Goal: Task Accomplishment & Management: Manage account settings

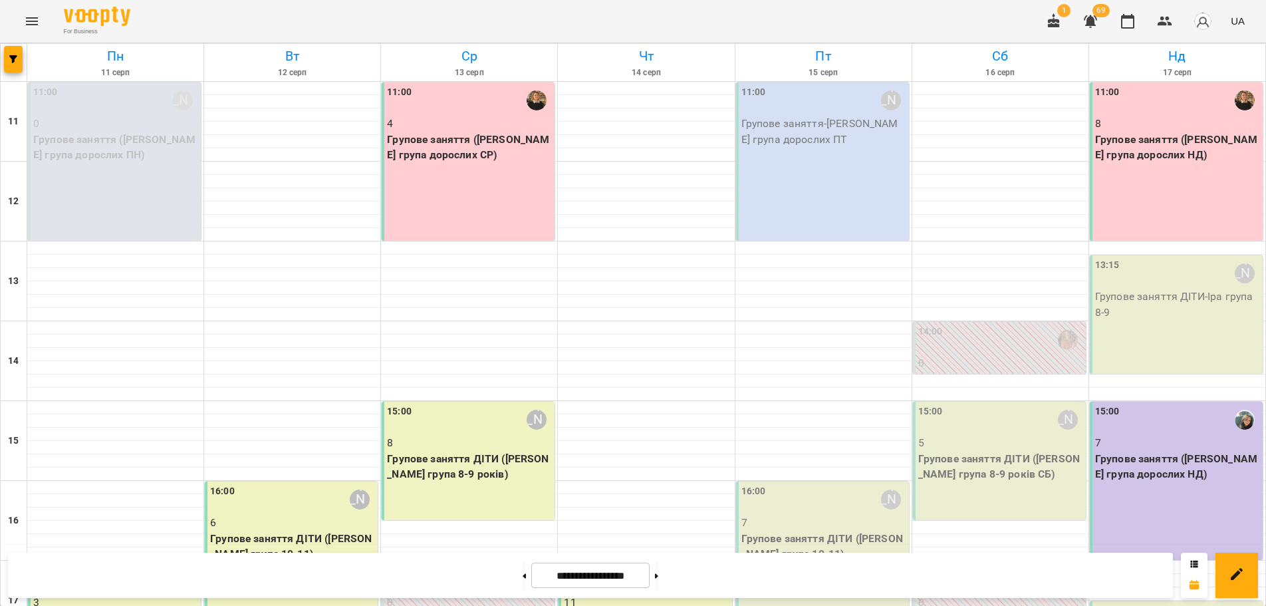
scroll to position [254, 0]
click at [37, 23] on icon "Menu" at bounding box center [32, 21] width 16 height 16
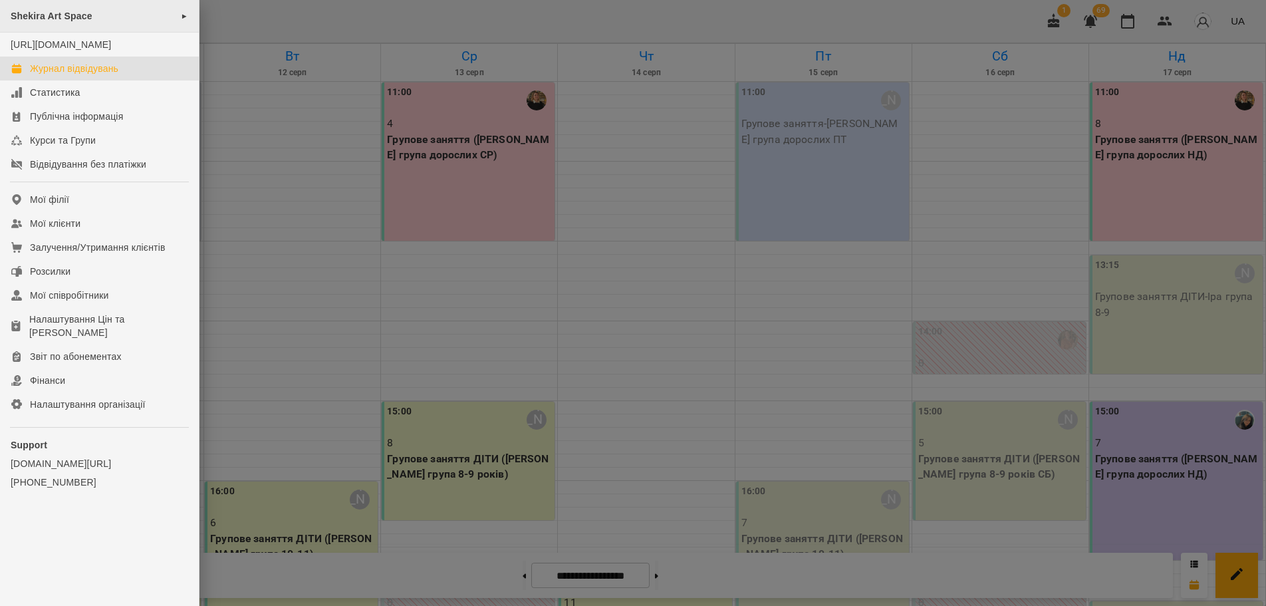
click at [60, 18] on span "Shekira Art Space" at bounding box center [52, 16] width 82 height 11
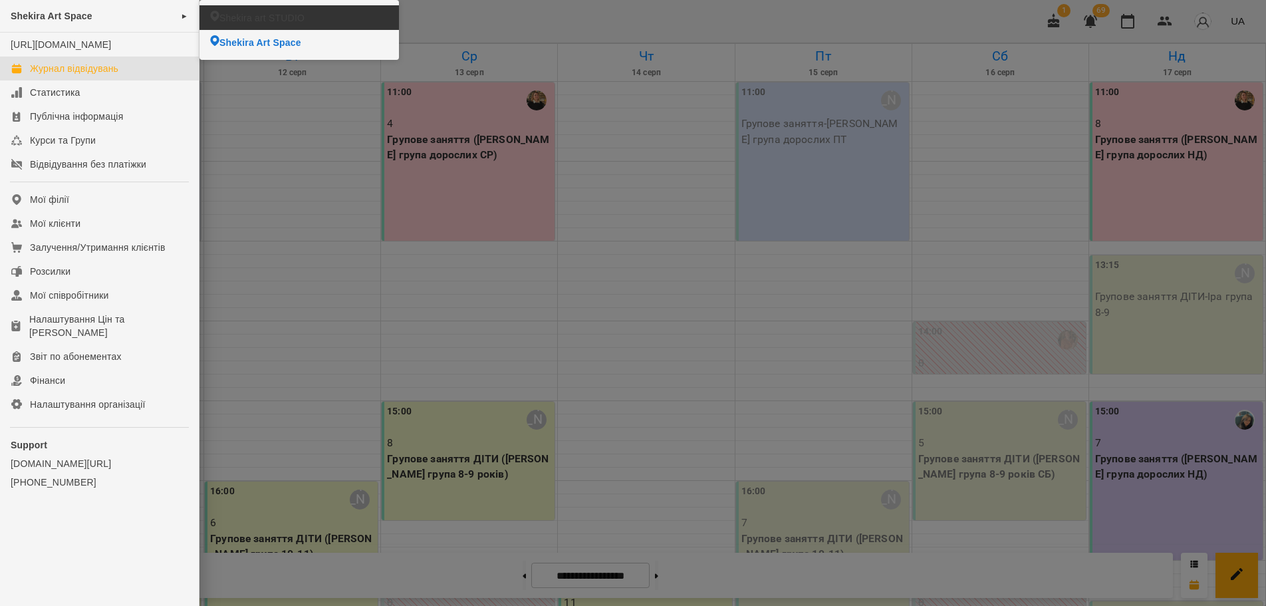
click at [254, 26] on li "Shekira art STUDIO" at bounding box center [298, 17] width 199 height 25
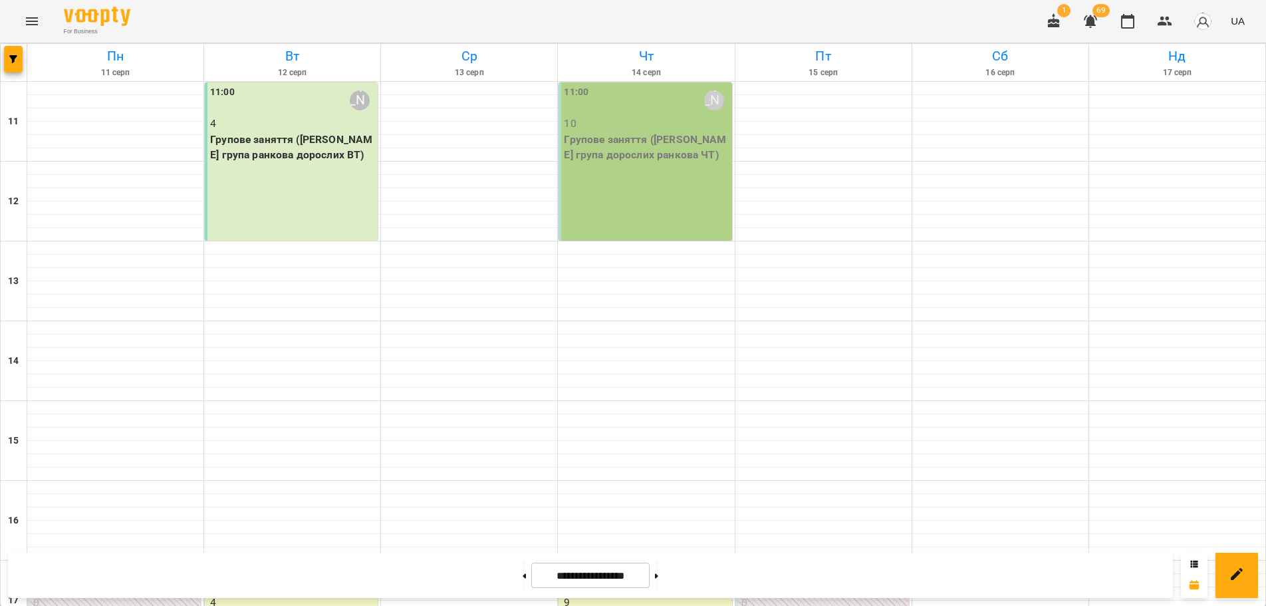
click at [647, 181] on div "11:00 Віолетта 10 Групове заняття (Іра група дорослих ранкова ЧТ)" at bounding box center [644, 161] width 173 height 158
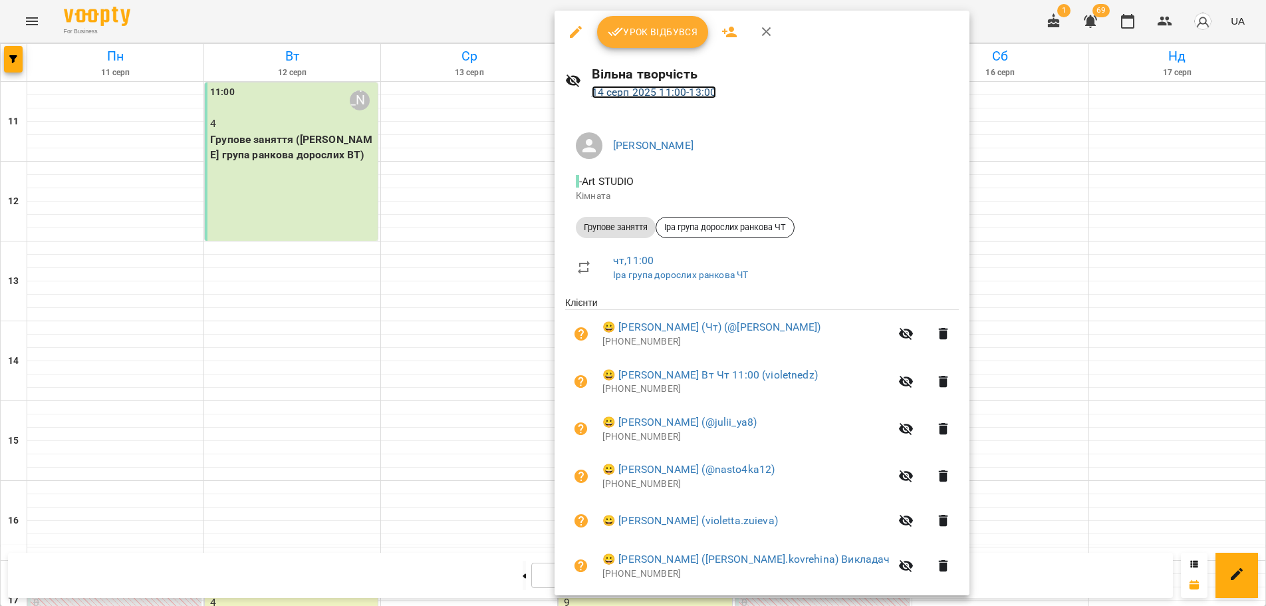
click at [670, 94] on link "14 серп 2025 11:00 - 13:00" at bounding box center [654, 92] width 125 height 13
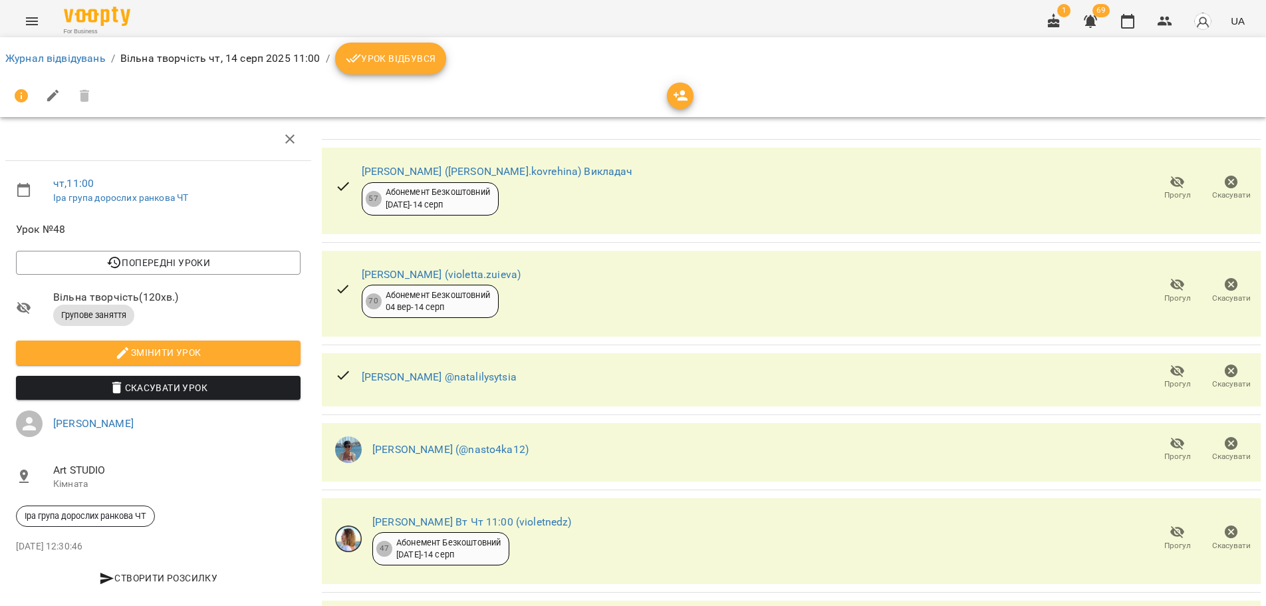
click at [683, 97] on icon "button" at bounding box center [680, 95] width 15 height 11
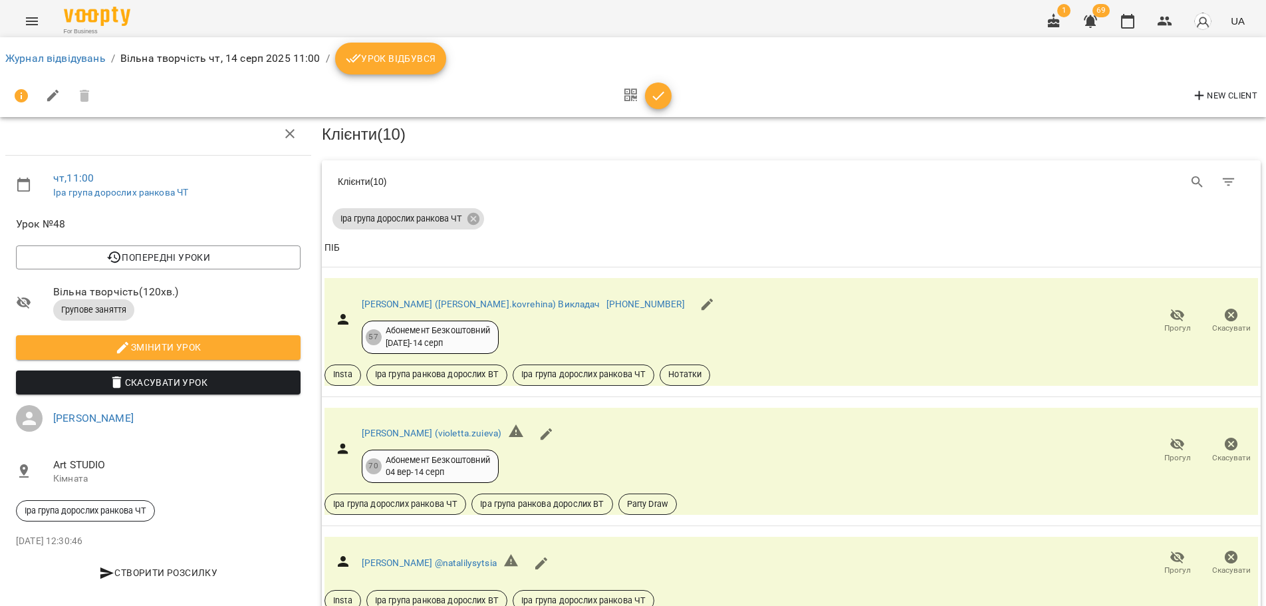
scroll to position [66, 0]
click at [661, 92] on icon "button" at bounding box center [658, 96] width 16 height 16
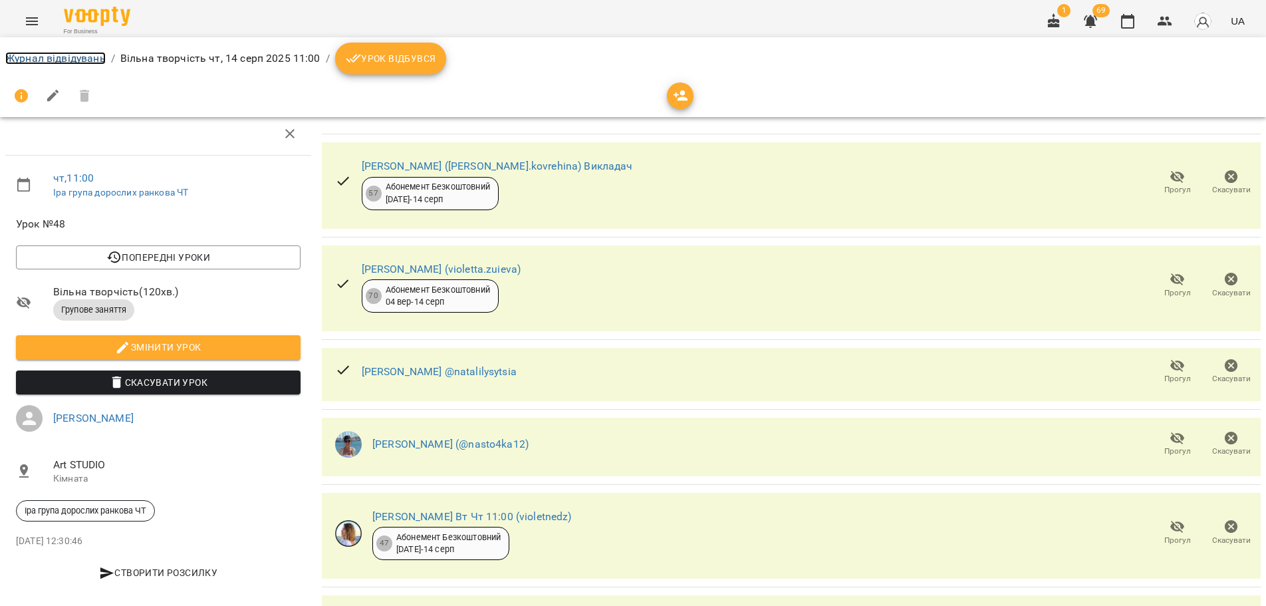
click at [26, 57] on link "Журнал відвідувань" at bounding box center [55, 58] width 100 height 13
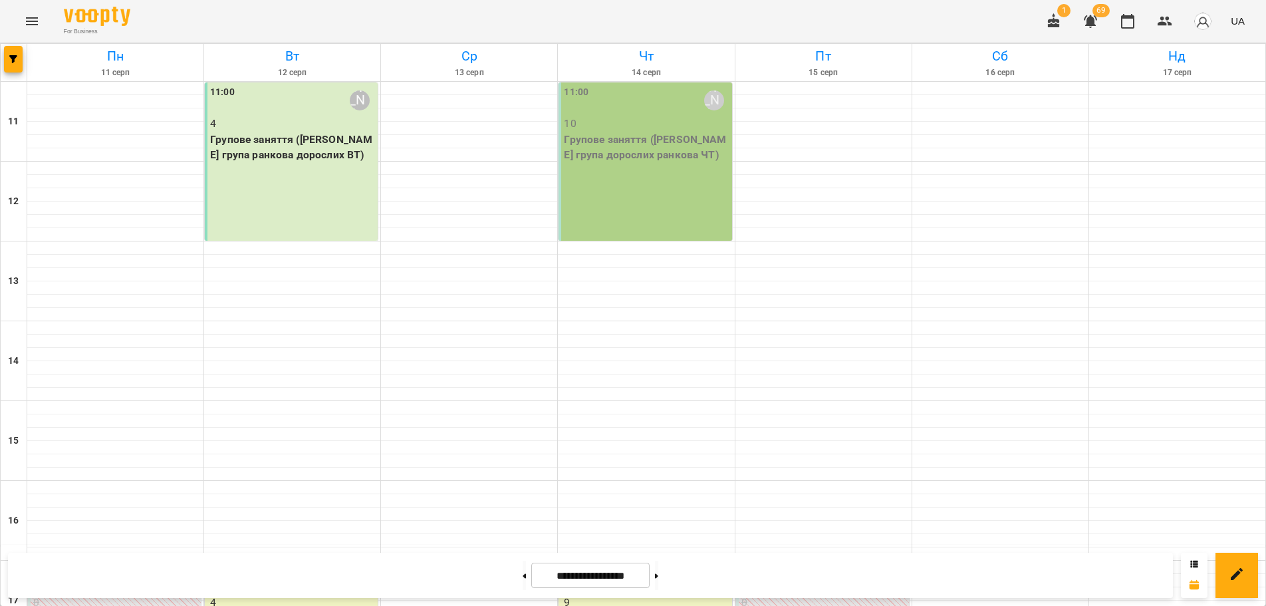
scroll to position [334, 0]
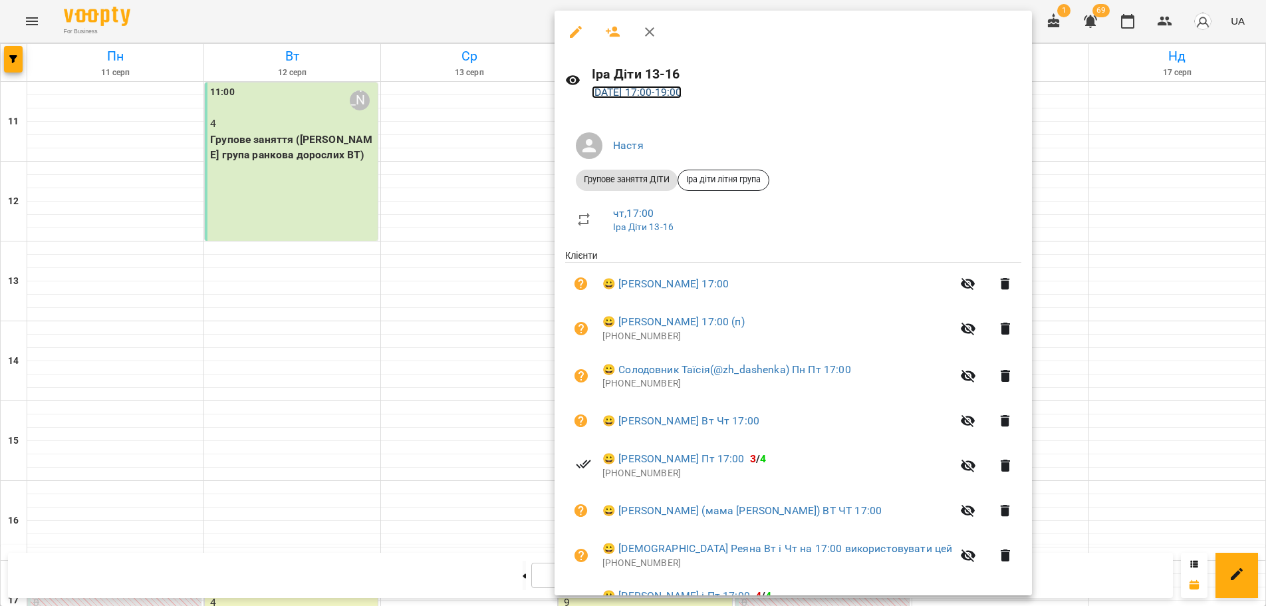
click at [682, 91] on link "14 серп 2025 17:00 - 19:00" at bounding box center [637, 92] width 90 height 13
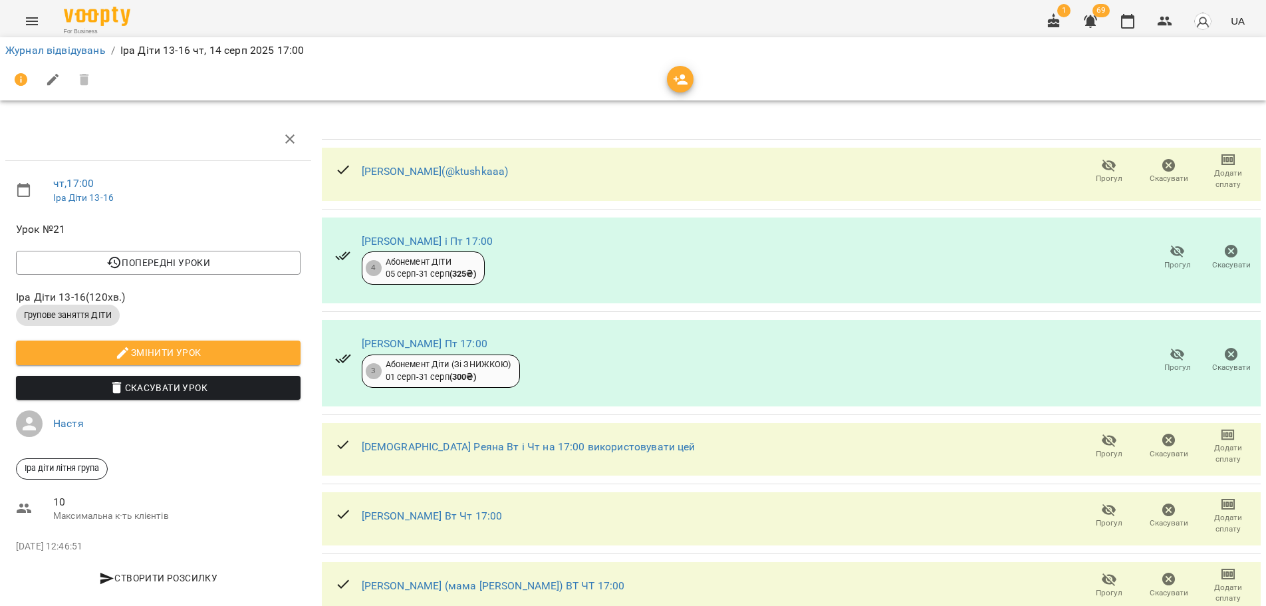
click at [673, 84] on icon "button" at bounding box center [681, 80] width 16 height 16
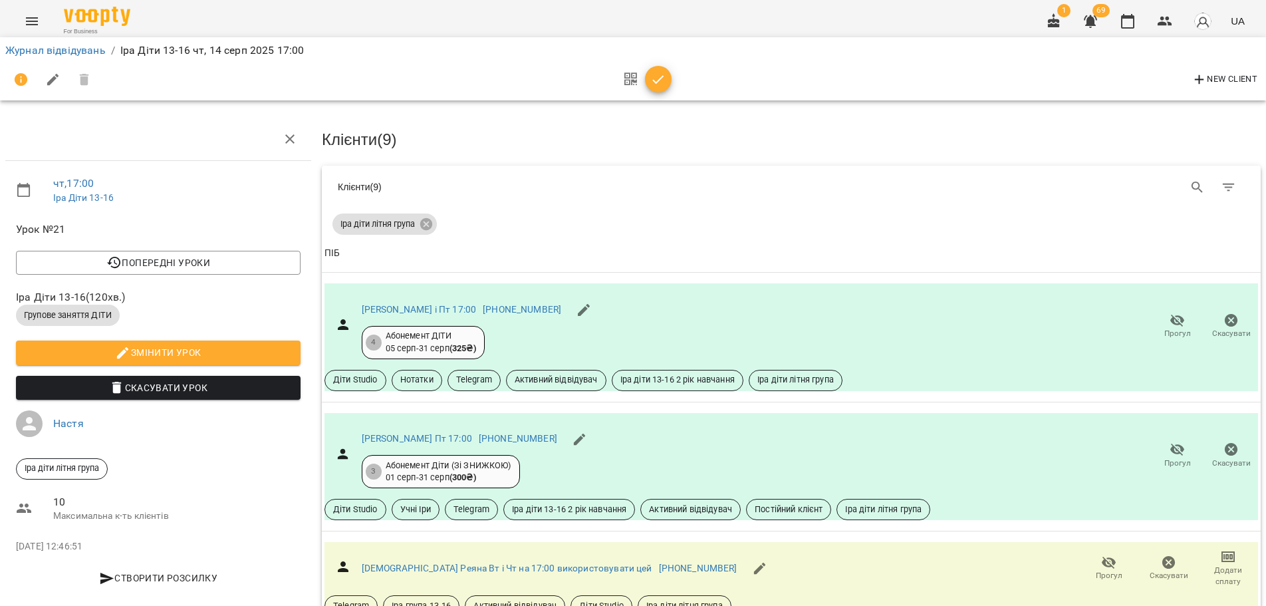
scroll to position [556, 0]
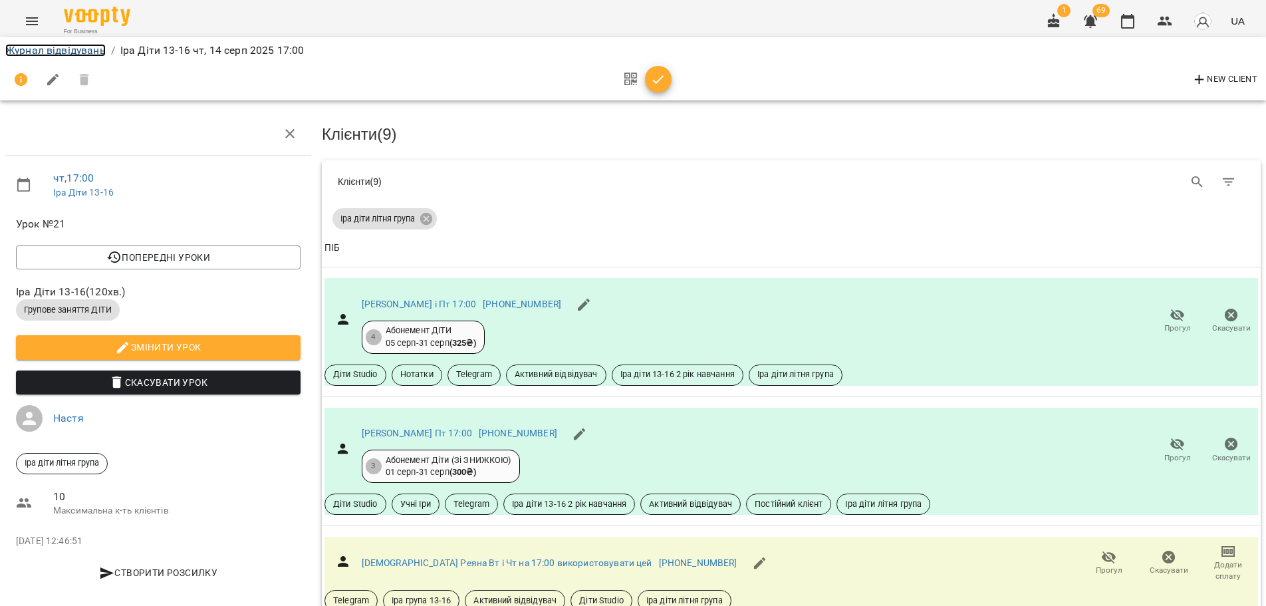
click at [47, 44] on link "Журнал відвідувань" at bounding box center [55, 50] width 100 height 13
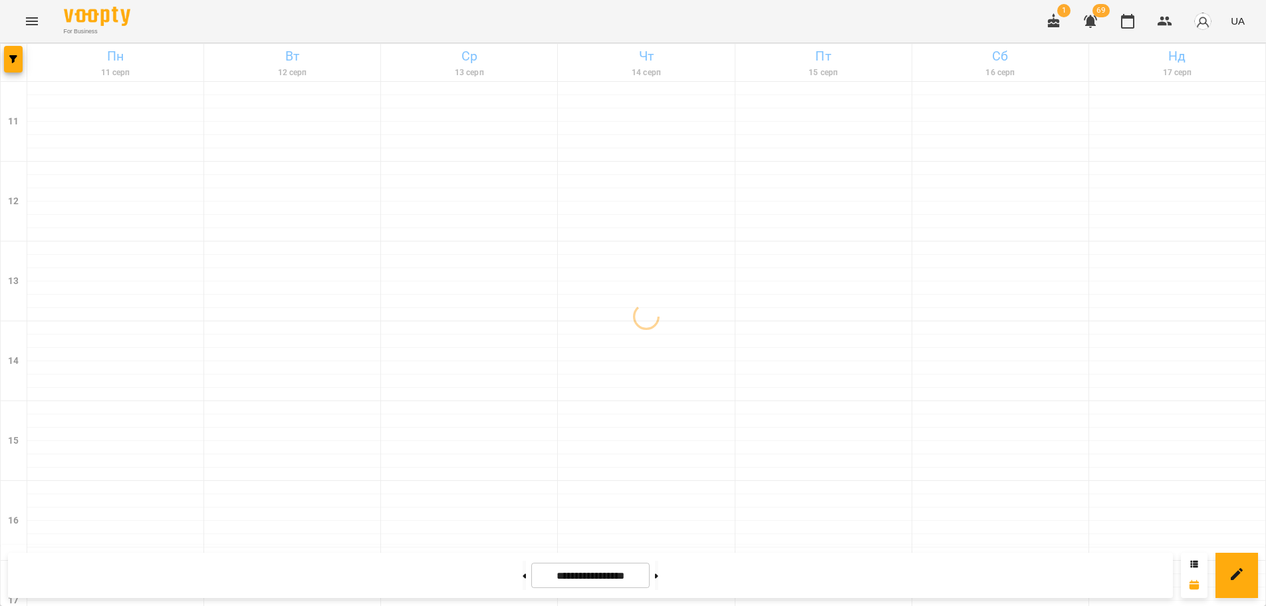
scroll to position [334, 0]
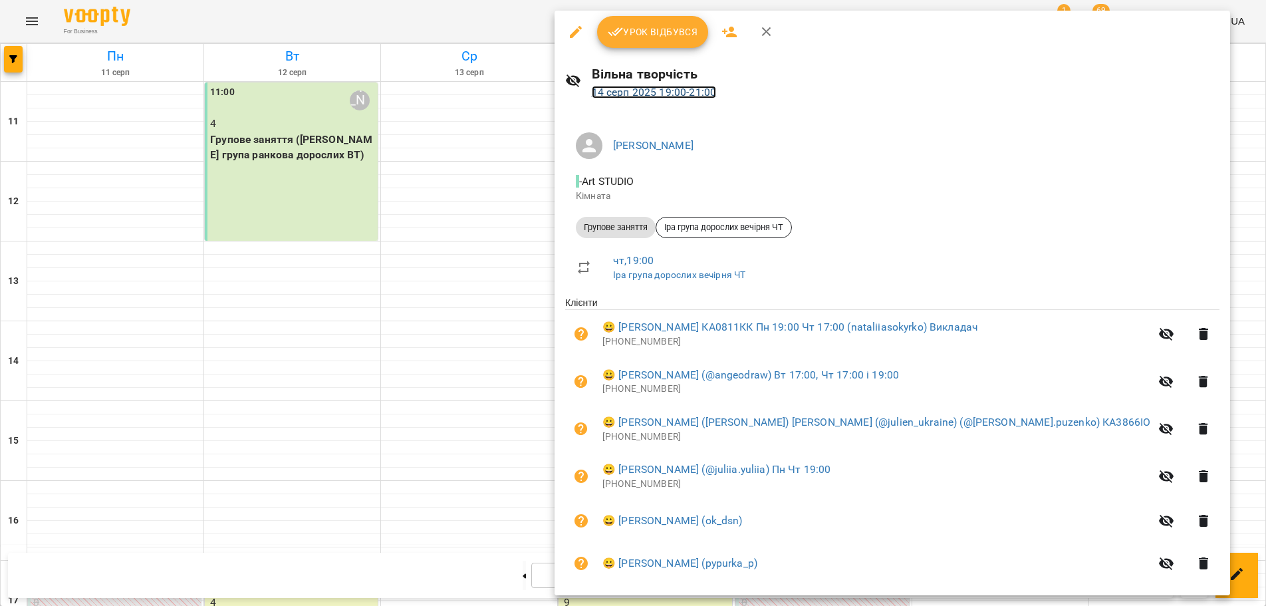
click at [688, 90] on link "14 серп 2025 19:00 - 21:00" at bounding box center [654, 92] width 125 height 13
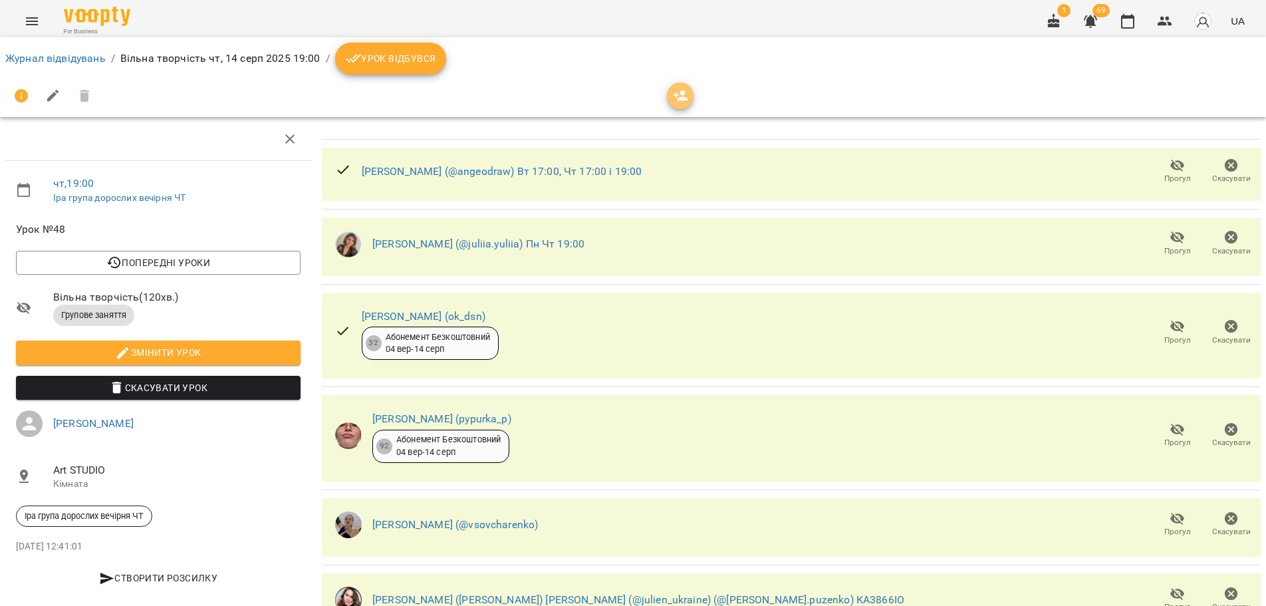
click at [686, 100] on icon "button" at bounding box center [680, 95] width 15 height 11
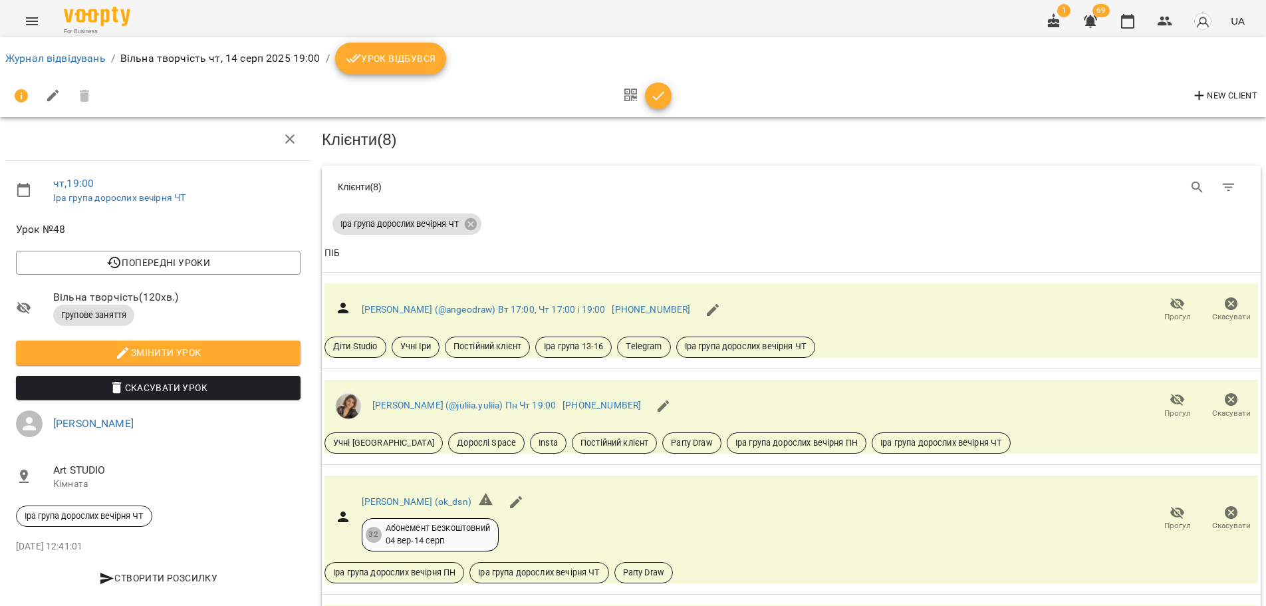
scroll to position [572, 0]
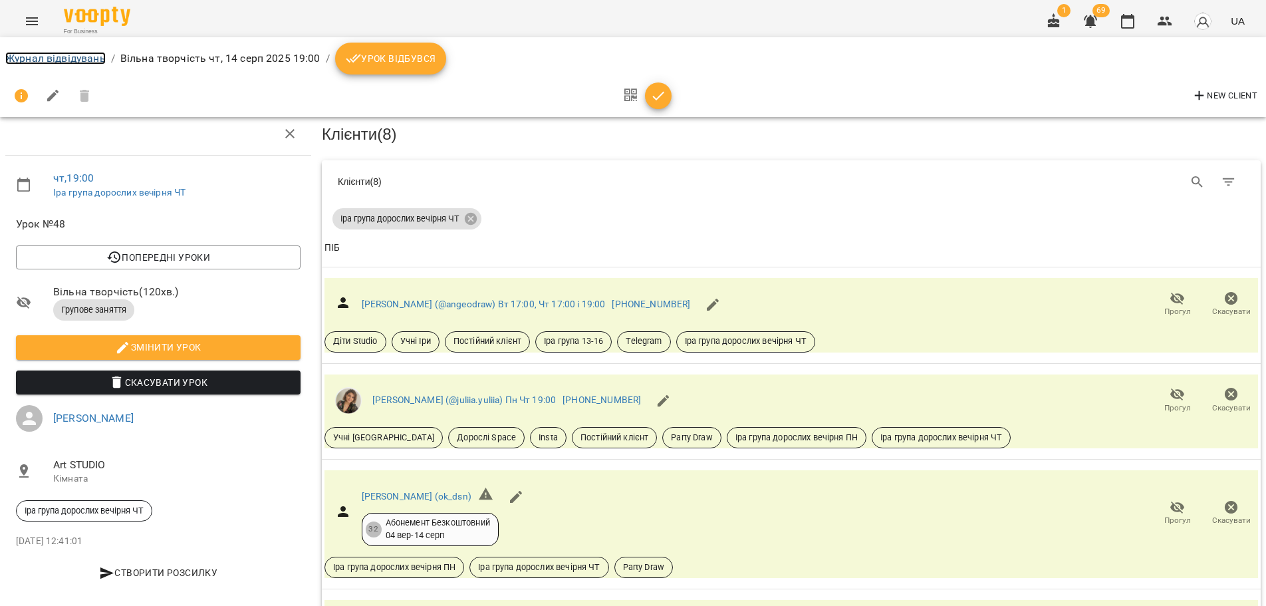
click at [62, 58] on link "Журнал відвідувань" at bounding box center [55, 58] width 100 height 13
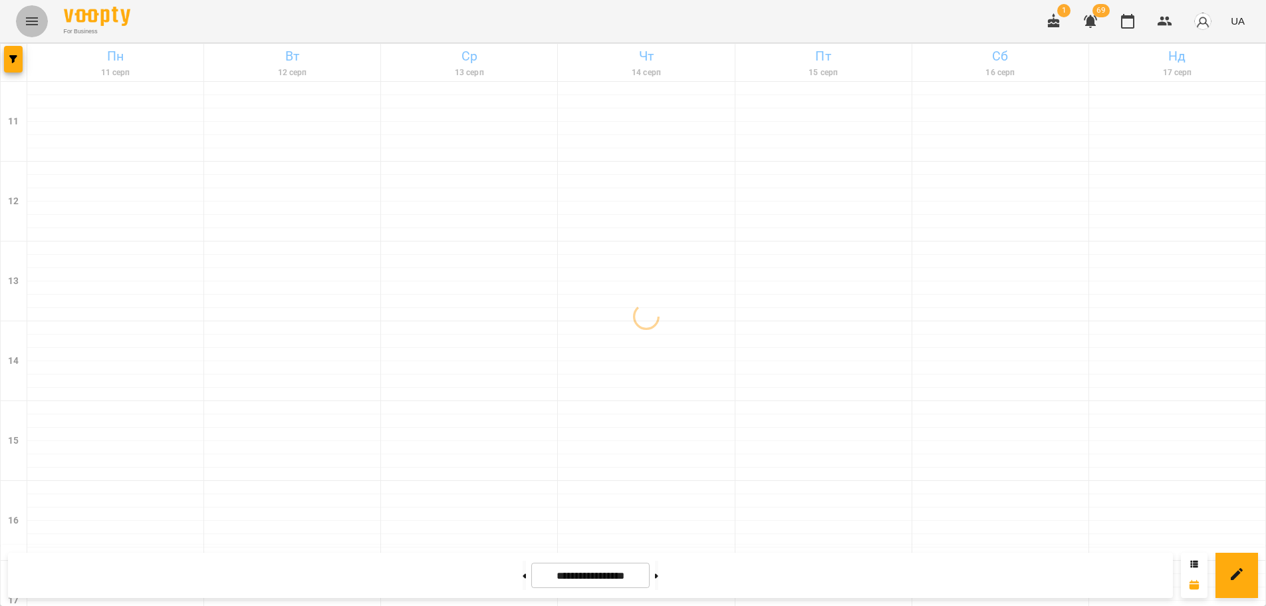
click at [46, 22] on button "Menu" at bounding box center [32, 21] width 32 height 32
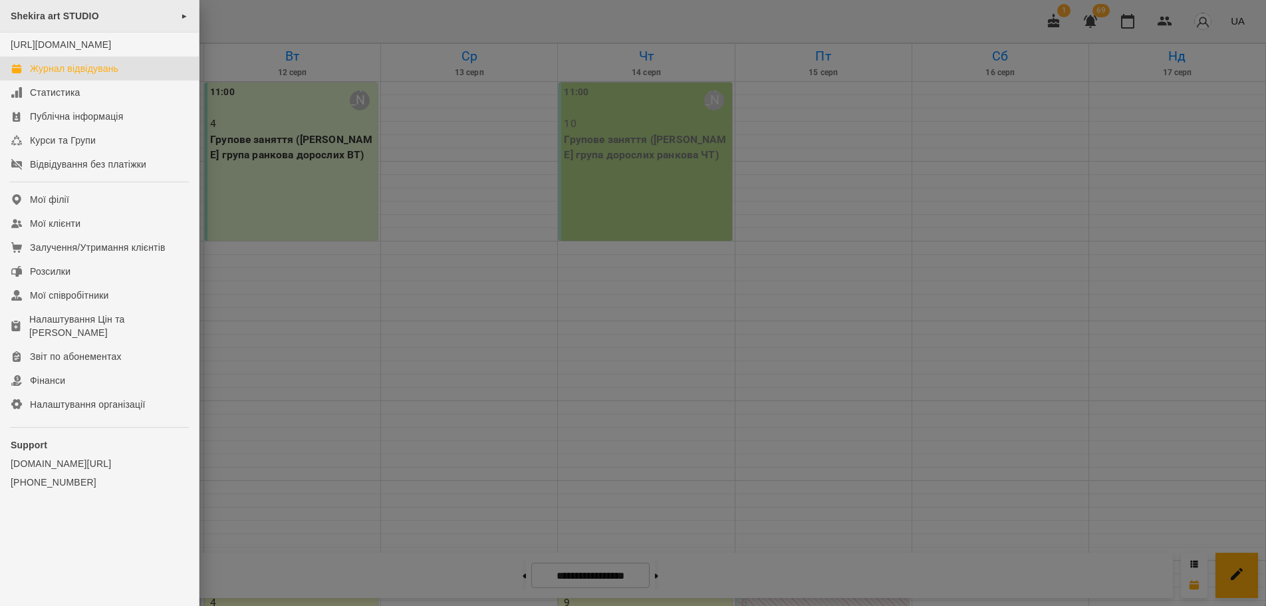
click at [53, 19] on span "Shekira art STUDIO" at bounding box center [55, 16] width 88 height 11
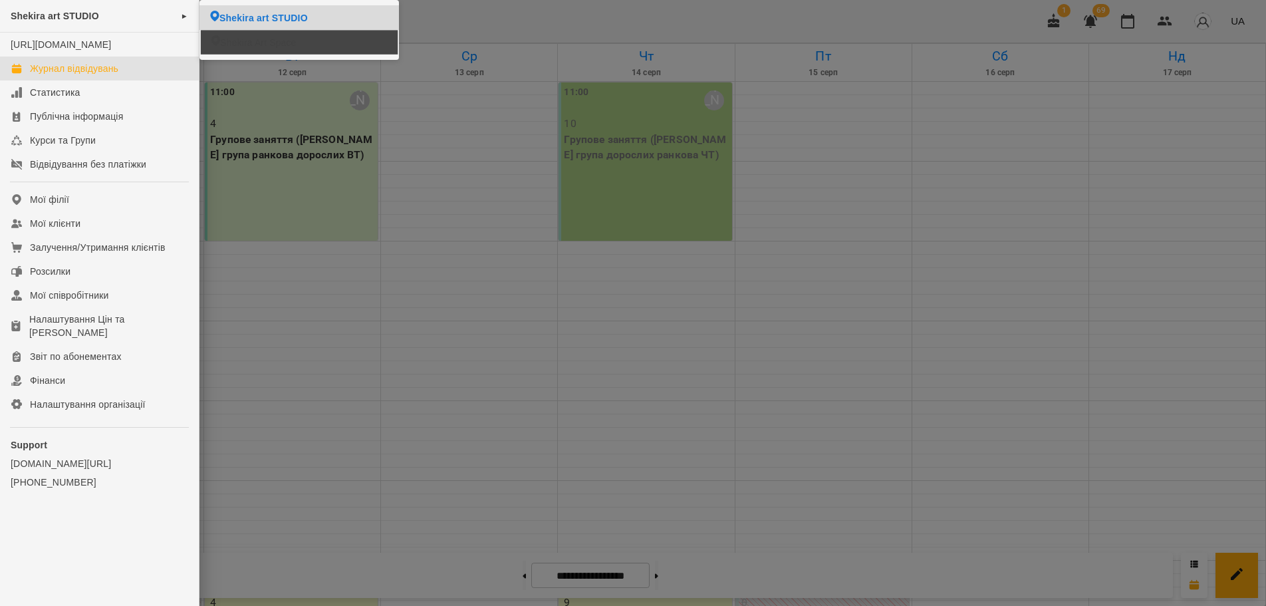
click at [306, 44] on li "Shekira Art Space" at bounding box center [299, 42] width 197 height 25
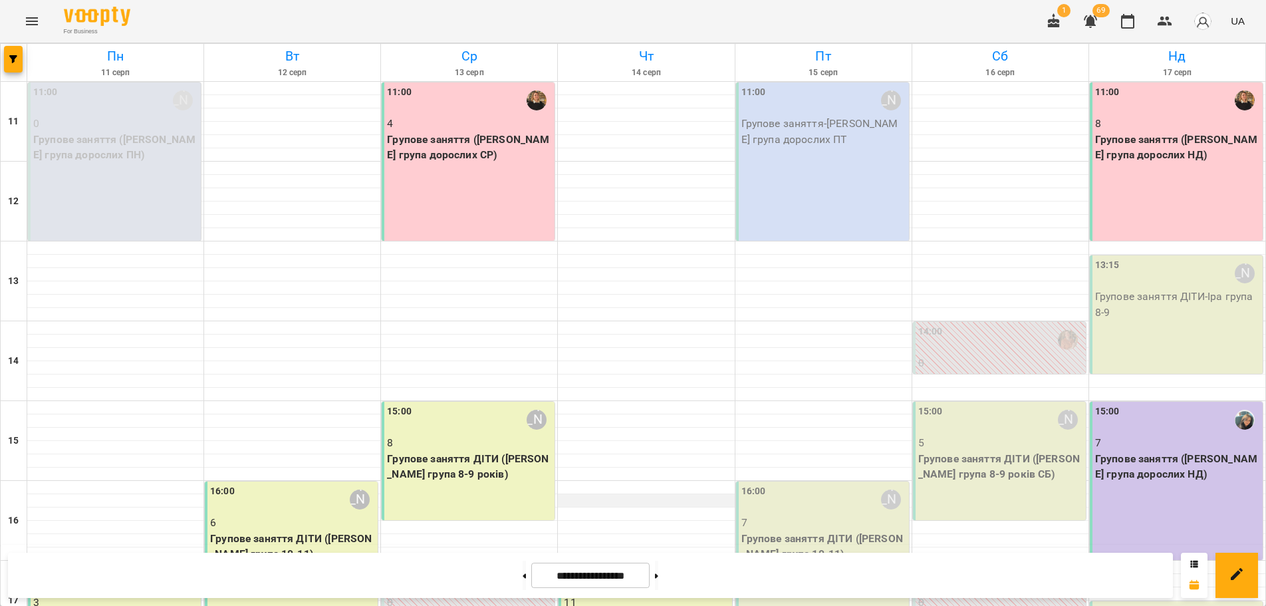
scroll to position [254, 0]
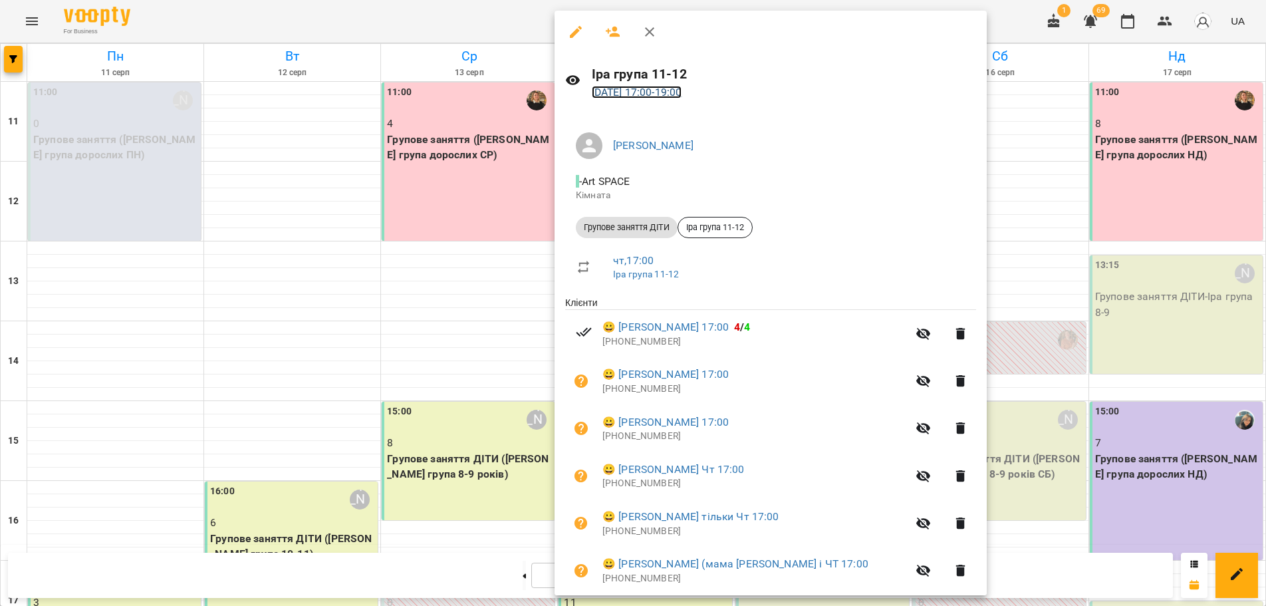
click at [656, 94] on link "14 серп 2025 17:00 - 19:00" at bounding box center [637, 92] width 90 height 13
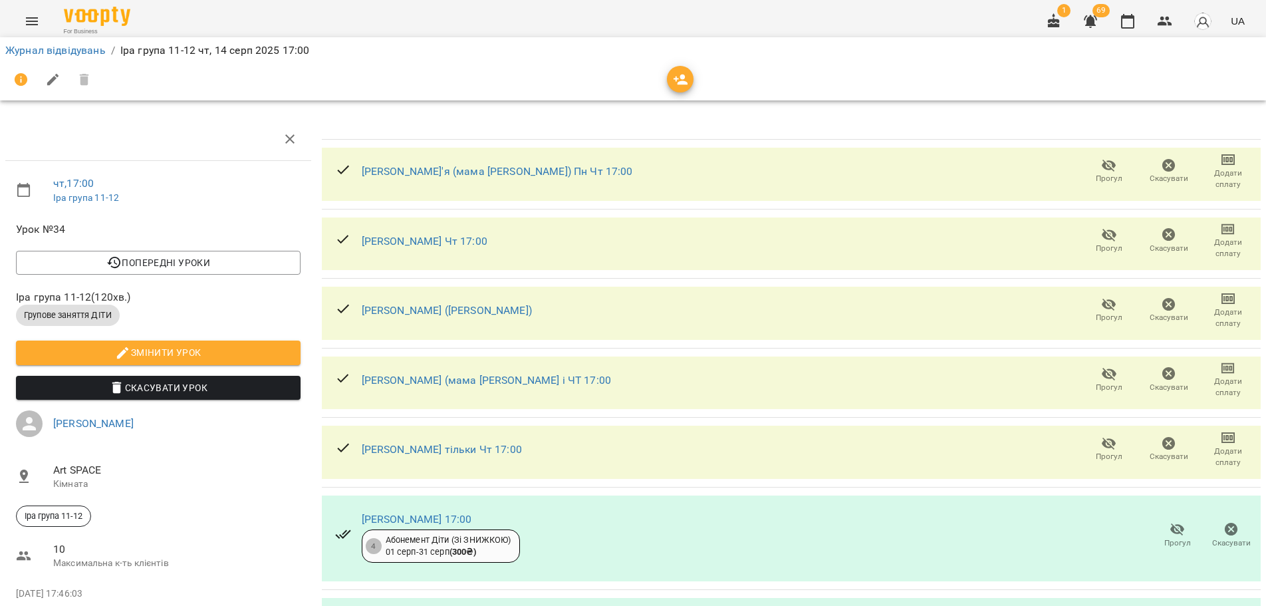
click at [689, 78] on span "button" at bounding box center [680, 80] width 27 height 16
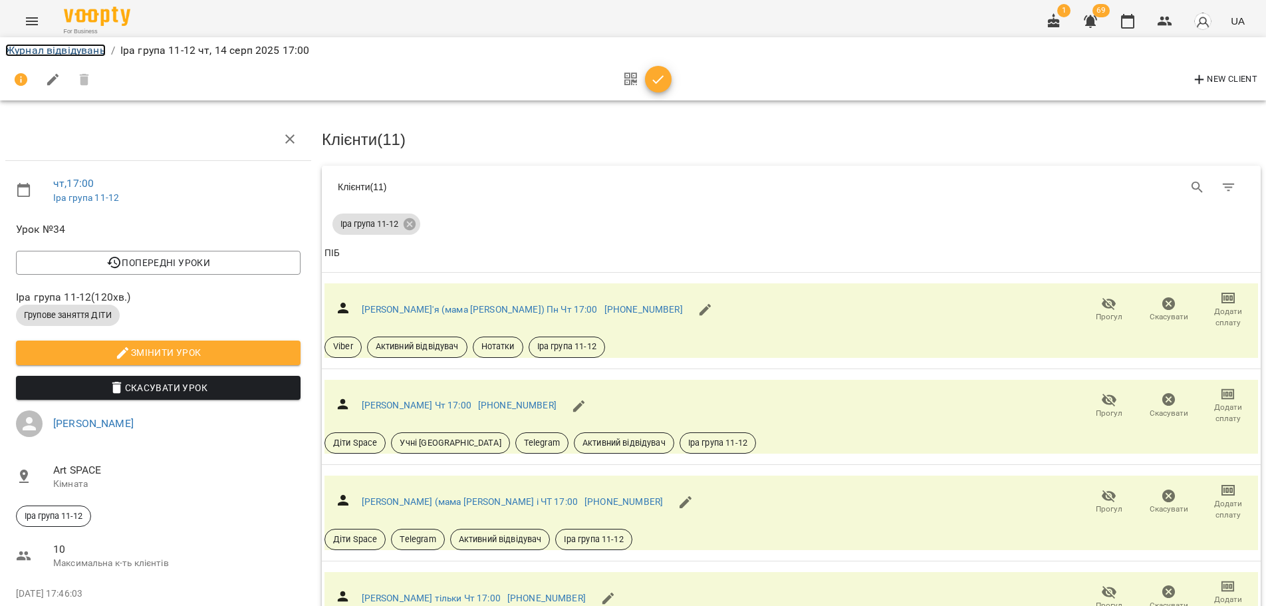
click at [64, 45] on link "Журнал відвідувань" at bounding box center [55, 50] width 100 height 13
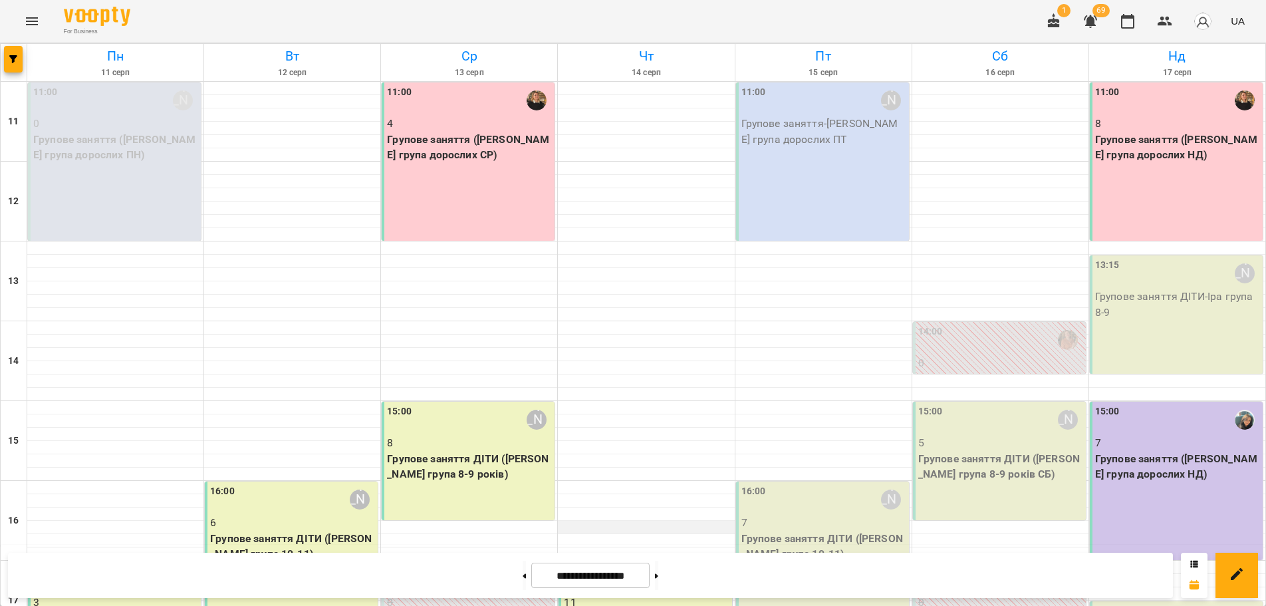
scroll to position [254, 0]
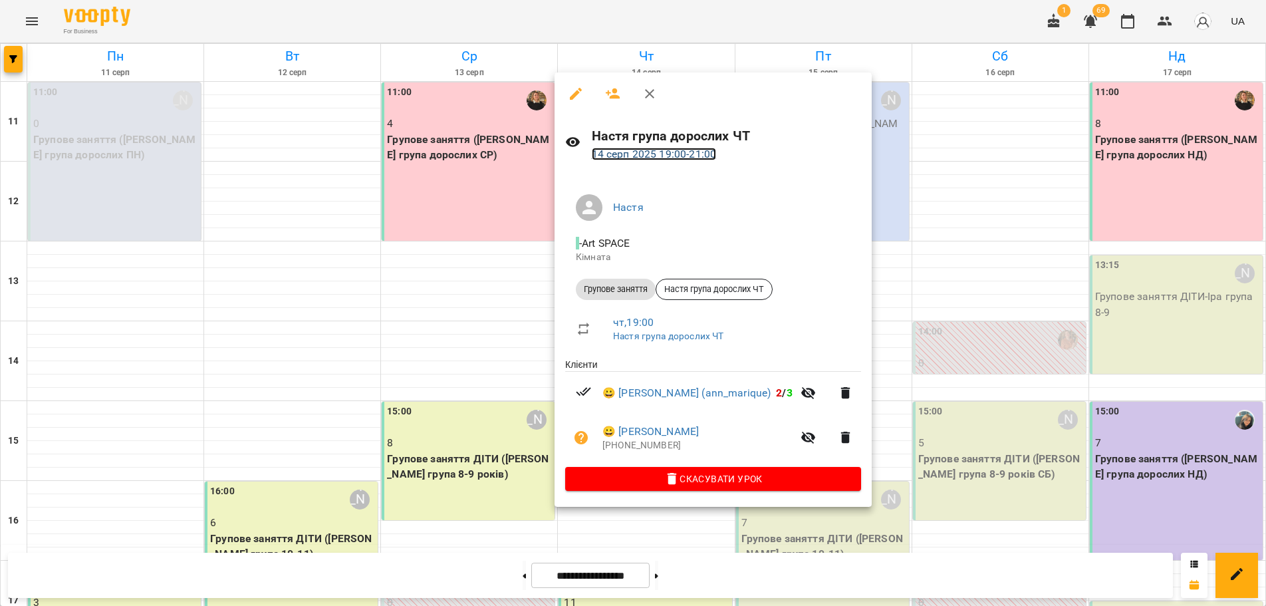
click at [656, 152] on link "14 серп 2025 19:00 - 21:00" at bounding box center [654, 154] width 125 height 13
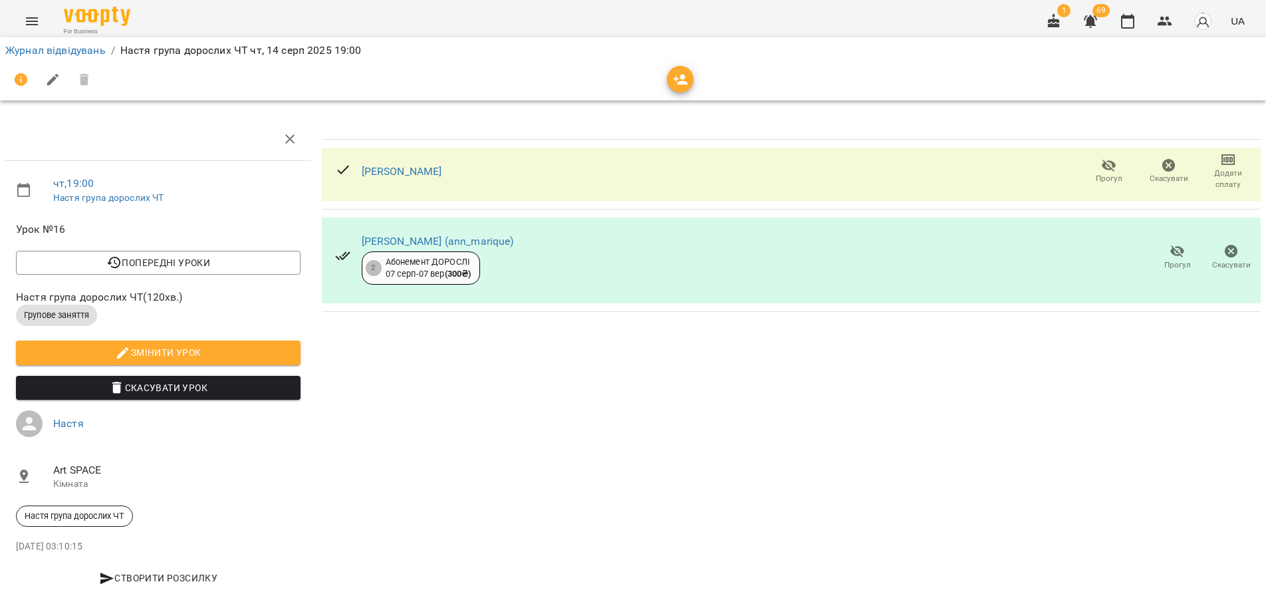
click at [683, 80] on icon "button" at bounding box center [681, 80] width 16 height 16
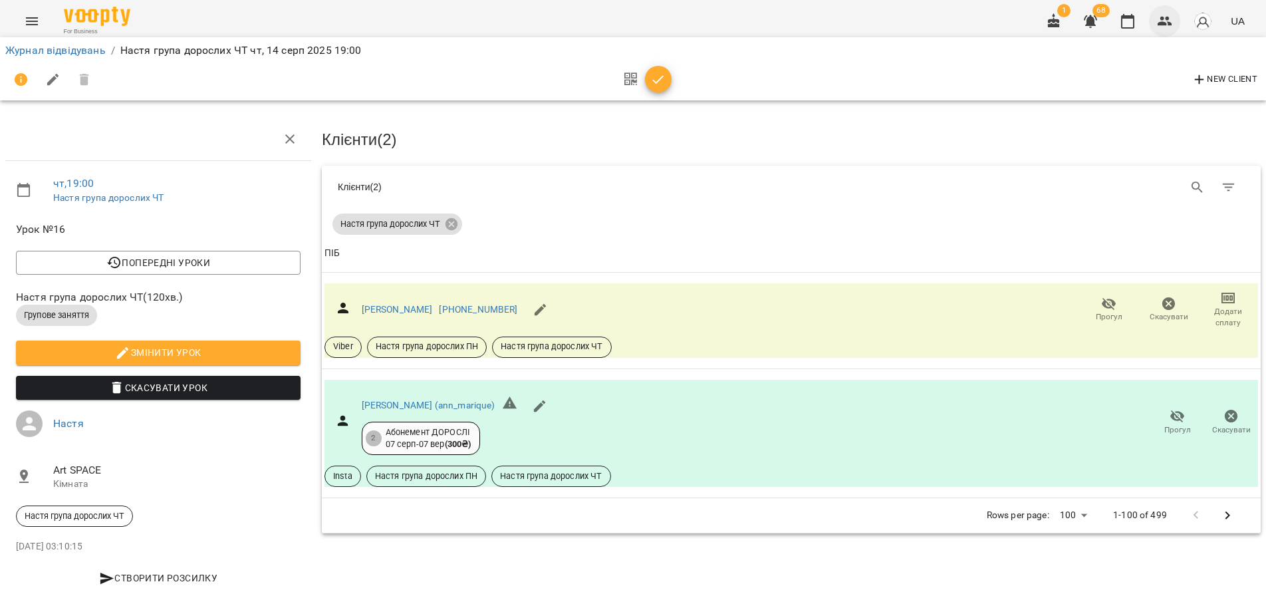
click at [1156, 25] on button "button" at bounding box center [1165, 21] width 32 height 32
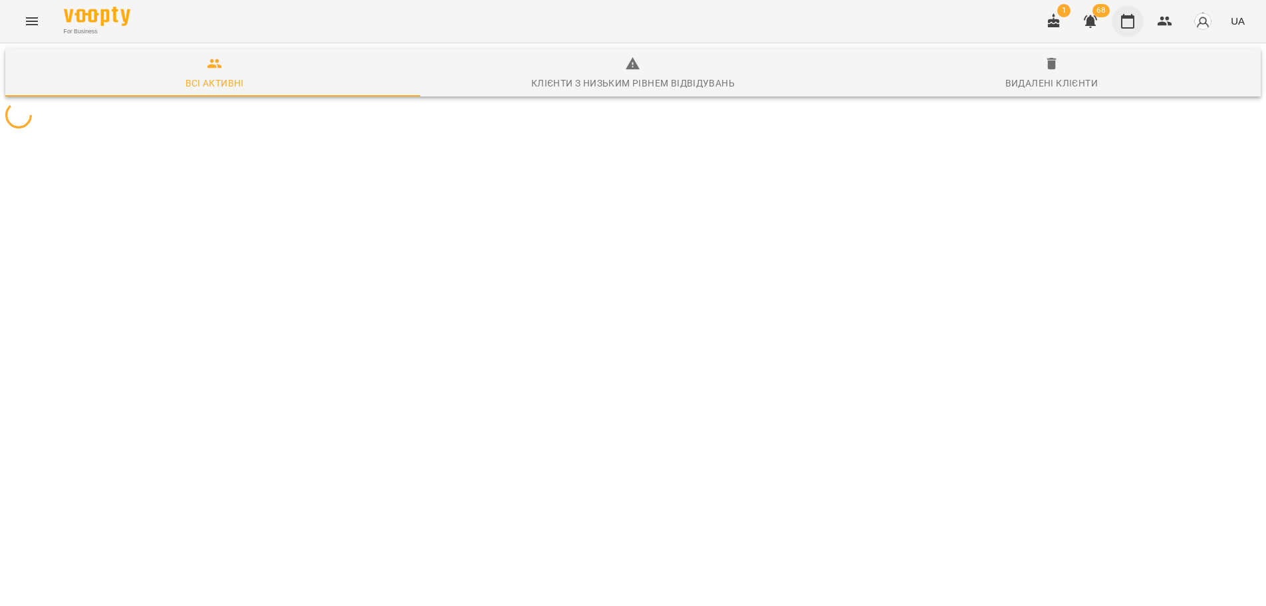
click at [1133, 23] on icon "button" at bounding box center [1127, 21] width 16 height 16
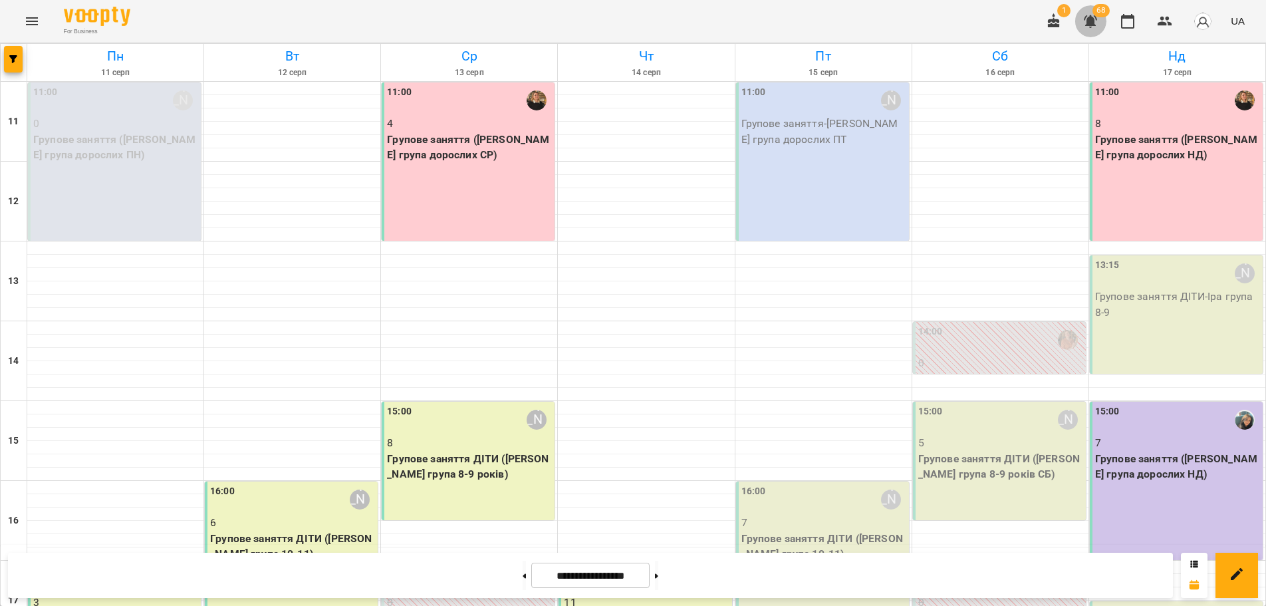
click at [1096, 25] on icon "button" at bounding box center [1090, 21] width 16 height 16
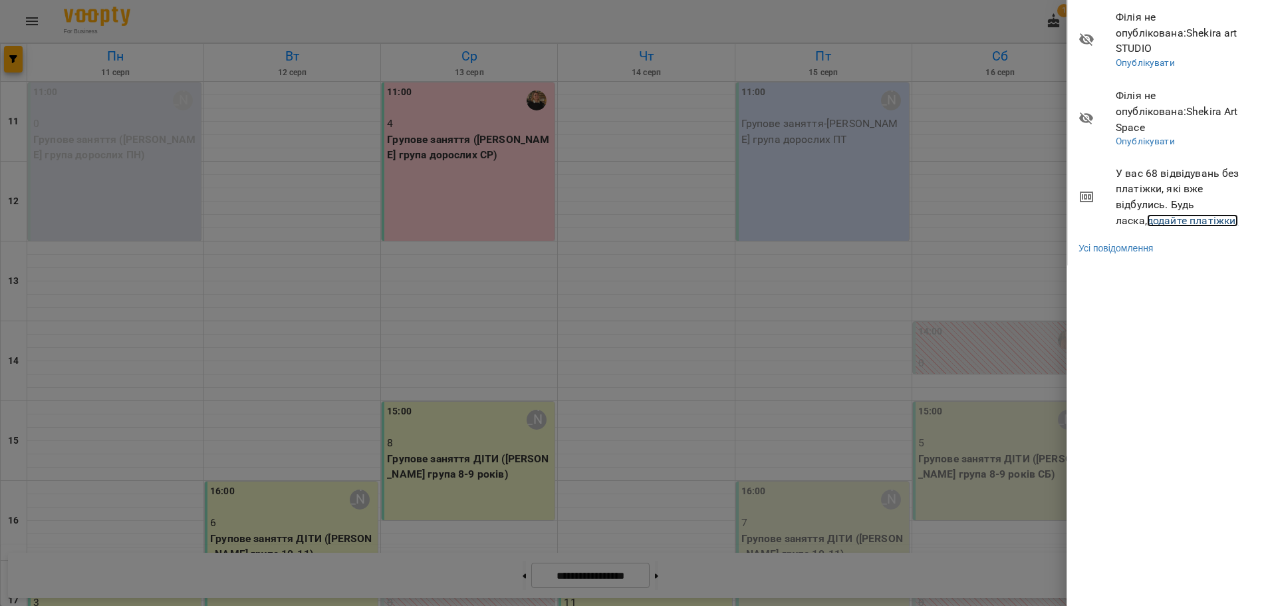
click at [1151, 214] on link "додайте платіжки!" at bounding box center [1193, 220] width 92 height 13
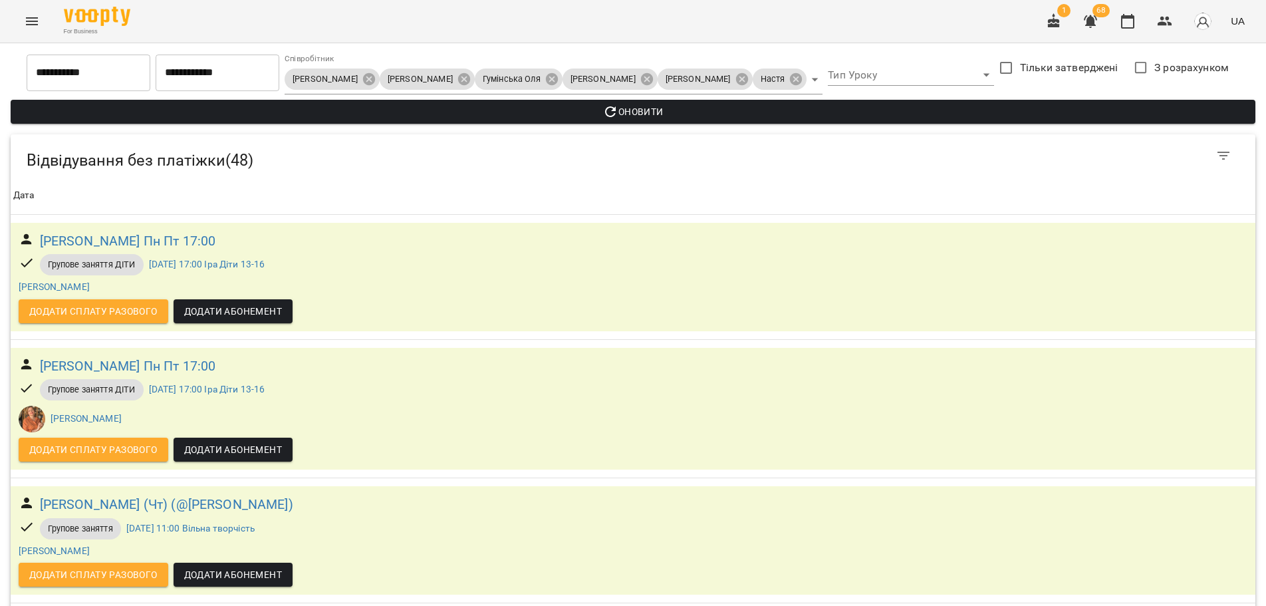
click at [241, 66] on input "**********" at bounding box center [218, 72] width 124 height 37
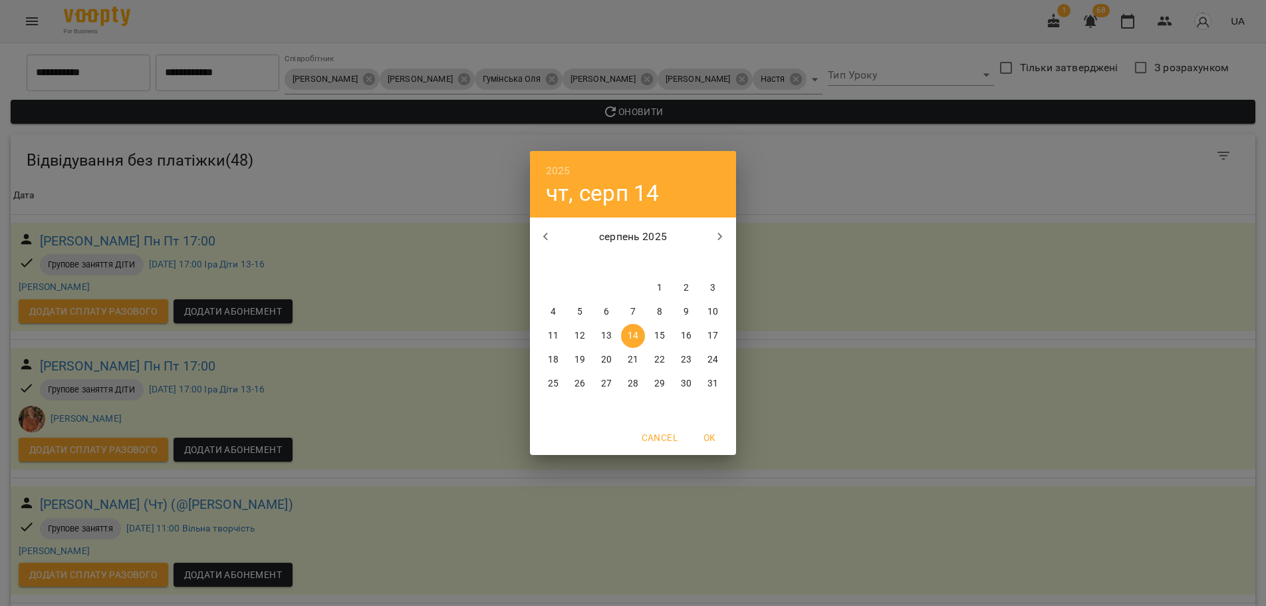
click at [116, 76] on div "2025 чт, серп 14 серпень 2025 пн вт ср чт пт сб нд 28 29 30 31 1 2 3 4 5 6 7 8 …" at bounding box center [633, 303] width 1266 height 606
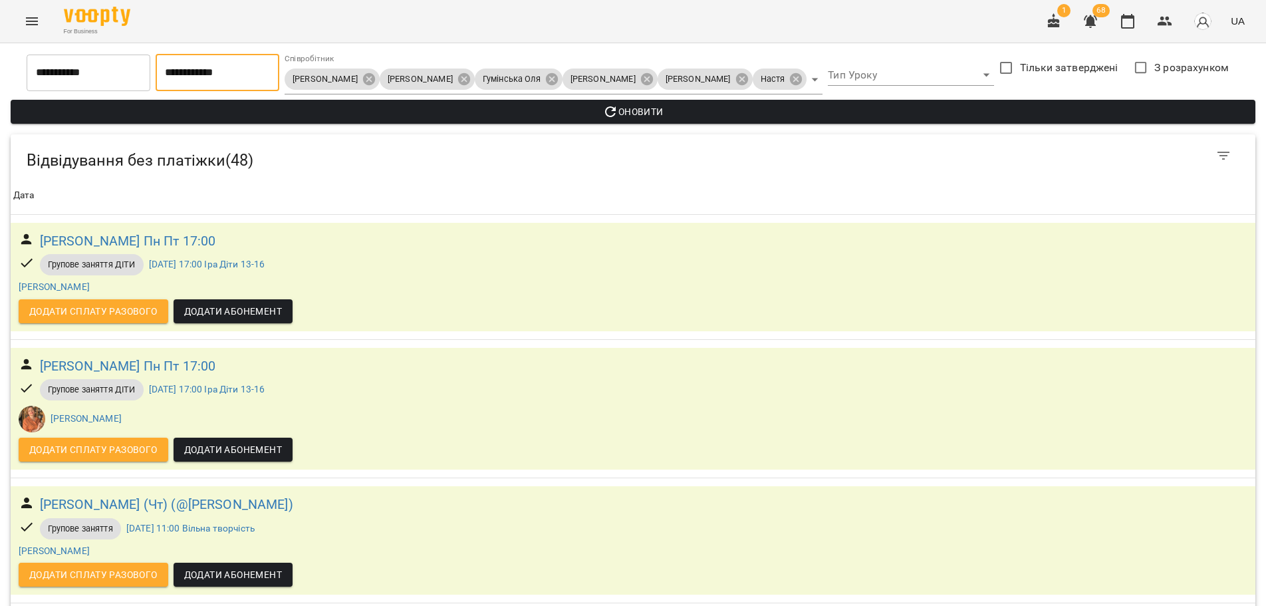
click at [238, 76] on input "**********" at bounding box center [218, 72] width 124 height 37
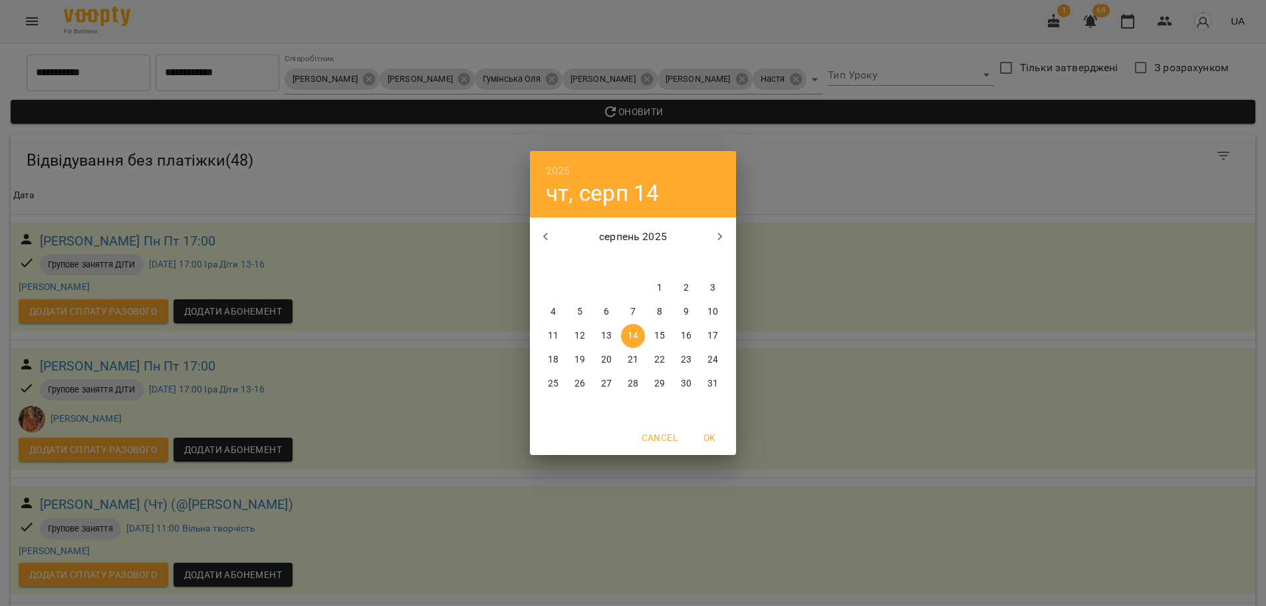
click at [606, 332] on p "13" at bounding box center [606, 335] width 11 height 13
type input "**********"
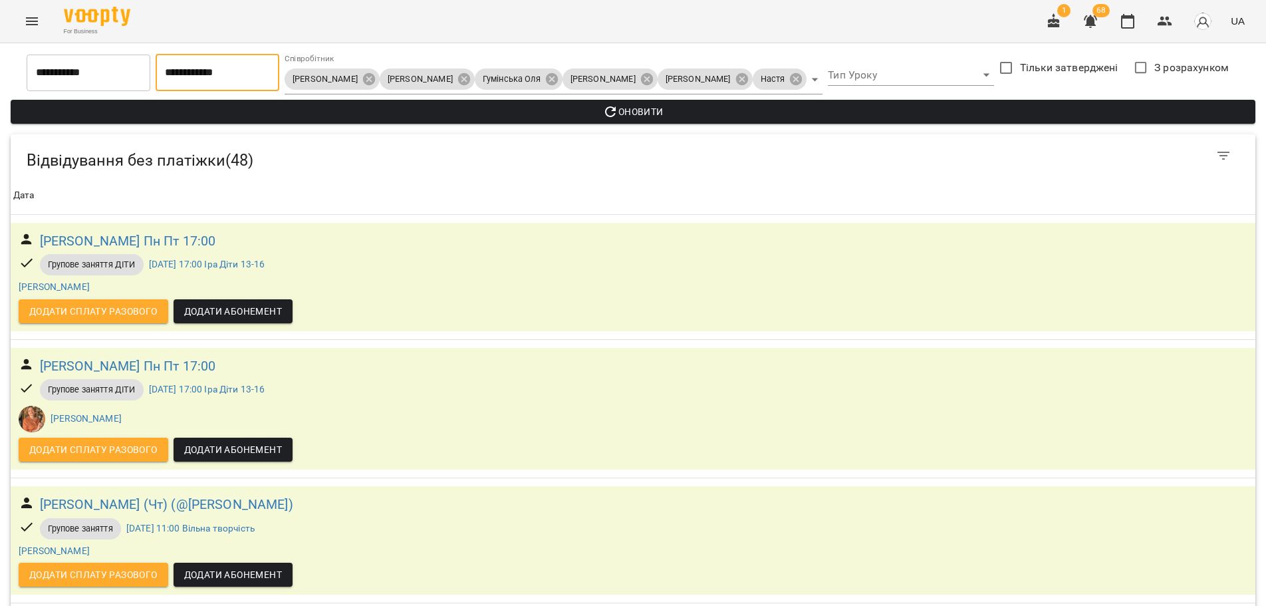
click at [667, 113] on span "Оновити" at bounding box center [632, 112] width 1223 height 16
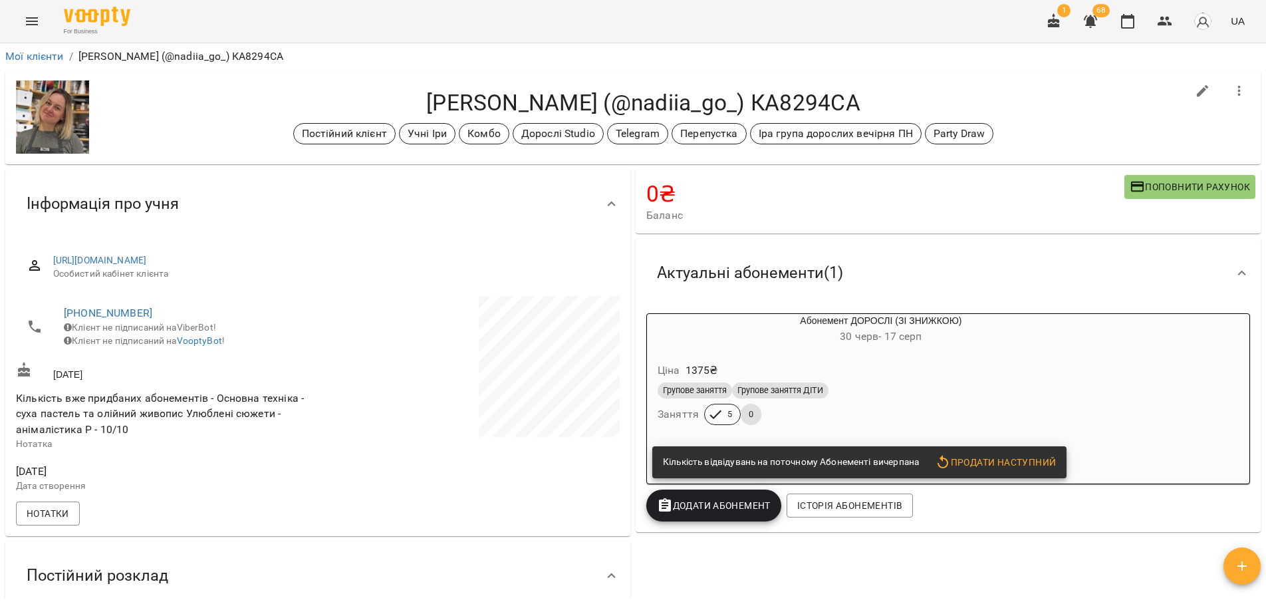
click at [864, 176] on div "0 ₴ [PERSON_NAME] рахунок" at bounding box center [948, 202] width 625 height 64
drag, startPoint x: 866, startPoint y: 178, endPoint x: 851, endPoint y: 191, distance: 19.8
click at [851, 191] on div "0 ₴ [PERSON_NAME] рахунок" at bounding box center [948, 202] width 625 height 64
click at [850, 191] on h4 "0 ₴" at bounding box center [885, 193] width 478 height 27
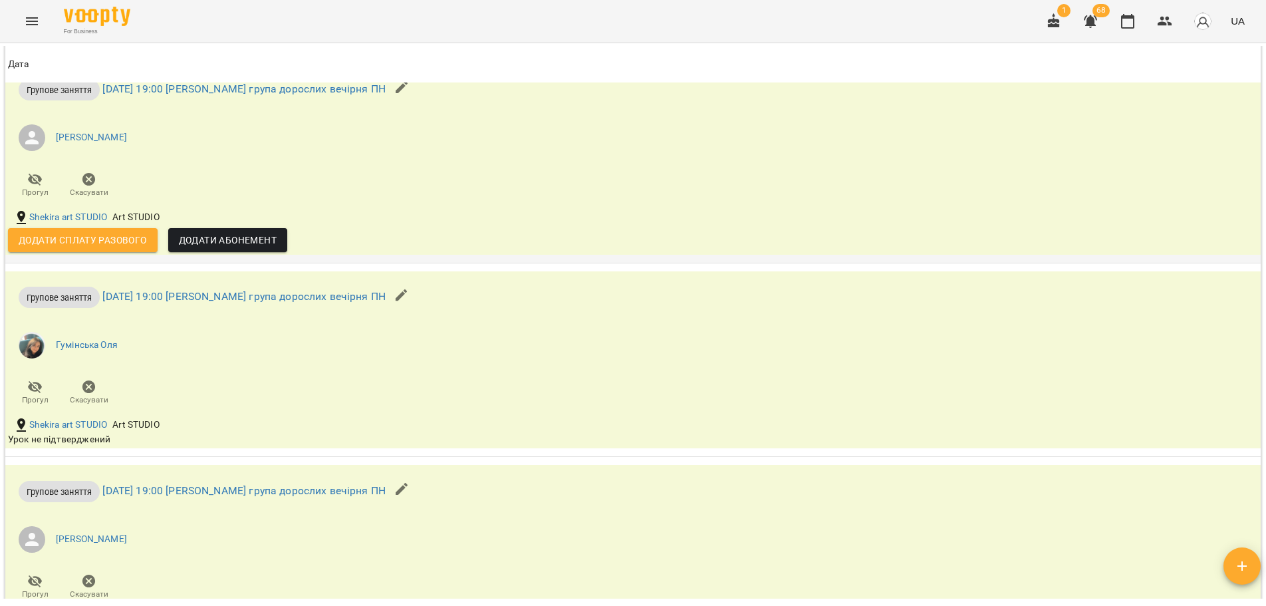
scroll to position [703, 0]
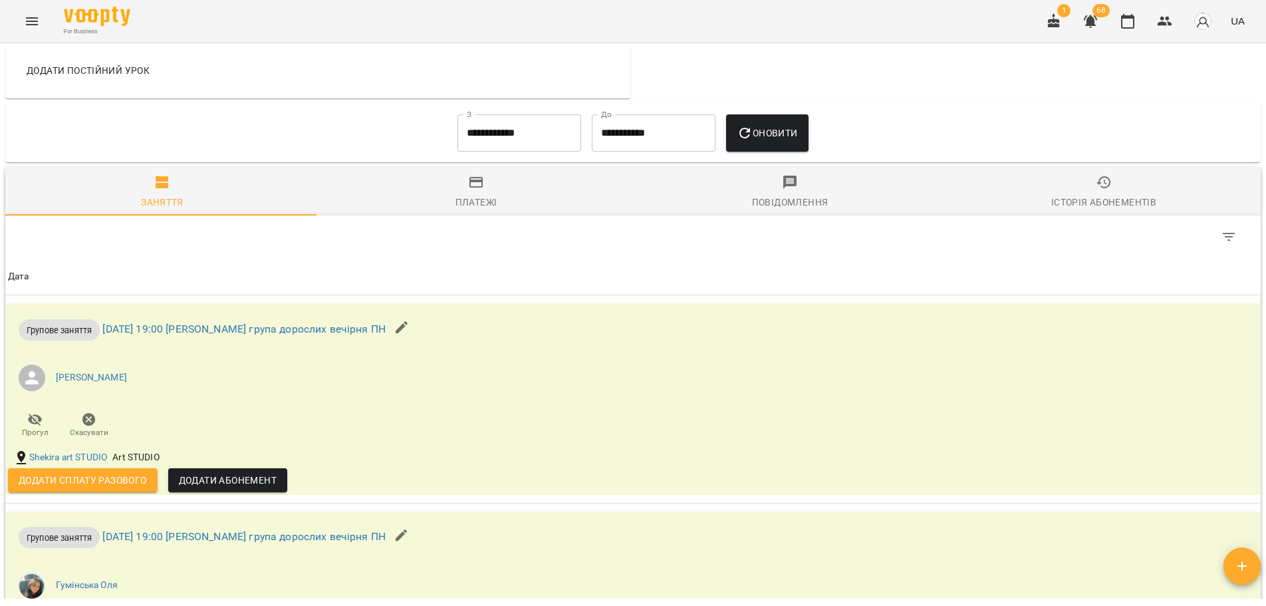
drag, startPoint x: 766, startPoint y: 52, endPoint x: 756, endPoint y: 53, distance: 10.0
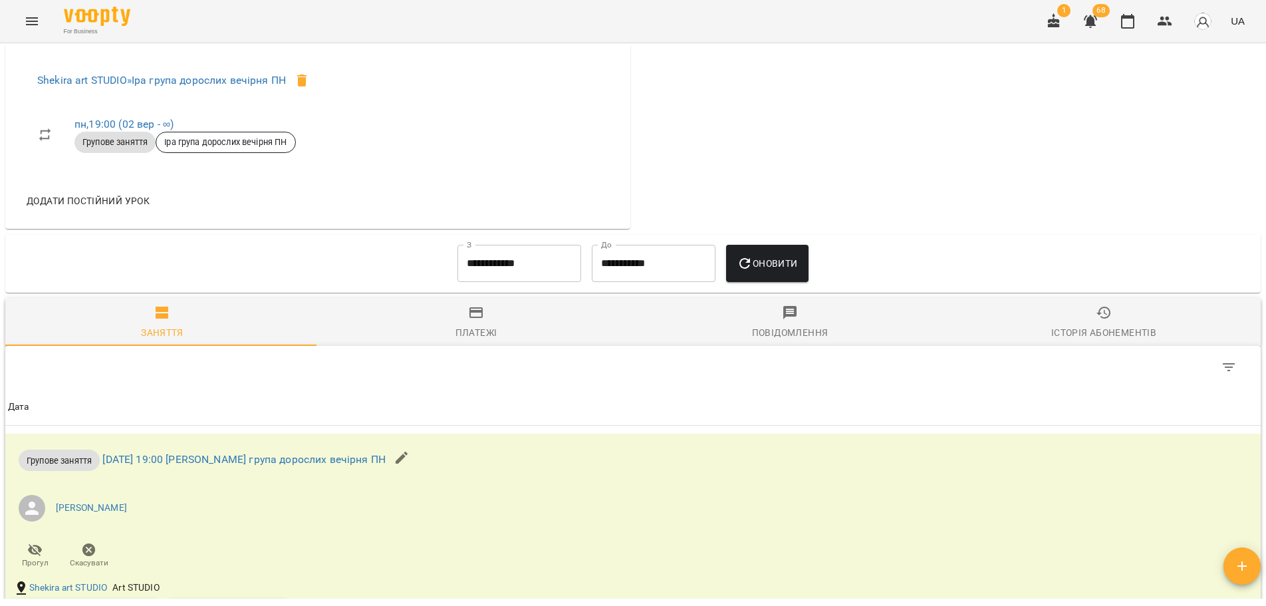
scroll to position [437, 0]
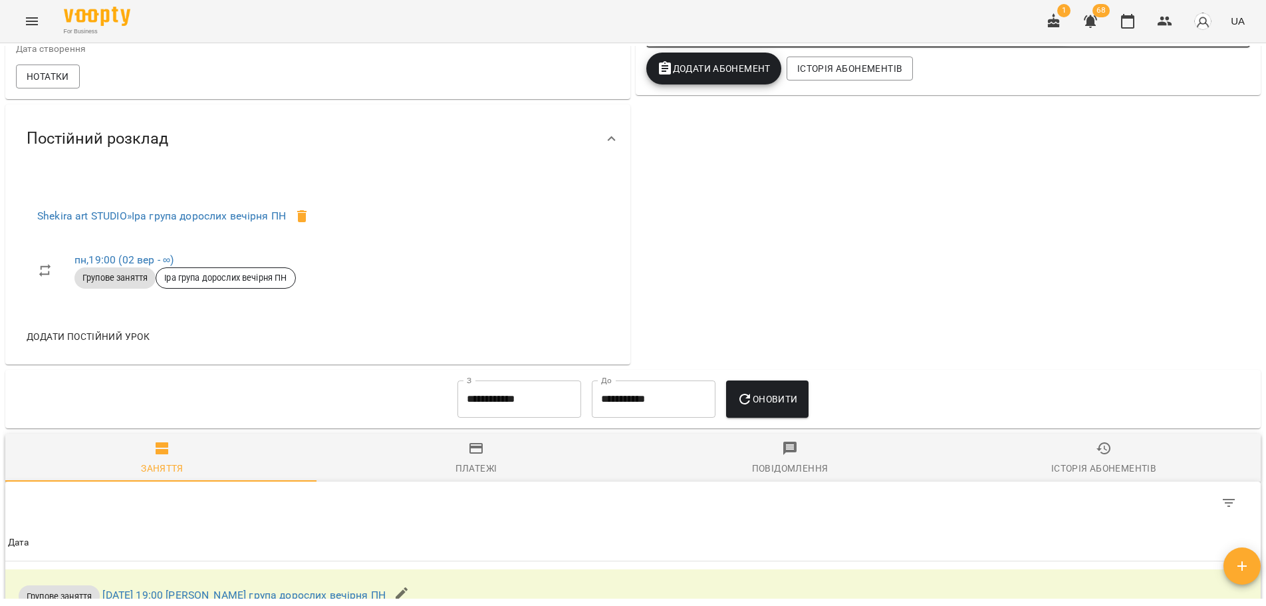
drag, startPoint x: 1263, startPoint y: 355, endPoint x: 1260, endPoint y: 214, distance: 141.0
click at [1260, 214] on div "Мої клієнти / Гончаренко Надія (@nadiia_go_) КА8294СА Гончаренко Надія (@nadiia…" at bounding box center [633, 346] width 1266 height 606
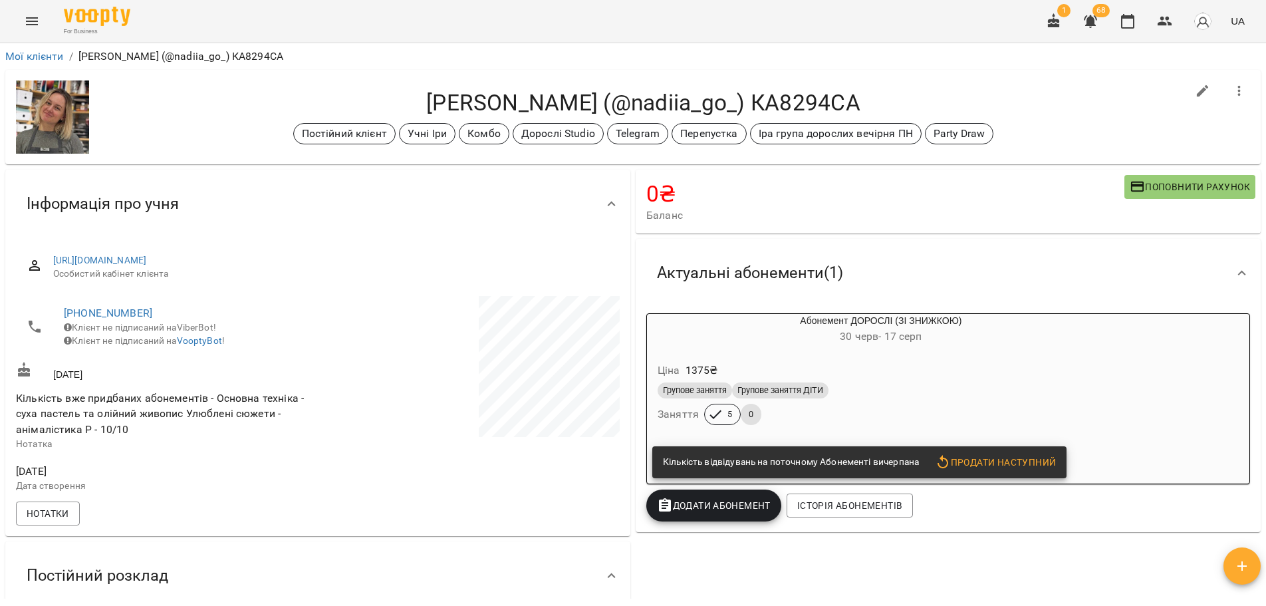
click at [292, 78] on div "Гончаренко Надія (@nadiia_go_) КА8294СА Постійний клієнт Учні Іри Комбо Дорослі…" at bounding box center [632, 117] width 1255 height 94
click at [1130, 27] on icon "button" at bounding box center [1127, 21] width 16 height 16
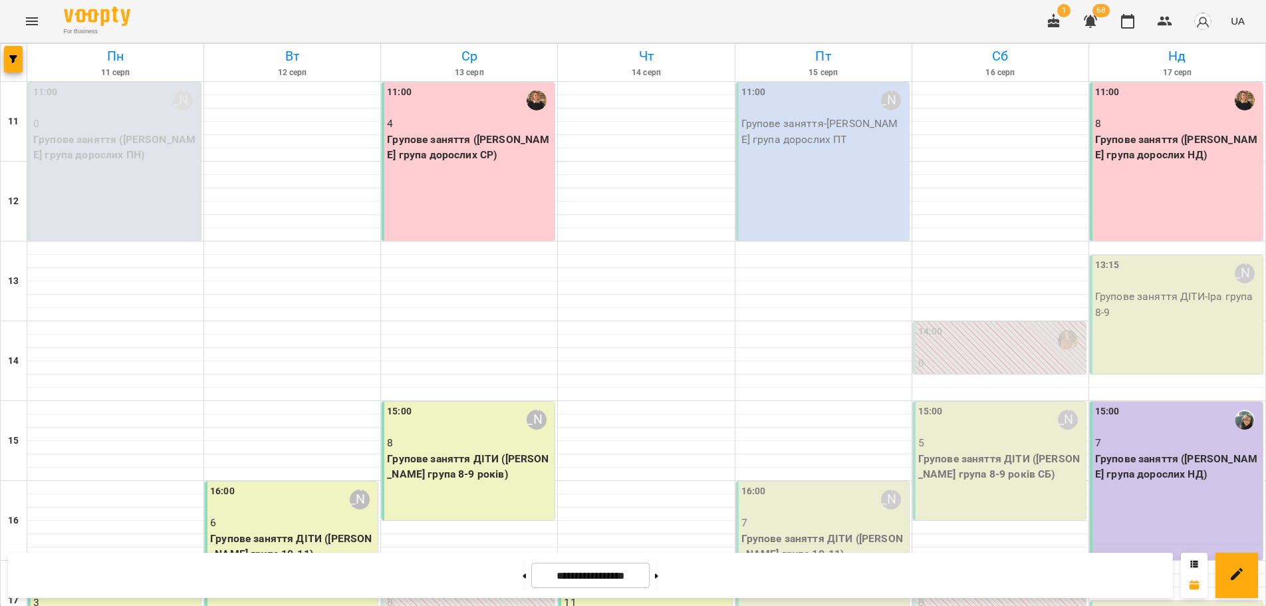
click at [846, 24] on div "For Business 1 68 UA" at bounding box center [633, 21] width 1266 height 43
click at [312, 484] on div "16:00 Іра Дудка" at bounding box center [292, 499] width 165 height 31
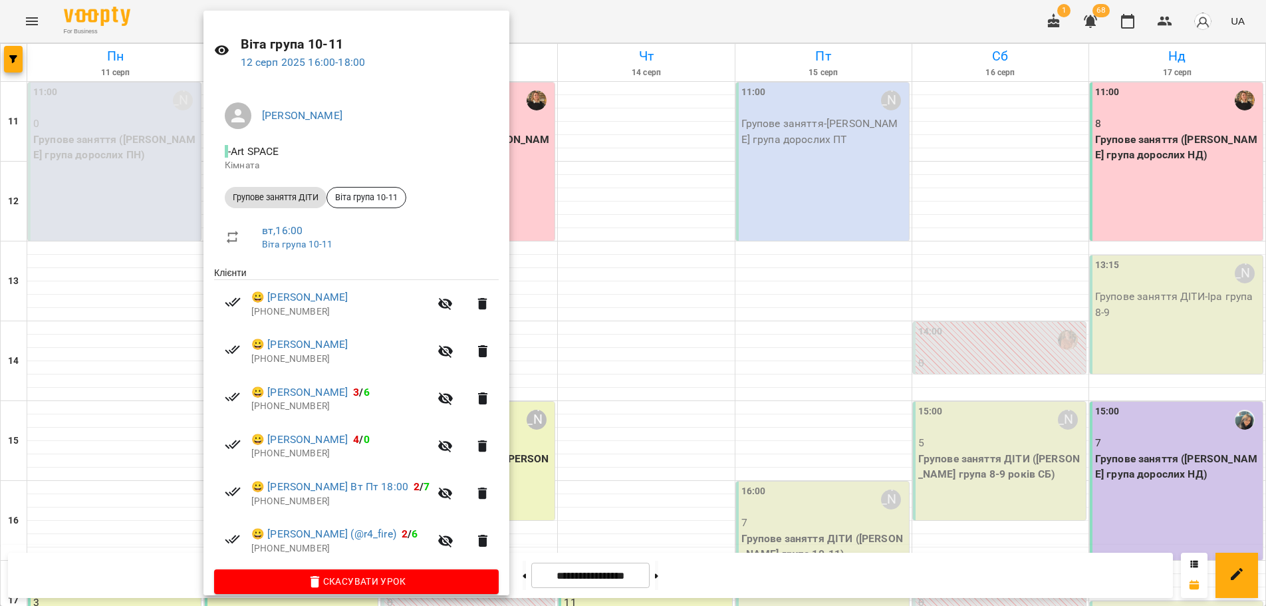
scroll to position [46, 0]
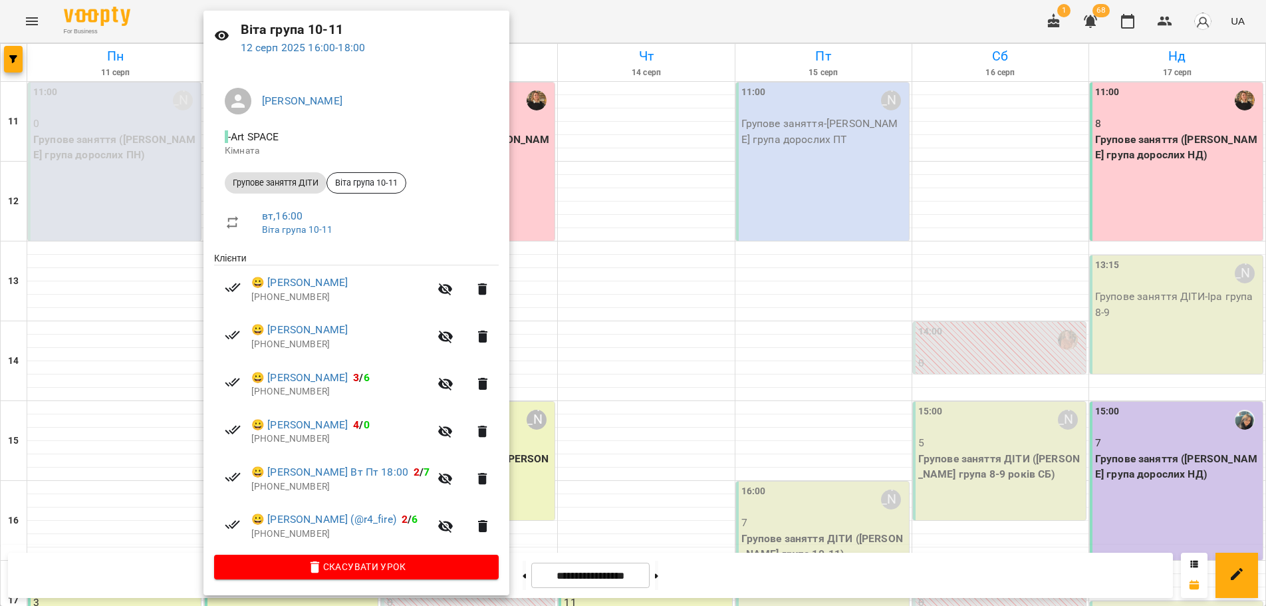
click at [654, 404] on div at bounding box center [633, 303] width 1266 height 606
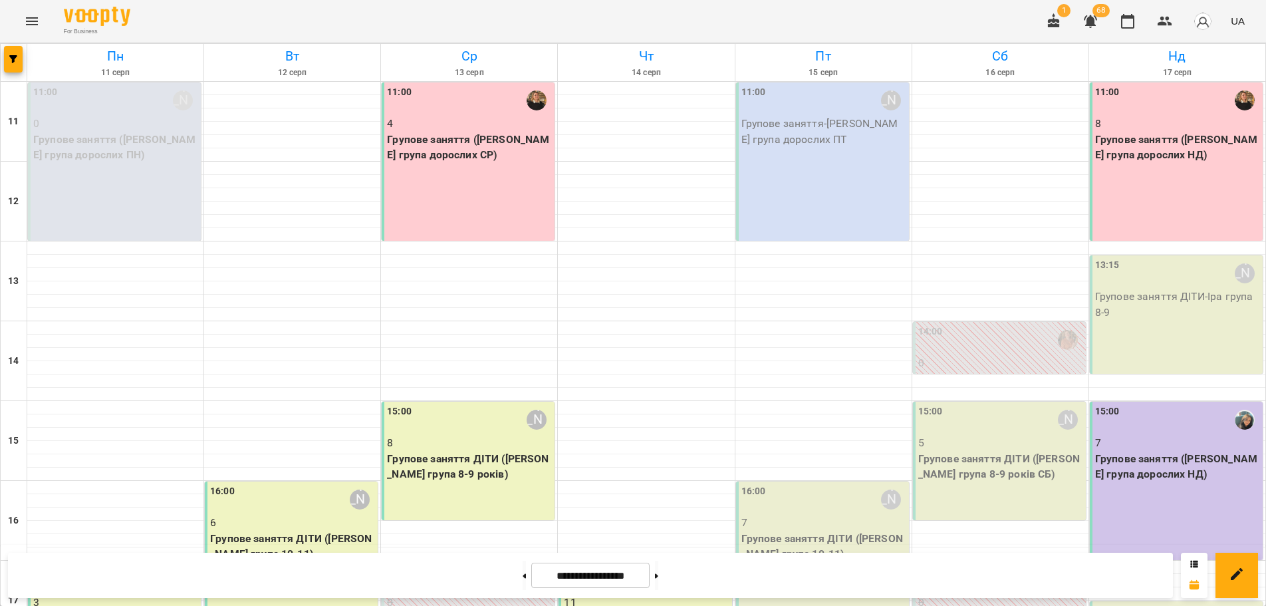
click at [433, 451] on p "Групове заняття ДІТИ ([PERSON_NAME] група 8-9 років)" at bounding box center [469, 466] width 165 height 31
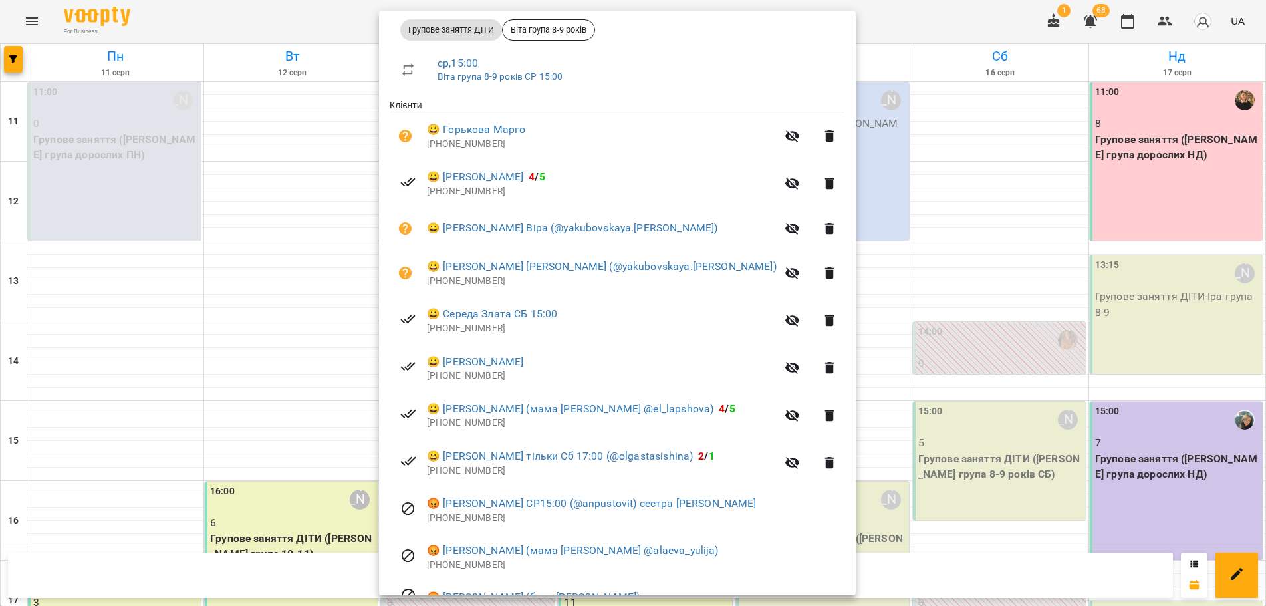
scroll to position [199, 0]
click at [290, 295] on div at bounding box center [633, 303] width 1266 height 606
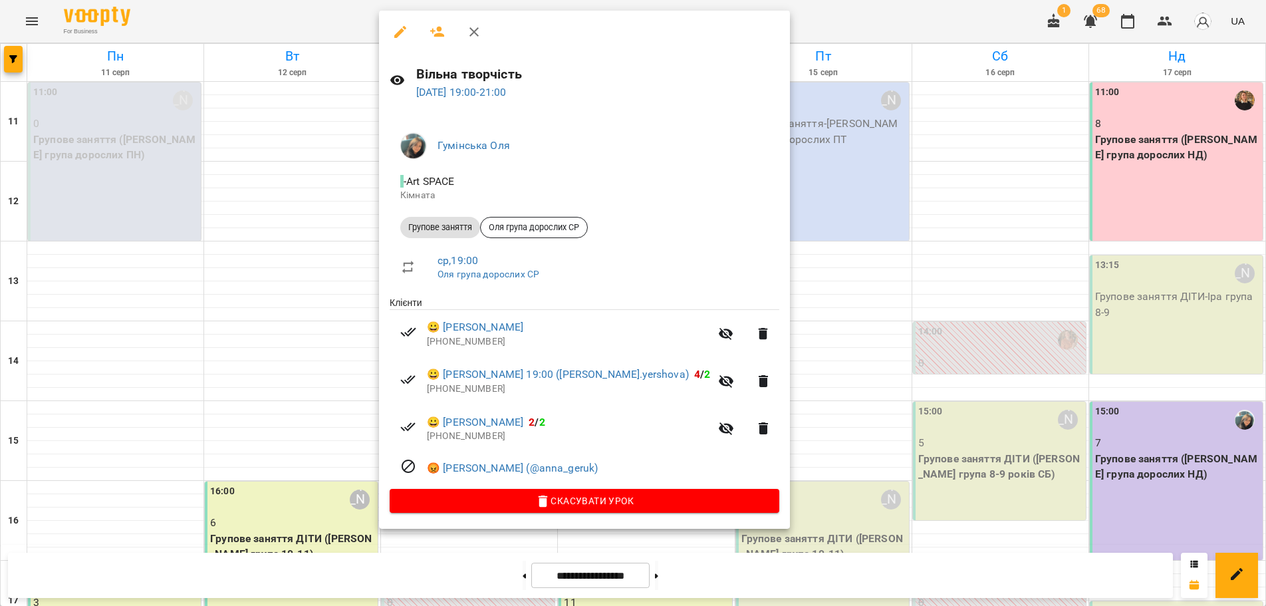
click at [258, 317] on div at bounding box center [633, 303] width 1266 height 606
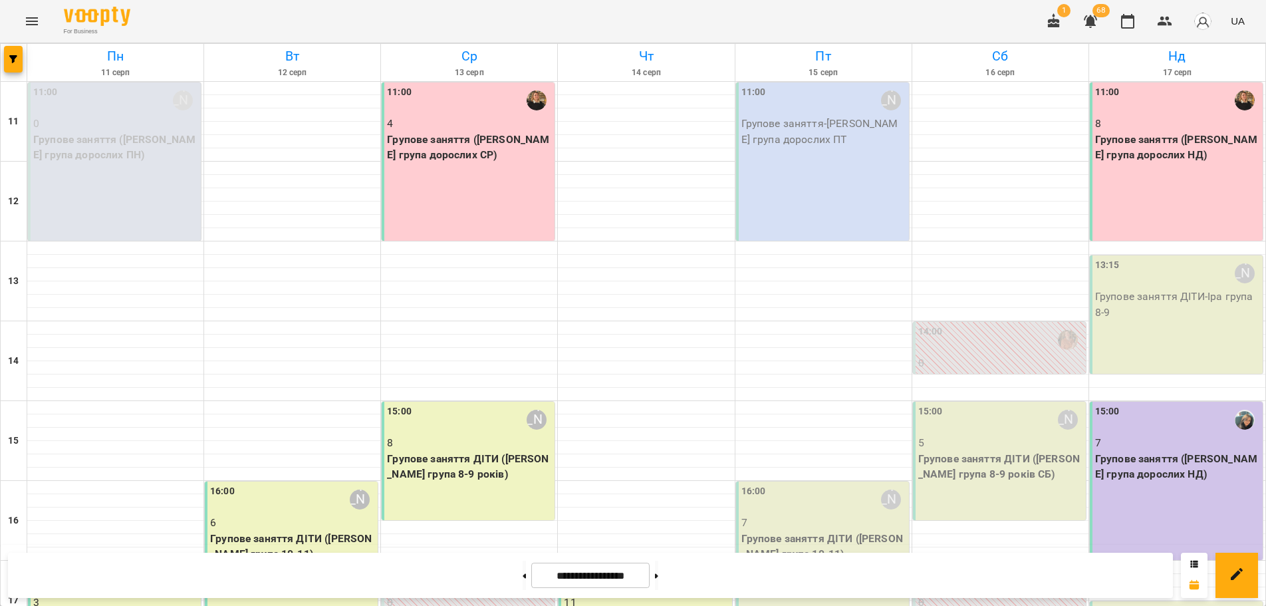
click at [485, 451] on p "Групове заняття ДІТИ ([PERSON_NAME] група 8-9 років)" at bounding box center [469, 466] width 165 height 31
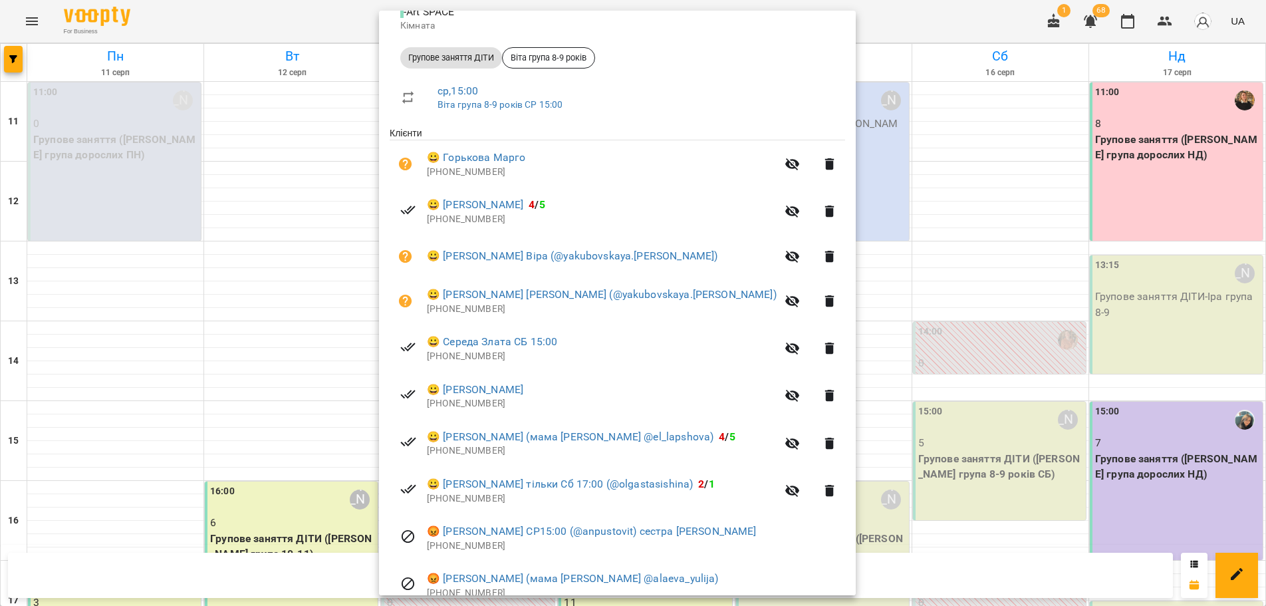
scroll to position [161, 0]
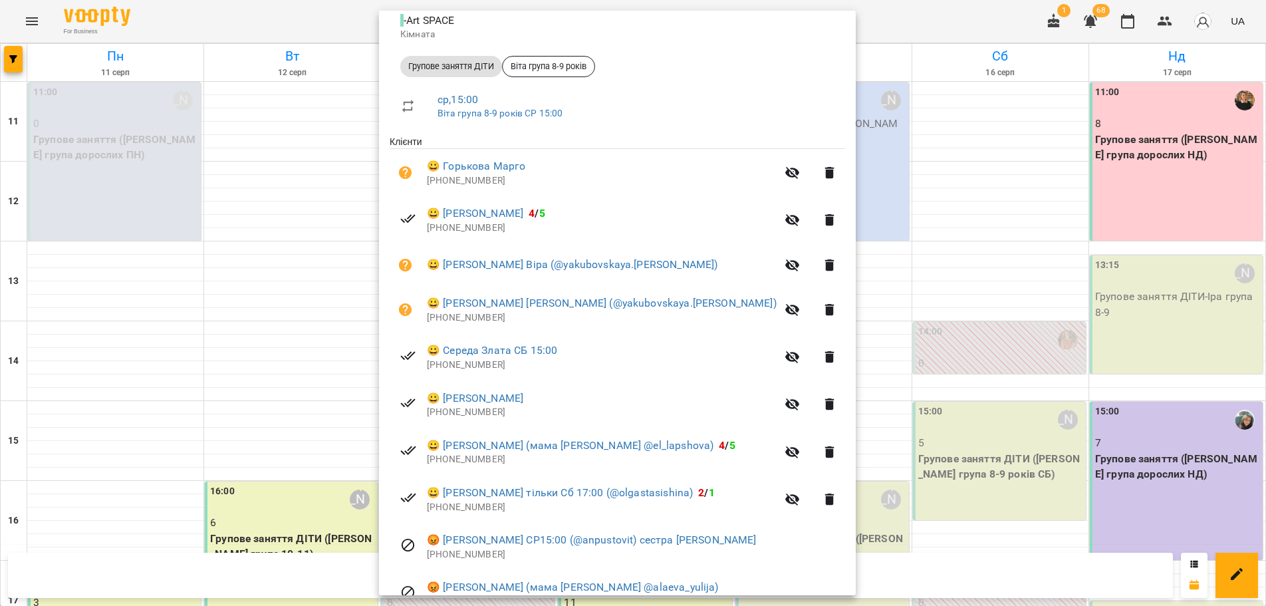
click at [800, 22] on div at bounding box center [633, 303] width 1266 height 606
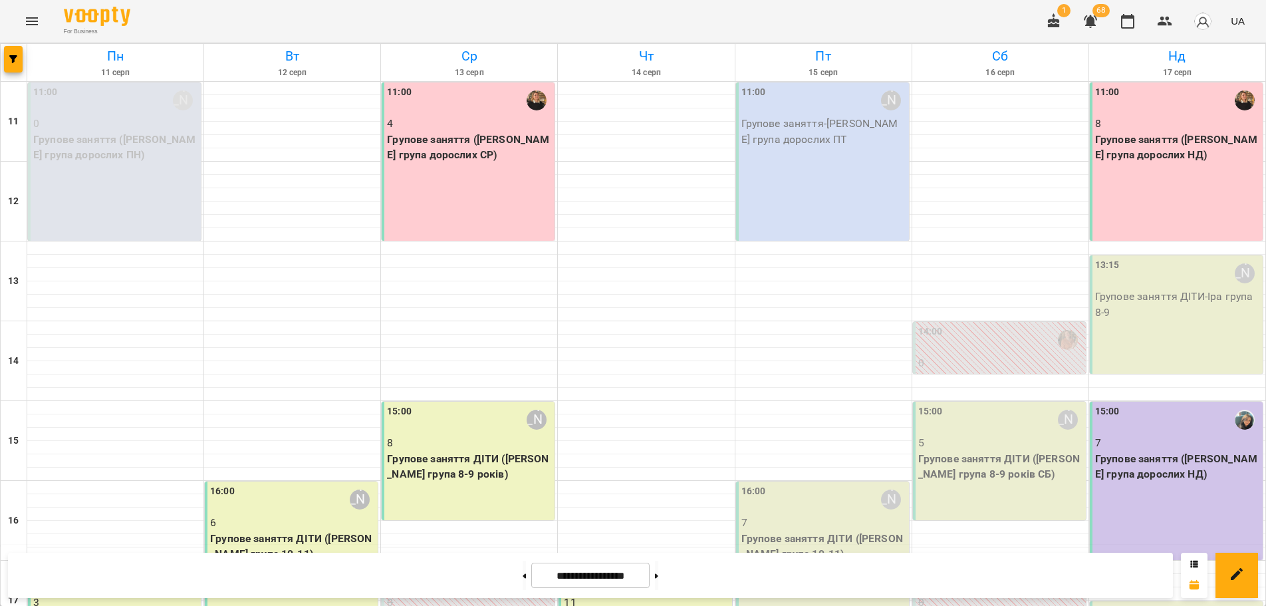
click at [456, 451] on p "Групове заняття ДІТИ ([PERSON_NAME] група 8-9 років)" at bounding box center [469, 466] width 165 height 31
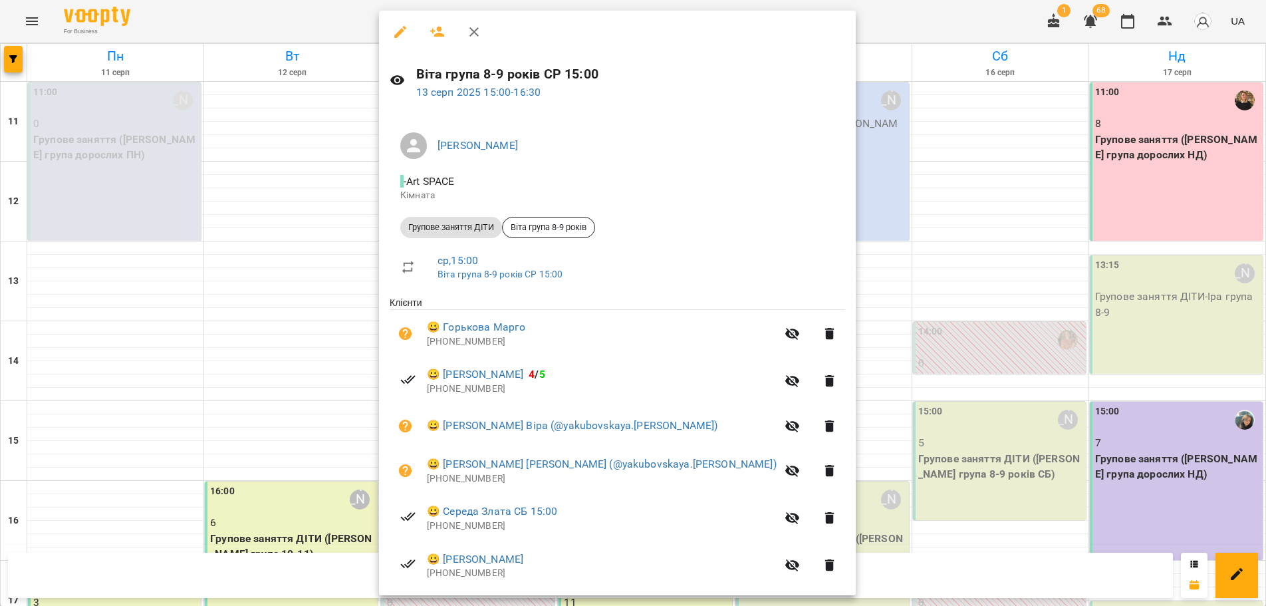
scroll to position [294, 0]
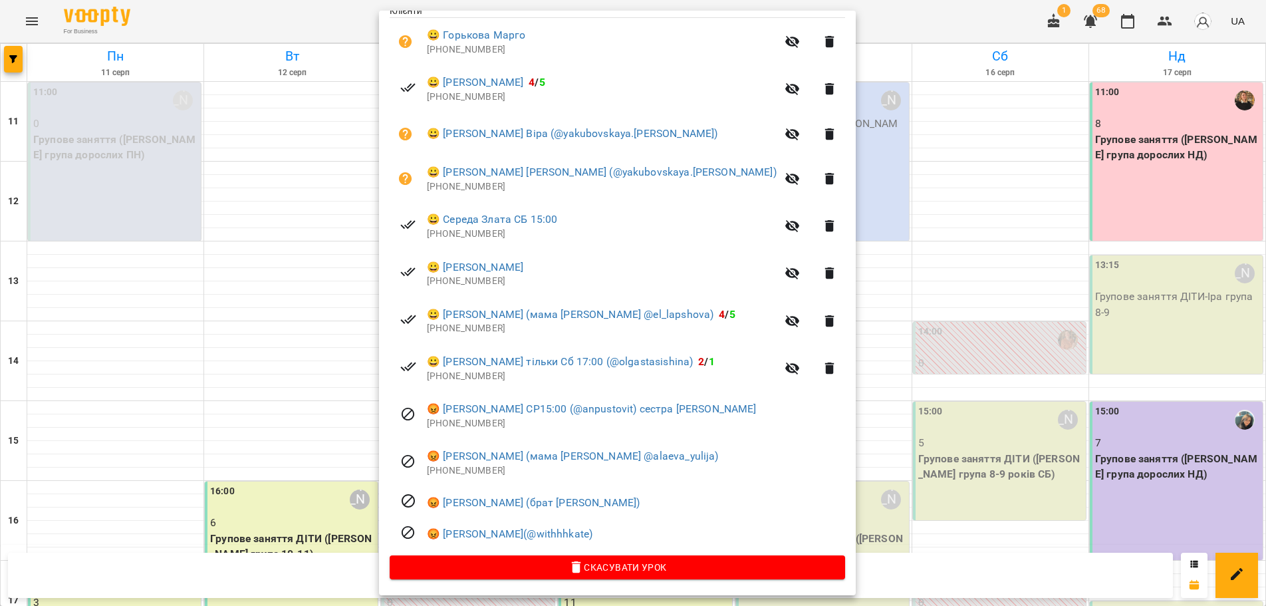
click at [303, 287] on div at bounding box center [633, 303] width 1266 height 606
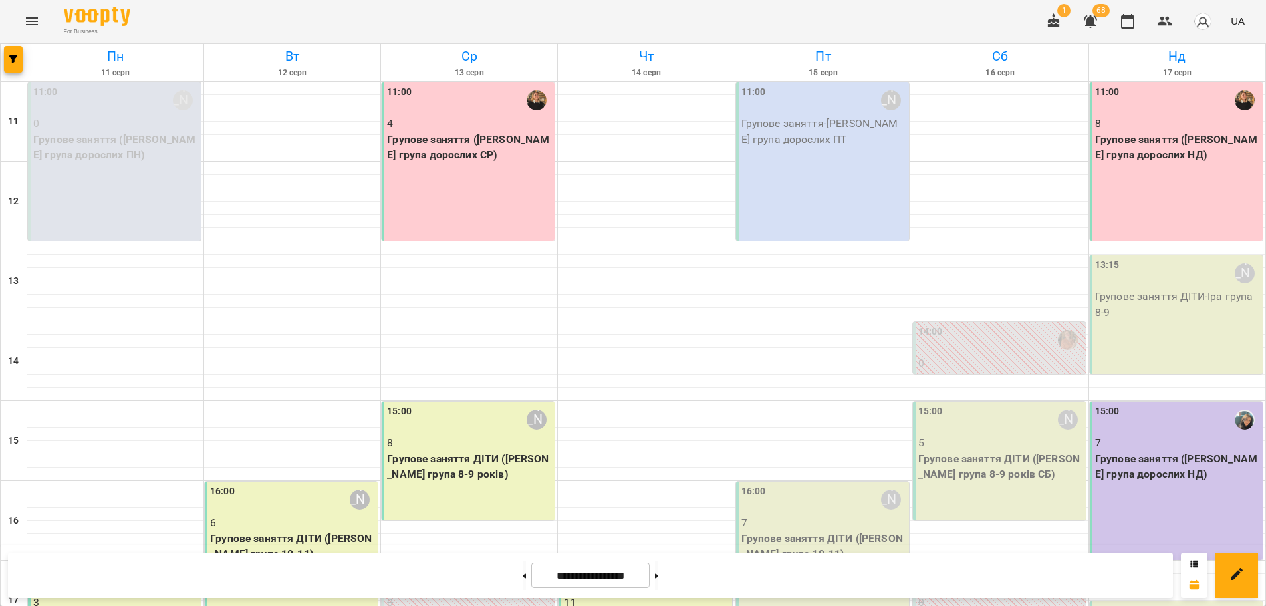
click at [441, 451] on p "Групове заняття ДІТИ ([PERSON_NAME] група 8-9 років)" at bounding box center [469, 466] width 165 height 31
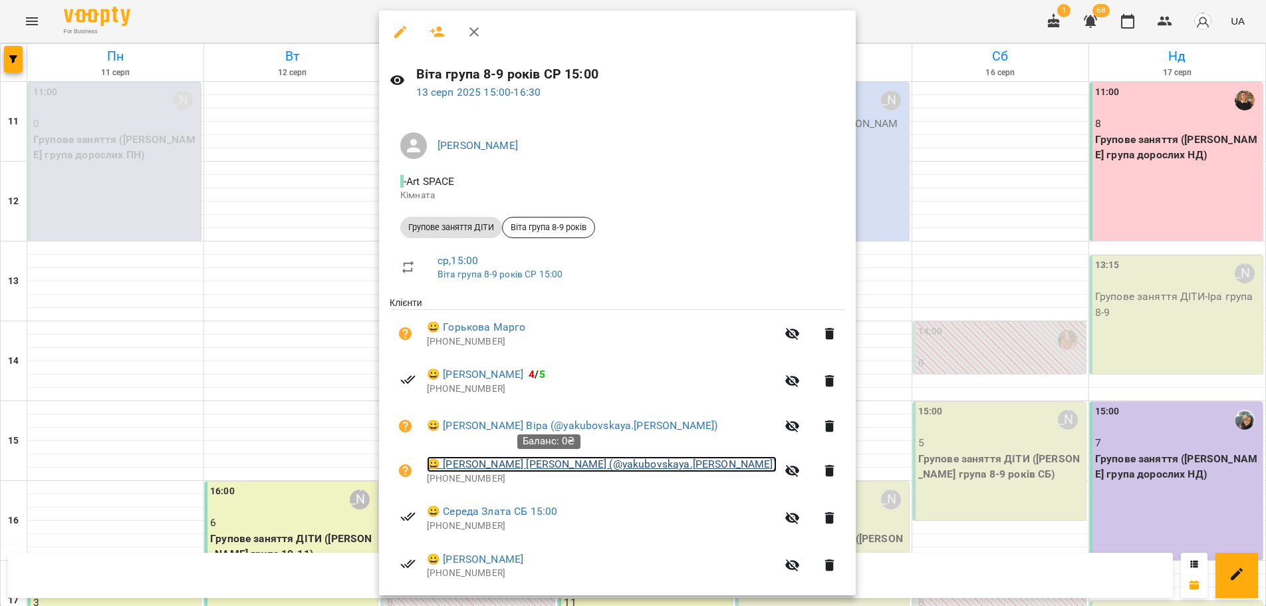
click at [499, 467] on link "😀 Калниболоцька Марія (@yakubovskaya.natali)" at bounding box center [602, 464] width 350 height 16
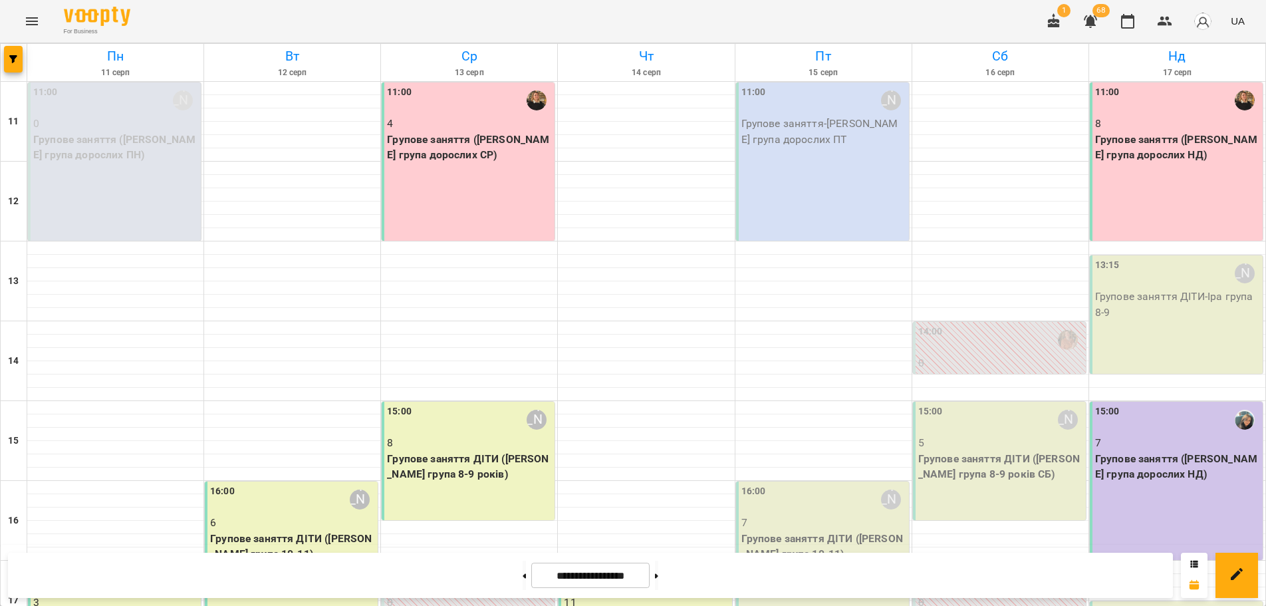
scroll to position [254, 0]
click at [461, 435] on p "8" at bounding box center [469, 443] width 165 height 16
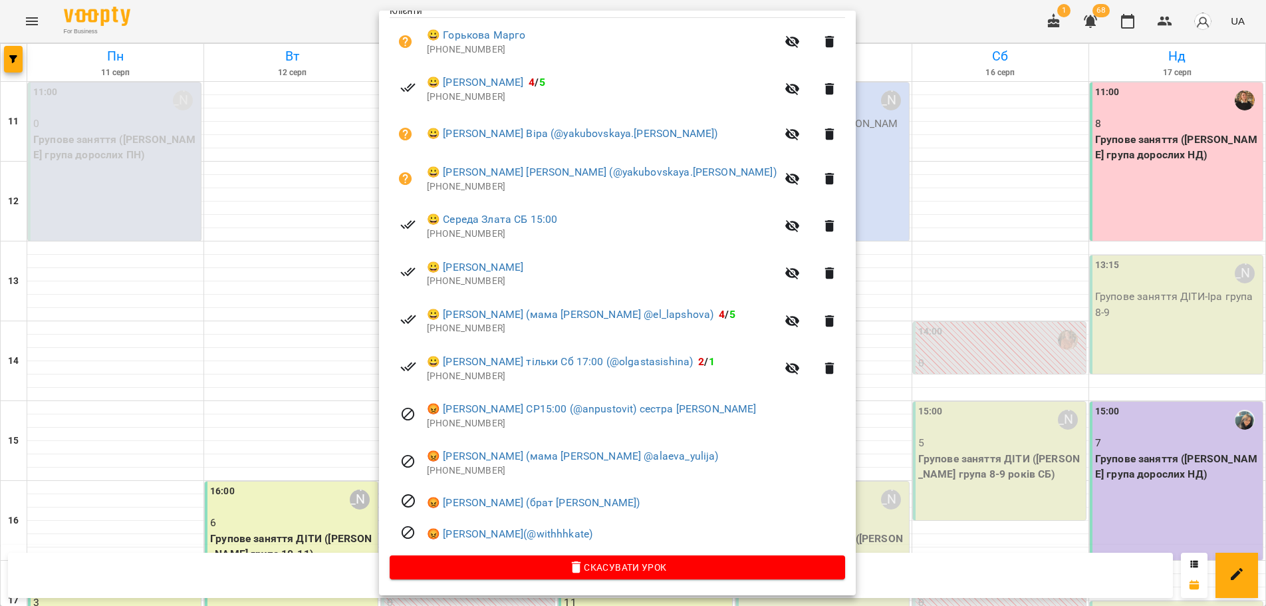
scroll to position [294, 0]
click at [860, 10] on div at bounding box center [633, 303] width 1266 height 606
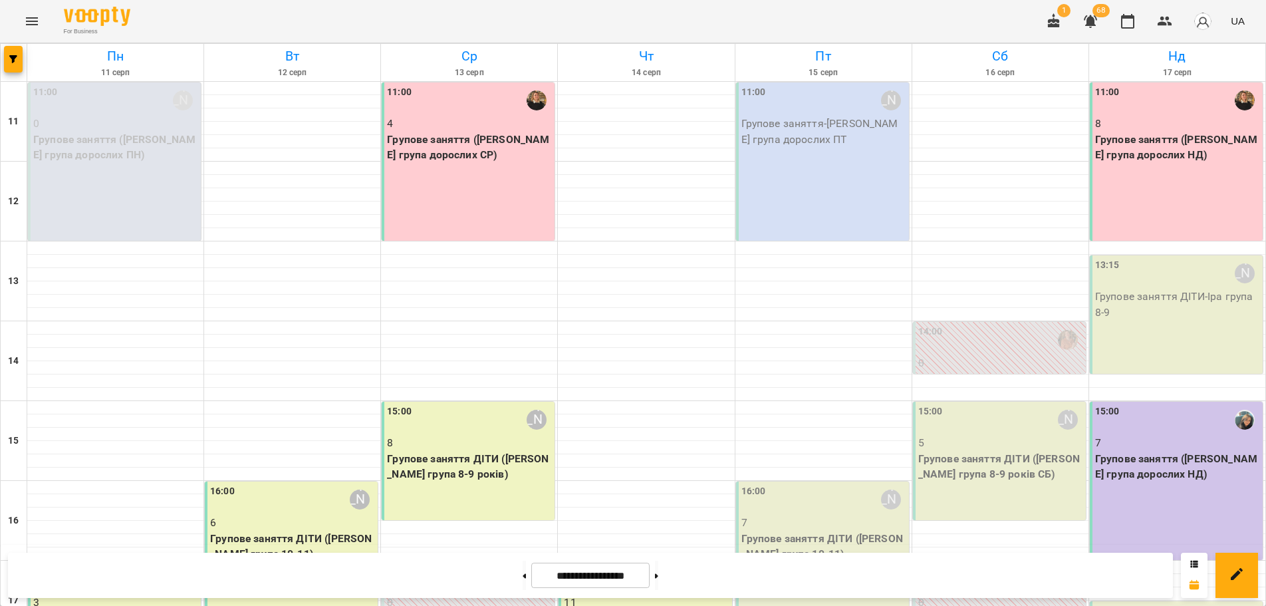
click at [469, 451] on p "Групове заняття ДІТИ ([PERSON_NAME] група 8-9 років)" at bounding box center [469, 466] width 165 height 31
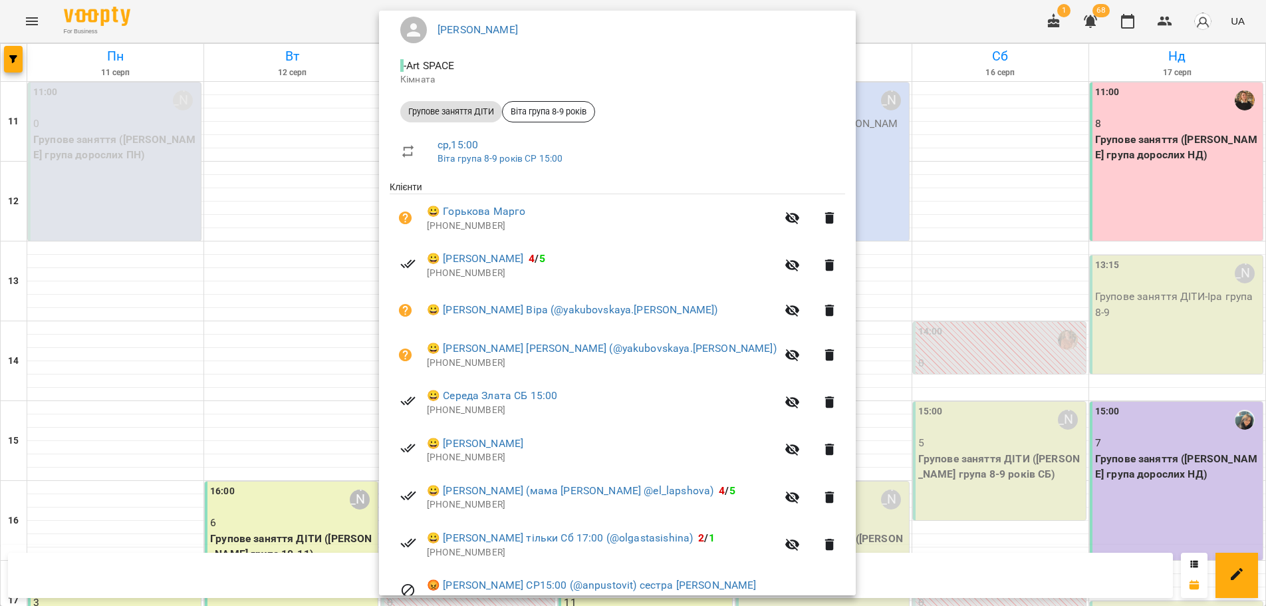
scroll to position [199, 0]
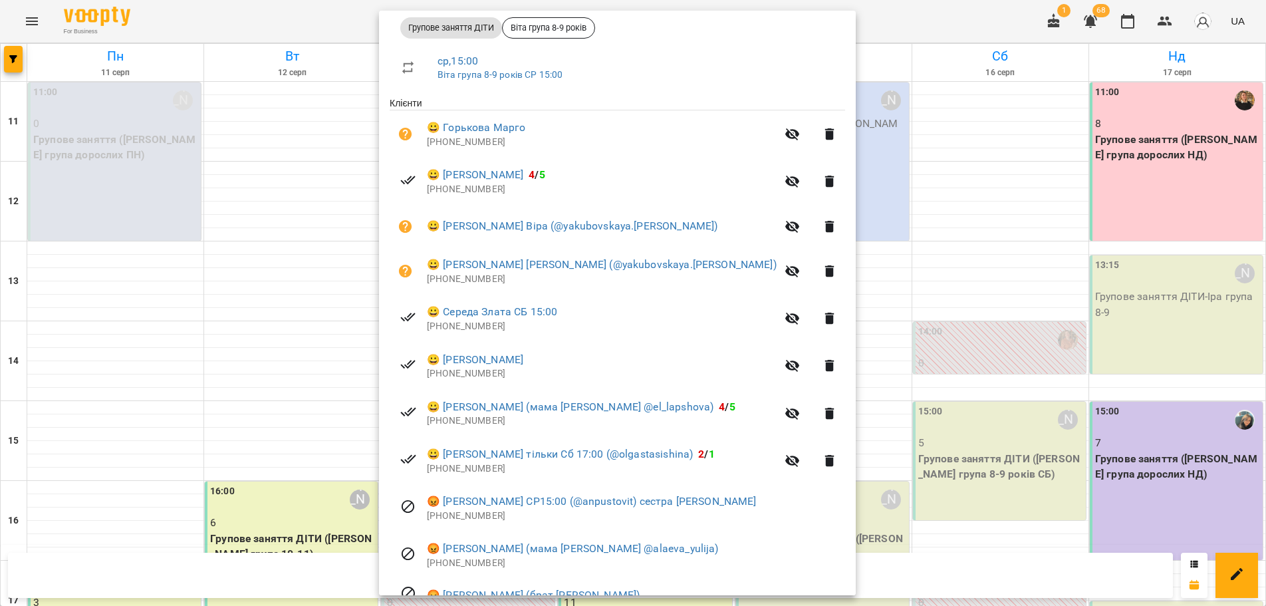
click at [795, 322] on div at bounding box center [633, 303] width 1266 height 606
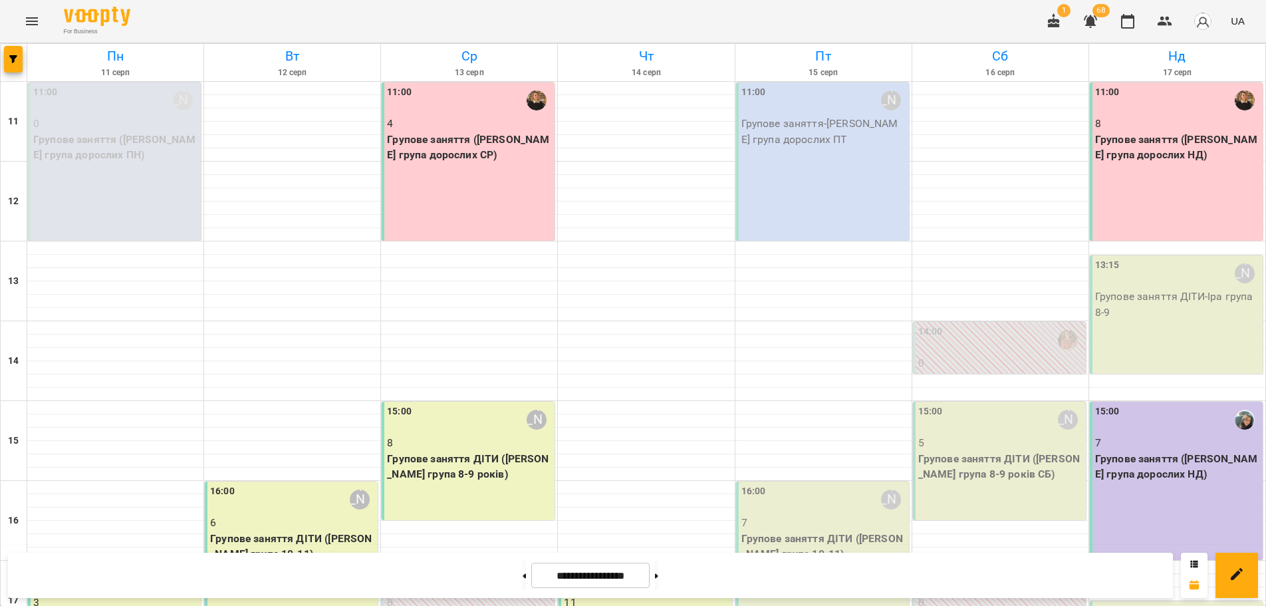
click at [497, 451] on p "Групове заняття ДІТИ ([PERSON_NAME] група 8-9 років)" at bounding box center [469, 466] width 165 height 31
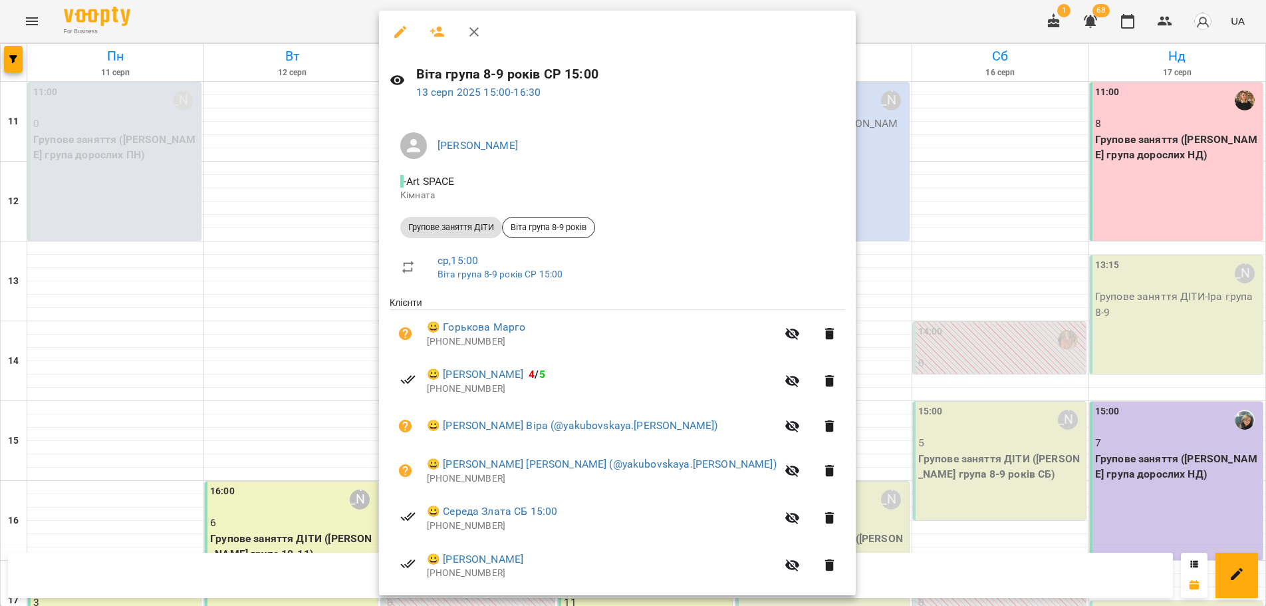
click at [314, 374] on div at bounding box center [633, 303] width 1266 height 606
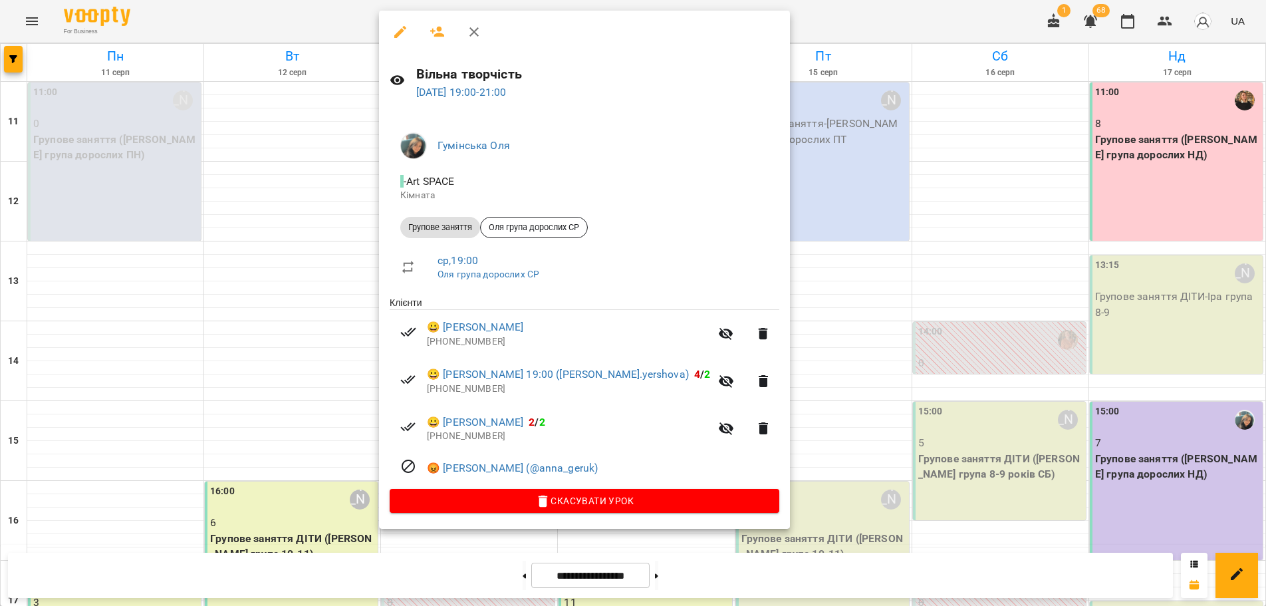
click at [233, 380] on div at bounding box center [633, 303] width 1266 height 606
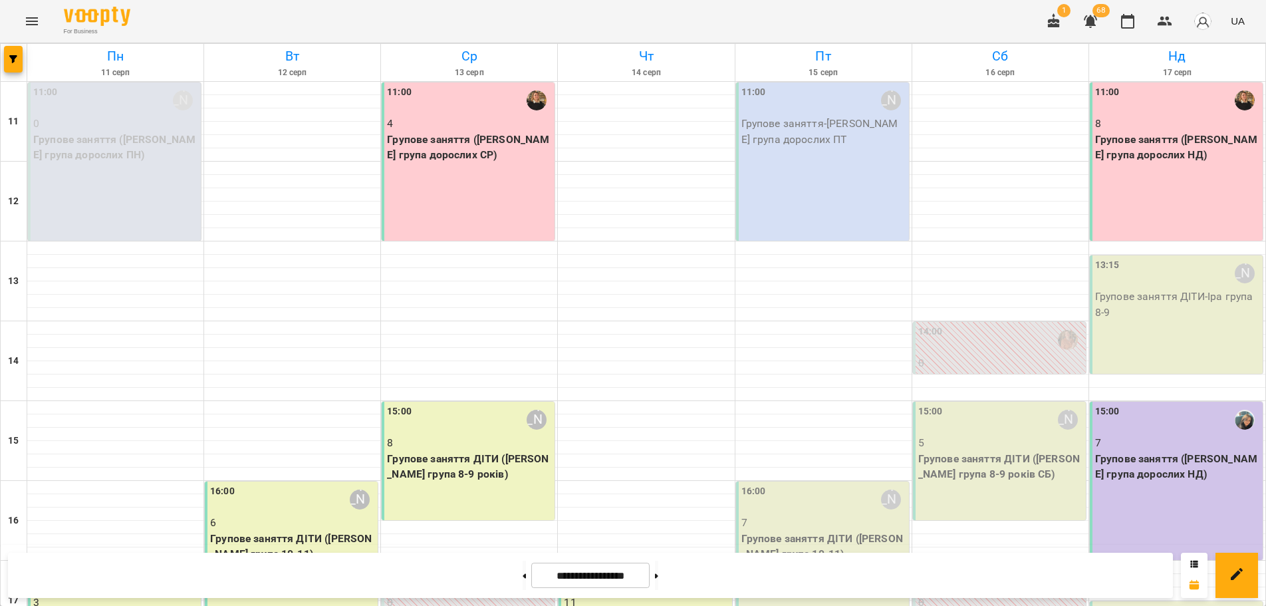
scroll to position [0, 0]
click at [785, 15] on div "For Business 1 68 UA" at bounding box center [633, 21] width 1266 height 43
click at [787, 19] on div "For Business 1 68 UA" at bounding box center [633, 21] width 1266 height 43
click at [45, 26] on button "Menu" at bounding box center [32, 21] width 32 height 32
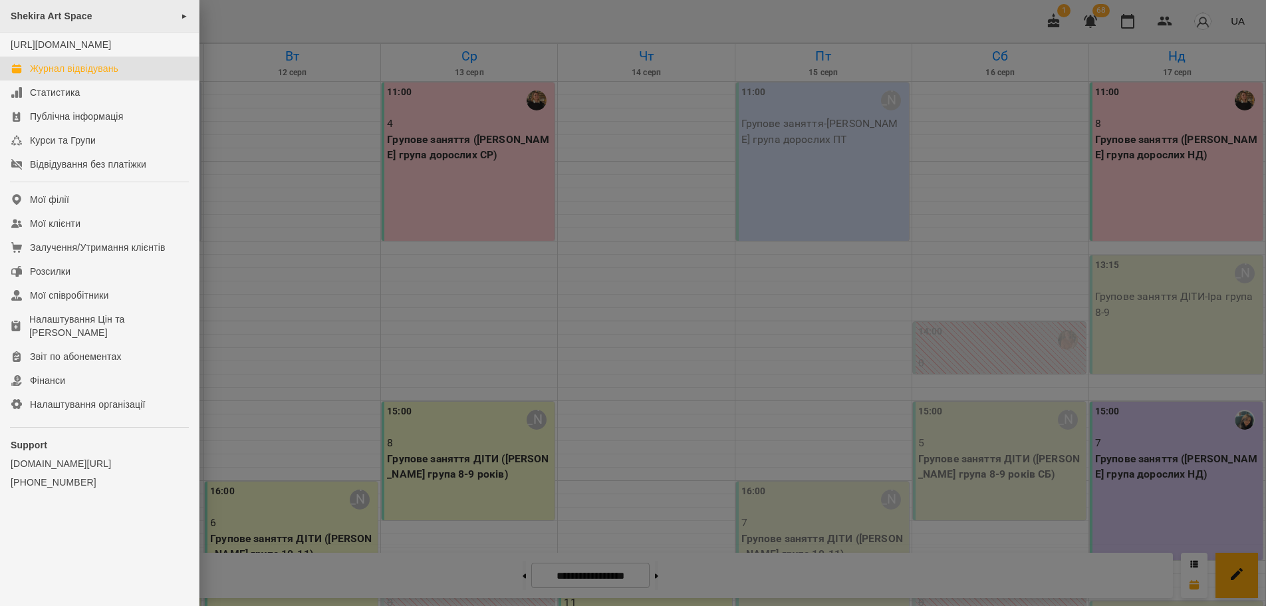
click at [64, 15] on span "Shekira Art Space" at bounding box center [52, 16] width 82 height 11
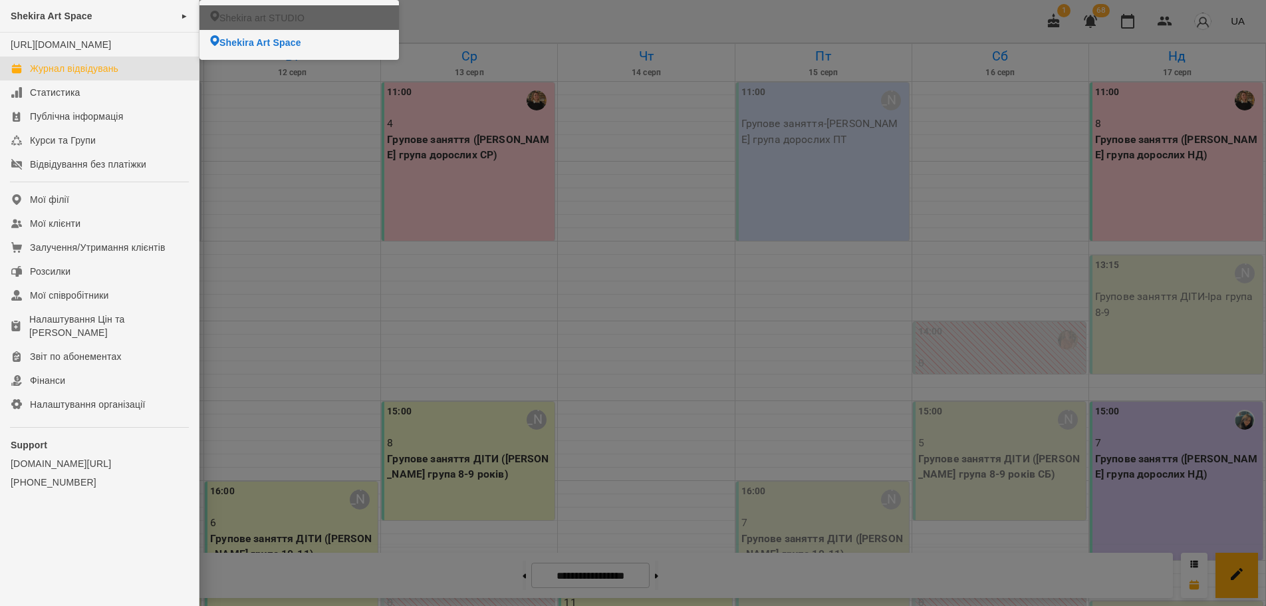
click at [262, 11] on span "Shekira art STUDIO" at bounding box center [261, 17] width 85 height 13
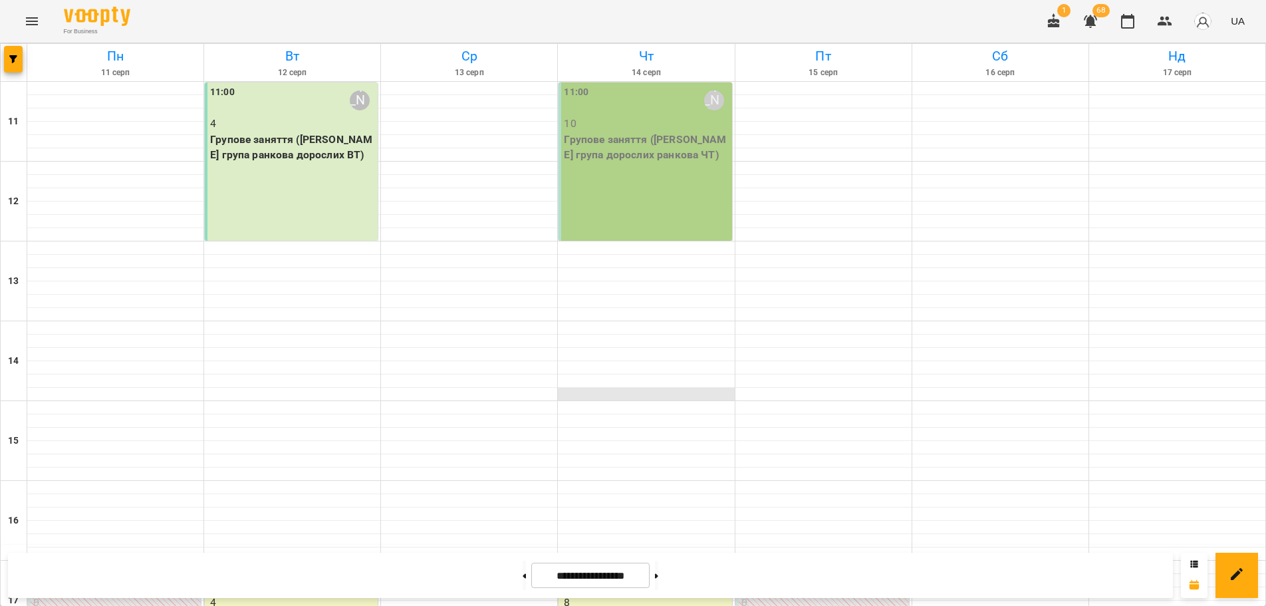
scroll to position [334, 0]
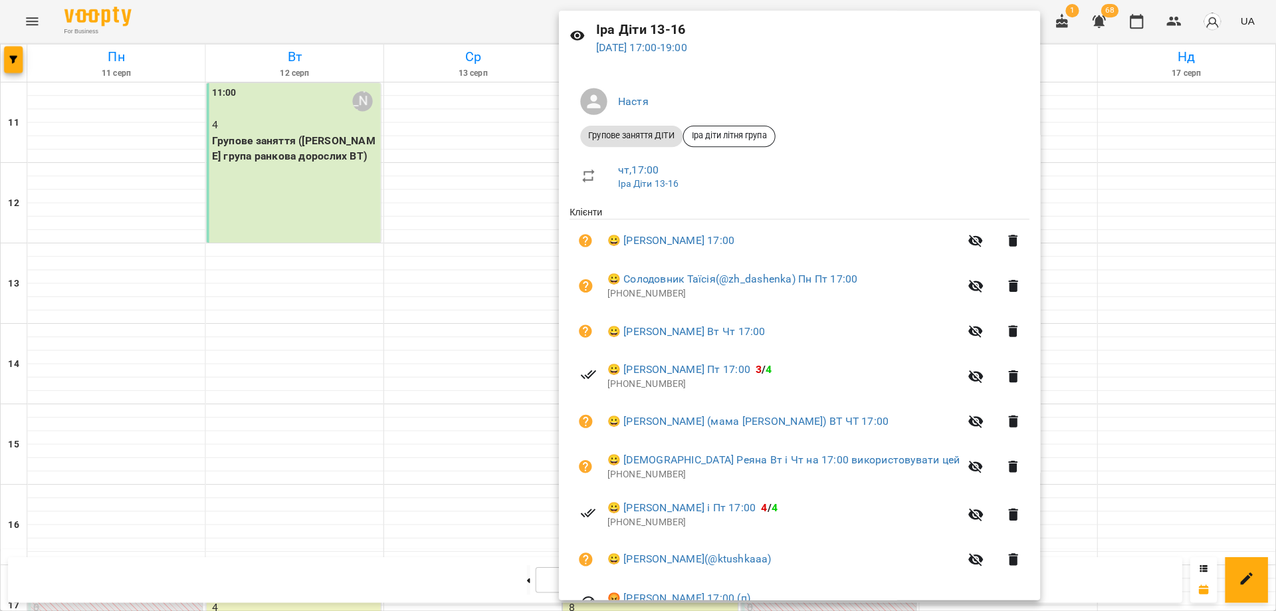
scroll to position [120, 0]
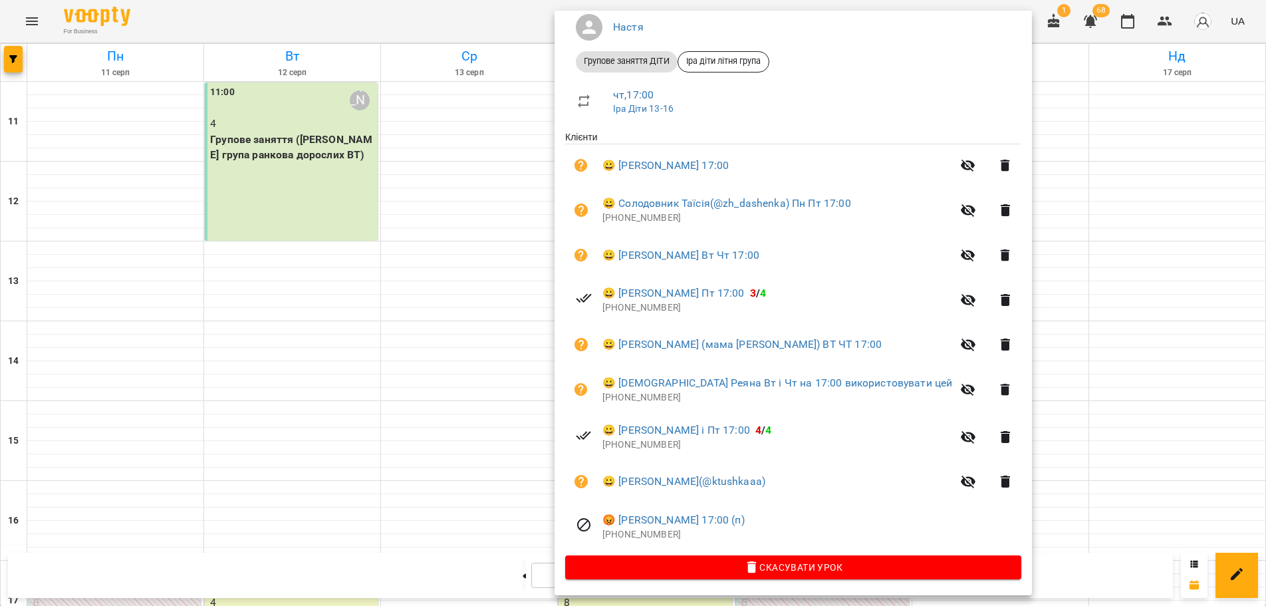
click at [1008, 18] on div at bounding box center [633, 303] width 1266 height 606
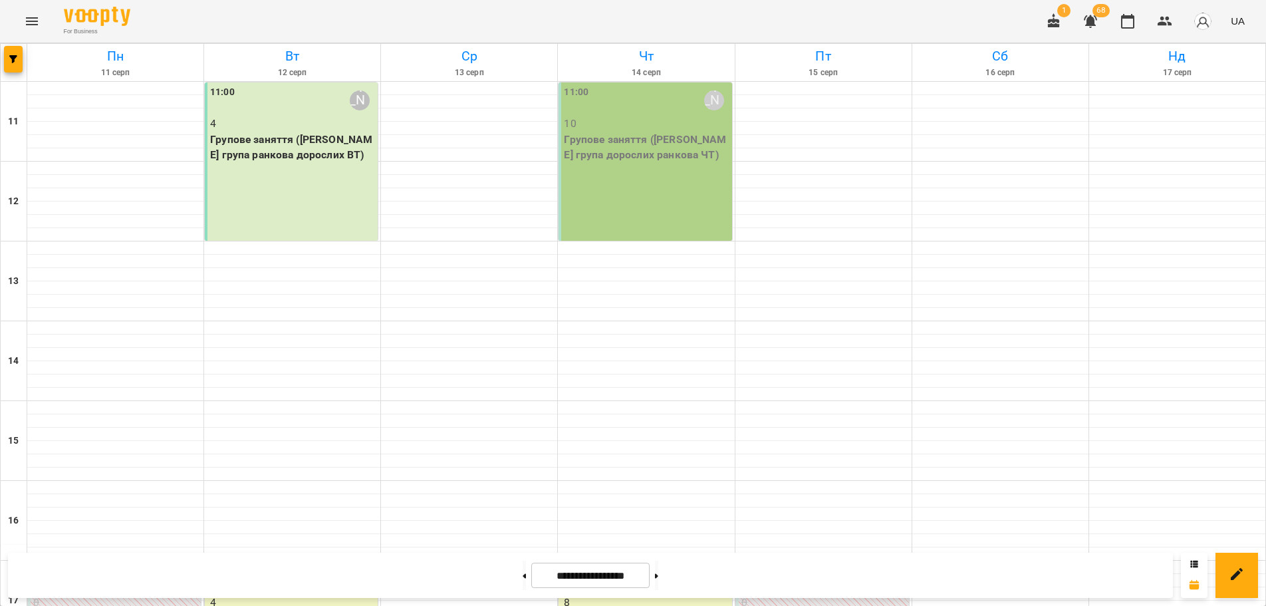
click at [34, 25] on icon "Menu" at bounding box center [32, 21] width 12 height 8
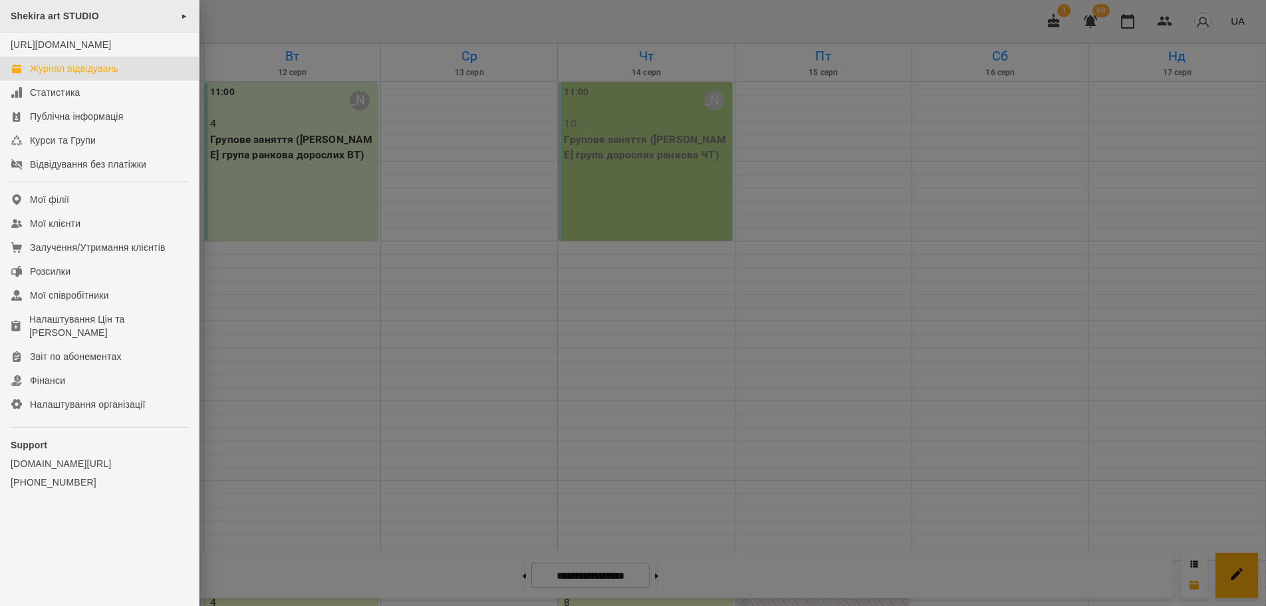
click at [106, 17] on div "Shekira art STUDIO ►" at bounding box center [99, 16] width 199 height 33
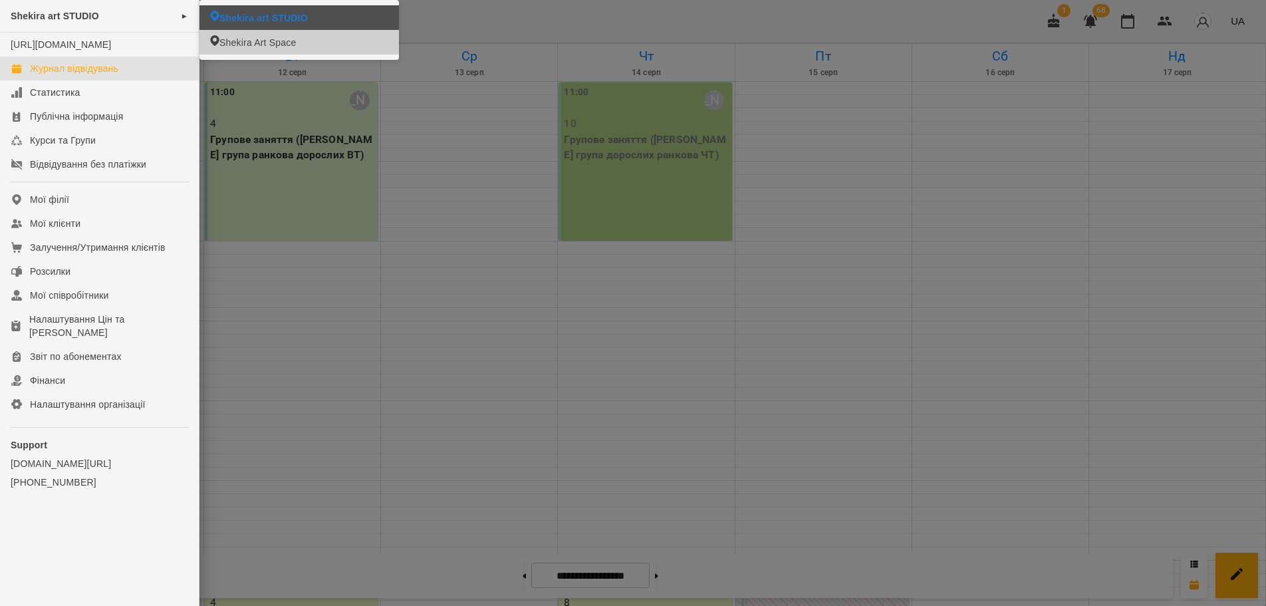
click at [304, 22] on li "Shekira art STUDIO" at bounding box center [298, 17] width 199 height 25
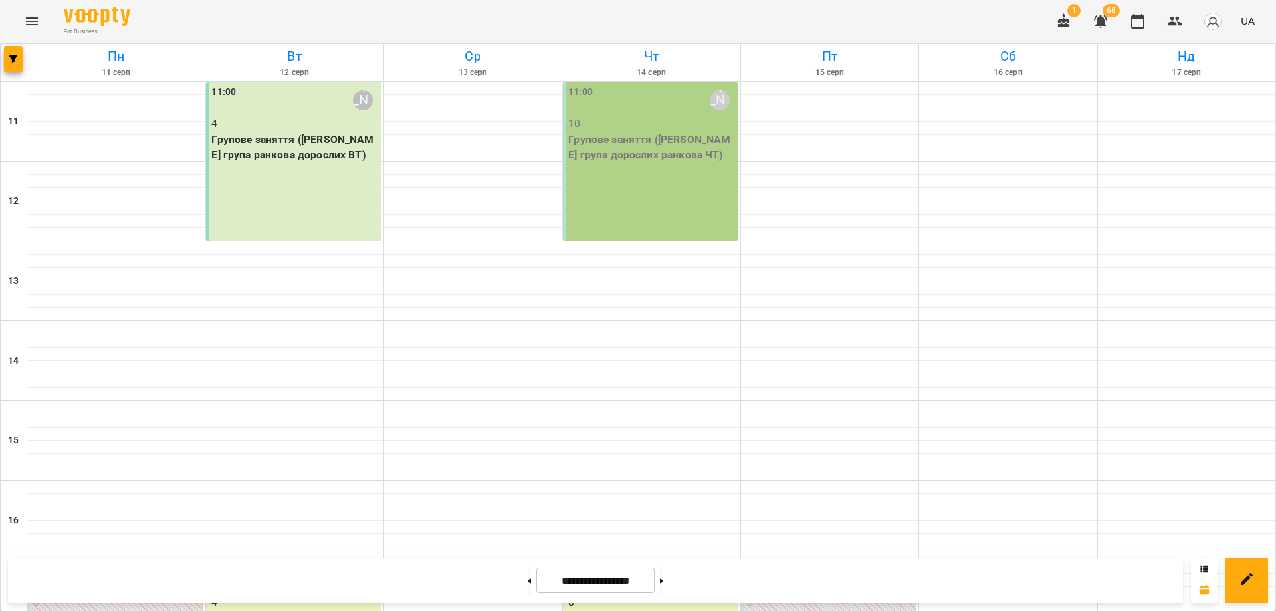
click at [959, 16] on div "For Business 1 68 UA" at bounding box center [638, 21] width 1276 height 43
click at [281, 158] on p "Групове заняття ([PERSON_NAME] група ранкова дорослих ВТ)" at bounding box center [294, 147] width 166 height 31
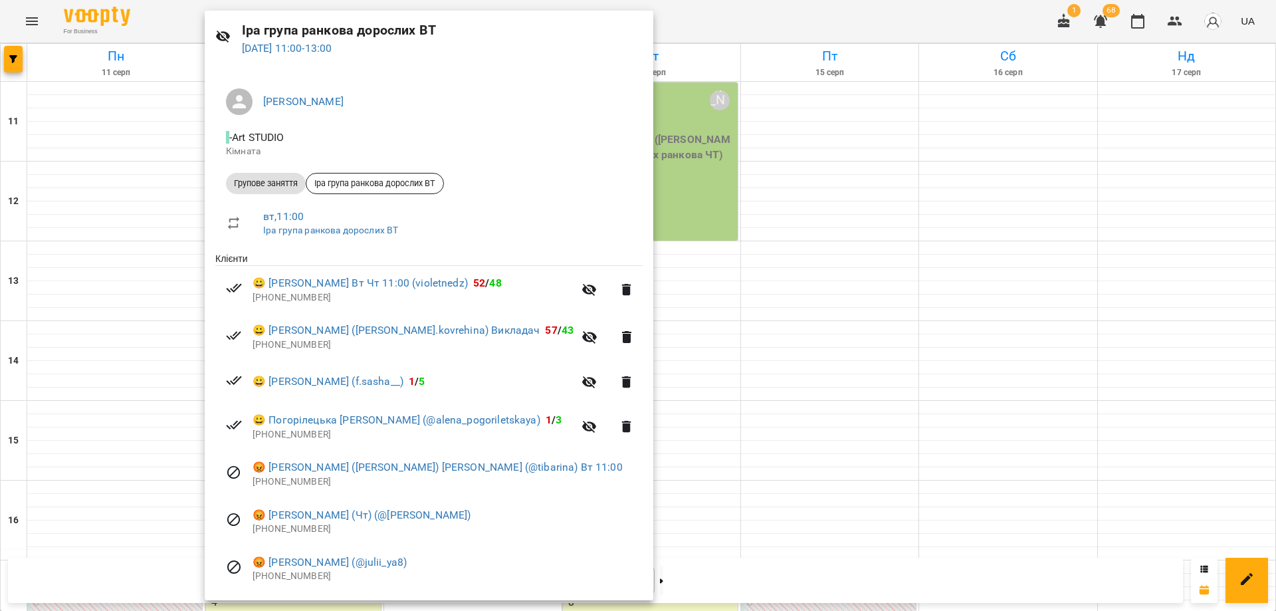
scroll to position [66, 0]
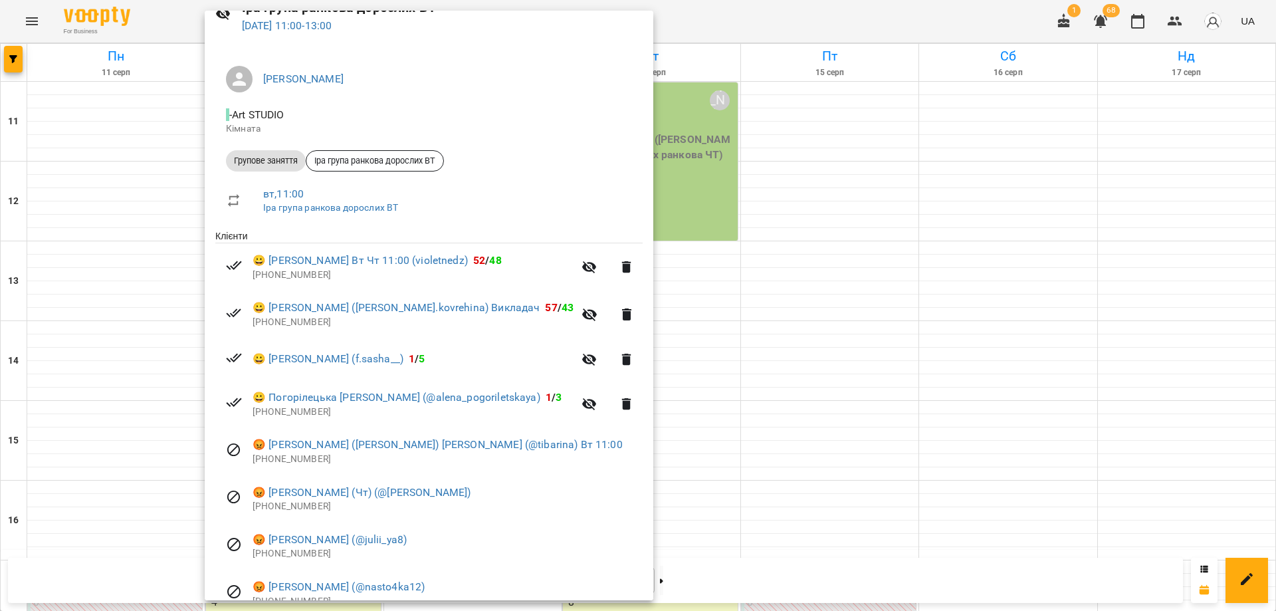
click at [708, 123] on div at bounding box center [638, 305] width 1276 height 611
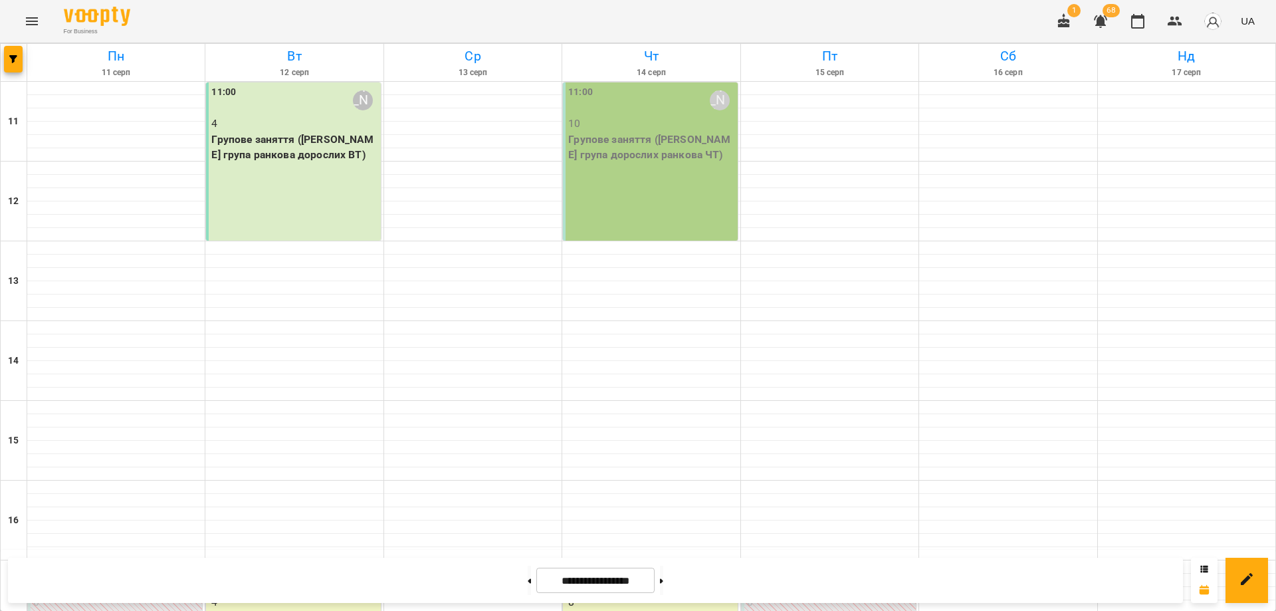
scroll to position [328, 0]
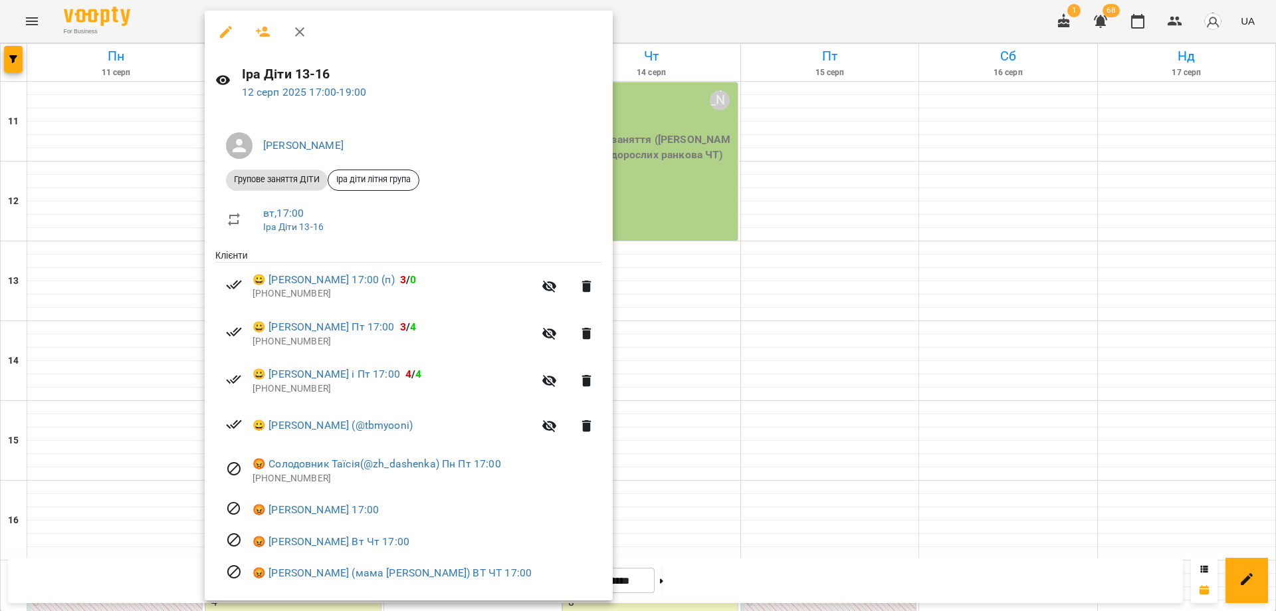
click at [694, 324] on div at bounding box center [638, 305] width 1276 height 611
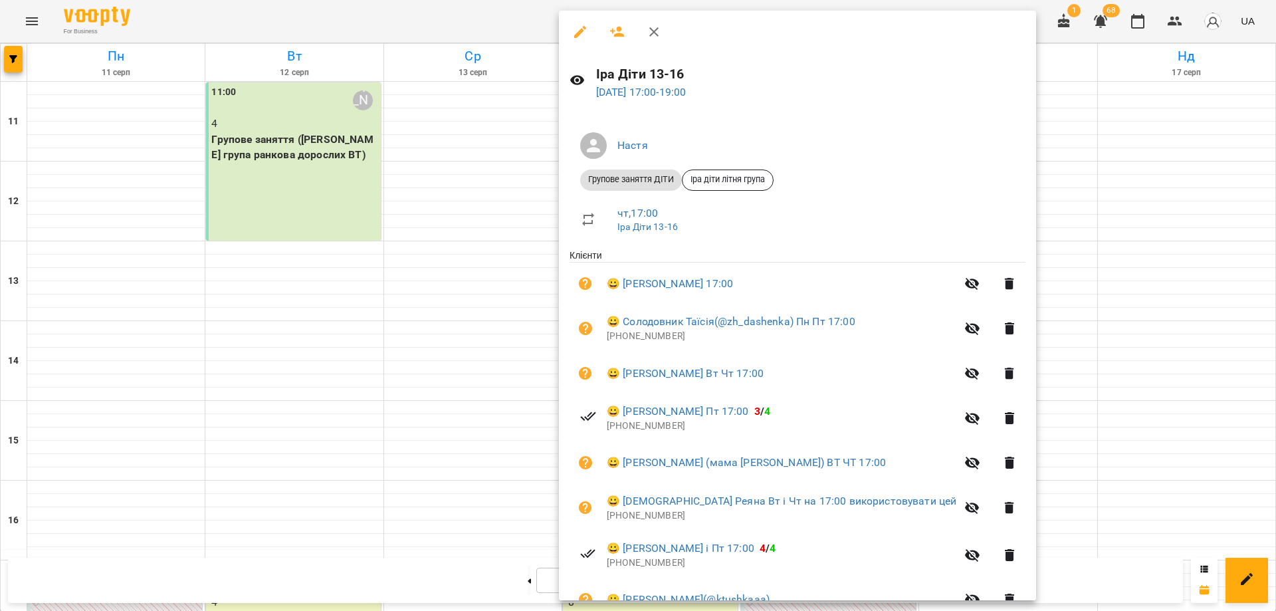
scroll to position [115, 0]
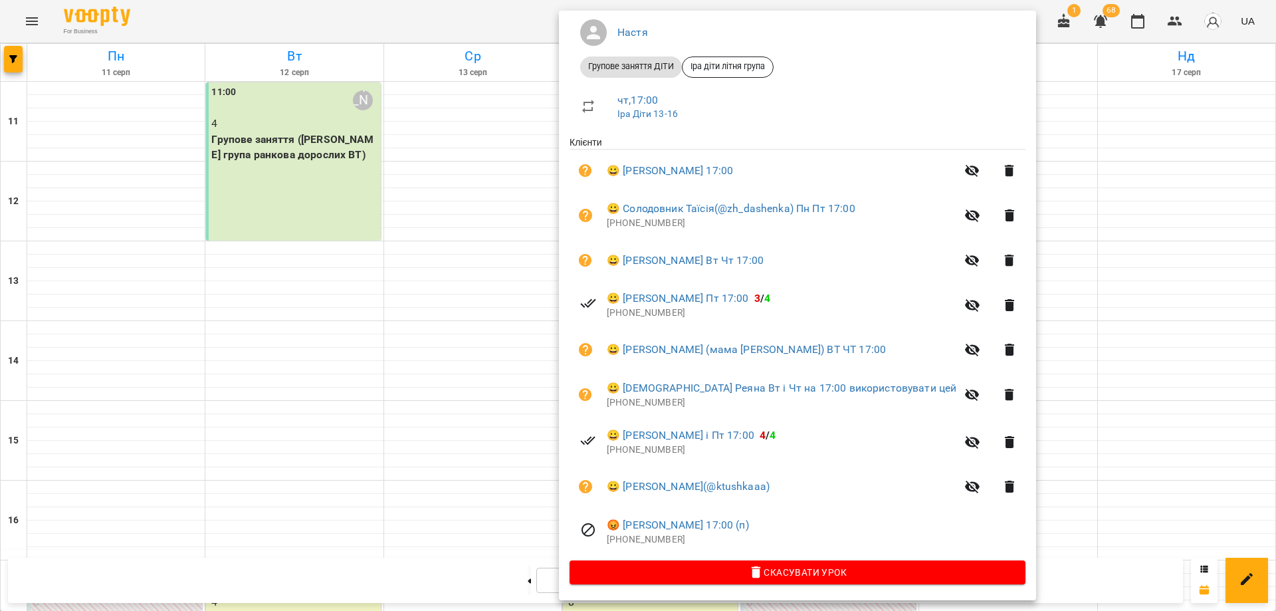
click at [251, 317] on div at bounding box center [638, 305] width 1276 height 611
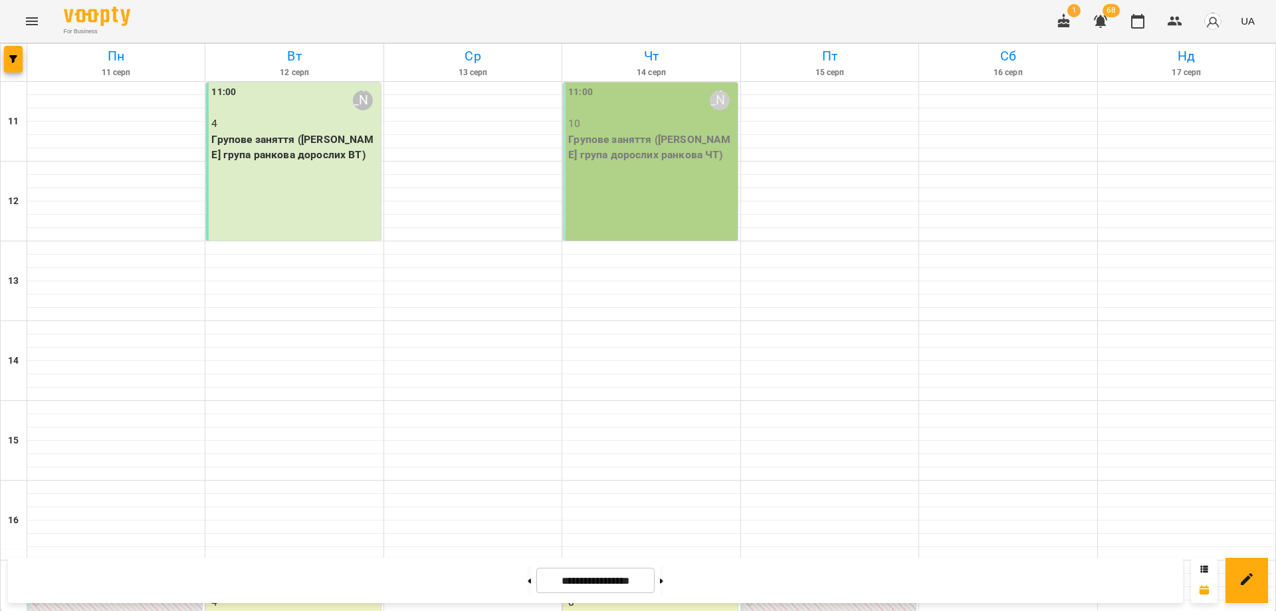
click at [33, 22] on icon "Menu" at bounding box center [32, 21] width 16 height 16
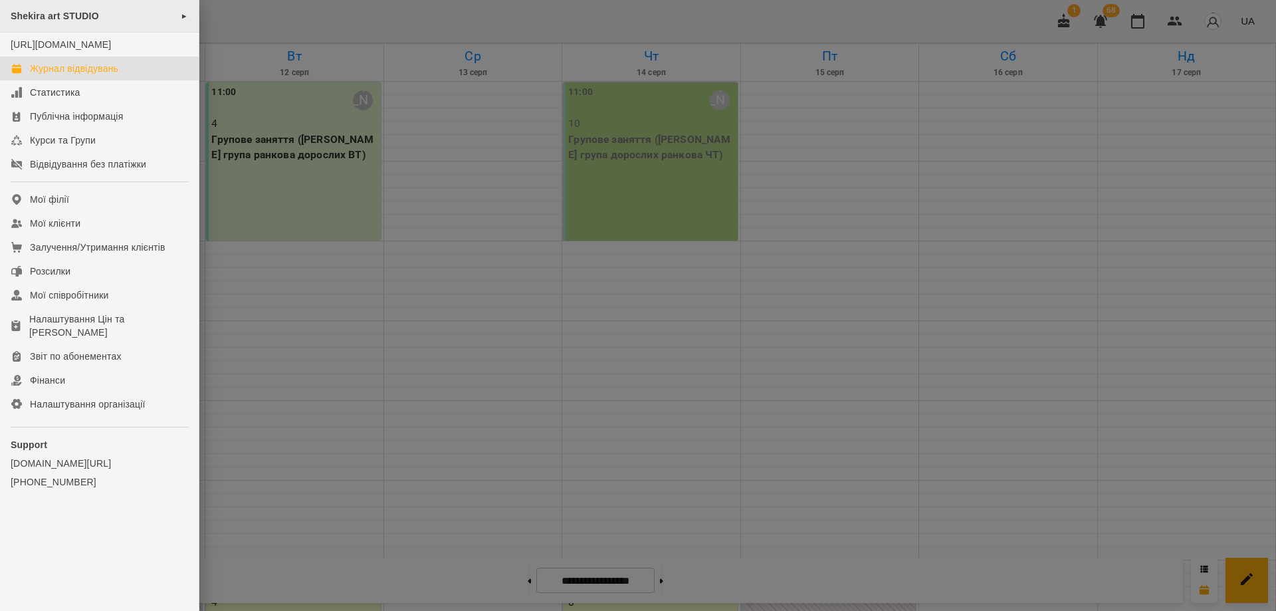
click at [79, 16] on span "Shekira art STUDIO" at bounding box center [55, 16] width 88 height 11
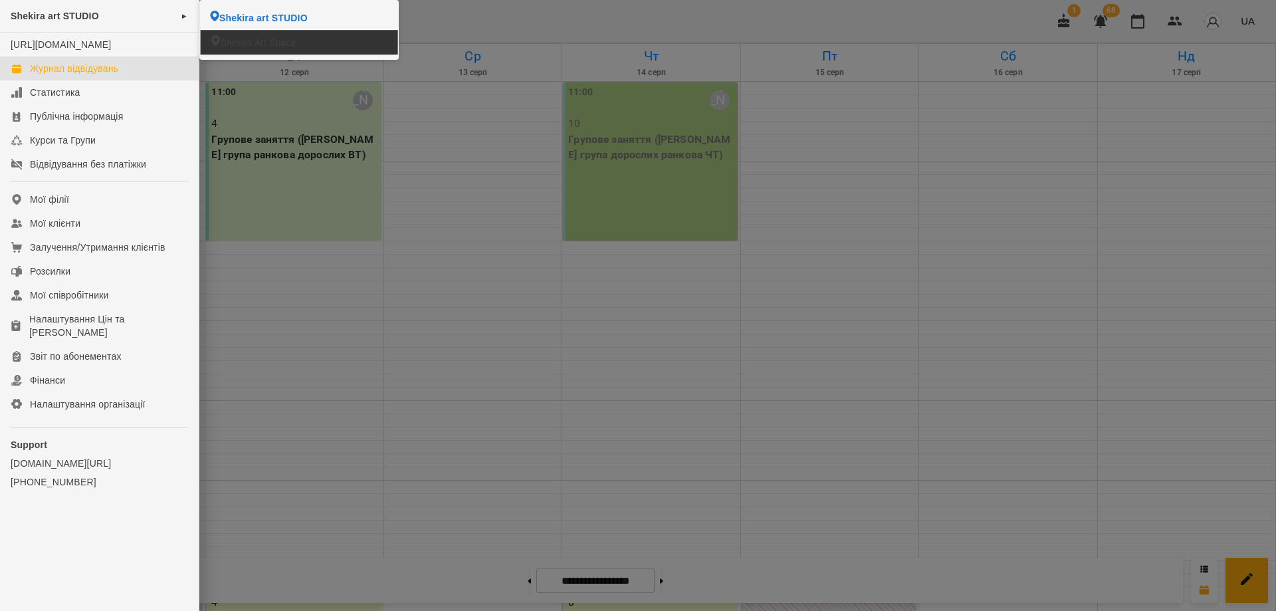
click at [355, 43] on li "Shekira Art Space" at bounding box center [299, 42] width 197 height 25
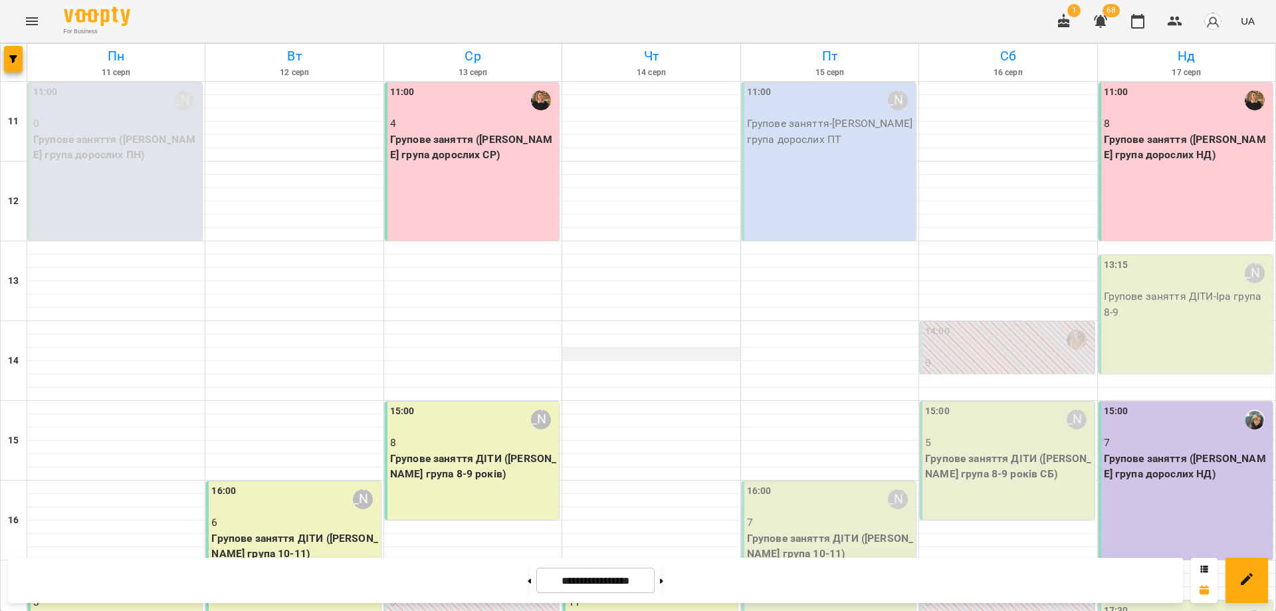
scroll to position [249, 0]
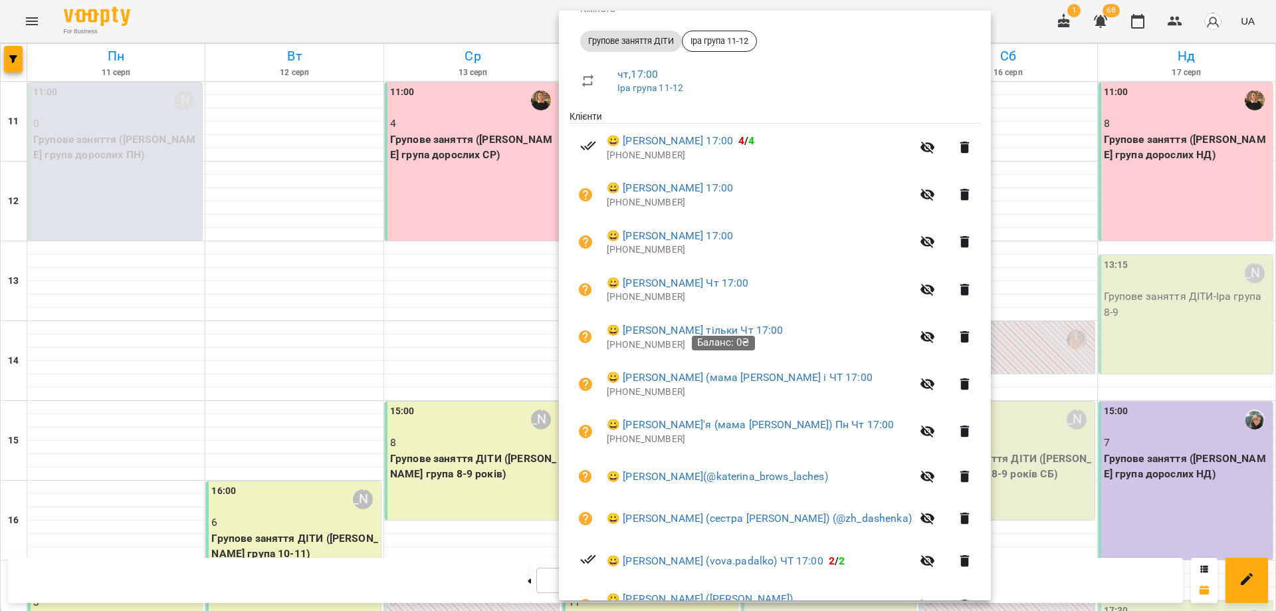
scroll to position [263, 0]
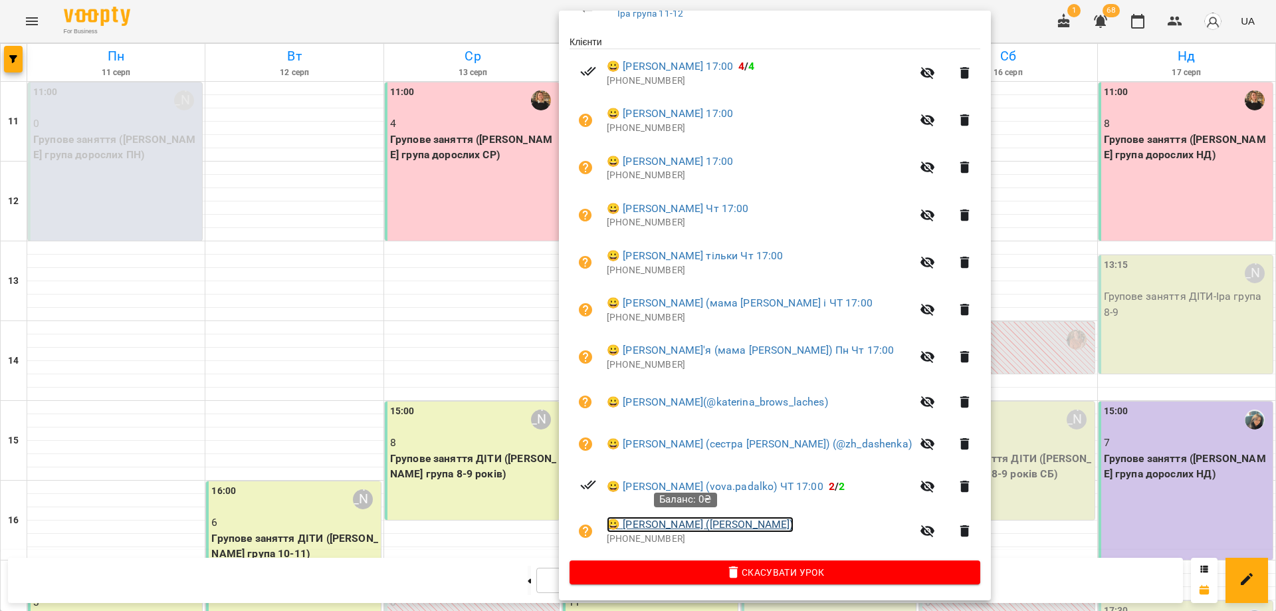
click at [674, 523] on link "😀 Гейман Мілана (тато Євген)" at bounding box center [700, 525] width 187 height 16
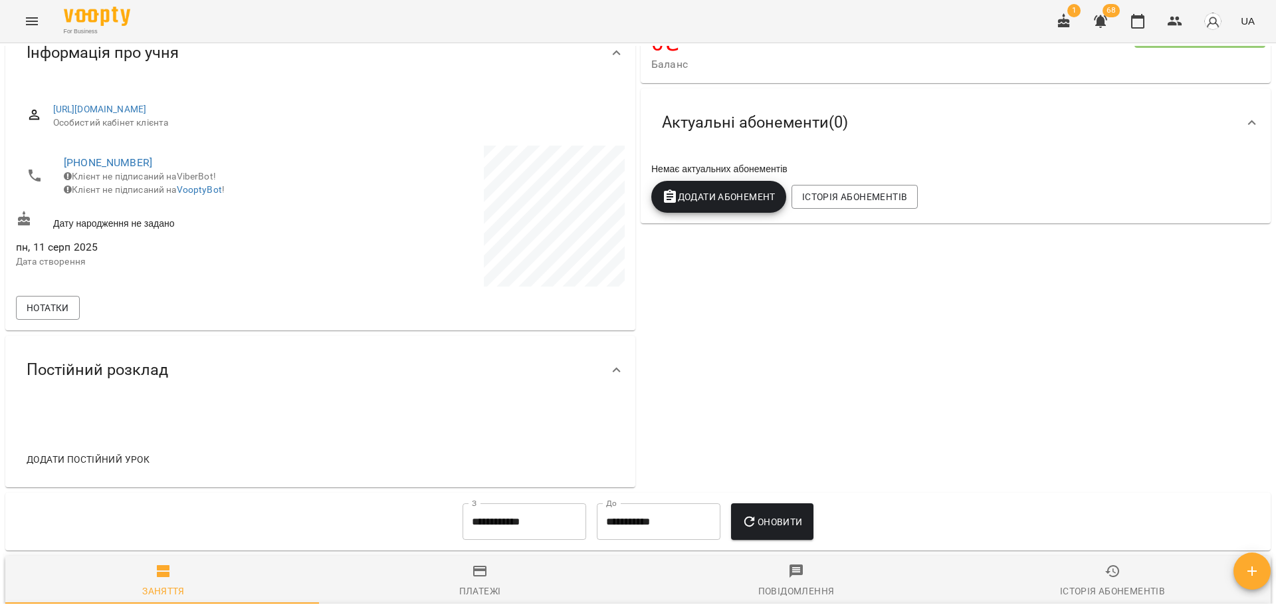
click at [693, 338] on div "0 ₴ Баланс Поповнити рахунок Актуальні абонементи ( 0 ) Немає актуальних абонем…" at bounding box center [956, 253] width 636 height 474
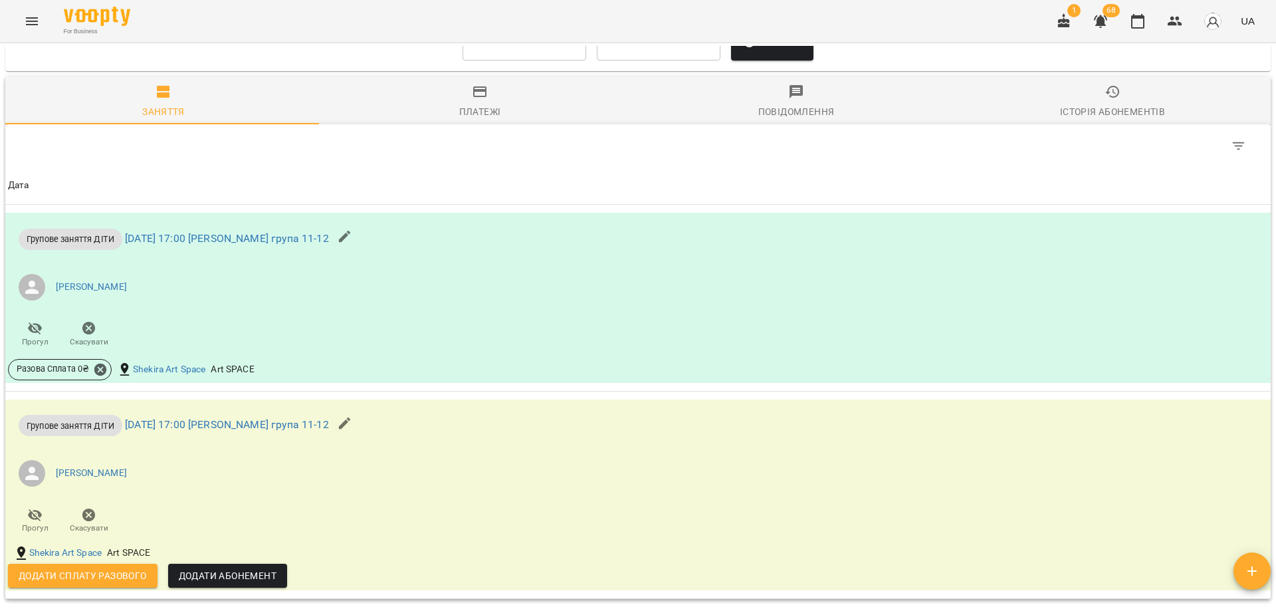
scroll to position [731, 0]
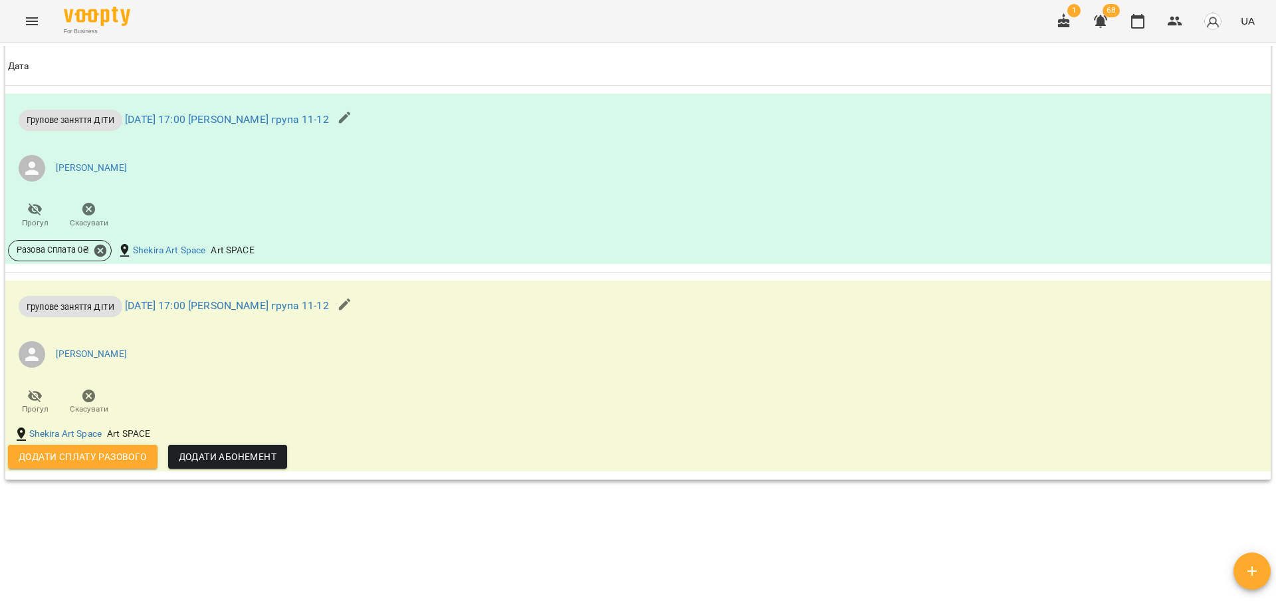
click at [265, 528] on div "**********" at bounding box center [638, 325] width 1271 height 558
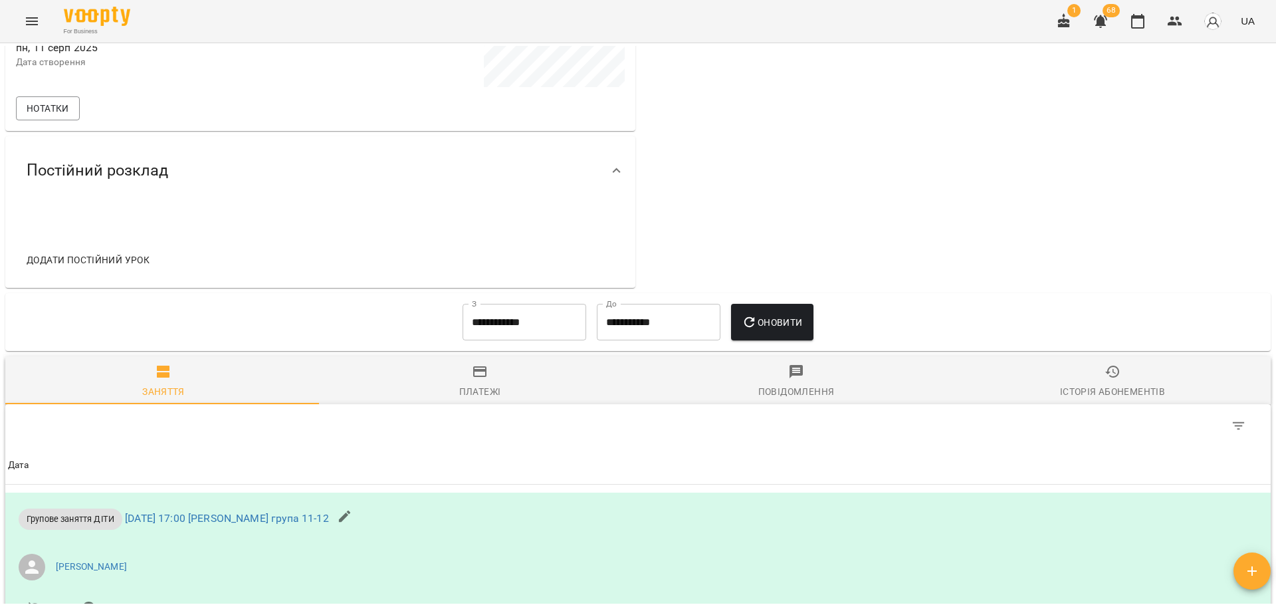
scroll to position [0, 0]
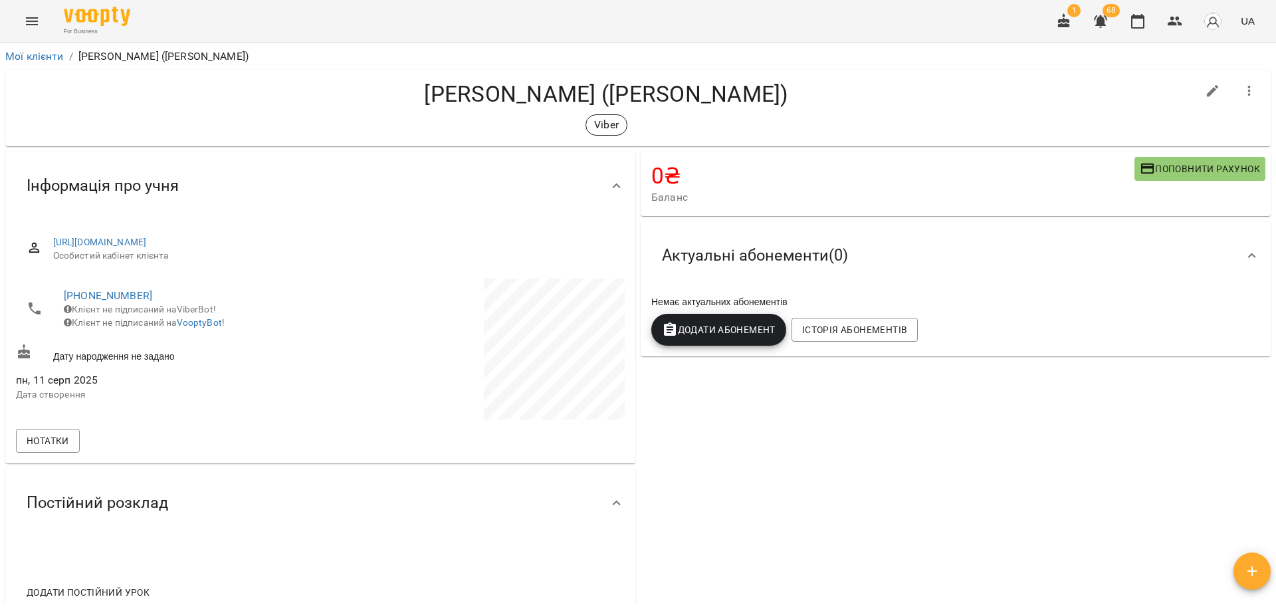
click at [790, 104] on h4 "Гейман Мілана (тато Євген)" at bounding box center [606, 93] width 1181 height 27
click at [38, 49] on li "Мої клієнти" at bounding box center [34, 57] width 58 height 16
click at [36, 60] on link "Мої клієнти" at bounding box center [34, 56] width 58 height 13
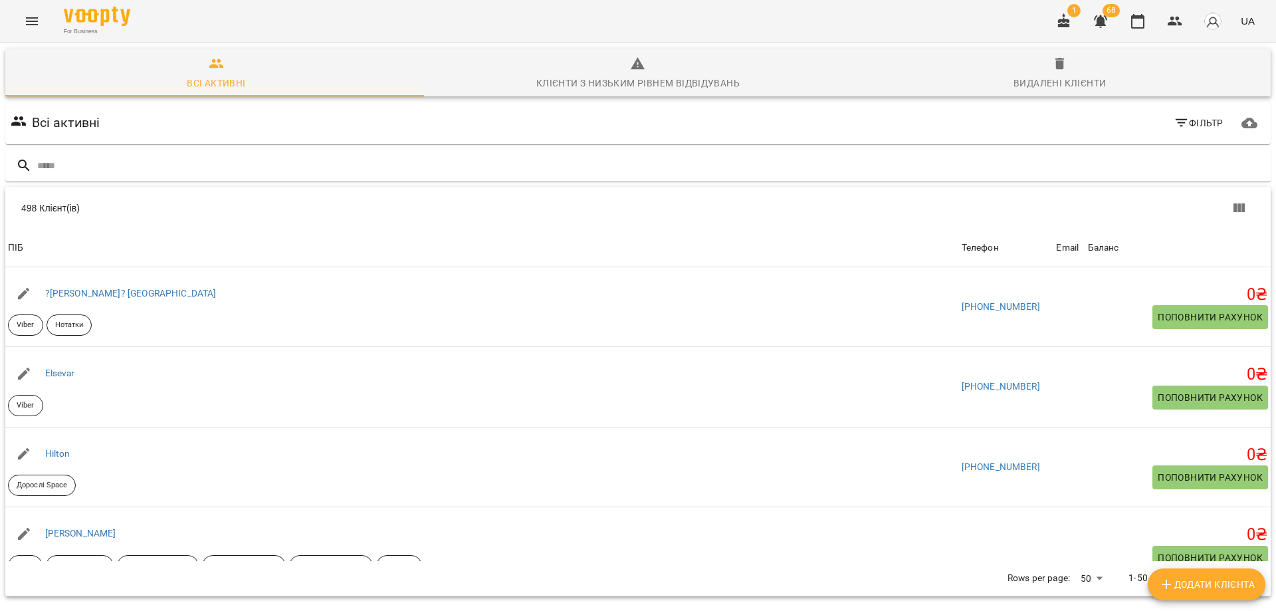
click at [421, 120] on div "Всі активні Фільтр" at bounding box center [638, 122] width 1260 height 37
click at [612, 116] on div "Всі активні Фільтр" at bounding box center [638, 122] width 1260 height 37
click at [967, 111] on div "Всі активні Фільтр" at bounding box center [638, 122] width 1260 height 37
click at [921, 17] on div "For Business 1 68 UA" at bounding box center [638, 21] width 1276 height 43
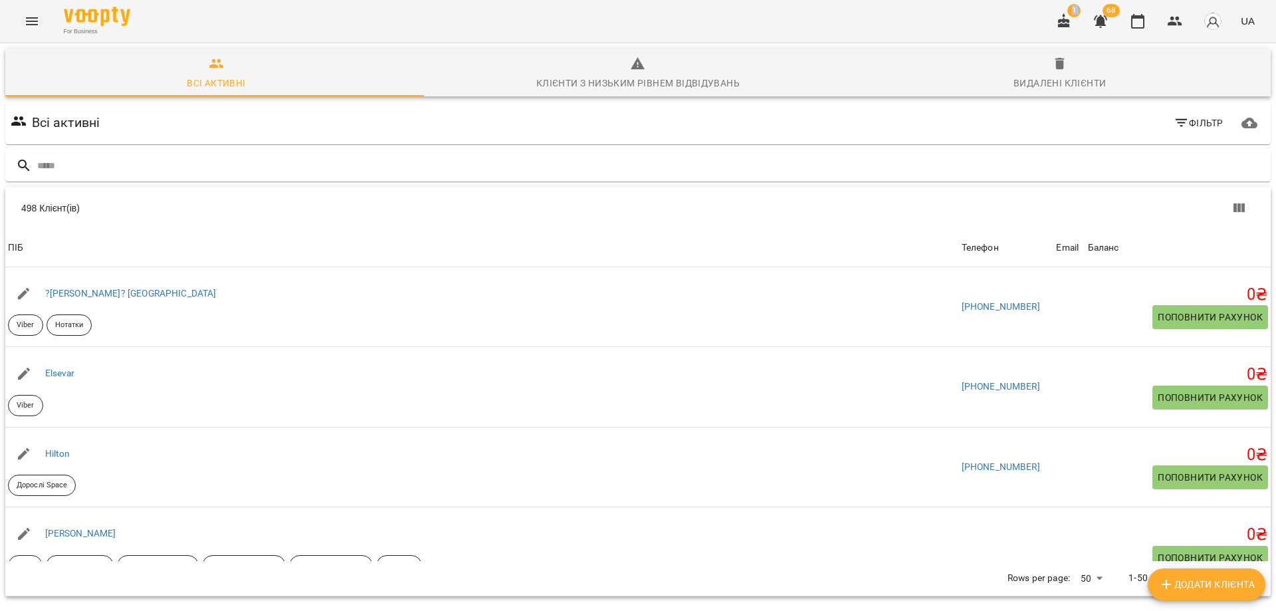
click at [921, 17] on div "For Business 1 68 UA" at bounding box center [638, 21] width 1276 height 43
click at [951, 4] on div "For Business 1 68 UA" at bounding box center [638, 21] width 1276 height 43
click at [1143, 27] on icon "button" at bounding box center [1137, 21] width 13 height 15
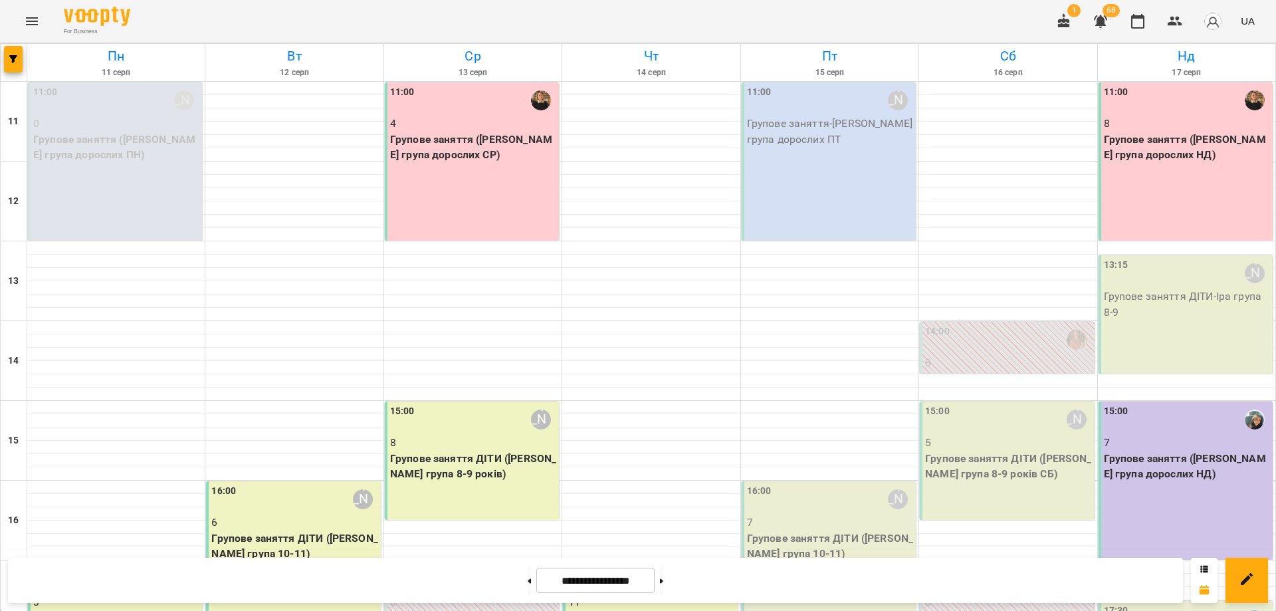
scroll to position [133, 0]
click at [469, 451] on p "Групове заняття ДІТИ ([PERSON_NAME] група 8-9 років)" at bounding box center [473, 466] width 166 height 31
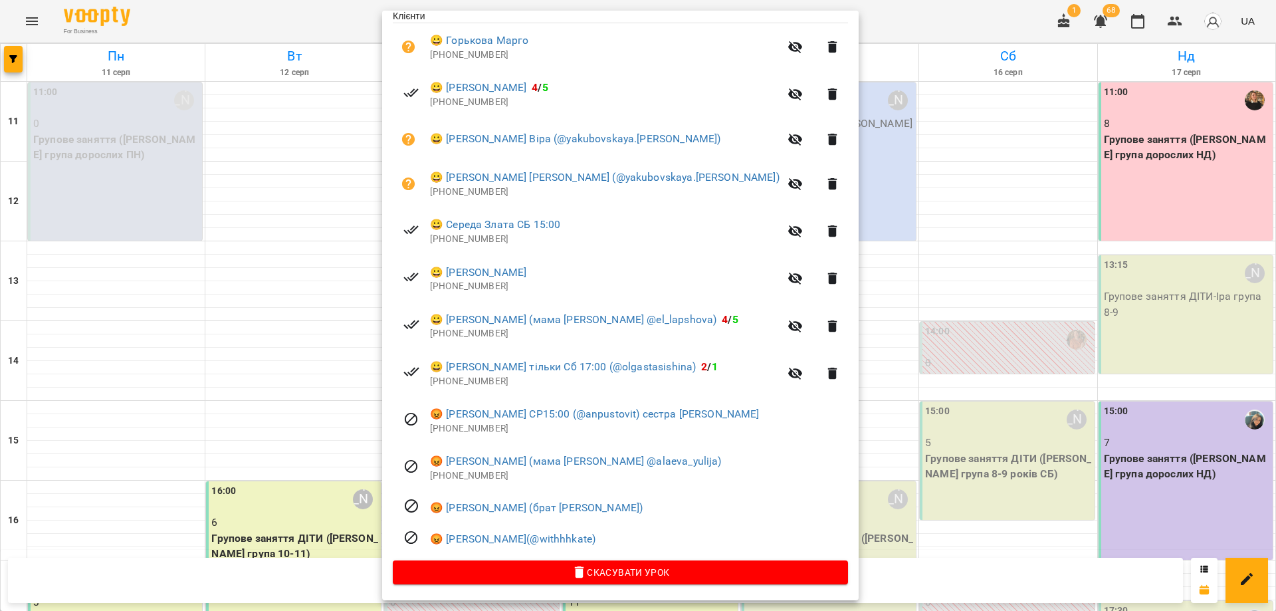
scroll to position [289, 0]
click at [267, 418] on div at bounding box center [638, 305] width 1276 height 611
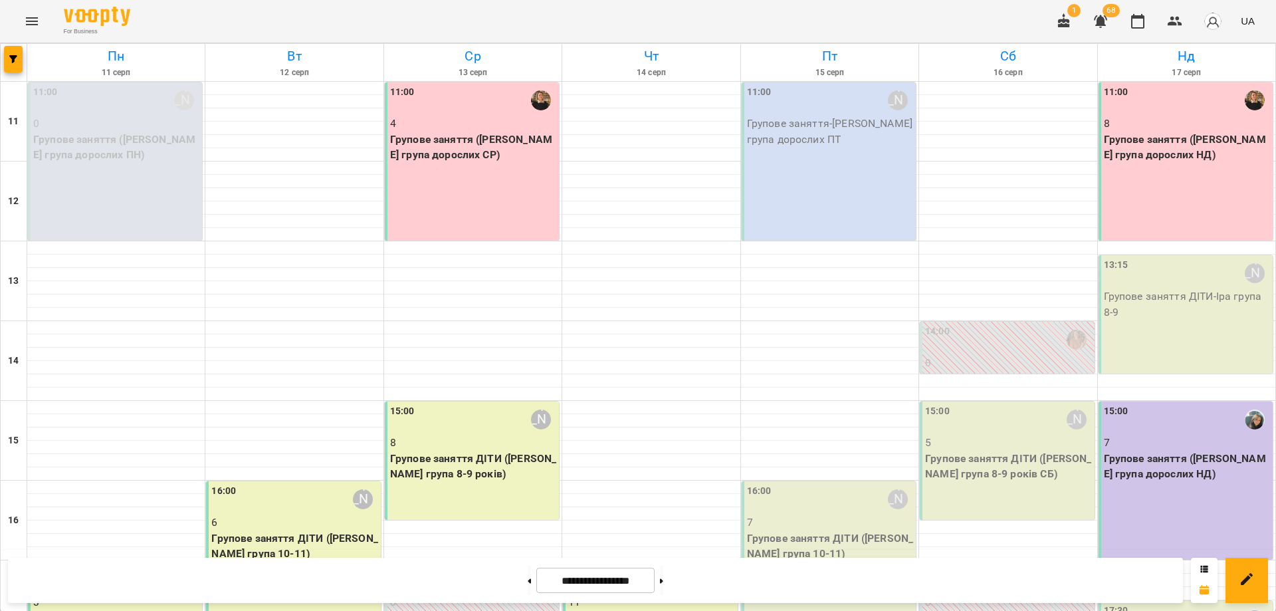
click at [461, 435] on p "8" at bounding box center [473, 443] width 166 height 16
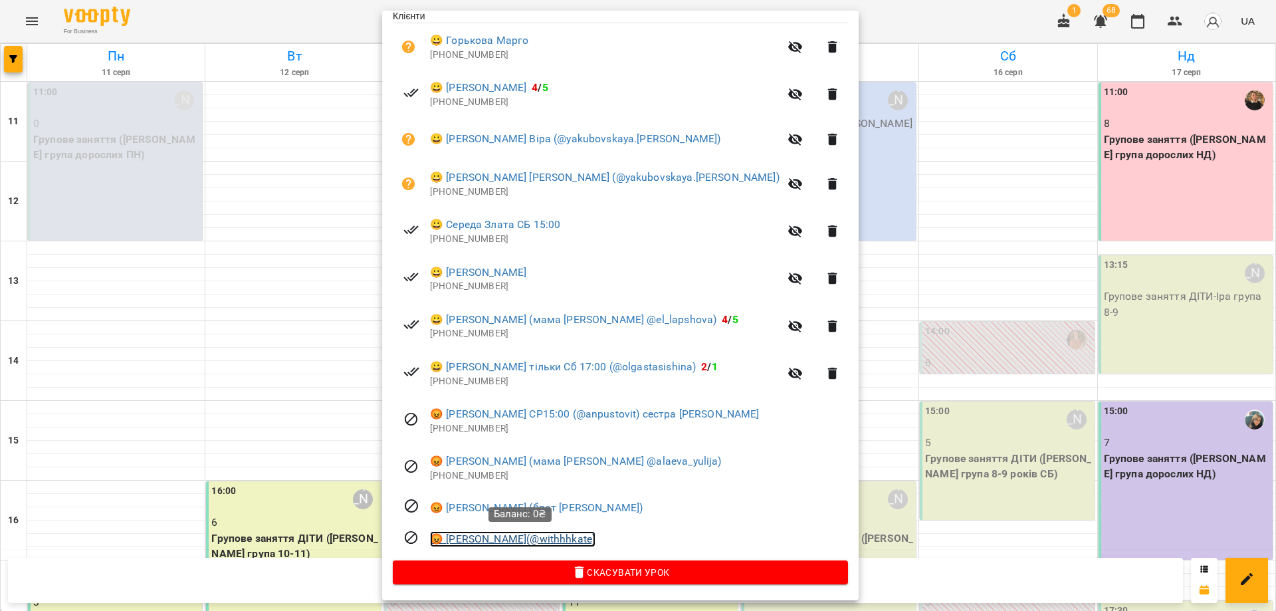
click at [500, 539] on link "😡 Кравченко Мілана(@withhhkate)" at bounding box center [513, 539] width 166 height 16
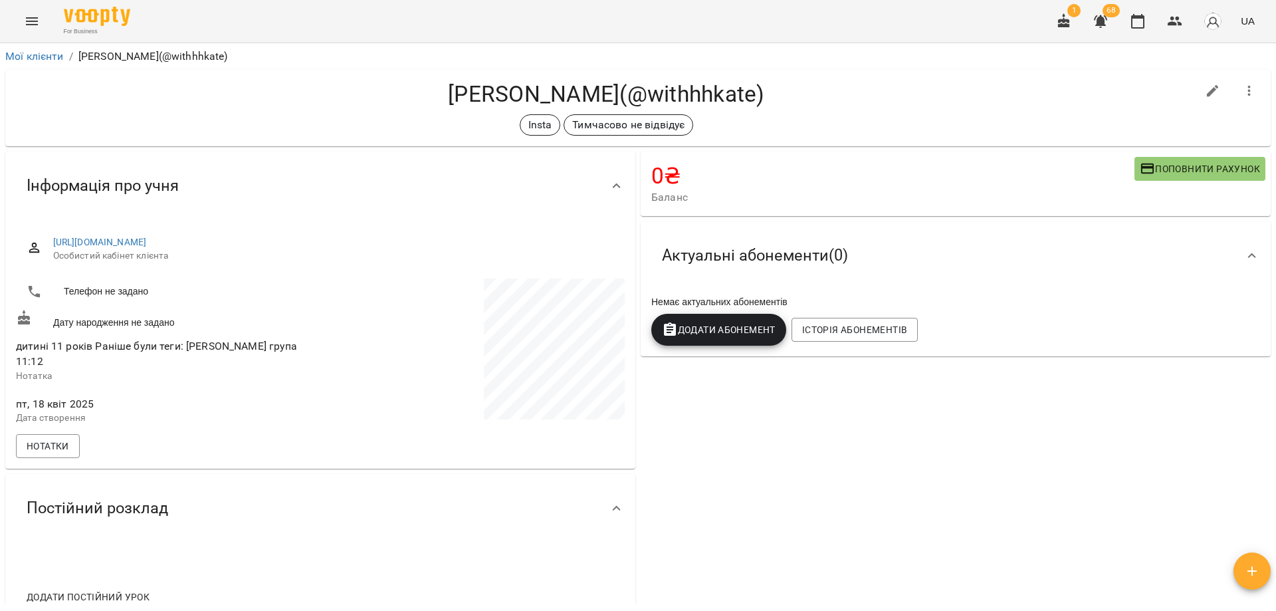
click at [739, 491] on div "0 ₴ Баланс Поповнити рахунок Актуальні абонементи ( 0 ) Немає актуальних абонем…" at bounding box center [956, 388] width 636 height 479
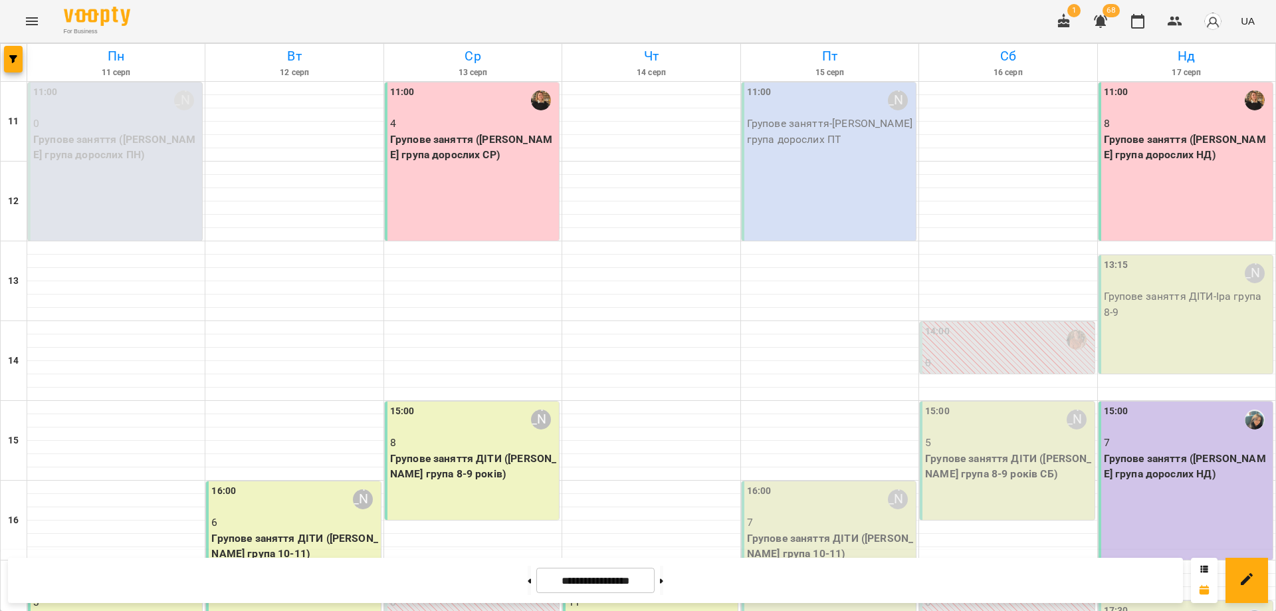
scroll to position [249, 0]
click at [257, 481] on div "16:00 Іра Дудка 6 Групове заняття ДІТИ (Віта група 10-11)" at bounding box center [293, 560] width 174 height 158
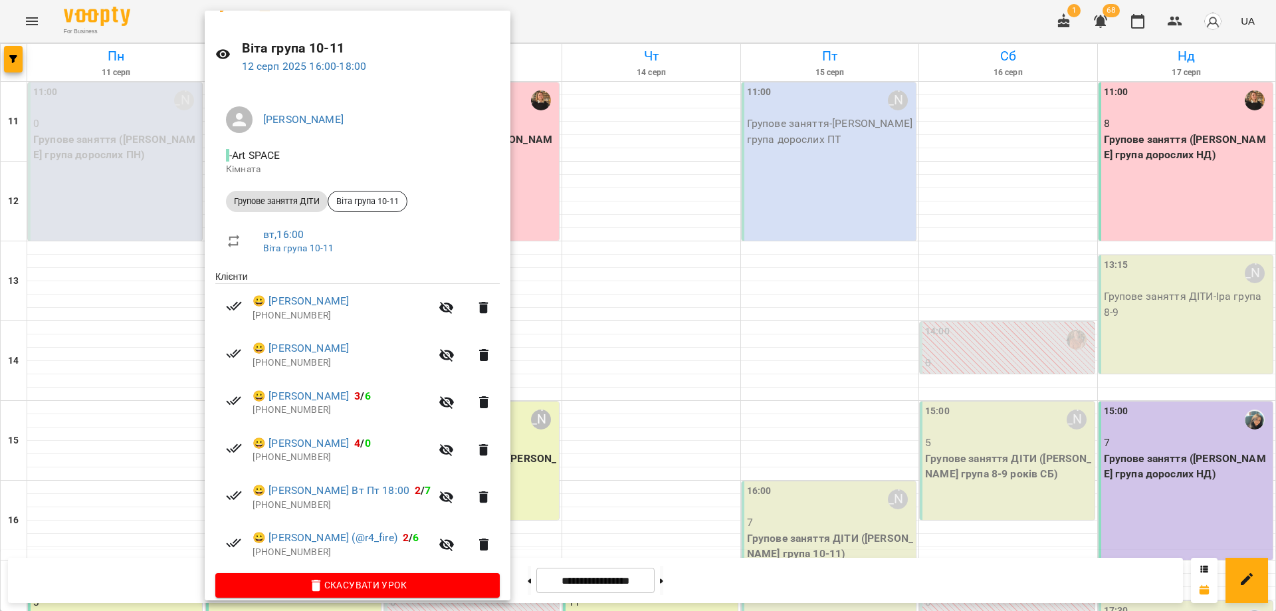
scroll to position [41, 0]
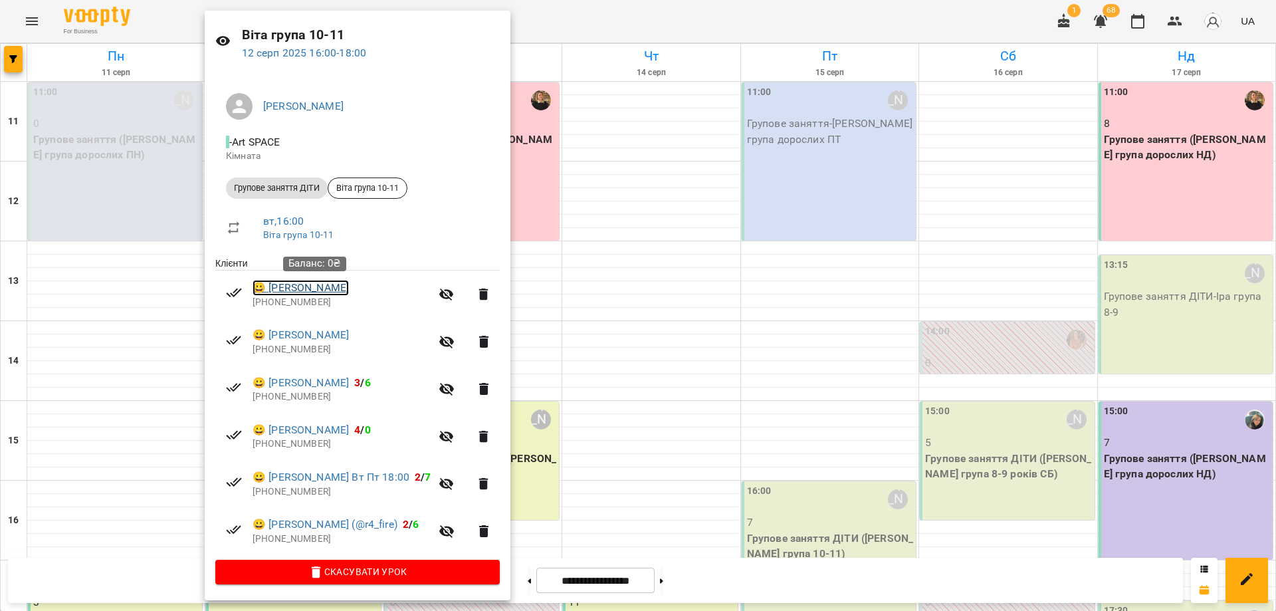
click at [307, 287] on link "😀 Мельничук Катерина" at bounding box center [301, 288] width 96 height 16
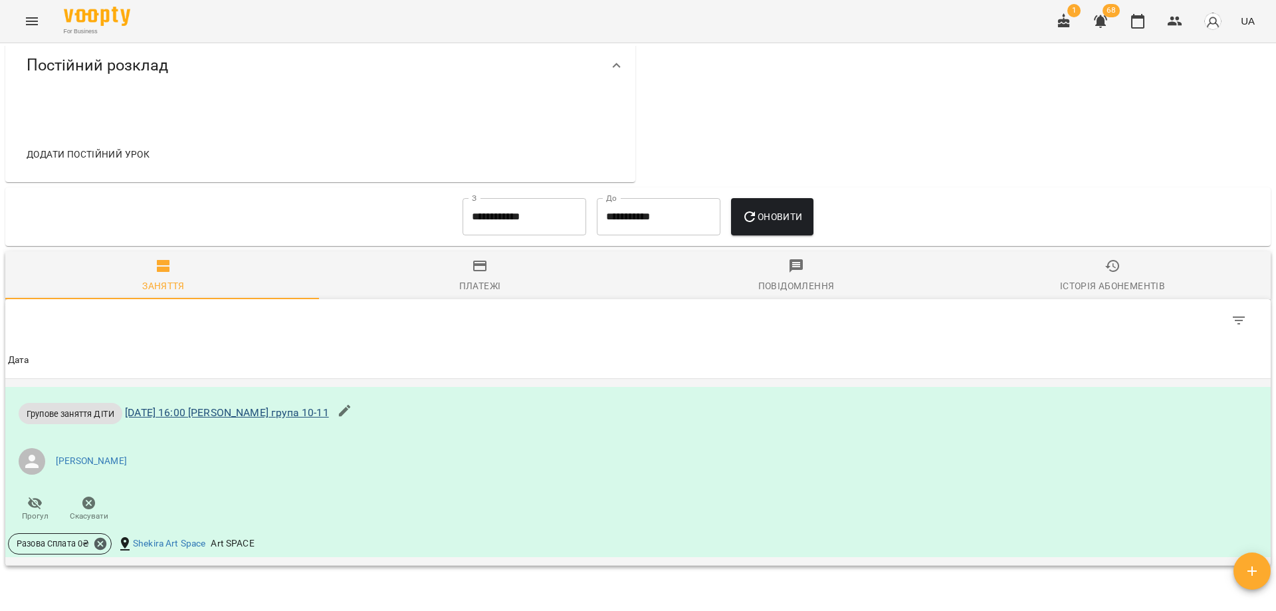
scroll to position [596, 0]
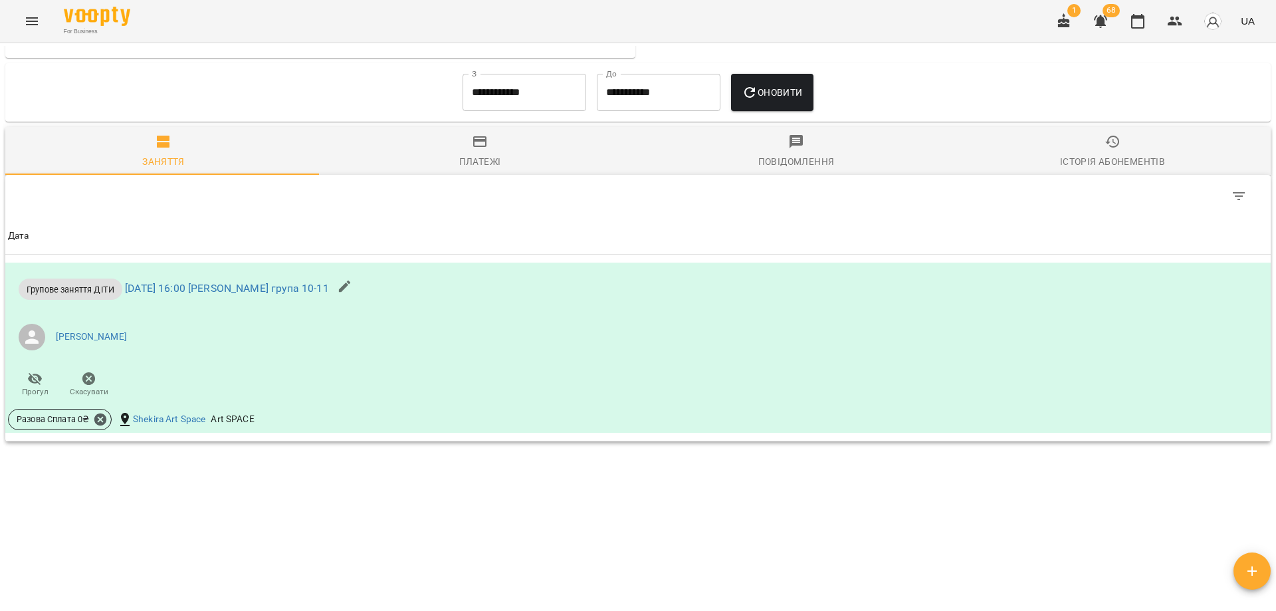
click at [206, 511] on div "**********" at bounding box center [638, 325] width 1271 height 558
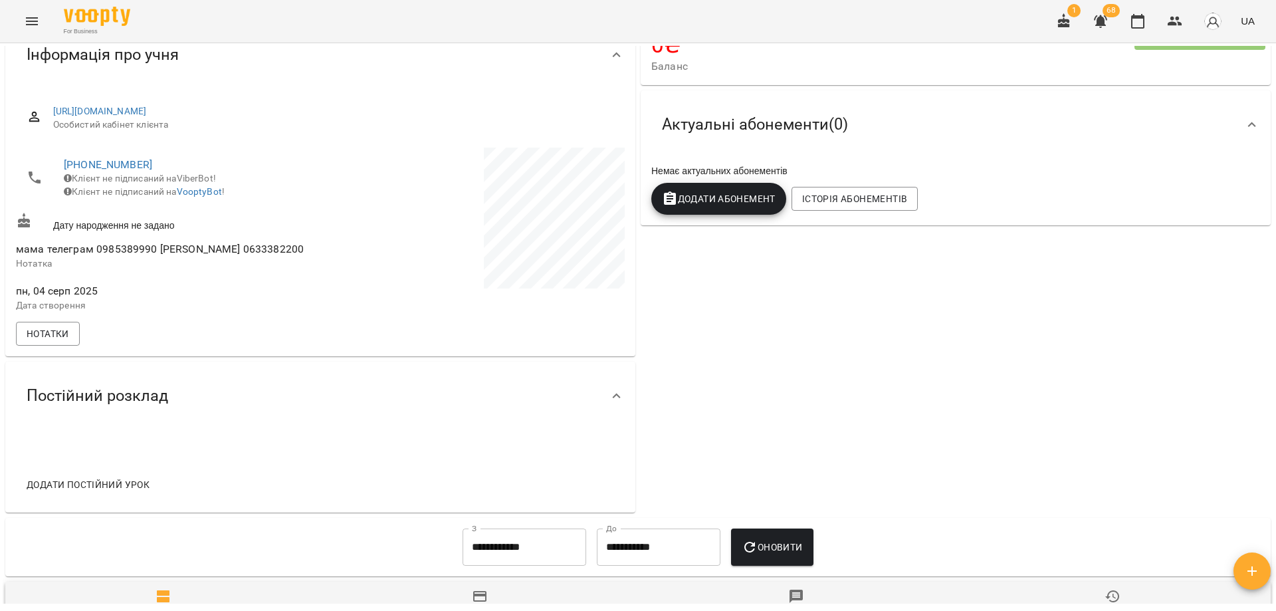
scroll to position [0, 0]
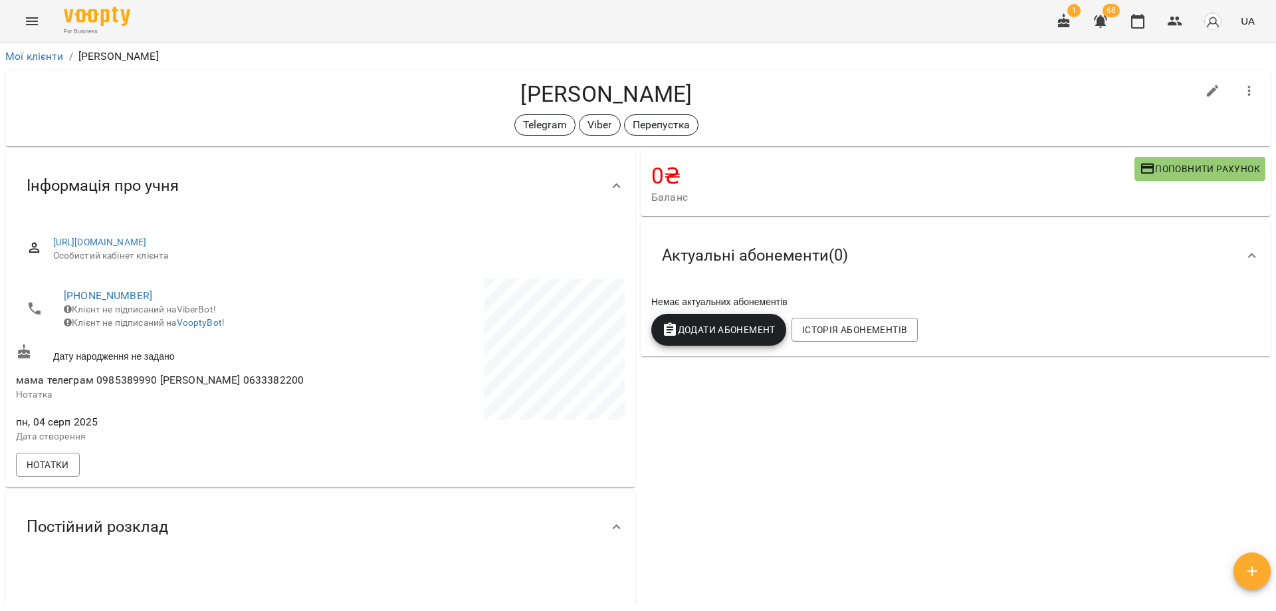
click at [928, 104] on h4 "Мельничук Катерина" at bounding box center [606, 93] width 1181 height 27
click at [1060, 28] on icon "button" at bounding box center [1064, 21] width 16 height 16
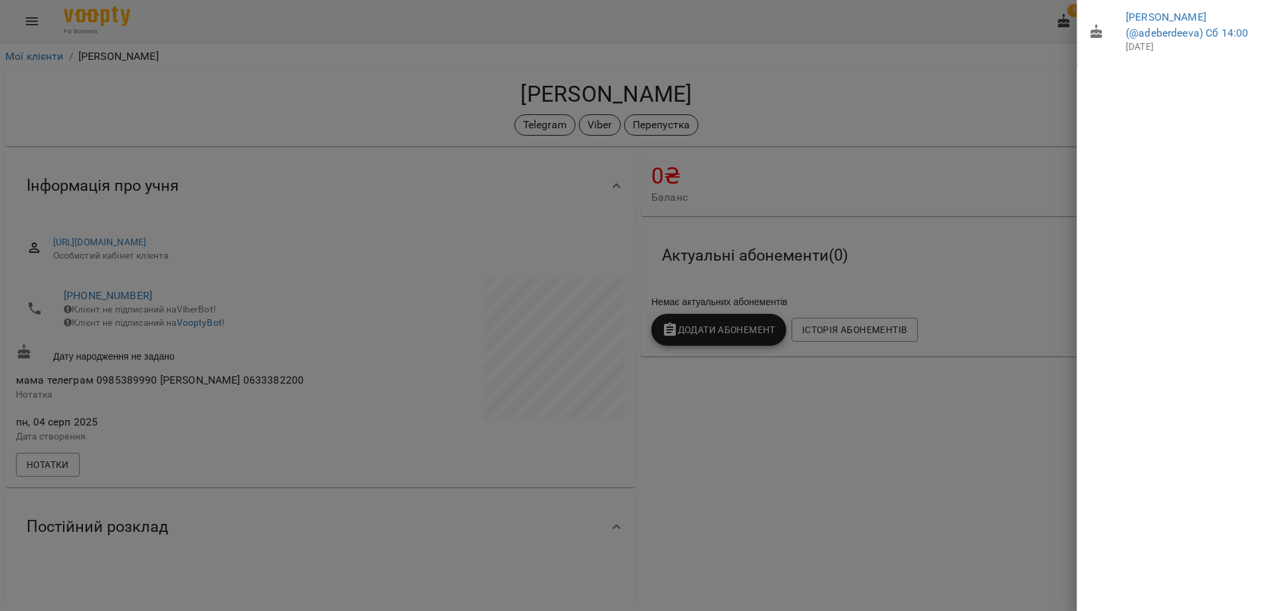
click at [1005, 102] on div at bounding box center [638, 305] width 1276 height 611
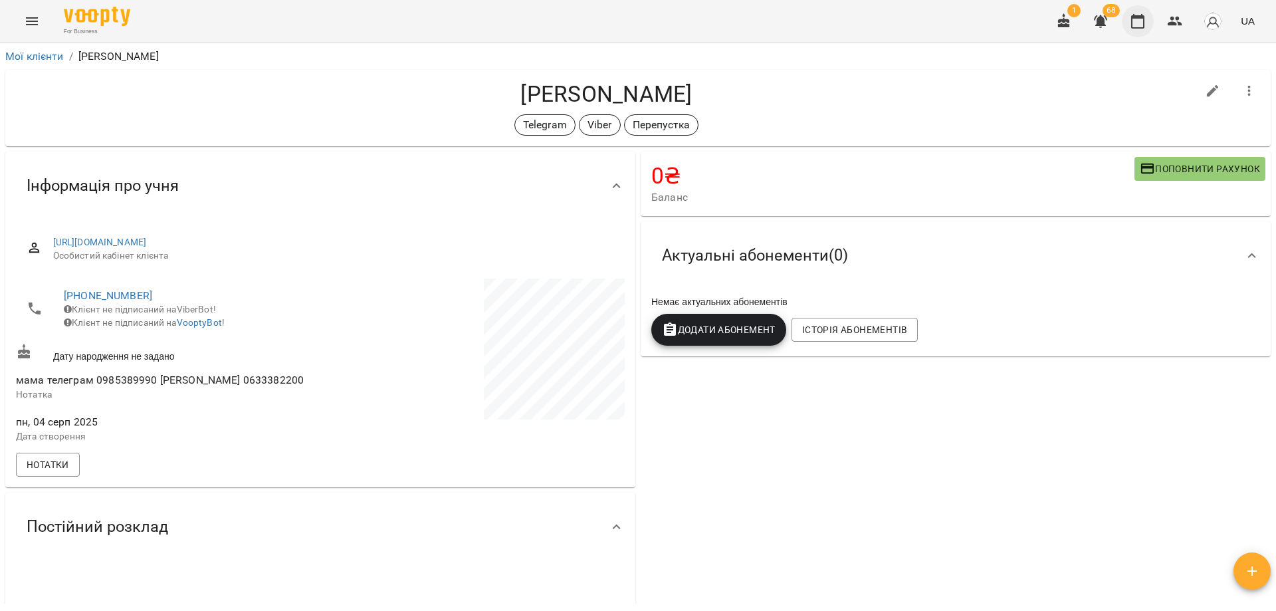
click at [1136, 18] on icon "button" at bounding box center [1137, 21] width 13 height 15
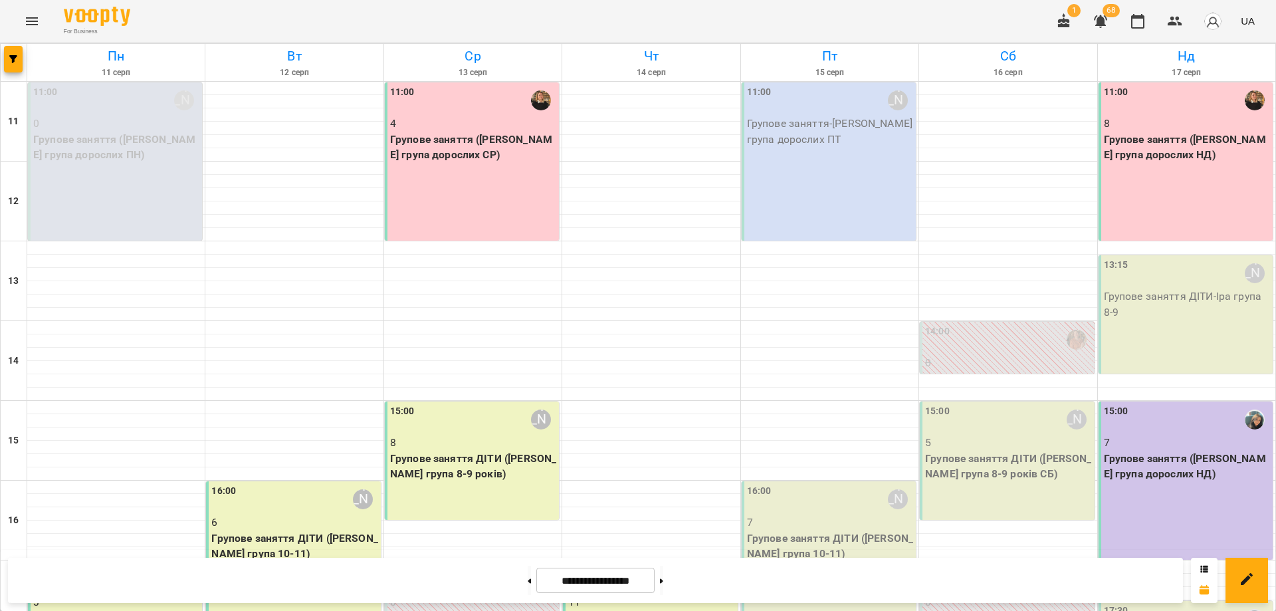
click at [918, 17] on div "For Business 1 68 UA" at bounding box center [638, 21] width 1276 height 43
drag, startPoint x: 988, startPoint y: 10, endPoint x: 988, endPoint y: 19, distance: 9.3
click at [988, 19] on div "For Business 1 68 UA" at bounding box center [638, 21] width 1276 height 43
click at [662, 19] on div "For Business 1 68 UA" at bounding box center [638, 21] width 1276 height 43
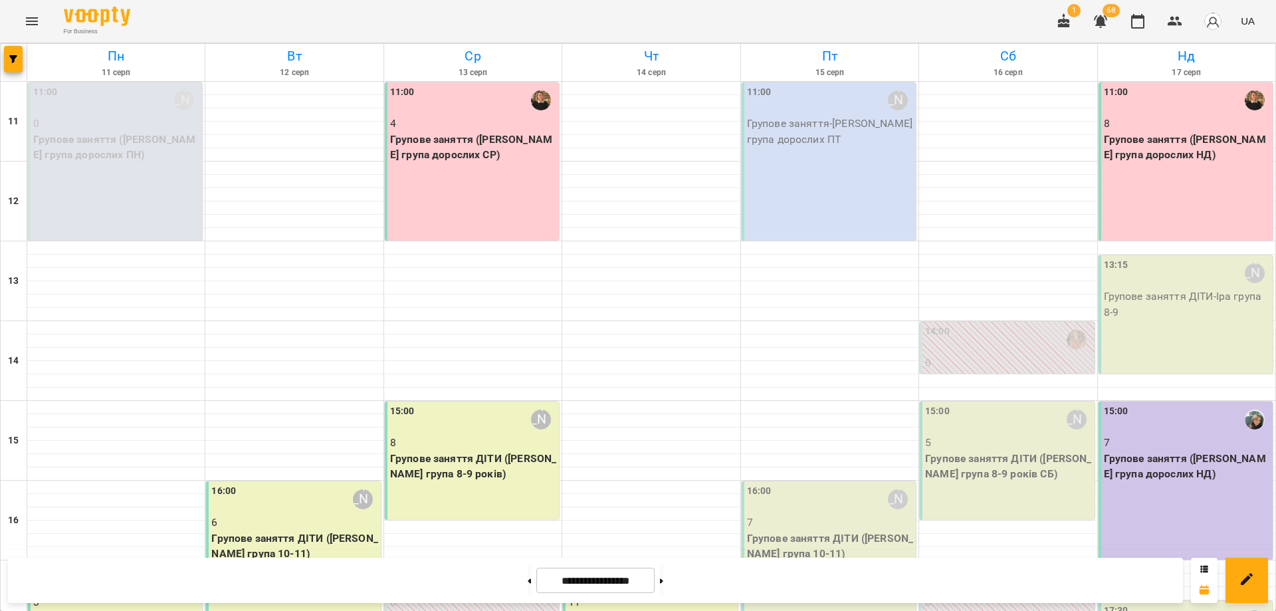
click at [427, 495] on div "15:00 Поліна Кулик 8 Групове заняття ДІТИ (Віта група 8-9 років)" at bounding box center [472, 461] width 174 height 118
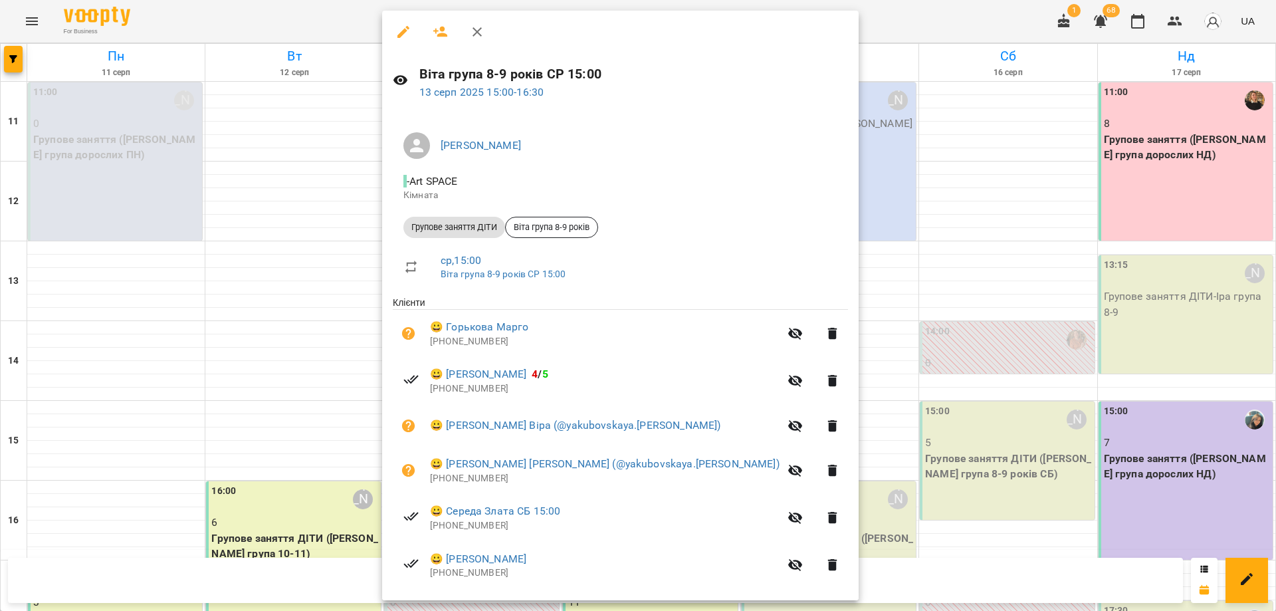
click at [886, 21] on div at bounding box center [638, 305] width 1276 height 611
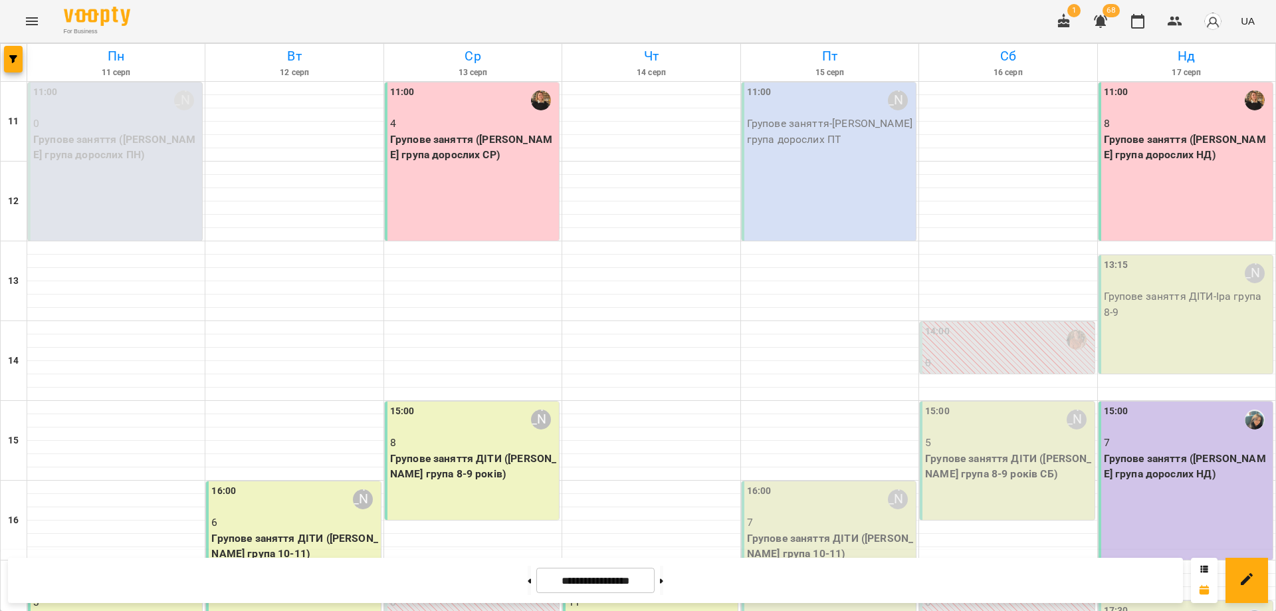
click at [602, 10] on div "For Business 1 68 UA" at bounding box center [638, 21] width 1276 height 43
click at [1172, 21] on icon "button" at bounding box center [1175, 21] width 16 height 16
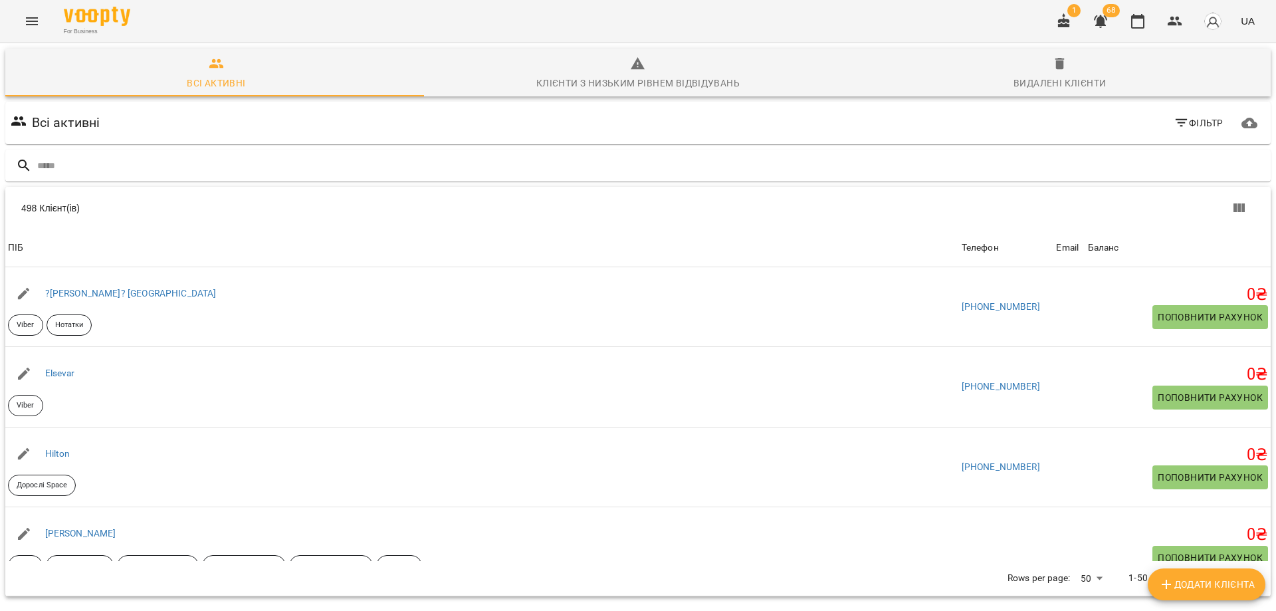
click at [1224, 588] on span "Додати клієнта" at bounding box center [1207, 584] width 96 height 16
select select "**"
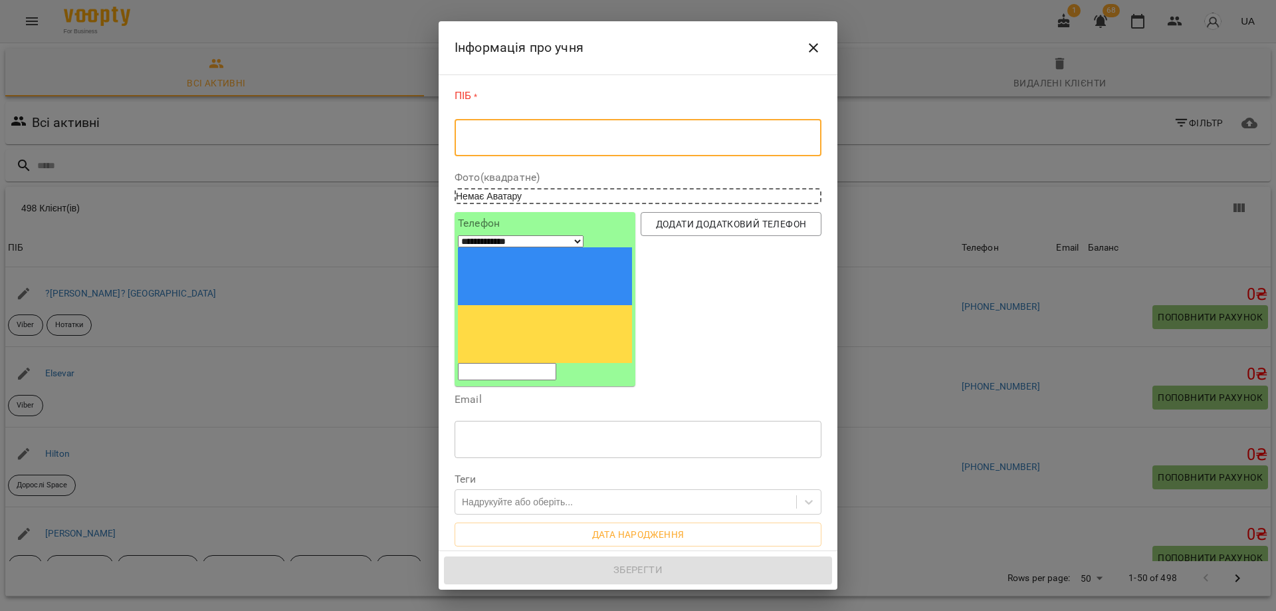
click at [604, 142] on textarea at bounding box center [638, 138] width 348 height 13
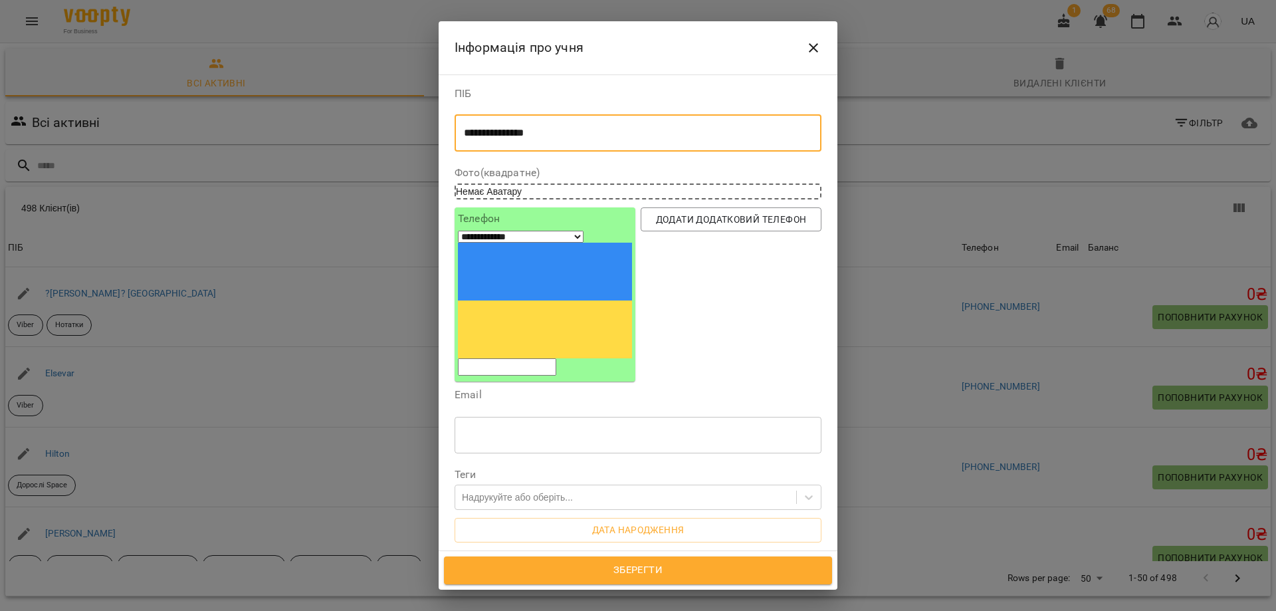
type textarea "**********"
click at [556, 358] on input "tel" at bounding box center [507, 366] width 98 height 17
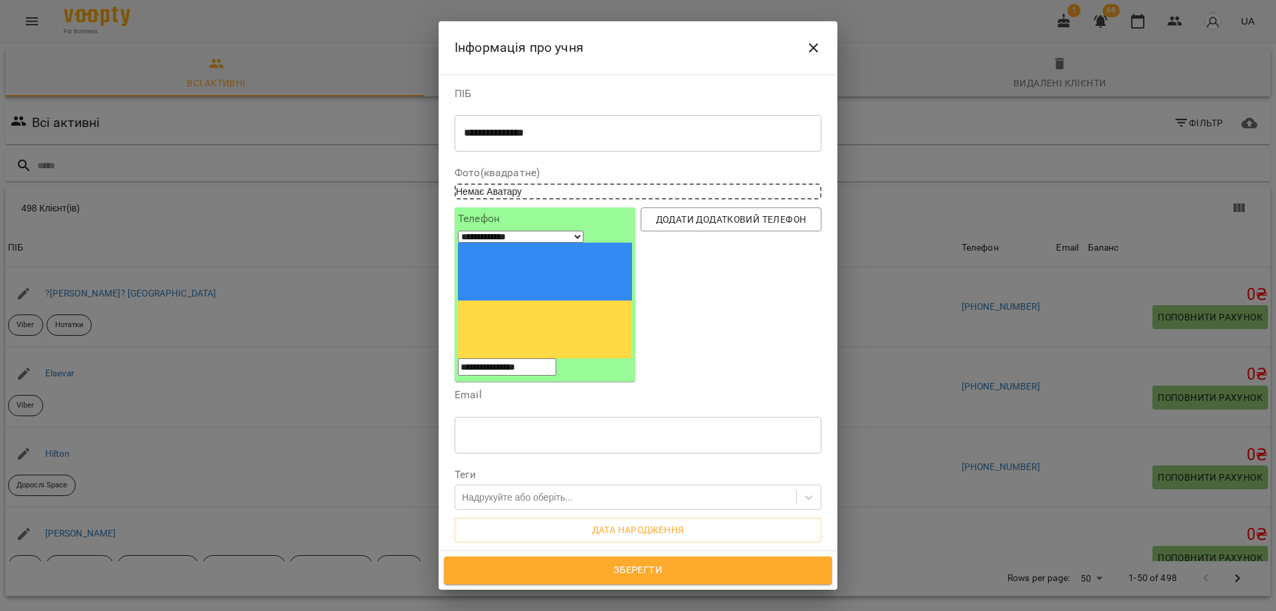
type input "**********"
click at [592, 136] on textarea "**********" at bounding box center [633, 133] width 338 height 13
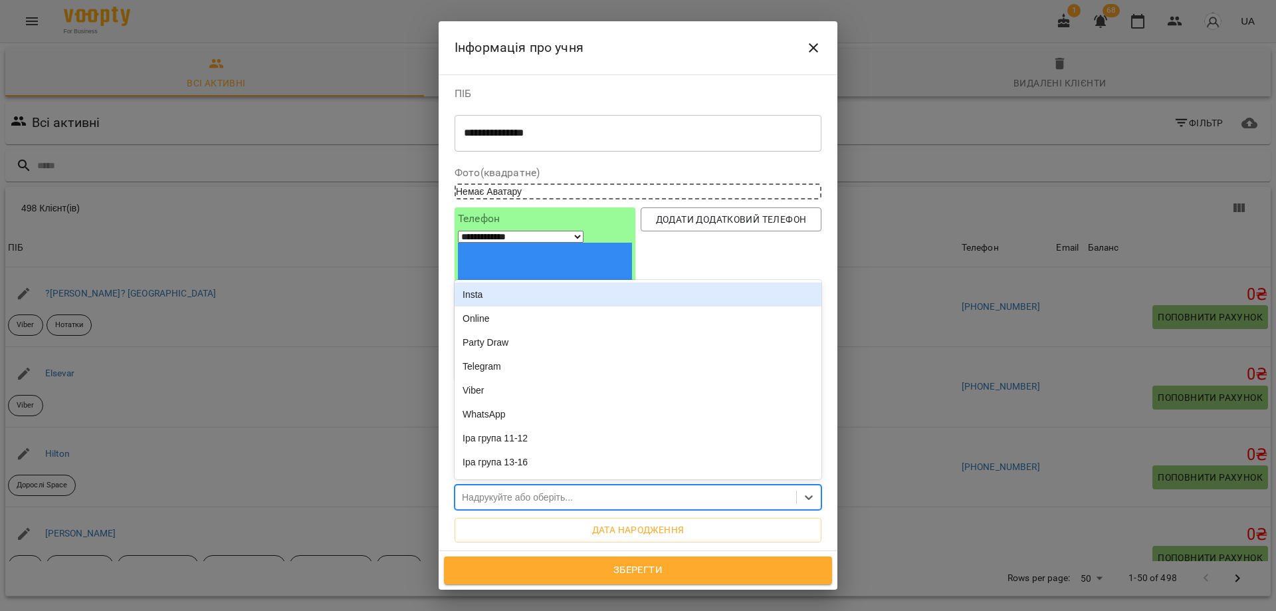
click at [563, 491] on div "Надрукуйте або оберіть..." at bounding box center [517, 497] width 111 height 13
click at [507, 283] on div "Insta" at bounding box center [638, 295] width 367 height 24
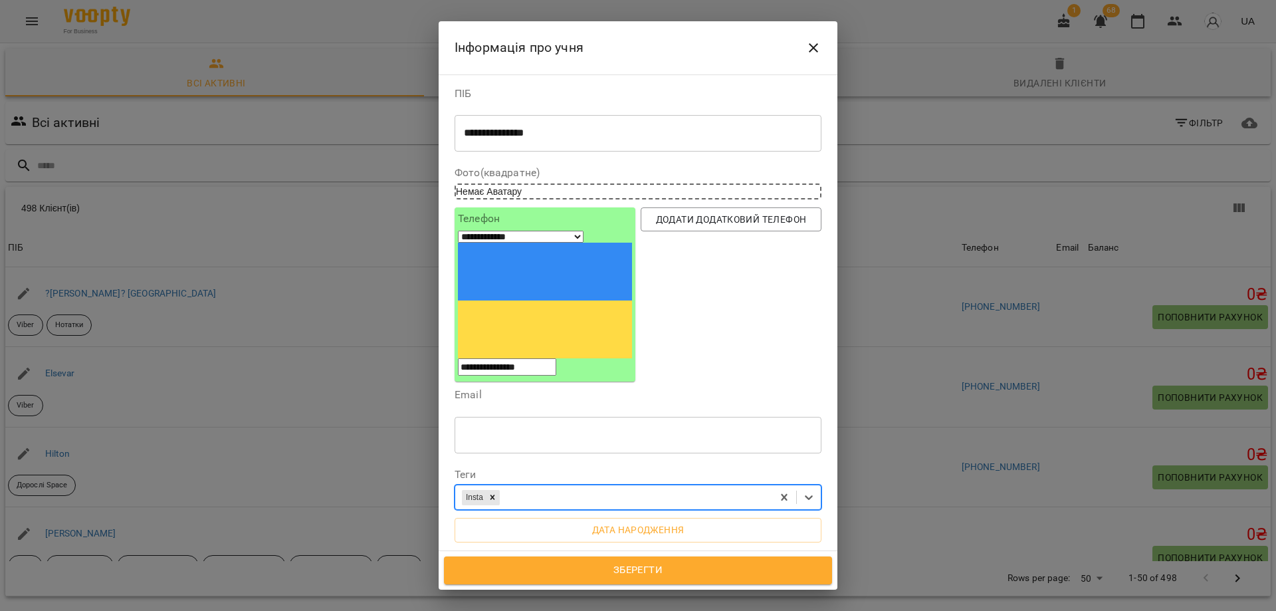
click at [570, 135] on textarea "**********" at bounding box center [633, 133] width 338 height 13
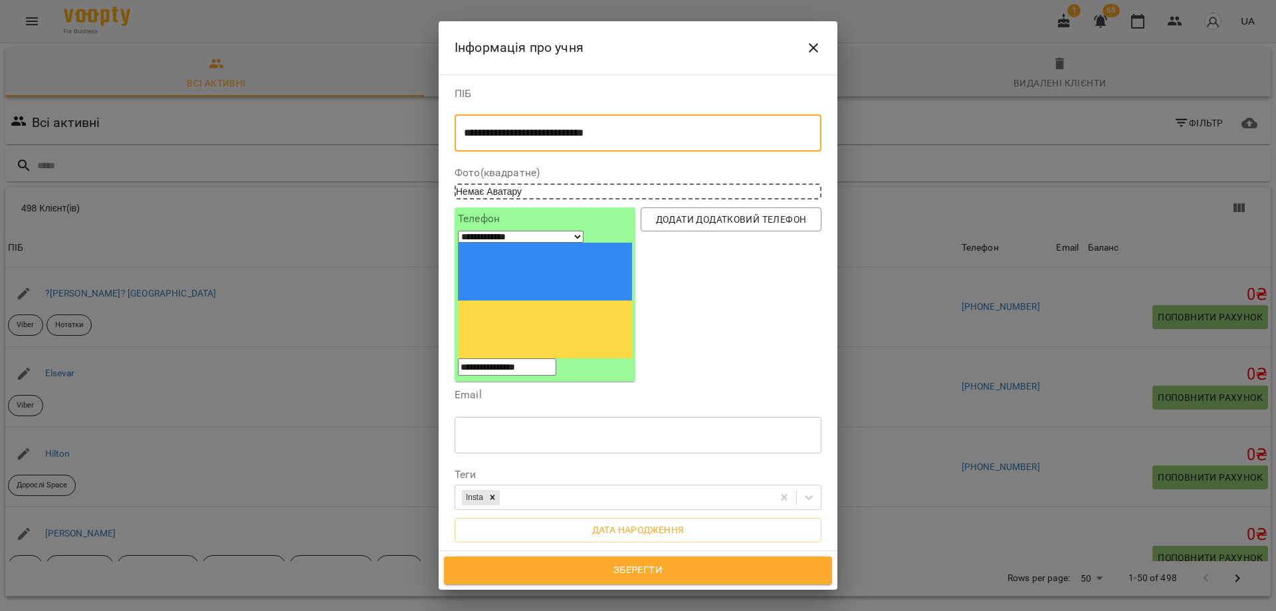
type textarea "**********"
click at [638, 570] on span "Зберегти" at bounding box center [638, 570] width 359 height 17
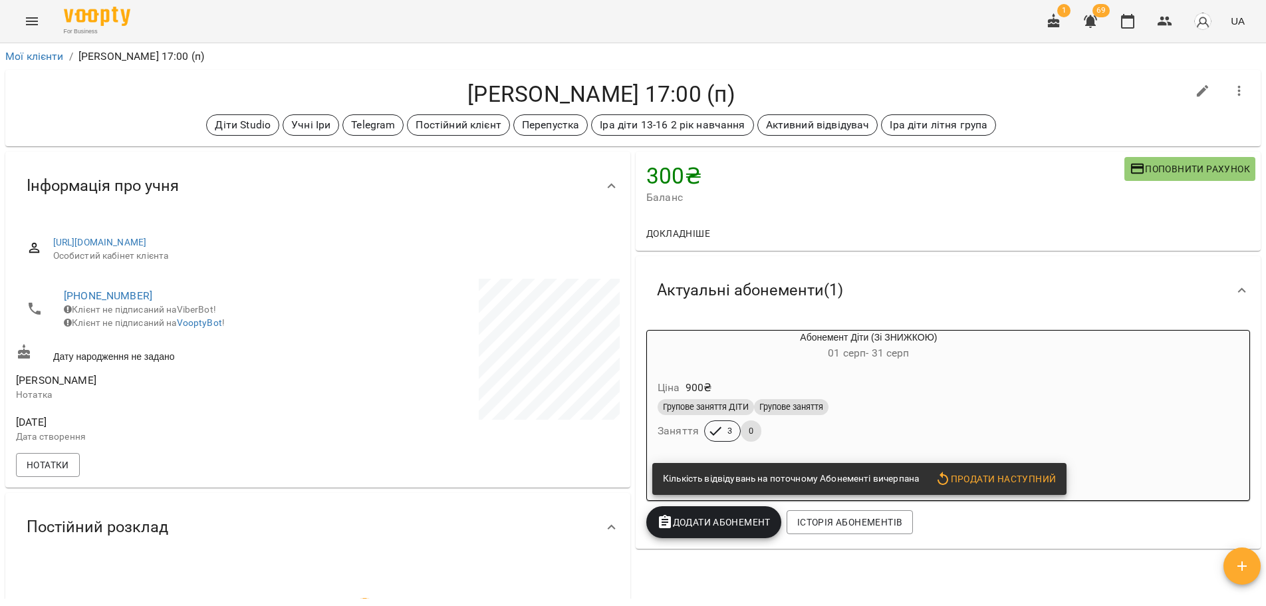
click at [733, 92] on h4 "Руліковська Катерина Пн Пт 17:00 (п)" at bounding box center [601, 93] width 1171 height 27
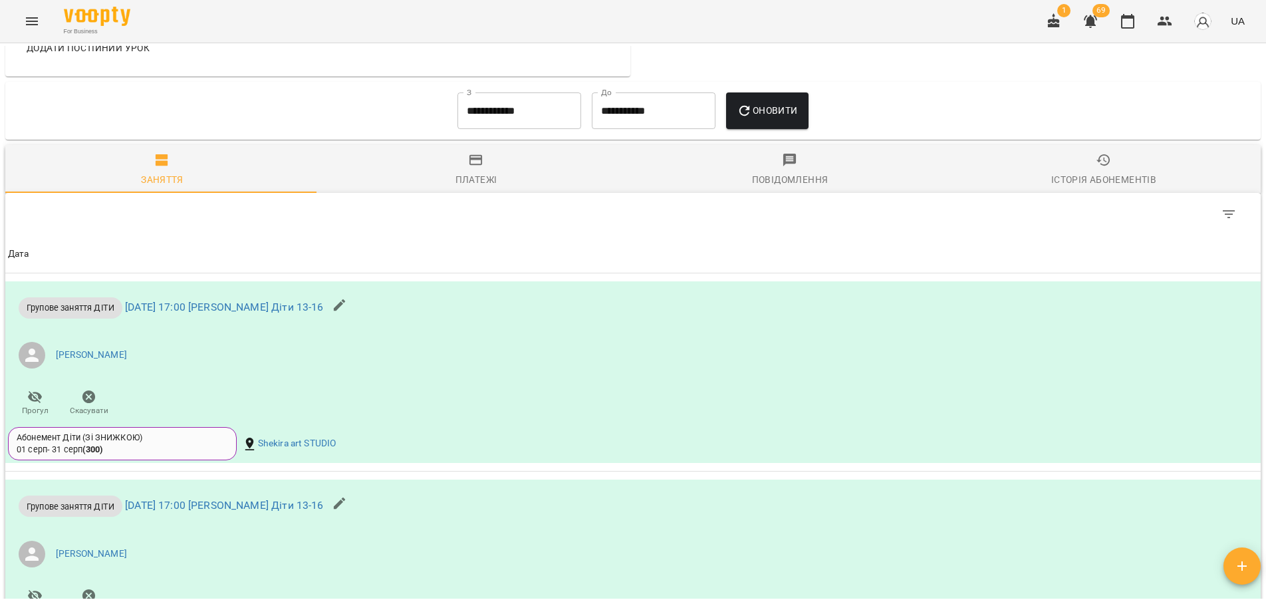
scroll to position [864, 0]
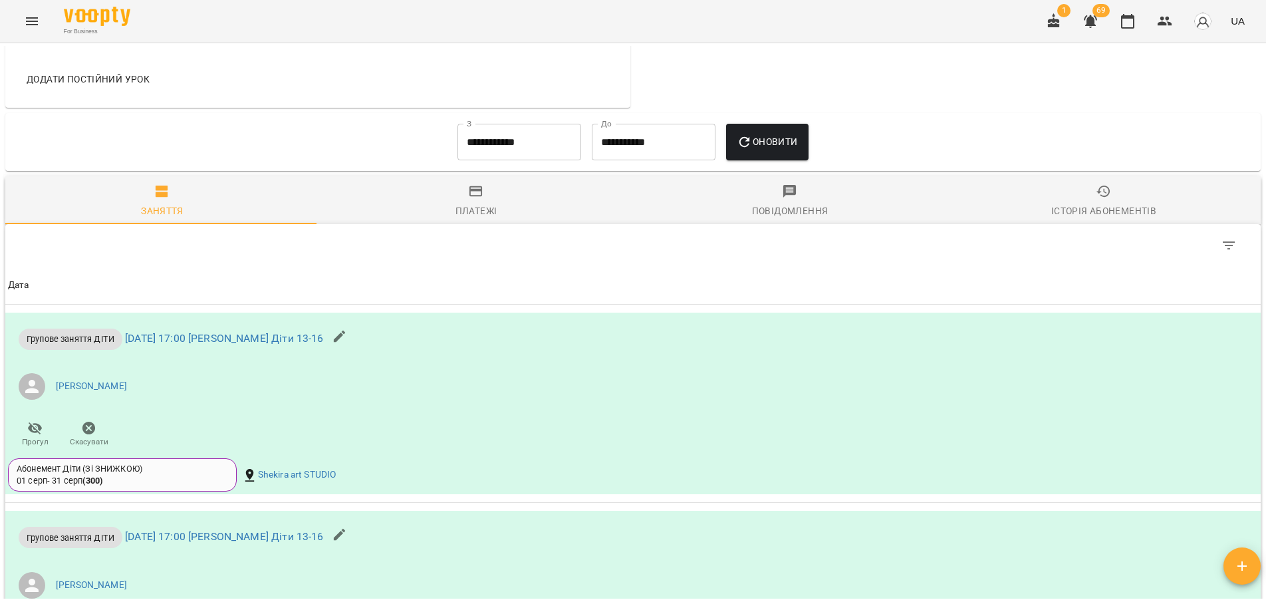
click at [534, 145] on input "**********" at bounding box center [519, 142] width 124 height 37
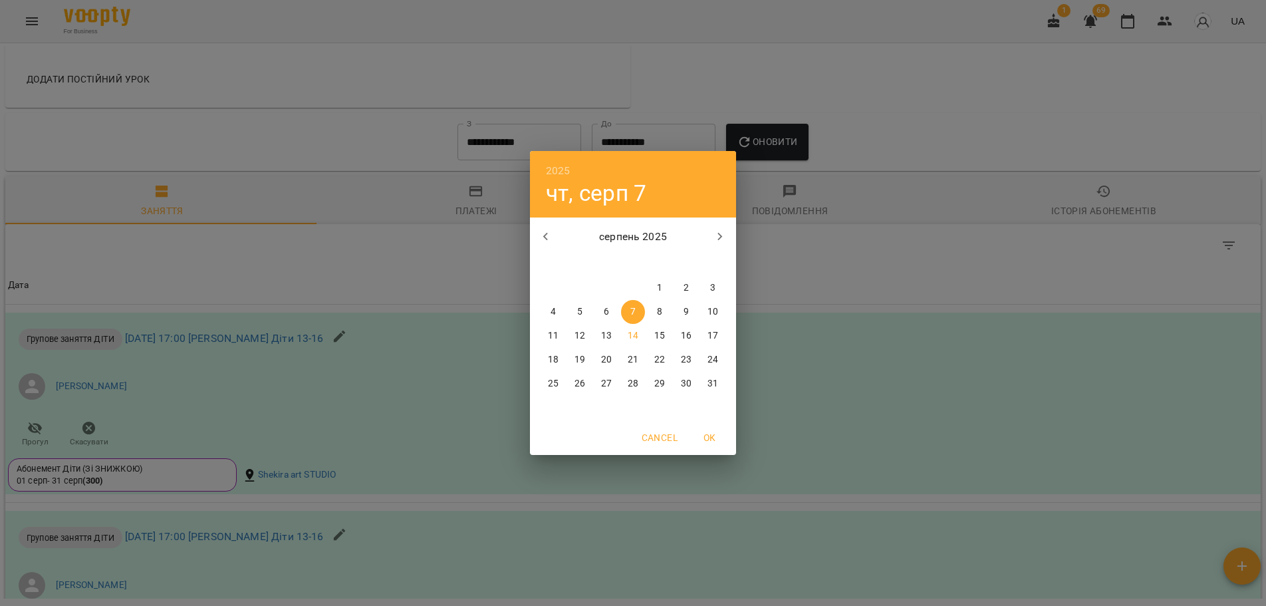
click at [661, 287] on p "1" at bounding box center [659, 287] width 5 height 13
type input "**********"
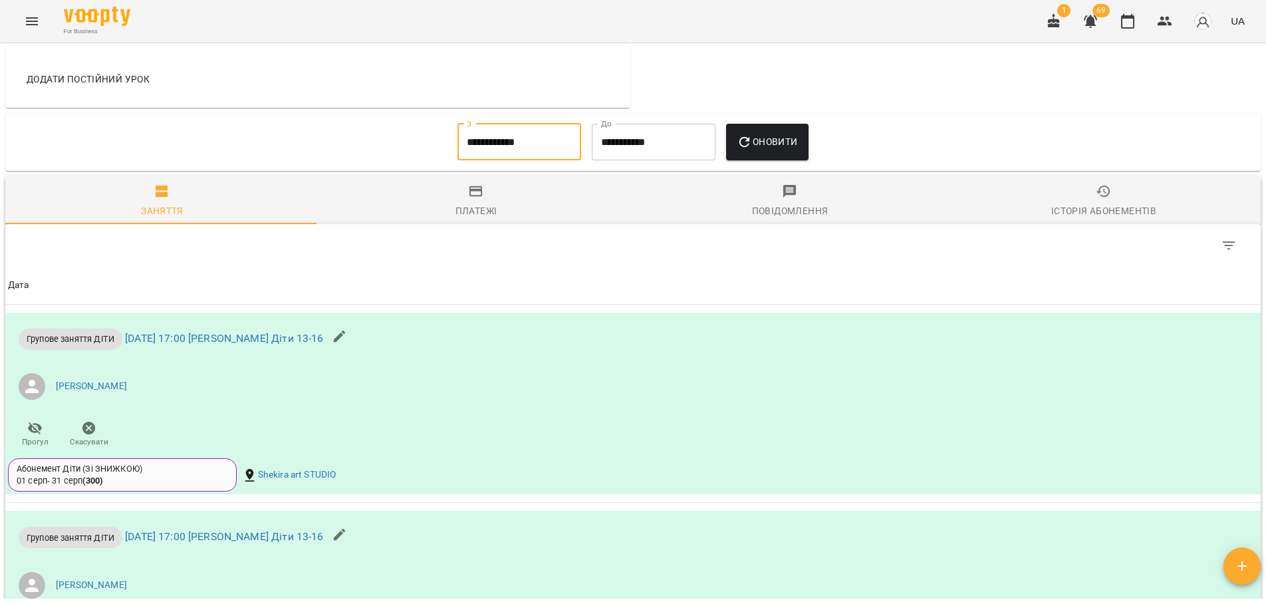
click at [792, 150] on span "Оновити" at bounding box center [767, 142] width 60 height 16
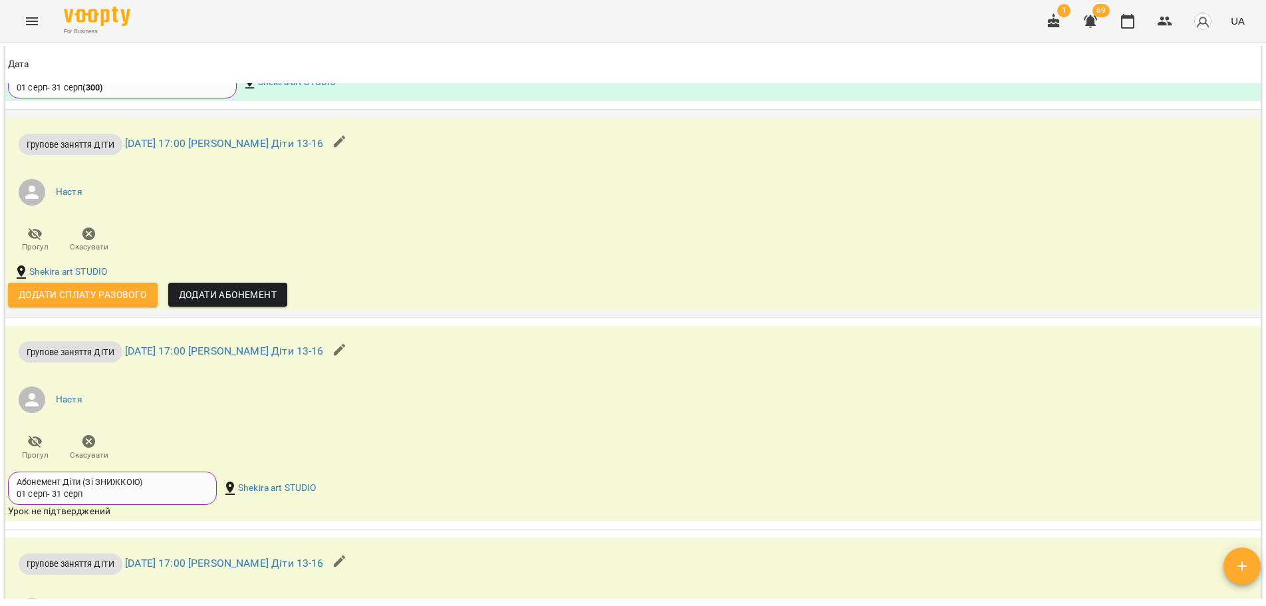
scroll to position [1662, 0]
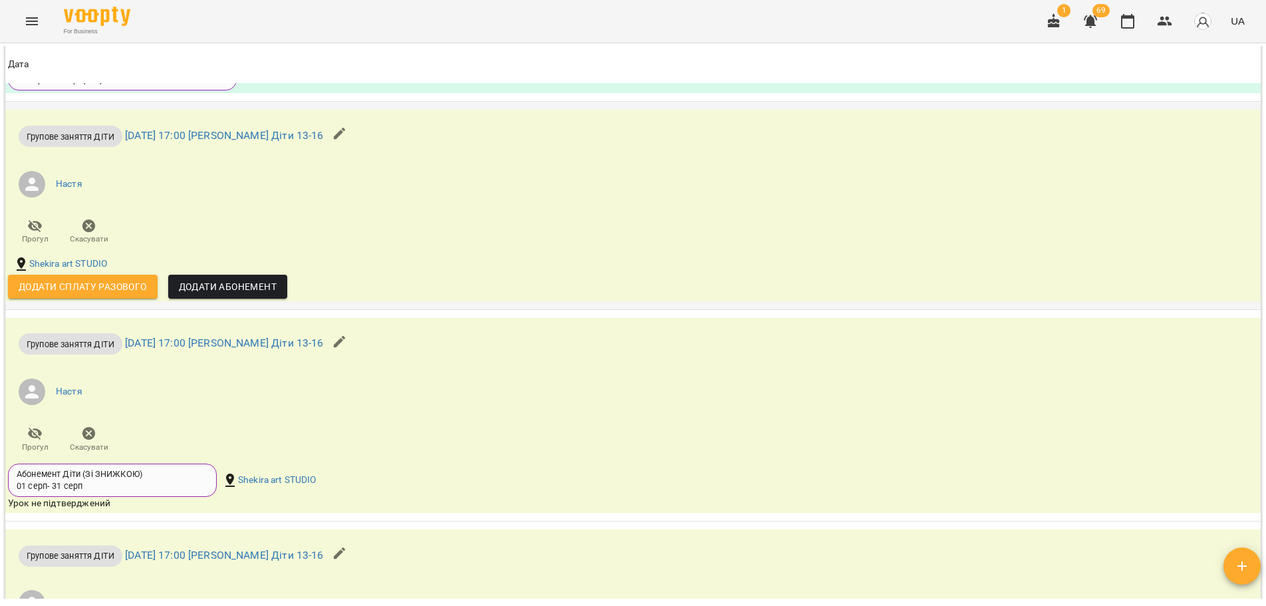
click at [37, 234] on icon "button" at bounding box center [35, 226] width 16 height 16
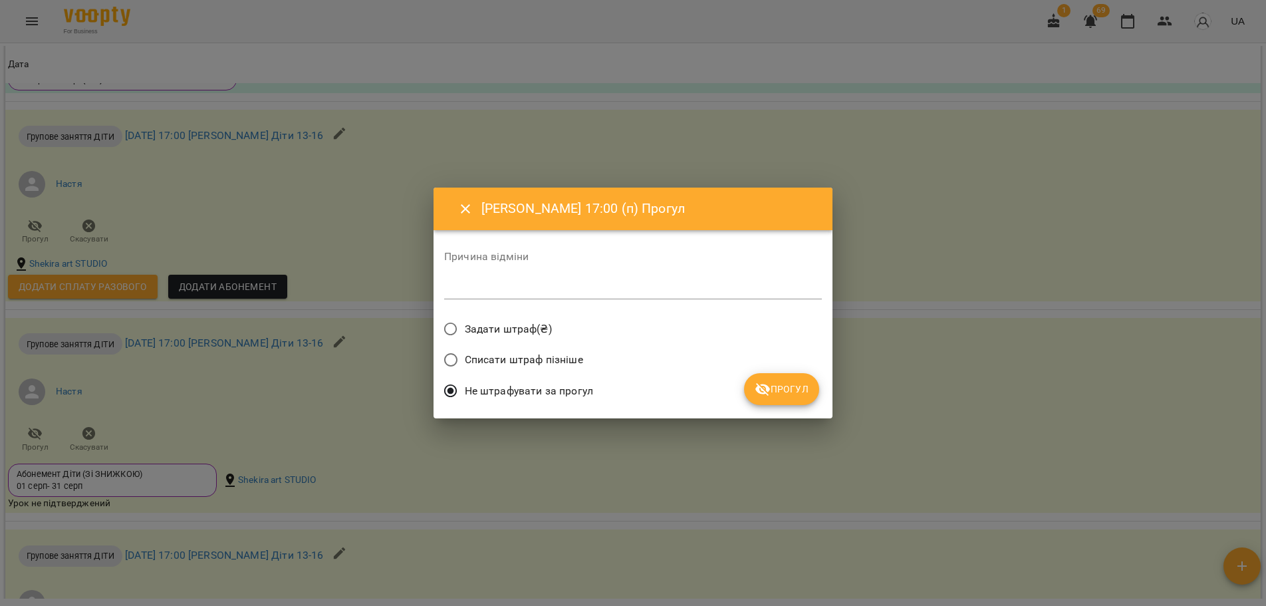
click at [785, 388] on span "Прогул" at bounding box center [782, 389] width 54 height 16
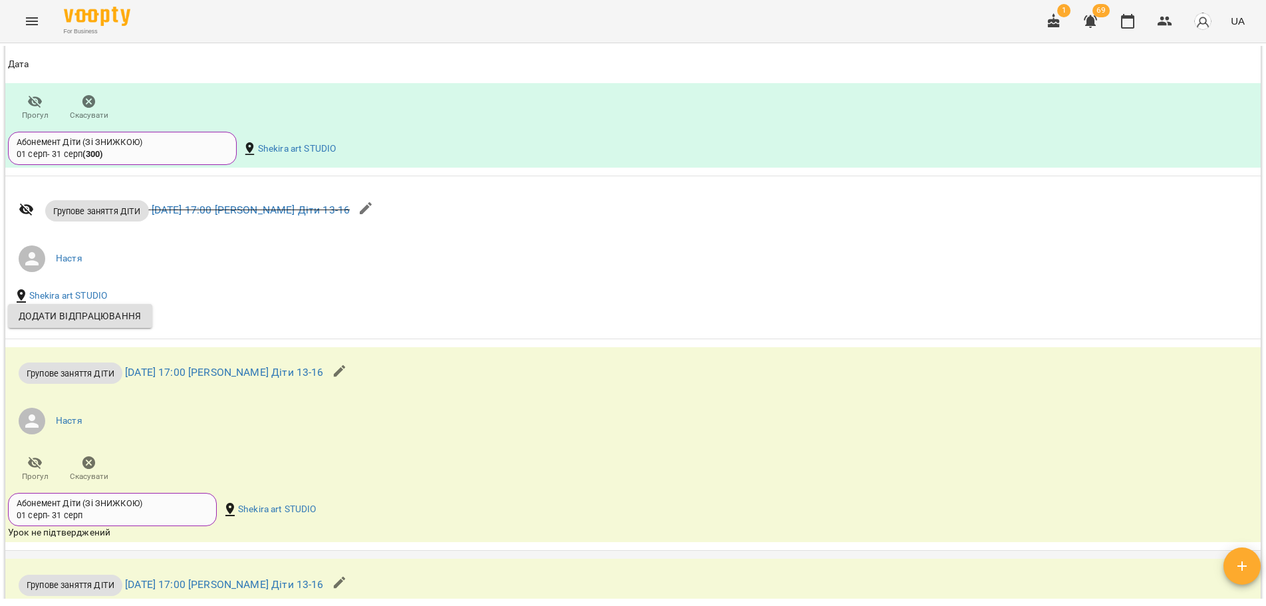
scroll to position [1784, 0]
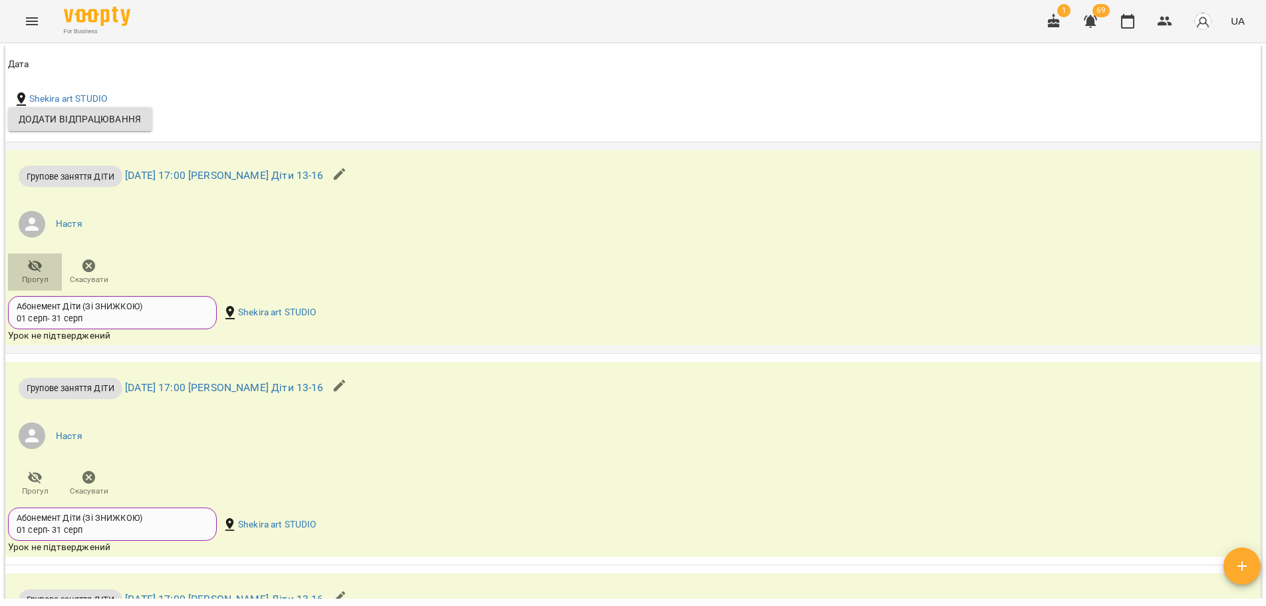
click at [31, 274] on icon "button" at bounding box center [35, 266] width 16 height 16
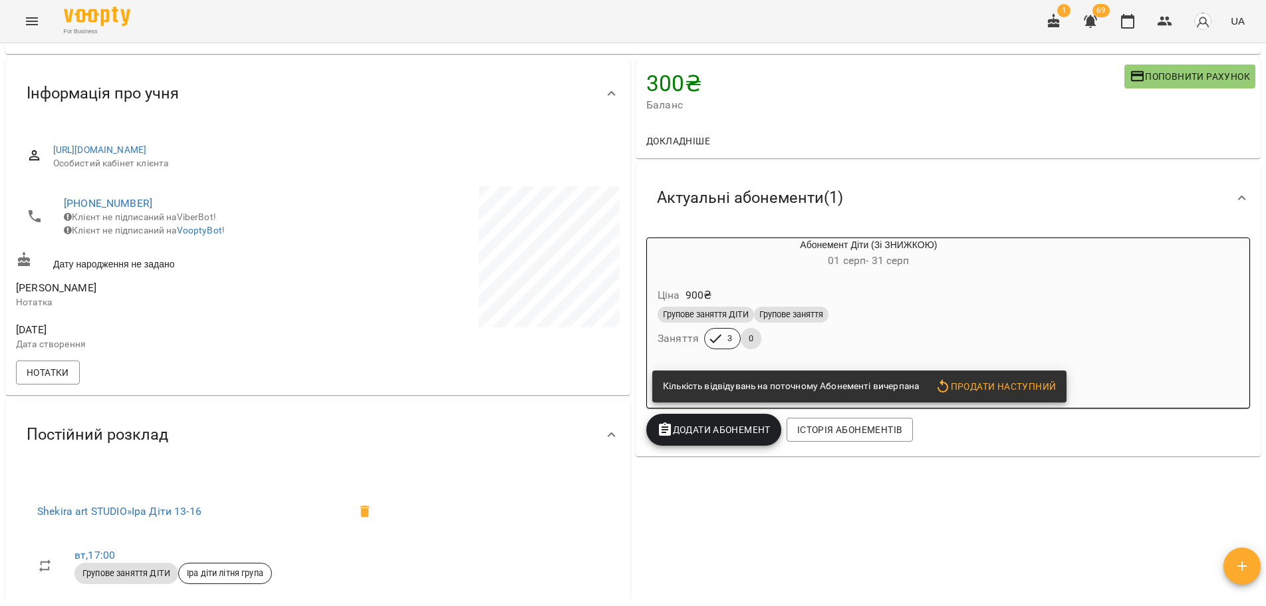
scroll to position [0, 0]
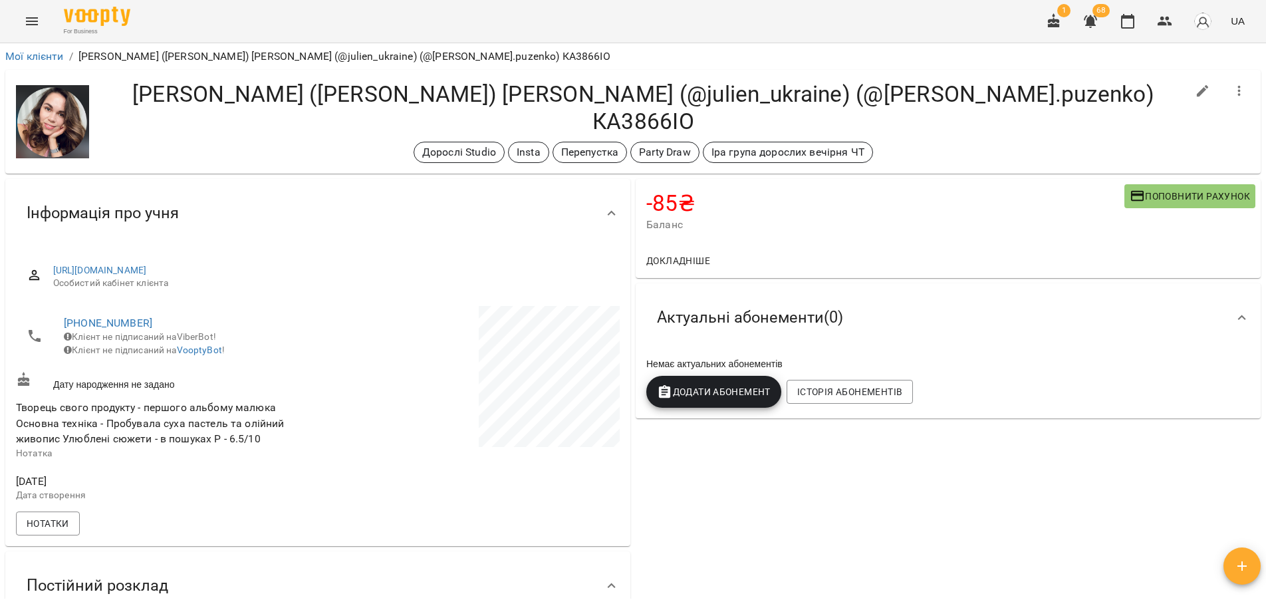
click at [627, 91] on h4 "Пузенко (Козлова) Юлія (@julien_ukraine) (@yulia.puzenko) КА3866ІО" at bounding box center [643, 107] width 1087 height 55
click at [694, 467] on div "-85 ₴ Баланс Поповнити рахунок Докладніше 100 ₴ Абонементи 0 ₴ Абонемент ДОРОСЛ…" at bounding box center [948, 513] width 630 height 674
drag, startPoint x: 858, startPoint y: 539, endPoint x: 834, endPoint y: 533, distance: 25.3
click at [834, 533] on div "-85 ₴ Баланс Поповнити рахунок Докладніше 100 ₴ Абонементи 0 ₴ Абонемент ДОРОСЛ…" at bounding box center [948, 513] width 630 height 674
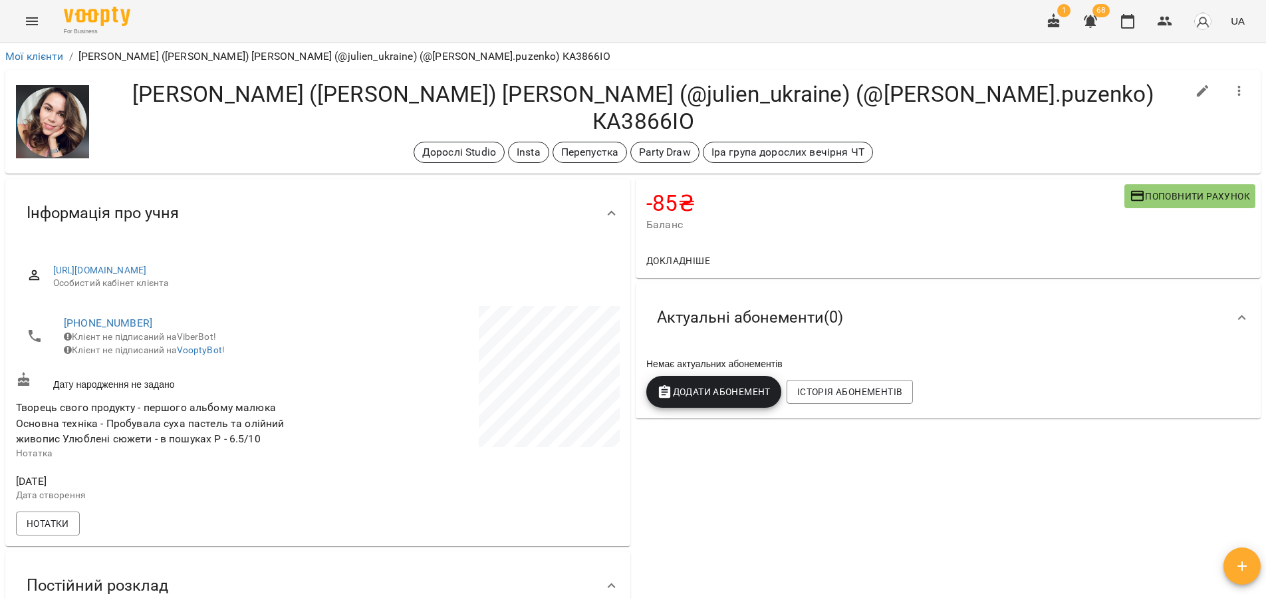
click at [842, 508] on div "-85 ₴ Баланс Поповнити рахунок Докладніше 100 ₴ Абонементи 0 ₴ Абонемент ДОРОСЛ…" at bounding box center [948, 513] width 630 height 674
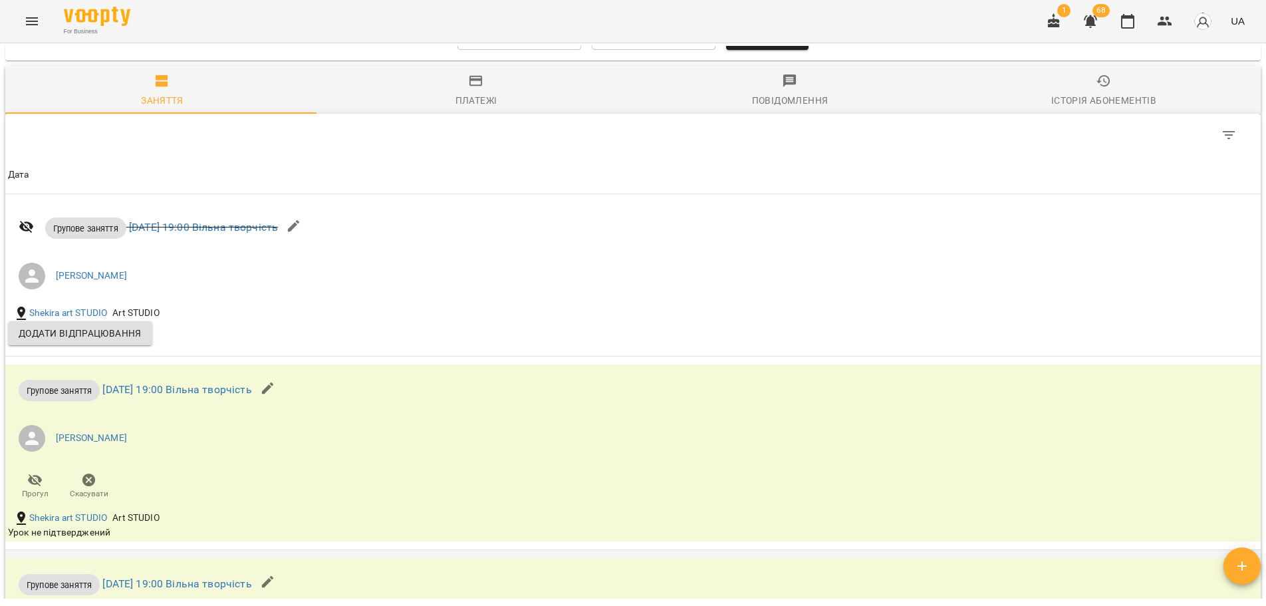
scroll to position [931, 0]
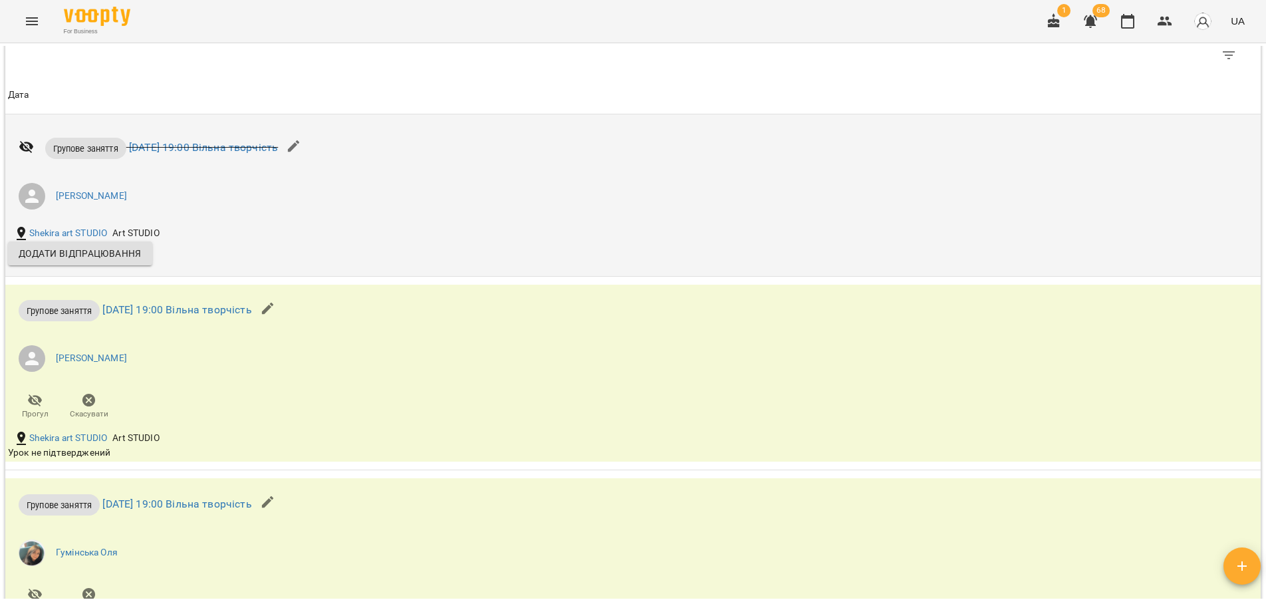
drag, startPoint x: 547, startPoint y: 145, endPoint x: 501, endPoint y: 146, distance: 46.5
click at [501, 146] on div "Групове заняття чт 07 серп 2025 19:00 Вільна творчість Іра Дудка" at bounding box center [423, 172] width 837 height 101
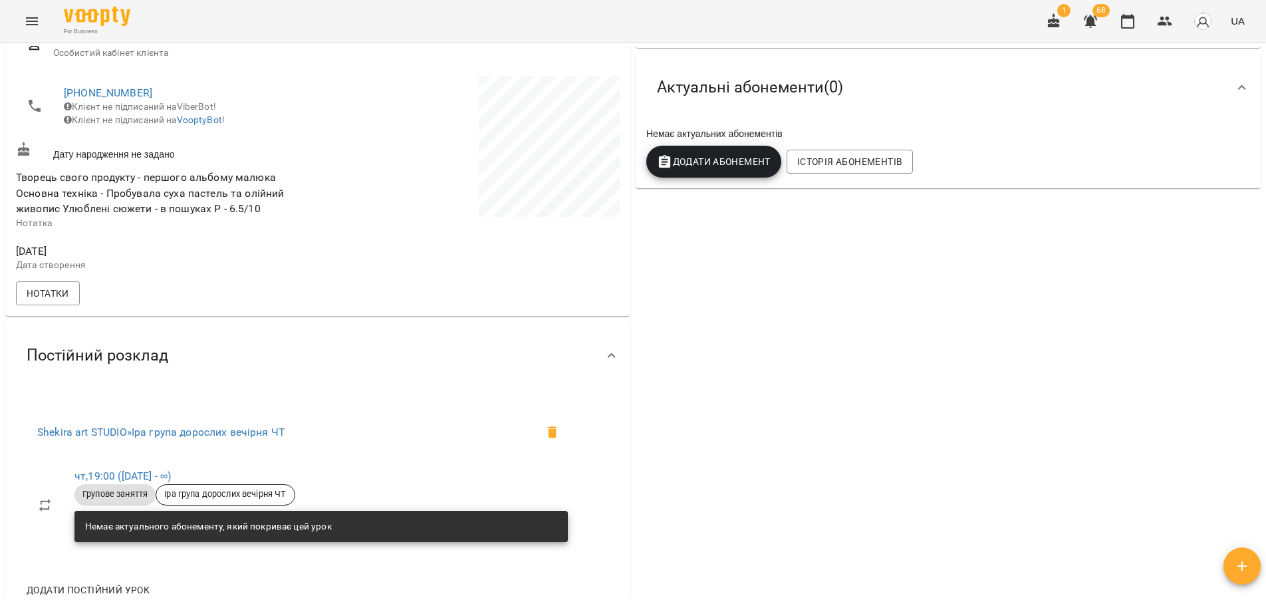
scroll to position [399, 0]
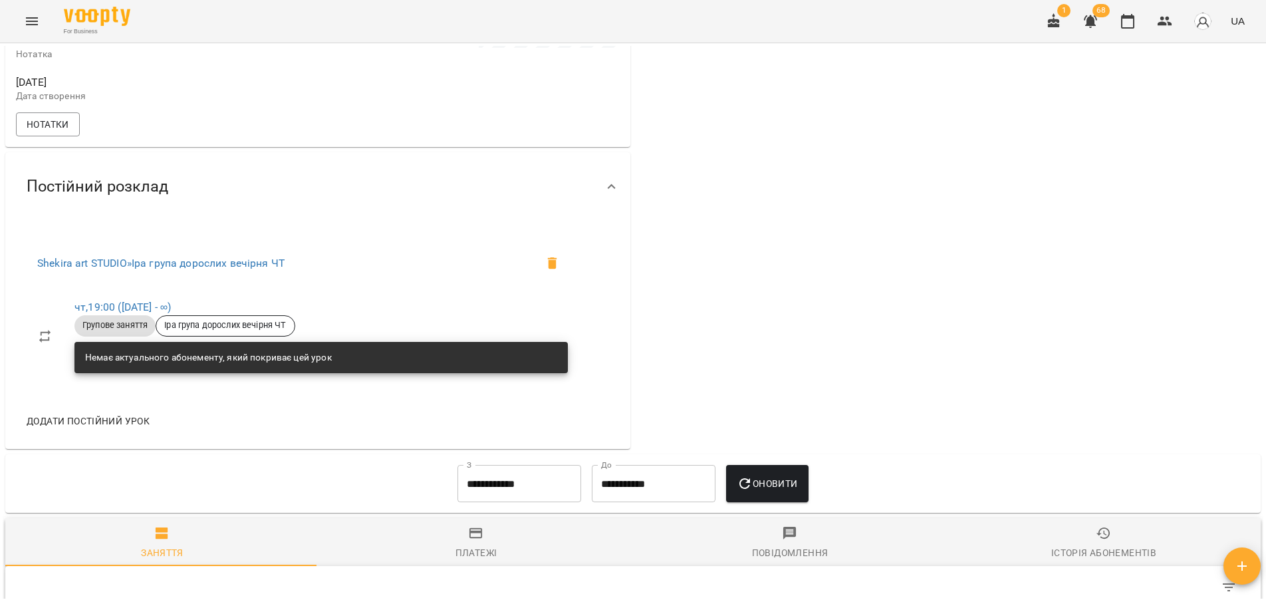
click at [495, 486] on input "**********" at bounding box center [519, 483] width 124 height 37
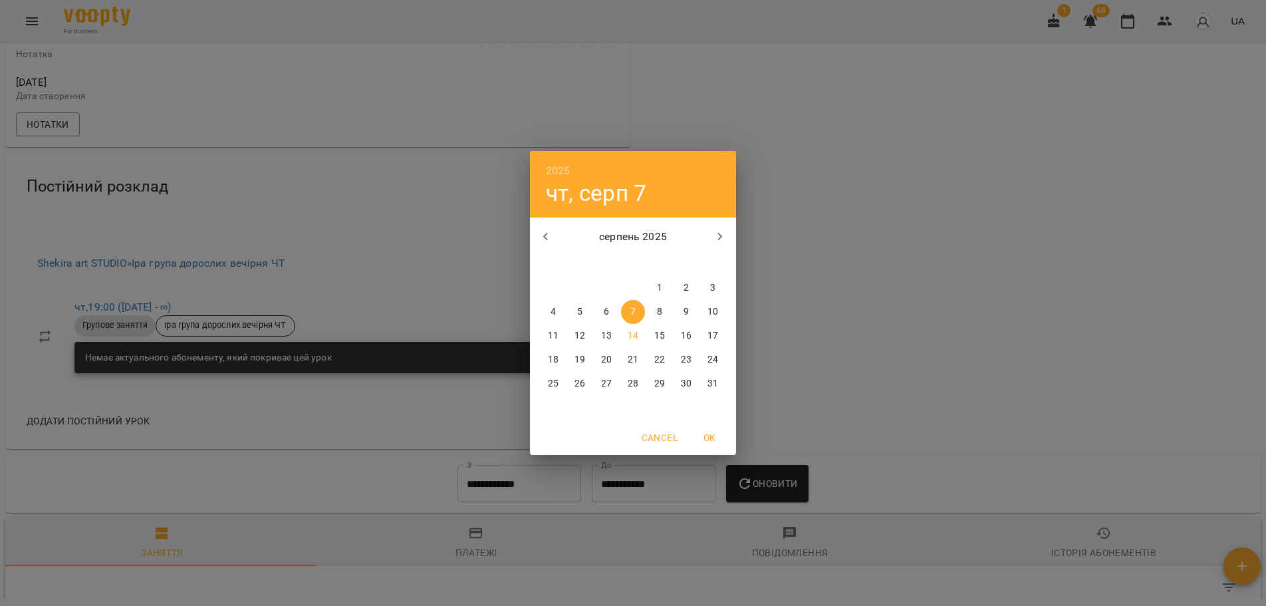
click at [552, 232] on icon "button" at bounding box center [546, 237] width 16 height 16
click at [582, 283] on span "1" at bounding box center [580, 287] width 24 height 13
type input "**********"
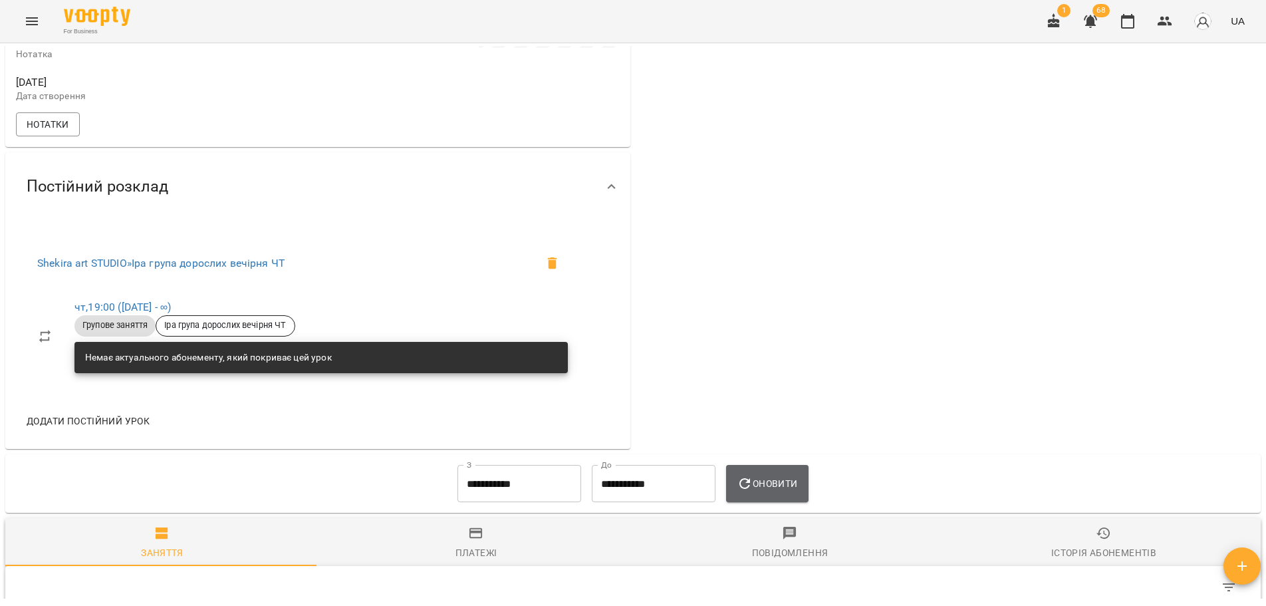
click at [778, 487] on span "Оновити" at bounding box center [767, 483] width 60 height 16
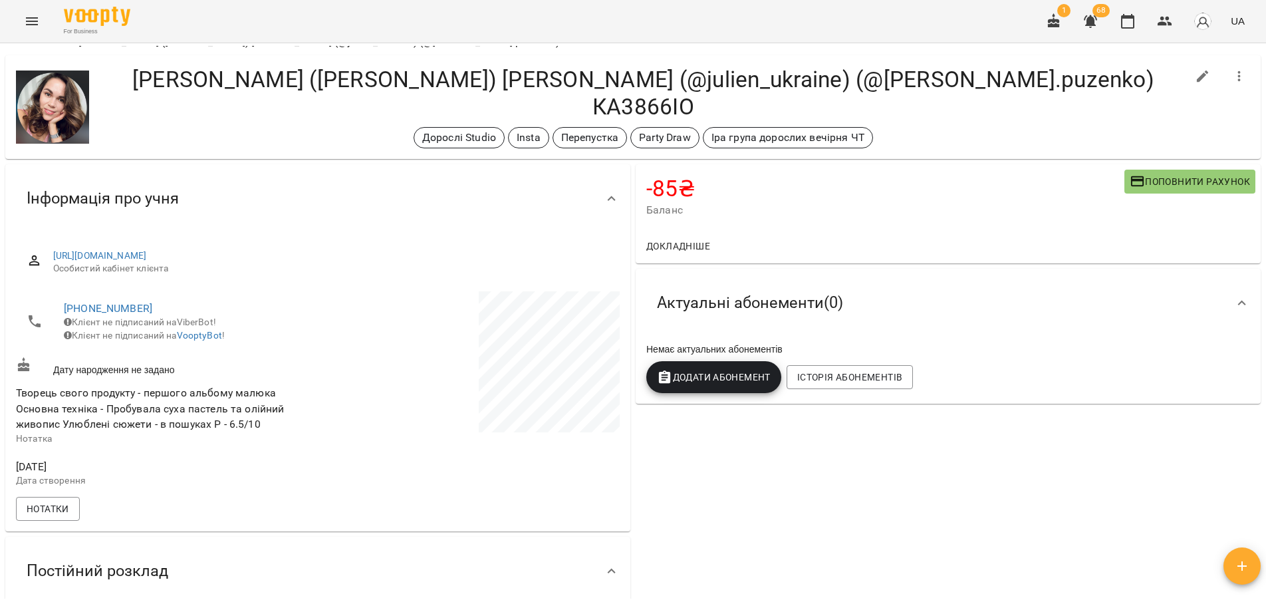
scroll to position [0, 0]
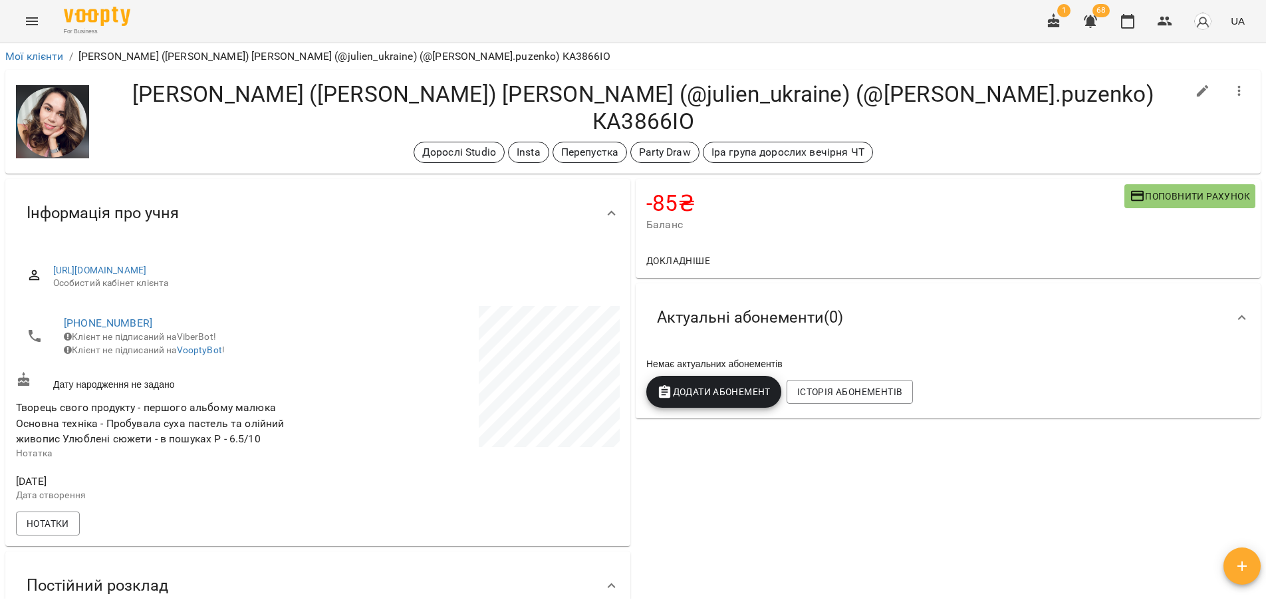
click at [932, 143] on div "Дорослі Studio Insta Перепустка Party Draw [PERSON_NAME] група дорослих вечірня…" at bounding box center [643, 152] width 1087 height 21
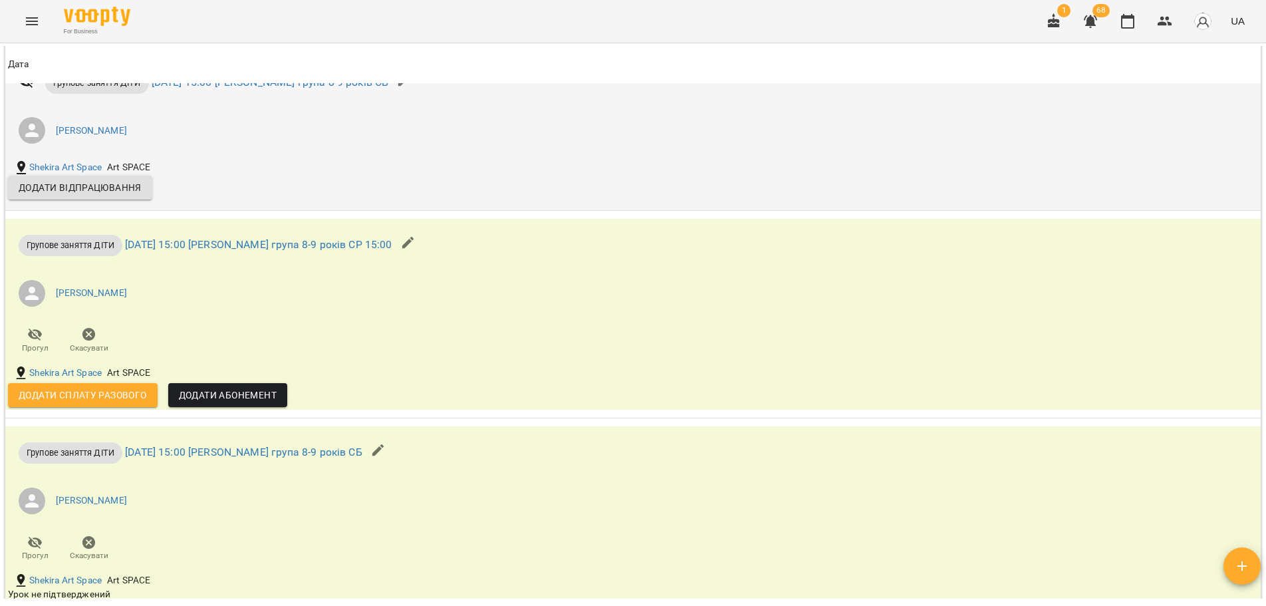
scroll to position [931, 0]
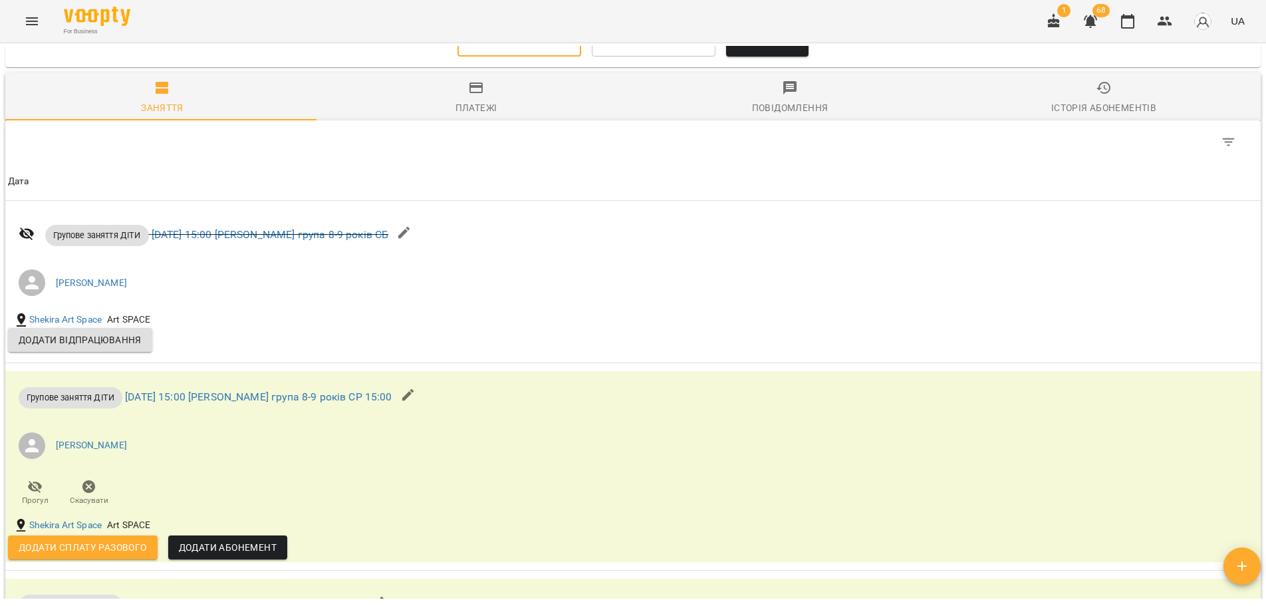
click at [522, 52] on input "**********" at bounding box center [519, 38] width 124 height 37
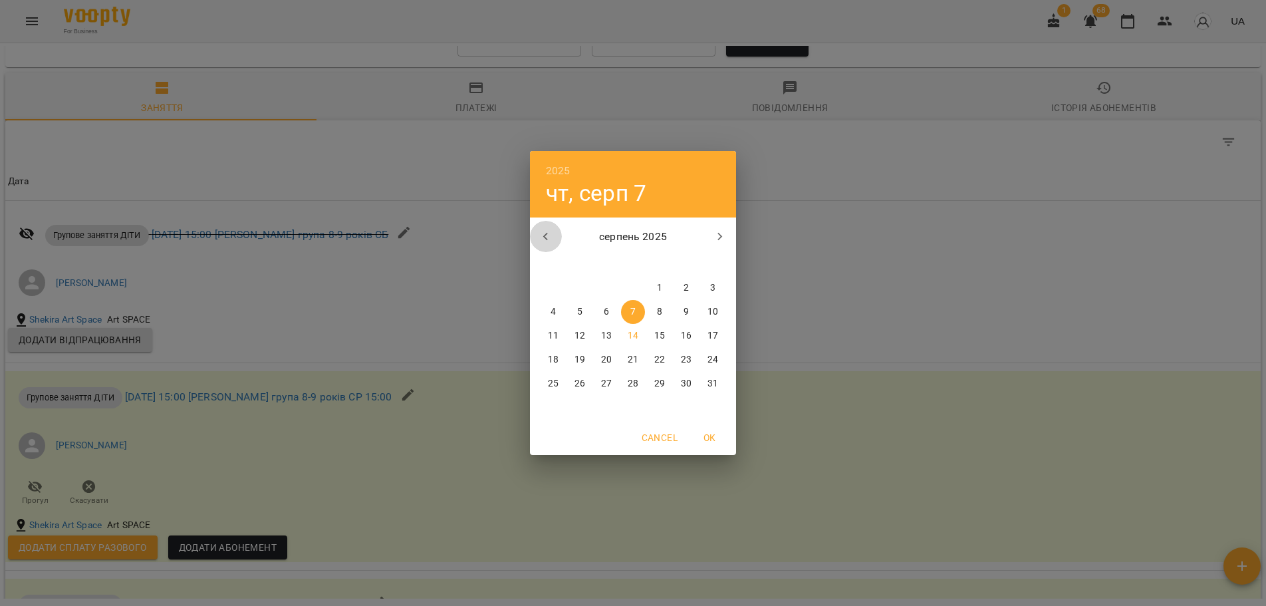
click at [547, 229] on icon "button" at bounding box center [546, 237] width 16 height 16
click at [584, 289] on span "1" at bounding box center [580, 287] width 24 height 13
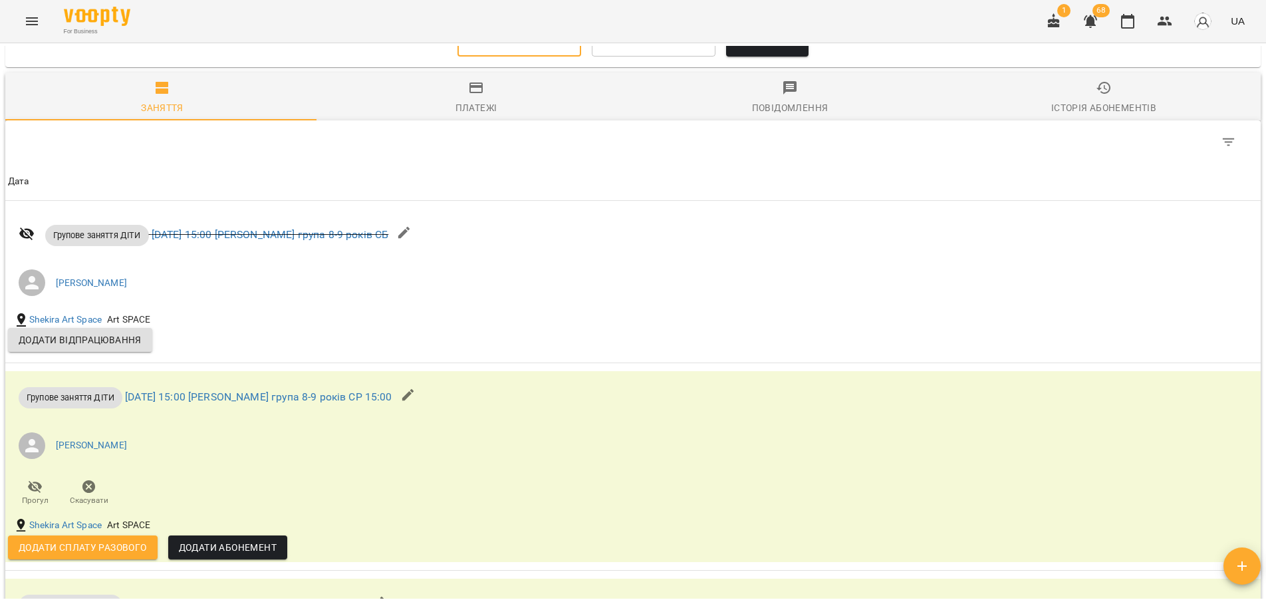
type input "**********"
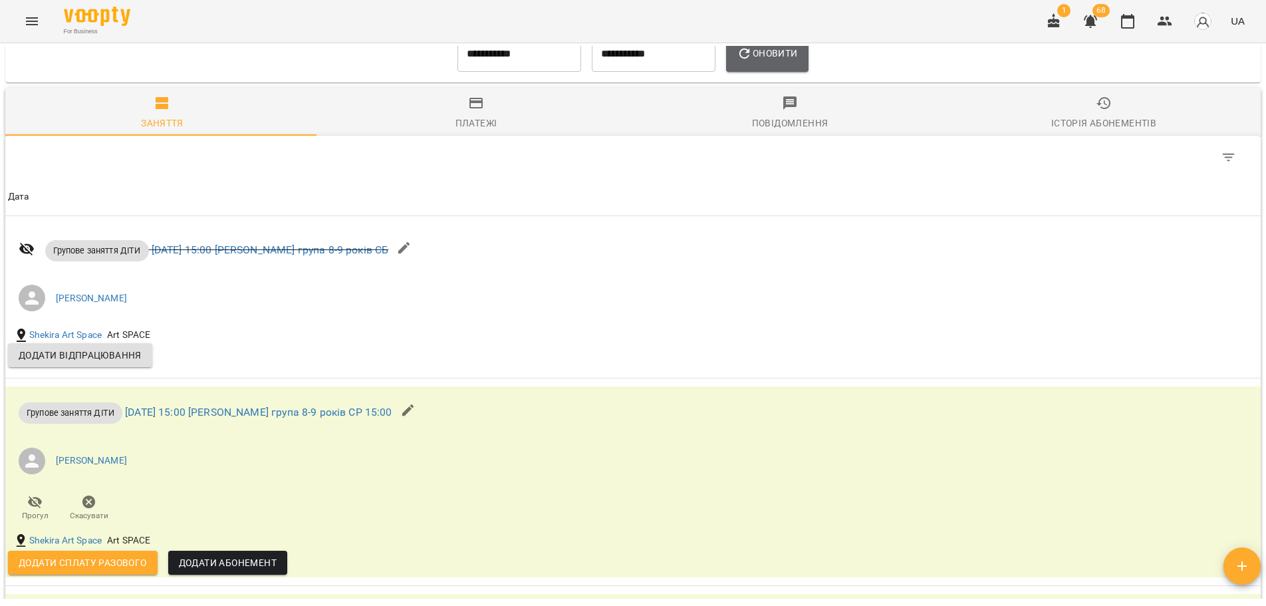
click at [770, 61] on span "Оновити" at bounding box center [767, 53] width 60 height 16
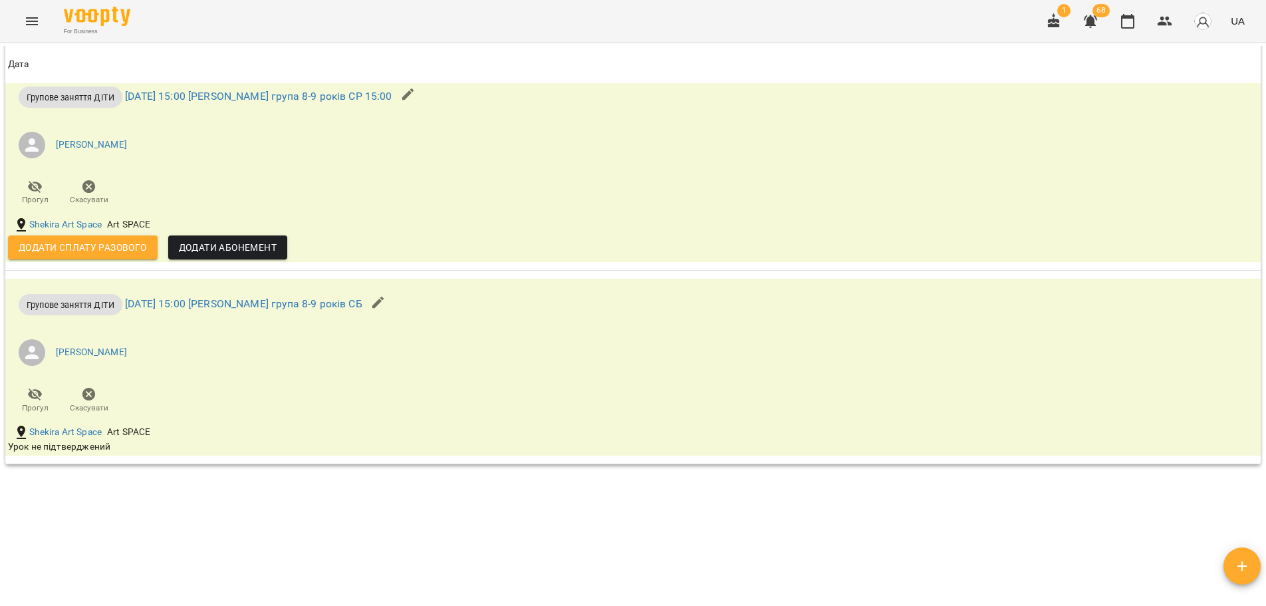
scroll to position [3082, 0]
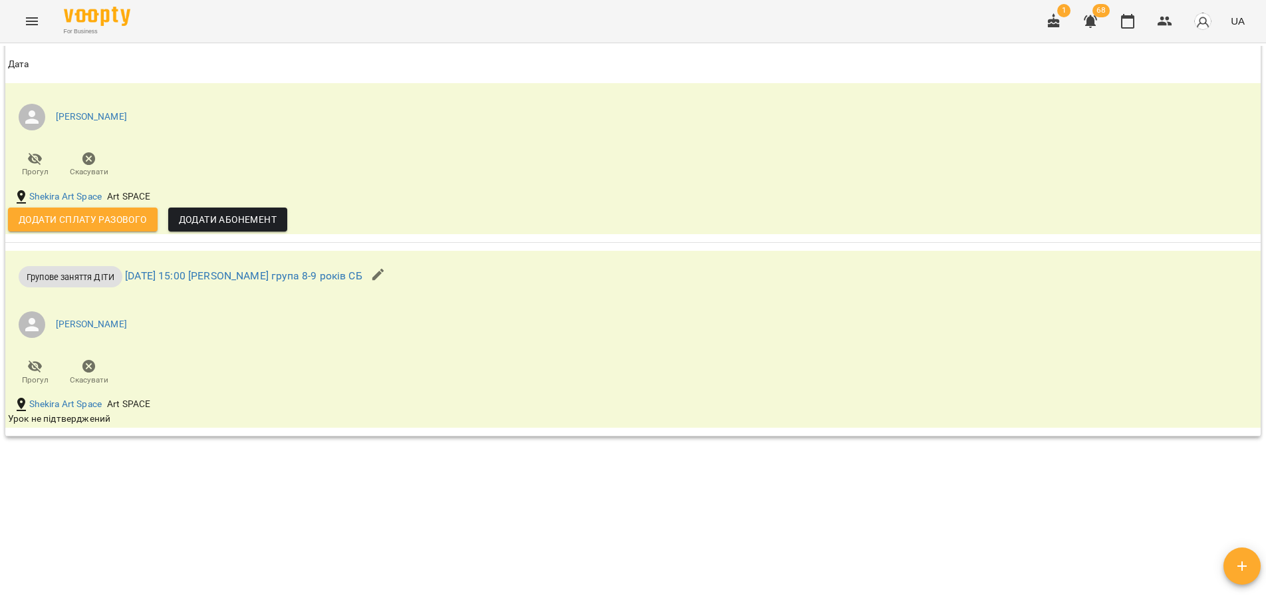
click at [585, 503] on div "Мої клієнти / Горькова Марго Горькова Марго Telegram Віта група 8-9 років Актив…" at bounding box center [633, 322] width 1260 height 552
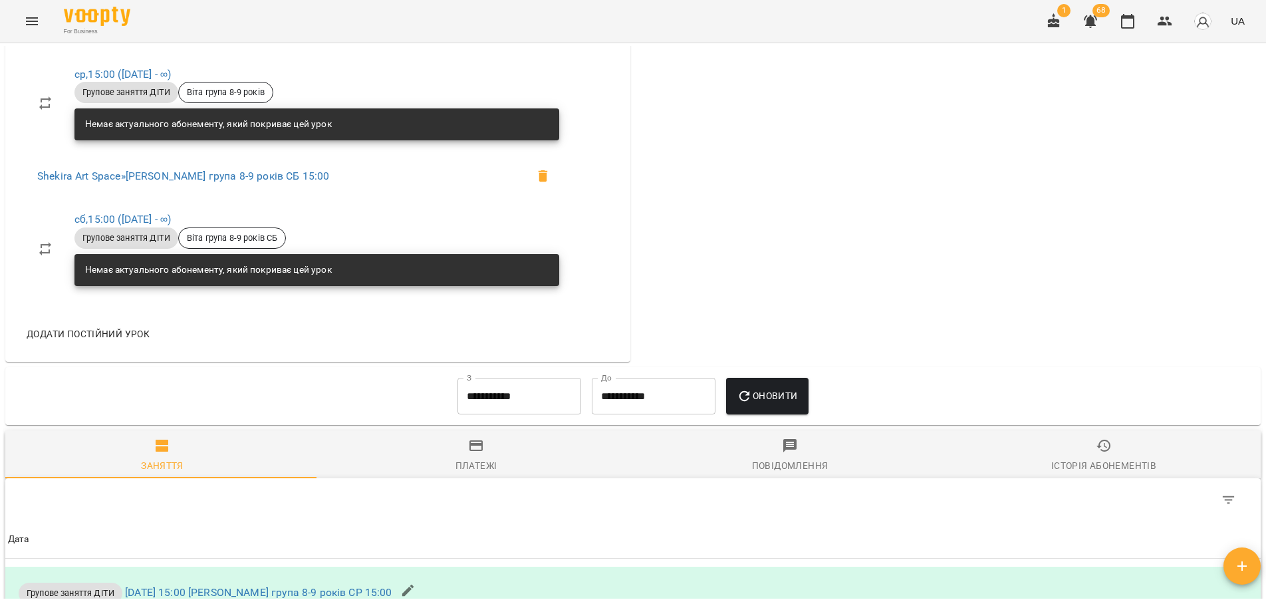
scroll to position [423, 0]
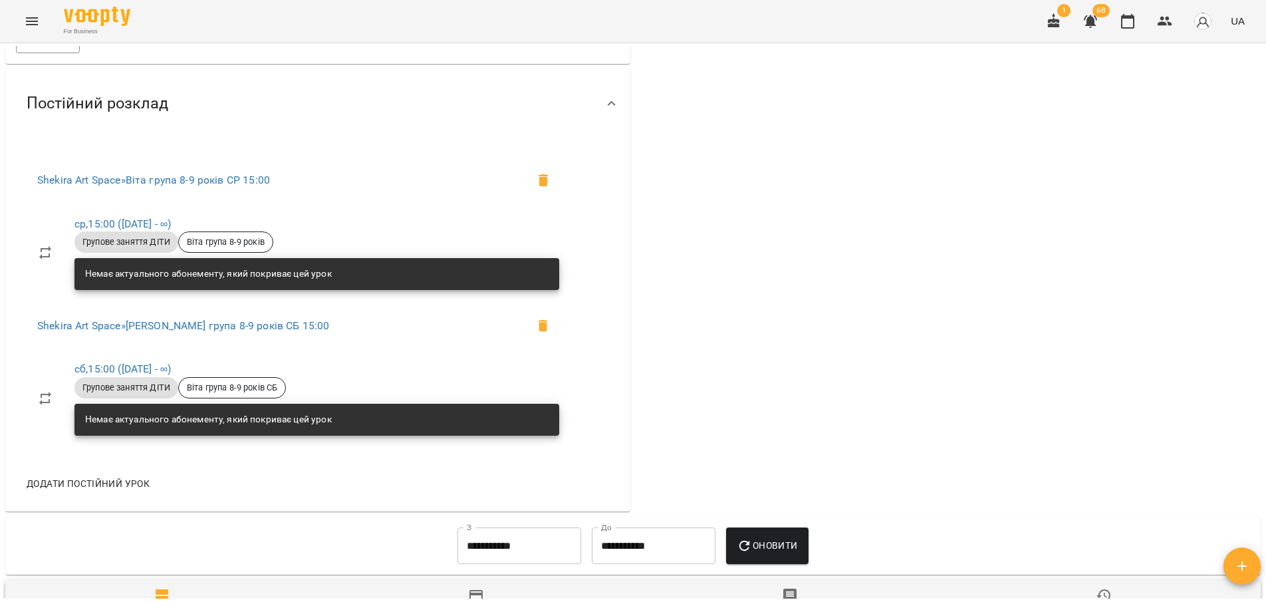
click at [1036, 263] on div "0 ₴ Баланс Поповнити рахунок Актуальні абонементи ( 0 ) Немає актуальних абонем…" at bounding box center [948, 119] width 630 height 788
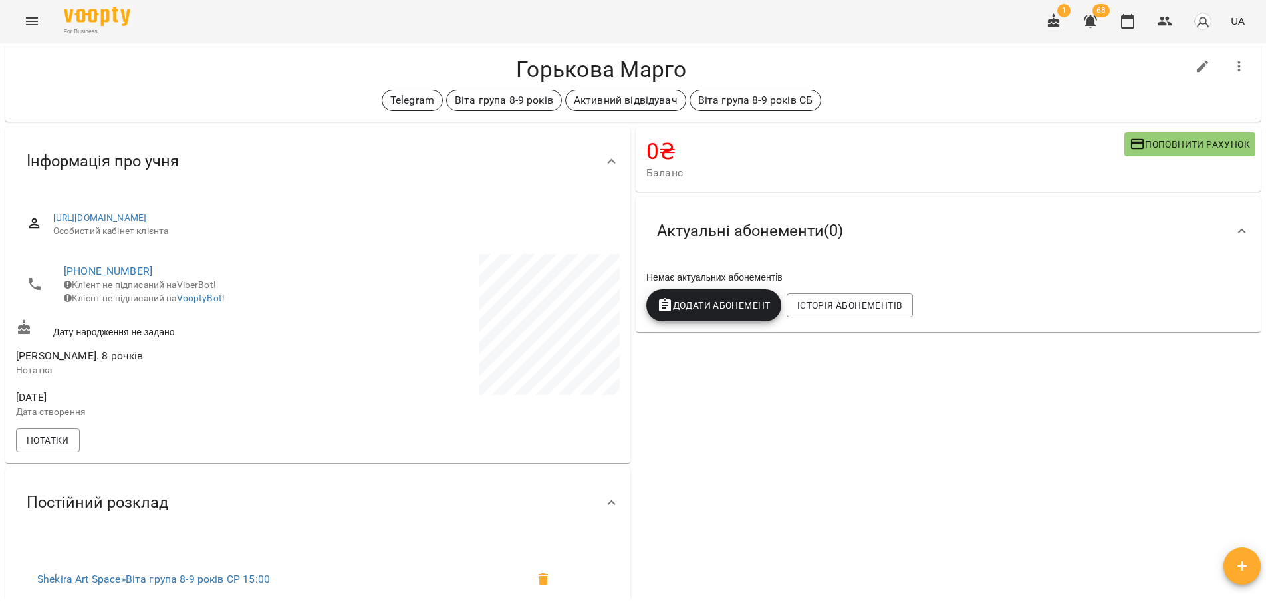
scroll to position [0, 0]
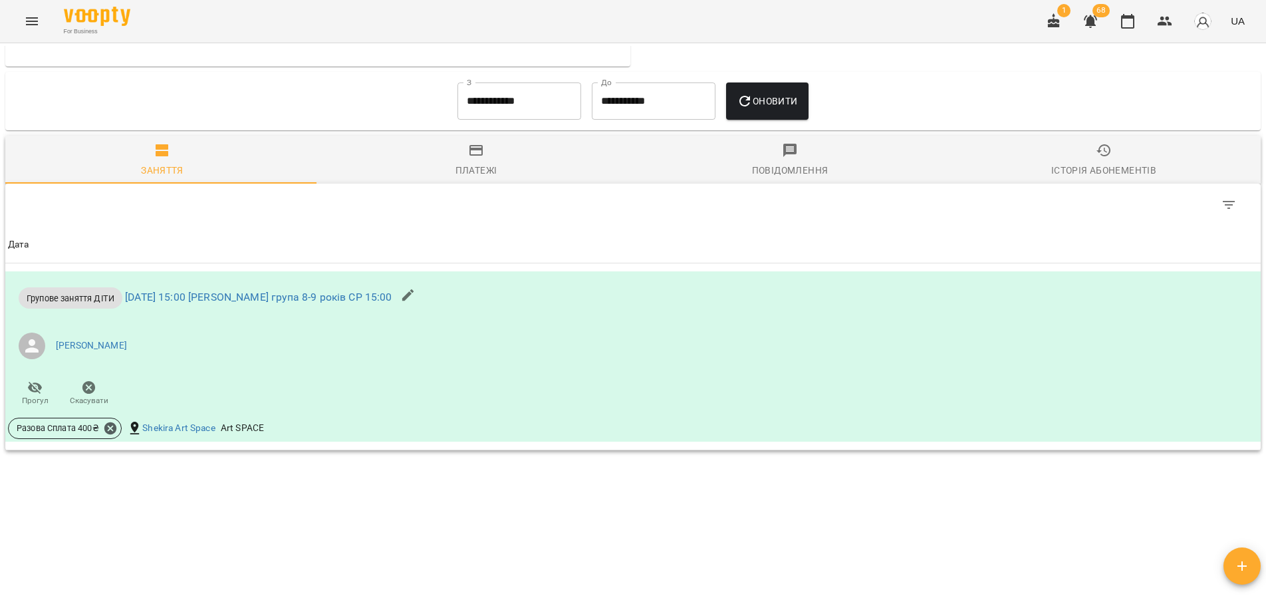
scroll to position [602, 0]
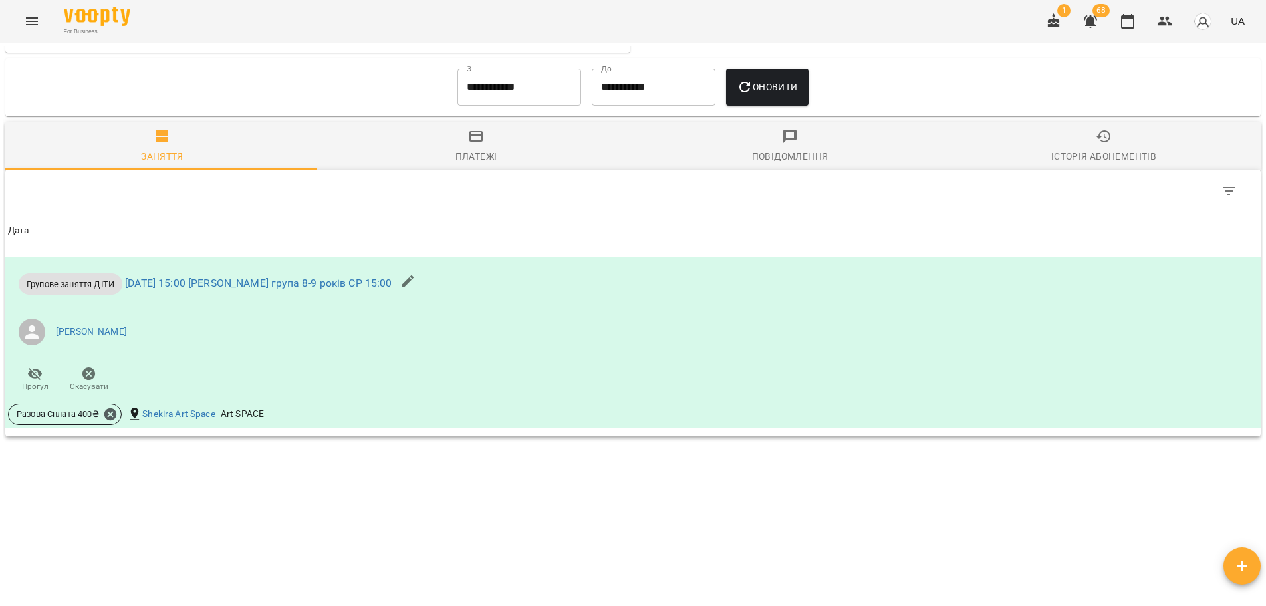
click at [437, 507] on div "**********" at bounding box center [633, 322] width 1260 height 552
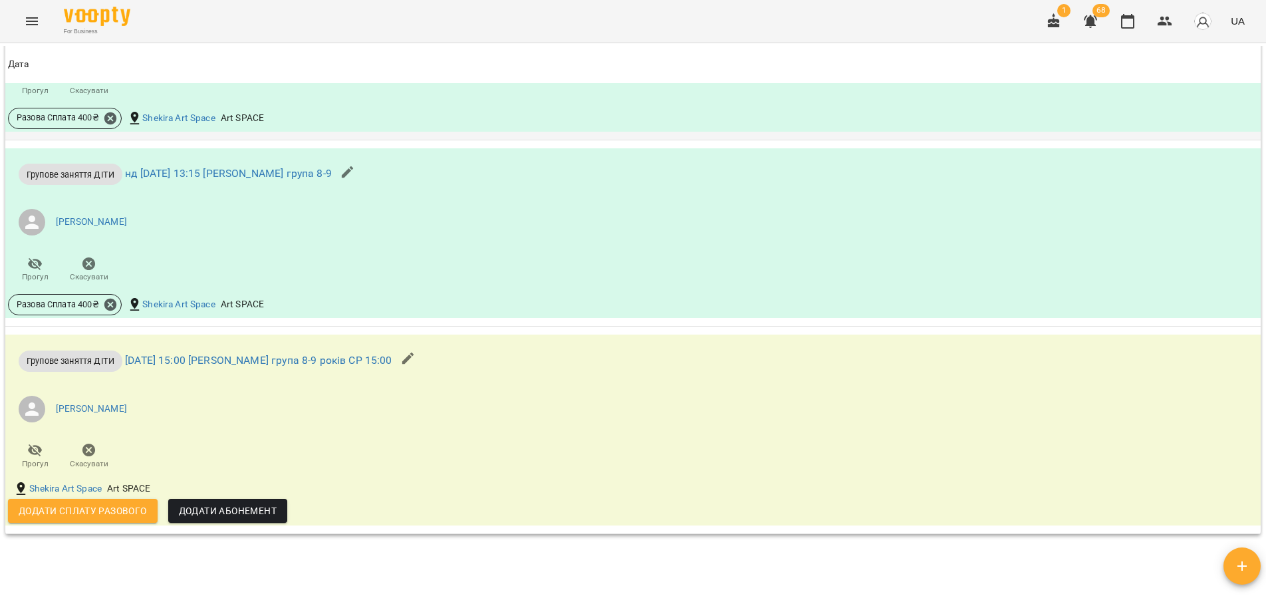
scroll to position [864, 0]
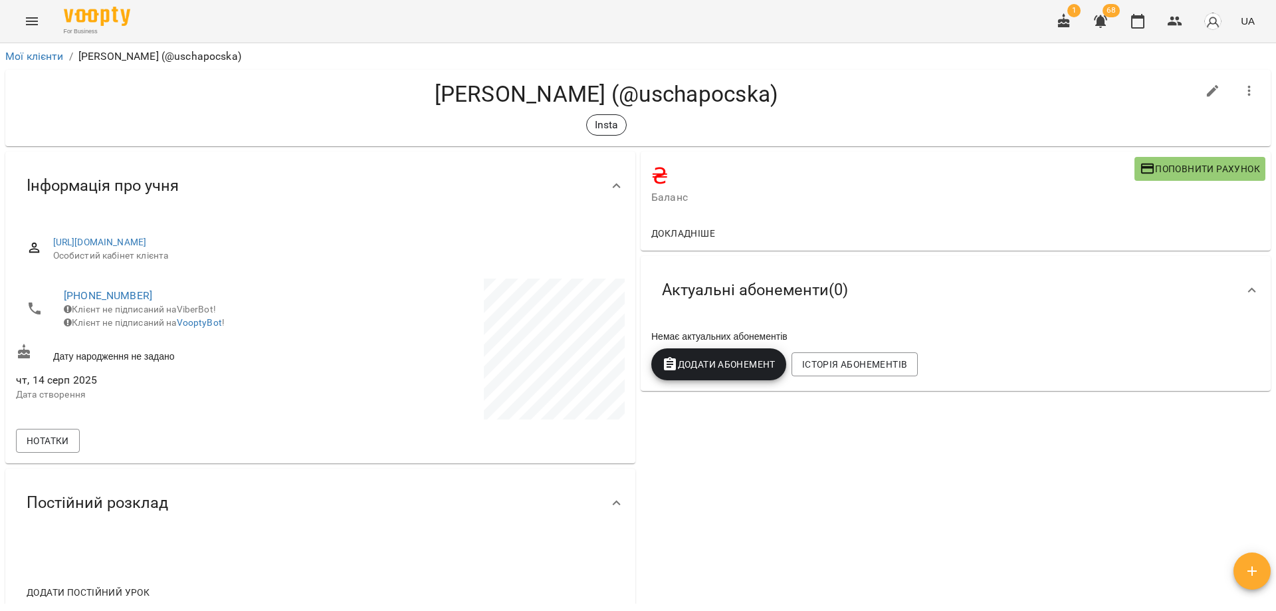
click at [1197, 86] on button "button" at bounding box center [1213, 91] width 32 height 32
select select "**"
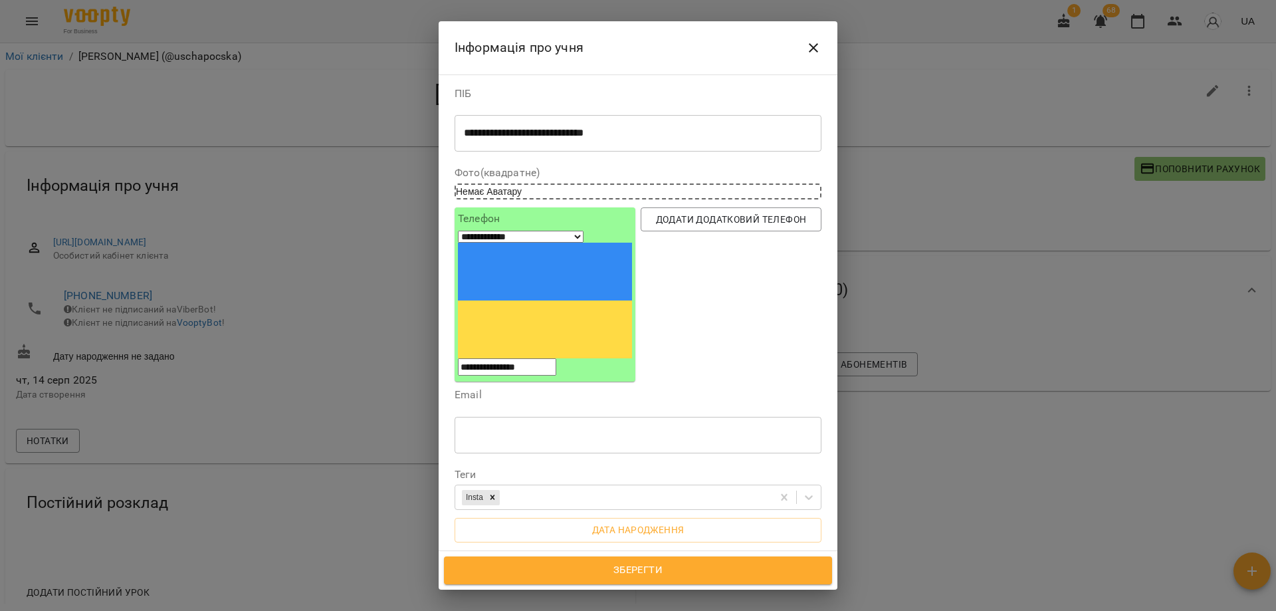
scroll to position [195, 0]
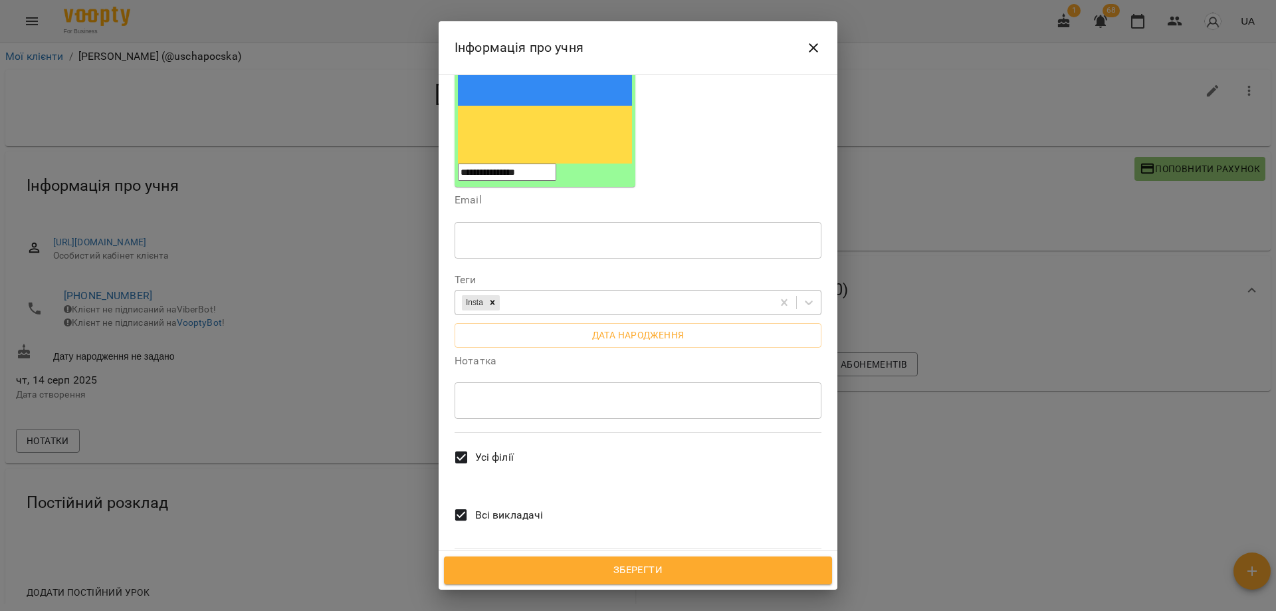
click at [571, 292] on div "Insta" at bounding box center [613, 303] width 317 height 22
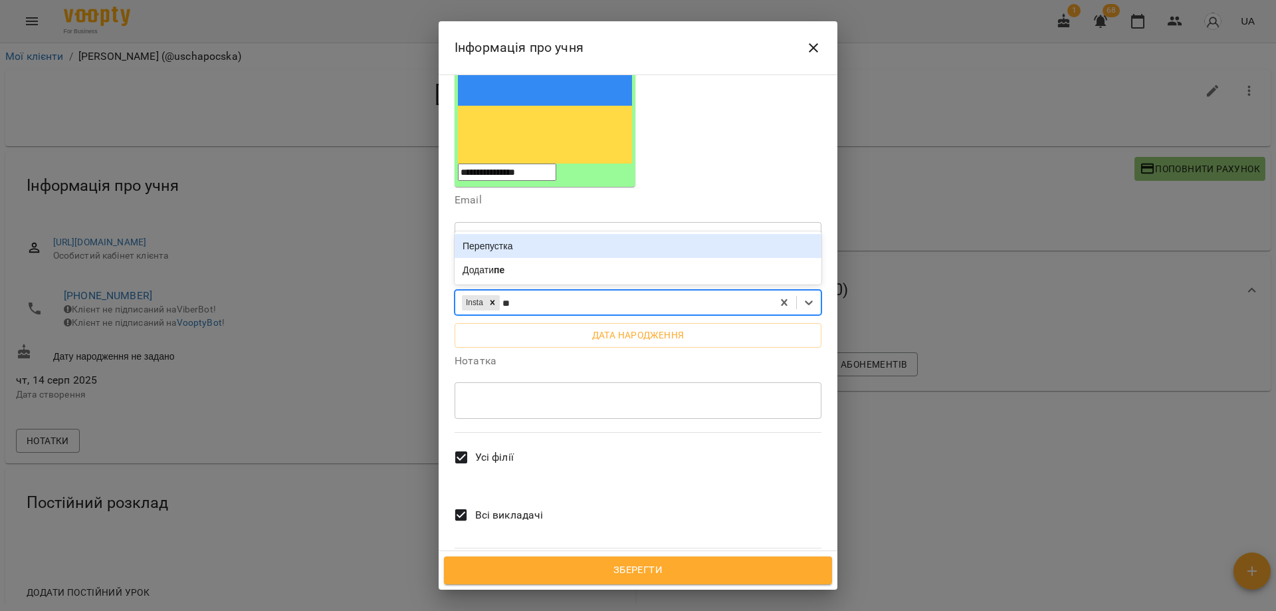
type input "***"
click at [561, 234] on div "Перепустка" at bounding box center [638, 246] width 367 height 24
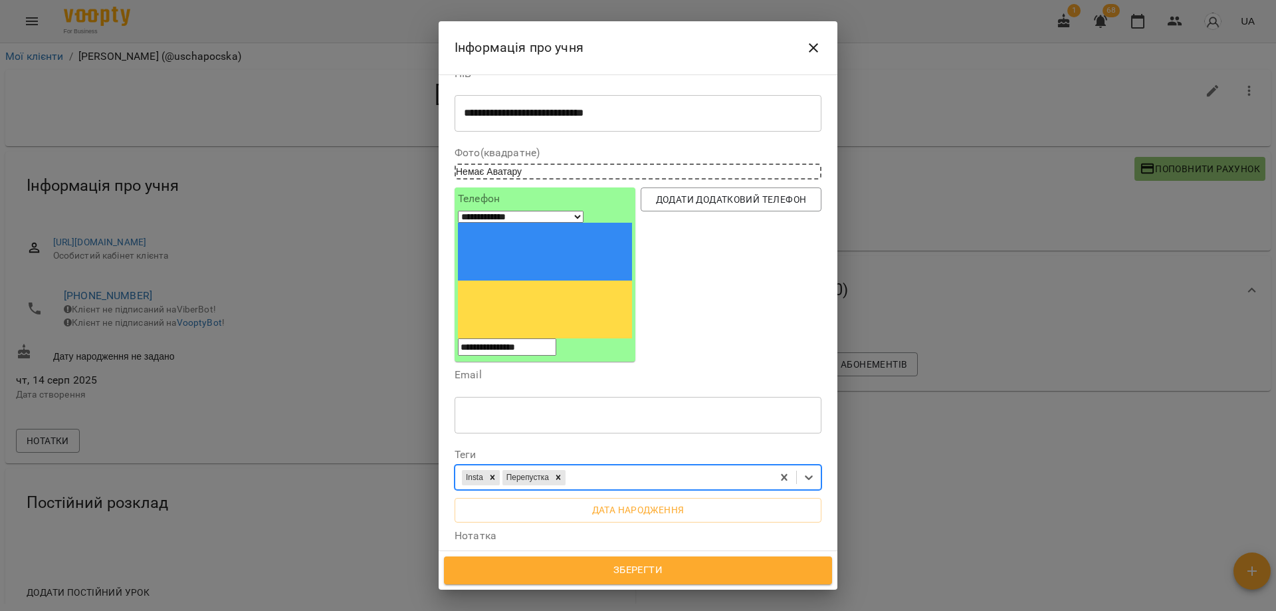
scroll to position [0, 0]
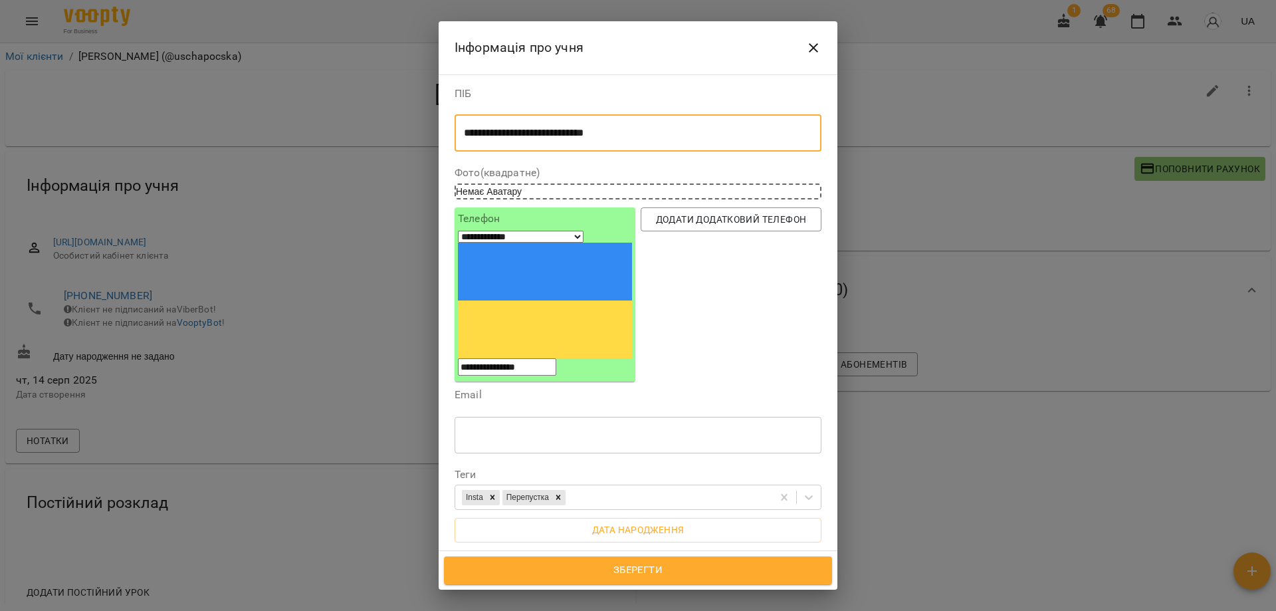
click at [659, 137] on textarea "**********" at bounding box center [633, 133] width 338 height 13
type textarea "**********"
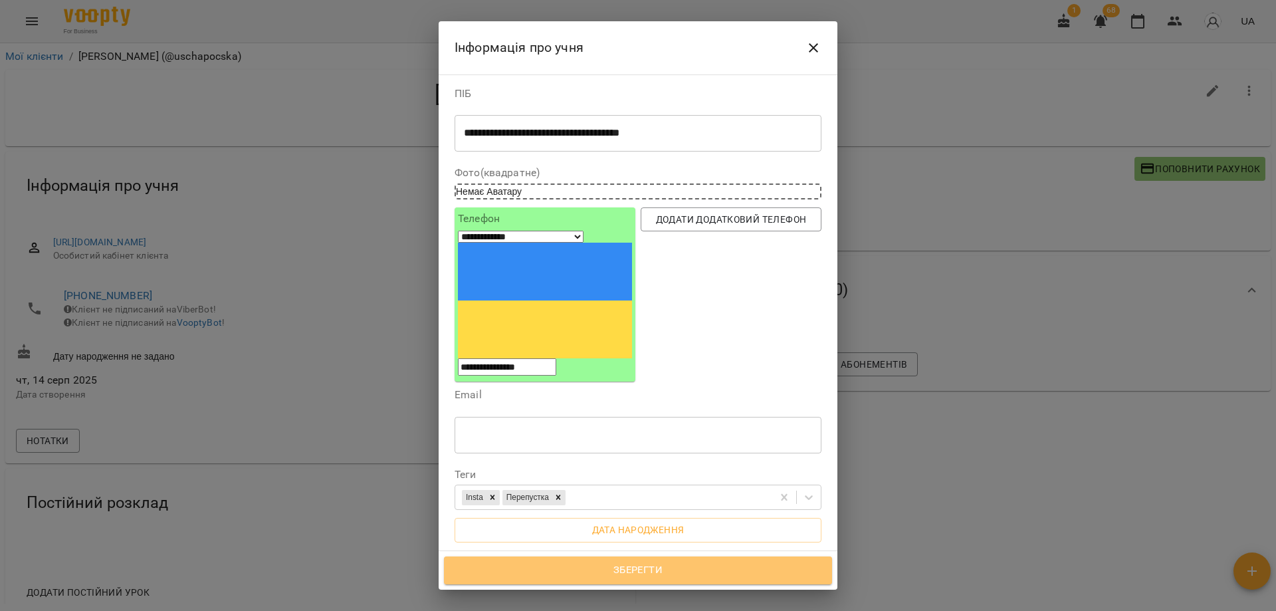
click at [673, 583] on button "Зберегти" at bounding box center [638, 570] width 388 height 28
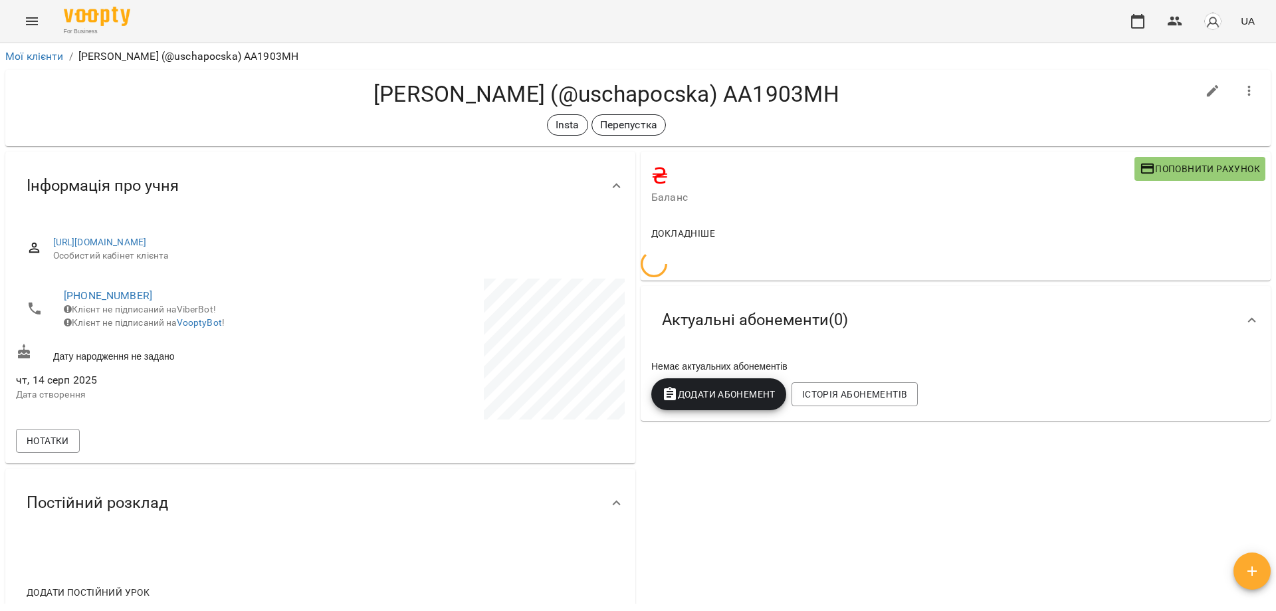
click at [1245, 574] on icon "button" at bounding box center [1252, 571] width 16 height 16
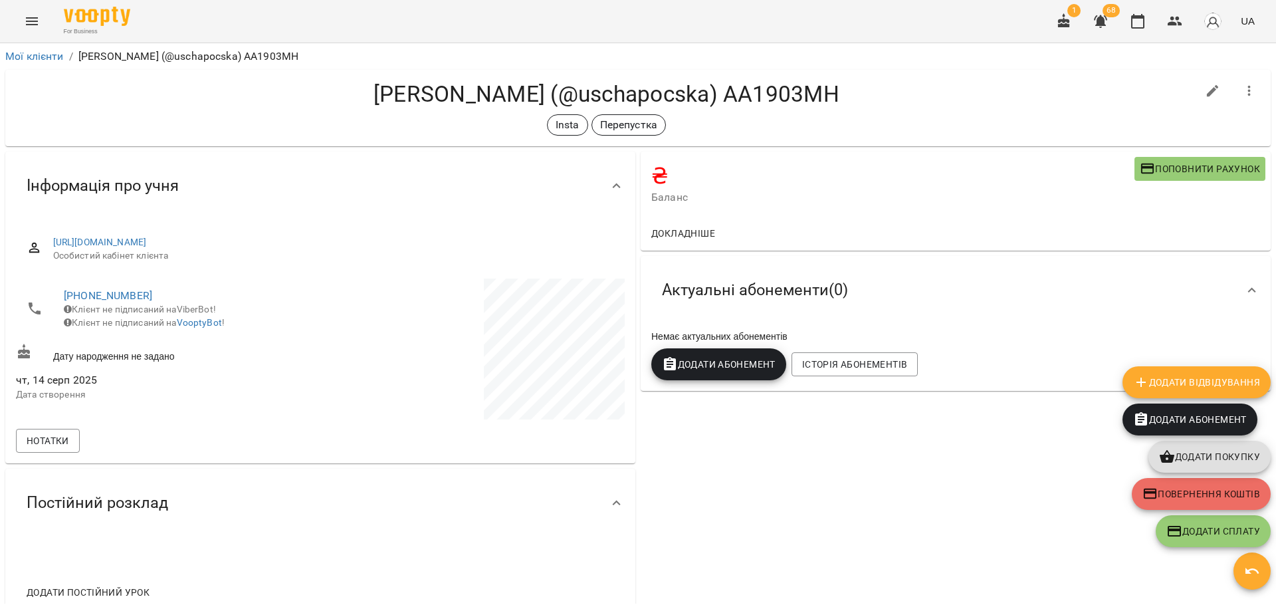
click at [1191, 384] on span "Додати Відвідування" at bounding box center [1196, 382] width 127 height 16
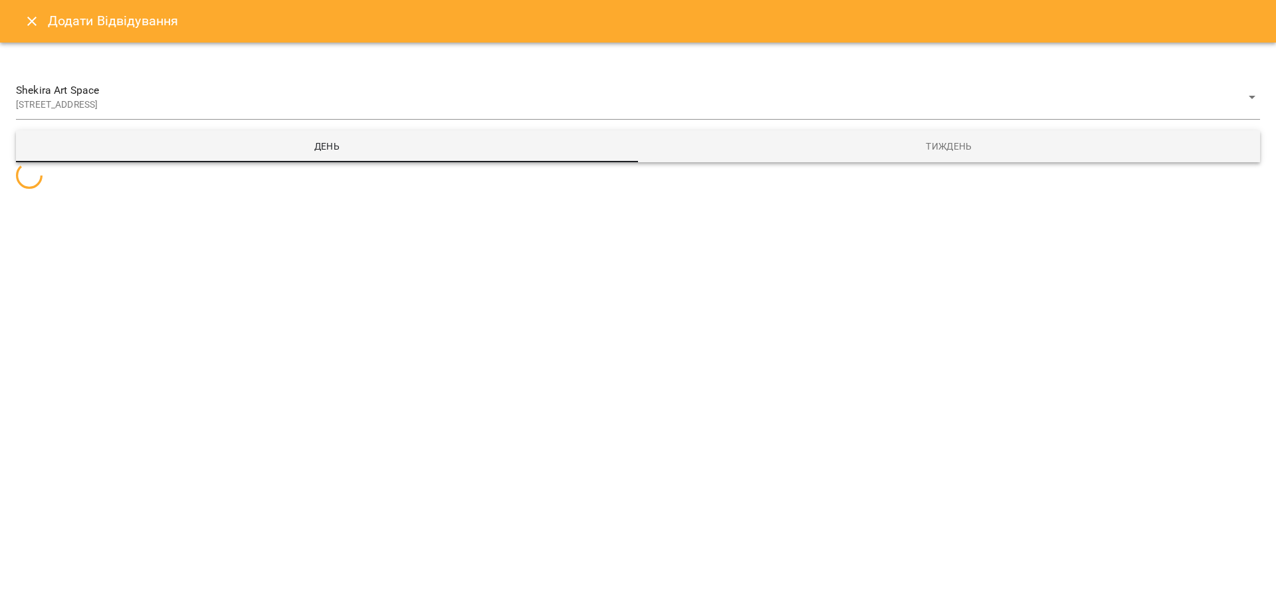
select select
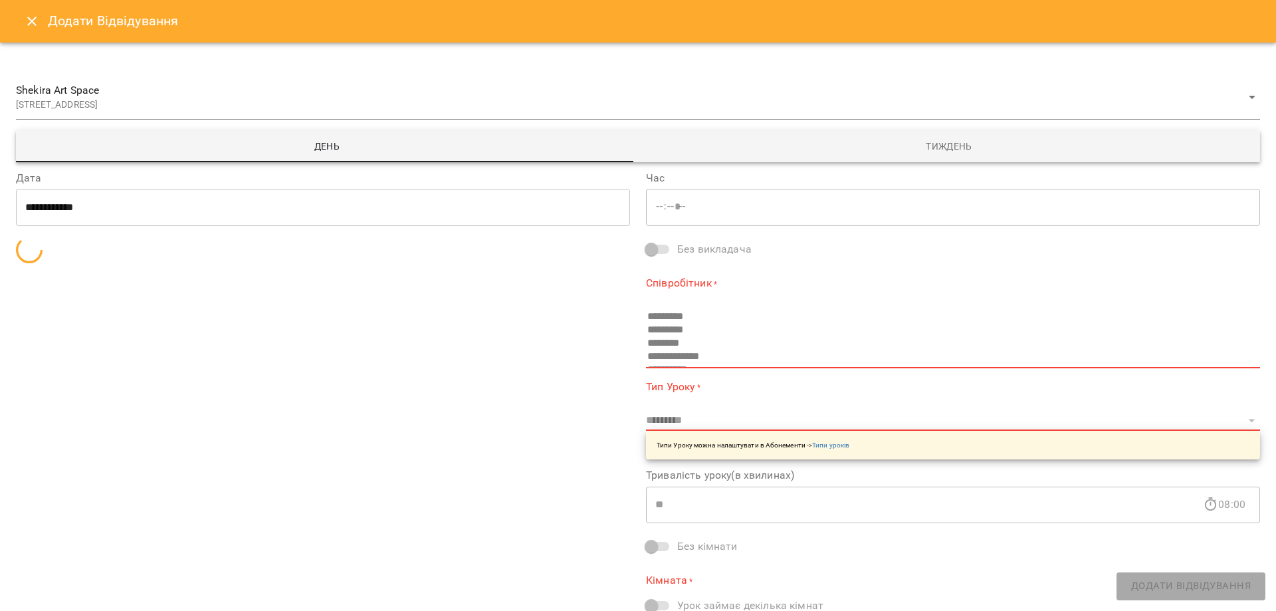
type input "*****"
type input "**********"
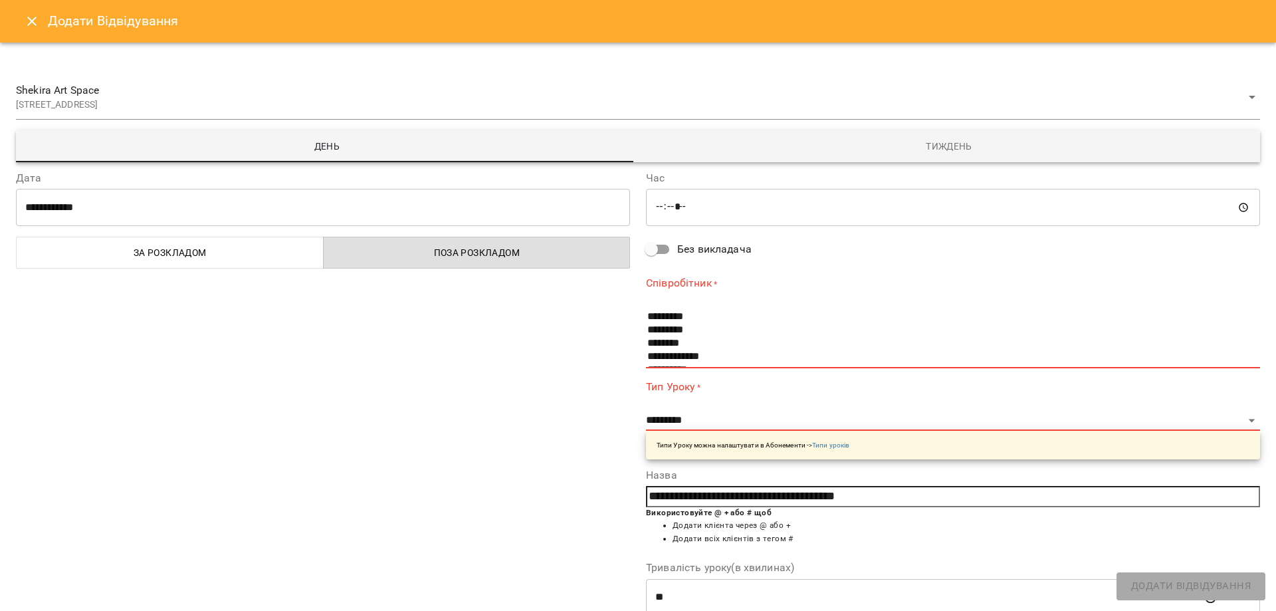
click at [990, 144] on span "Тиждень" at bounding box center [949, 146] width 606 height 16
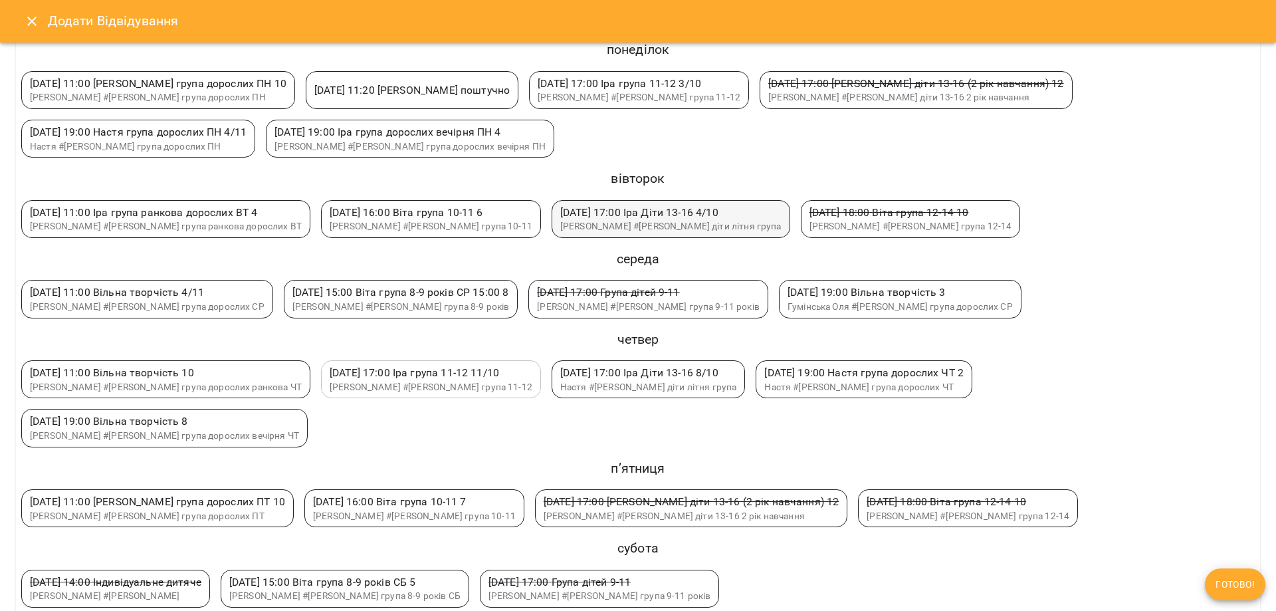
scroll to position [241, 0]
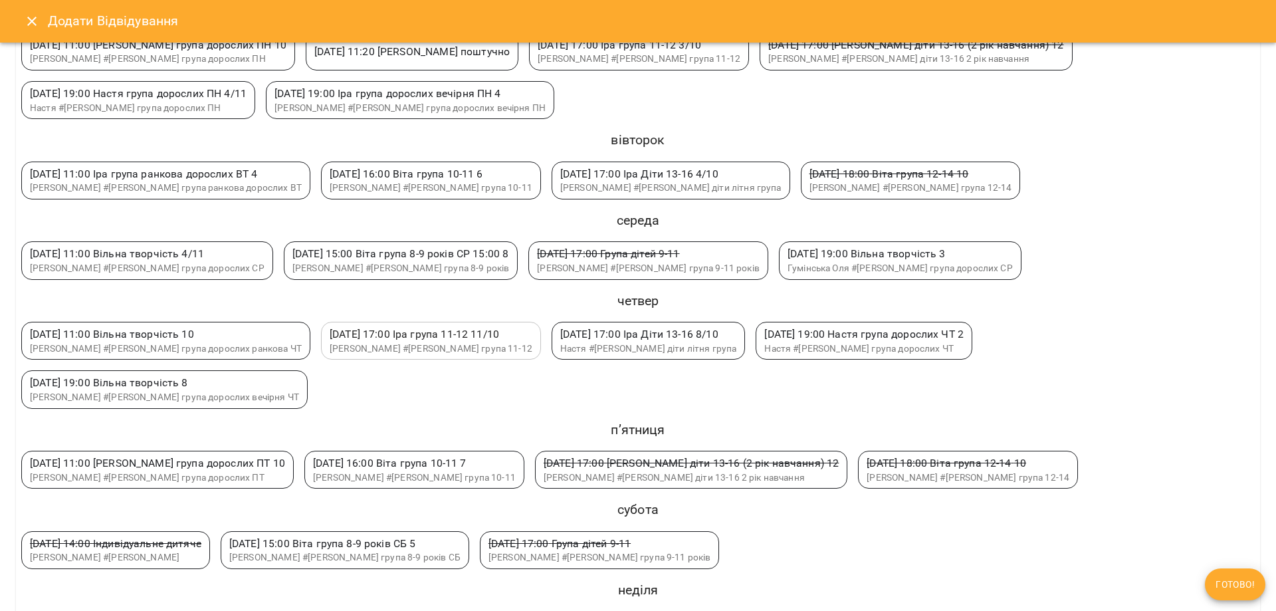
click at [1232, 580] on span "Готово!" at bounding box center [1235, 584] width 39 height 16
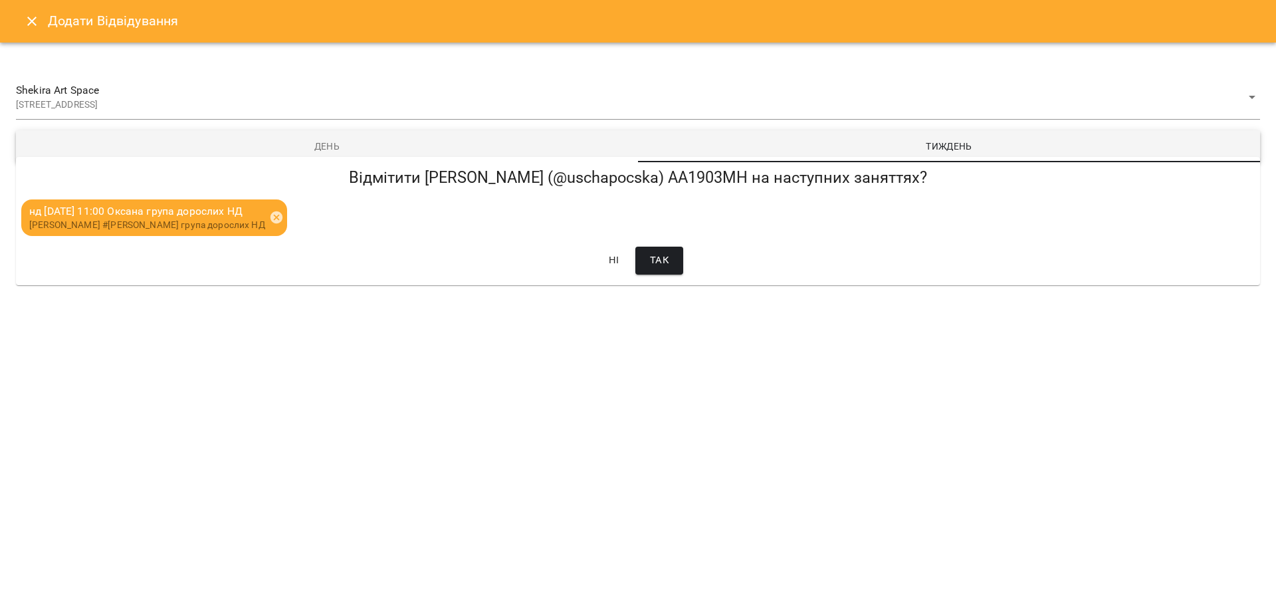
click at [665, 255] on span "Так" at bounding box center [659, 260] width 19 height 17
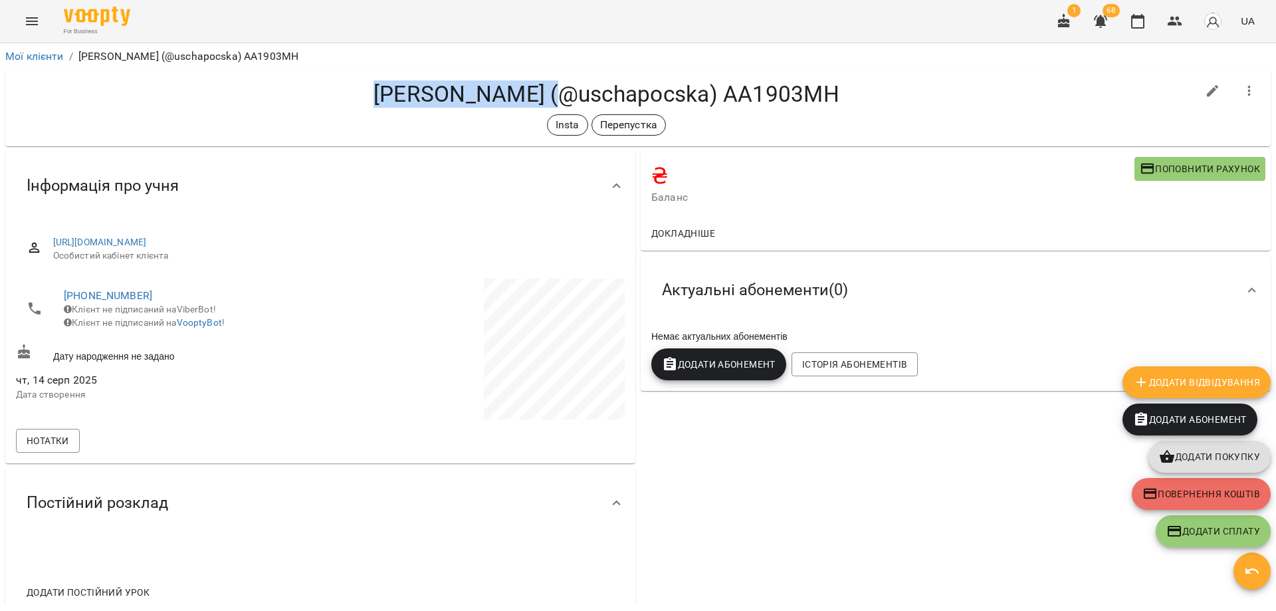
drag, startPoint x: 348, startPoint y: 89, endPoint x: 546, endPoint y: 82, distance: 197.6
click at [546, 82] on h4 "[PERSON_NAME] (@uschapocska) АА1903МН" at bounding box center [606, 93] width 1181 height 27
copy h4 "[PERSON_NAME]"
click at [1175, 22] on icon "button" at bounding box center [1175, 21] width 16 height 16
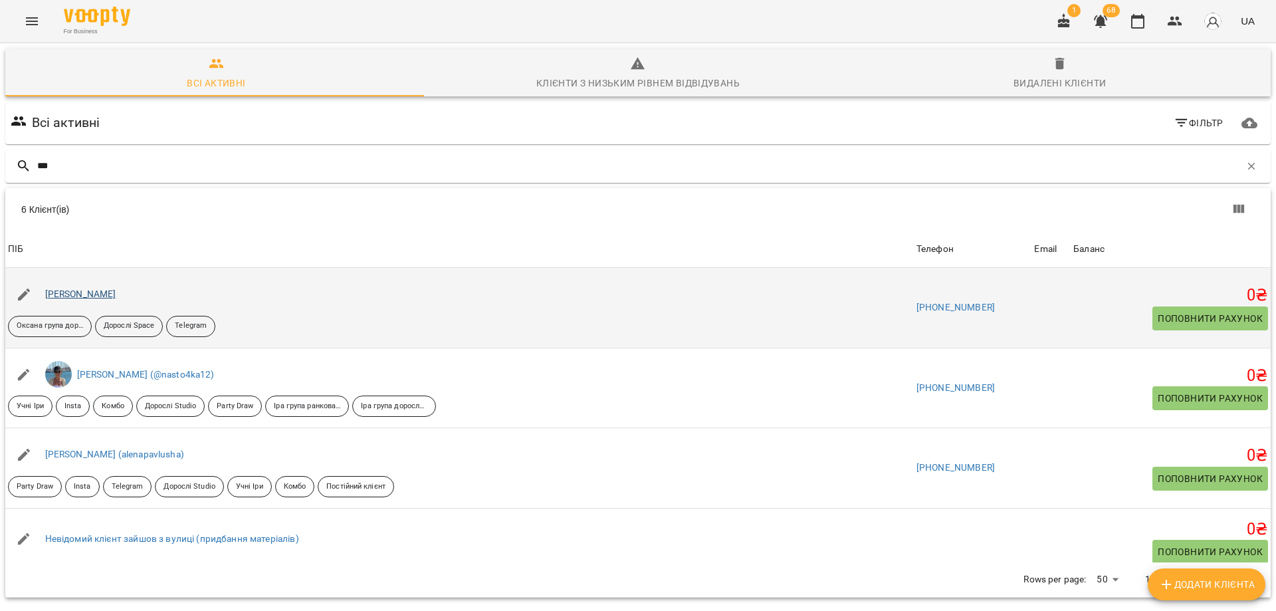
type input "***"
click at [96, 289] on link "[PERSON_NAME]" at bounding box center [80, 294] width 71 height 11
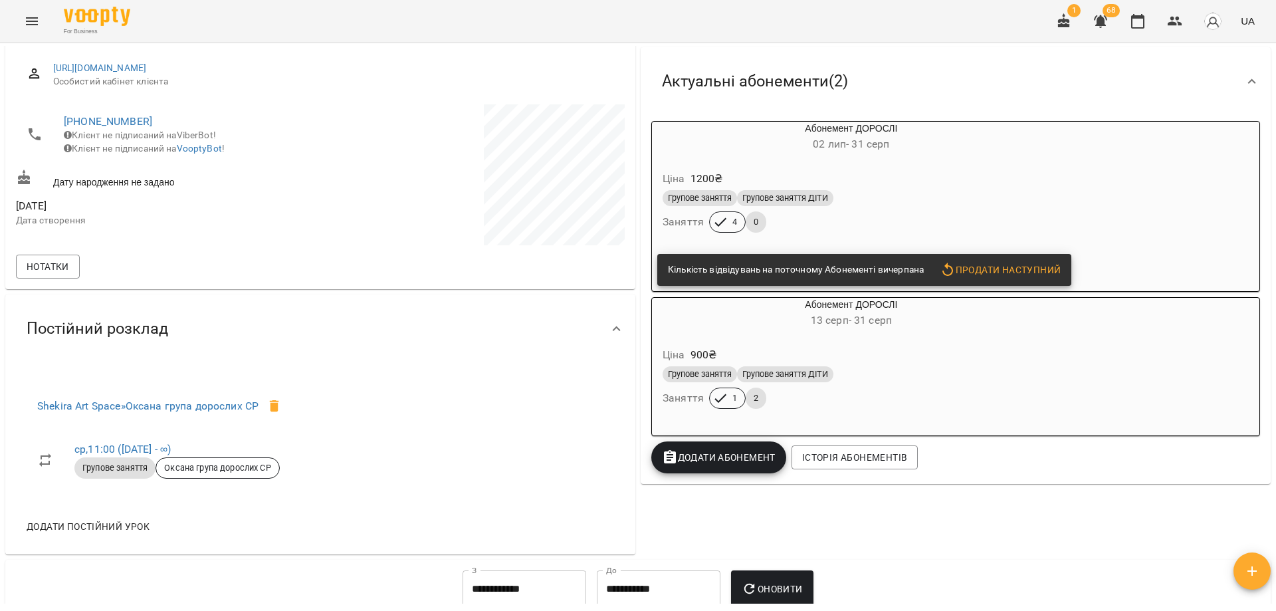
scroll to position [266, 0]
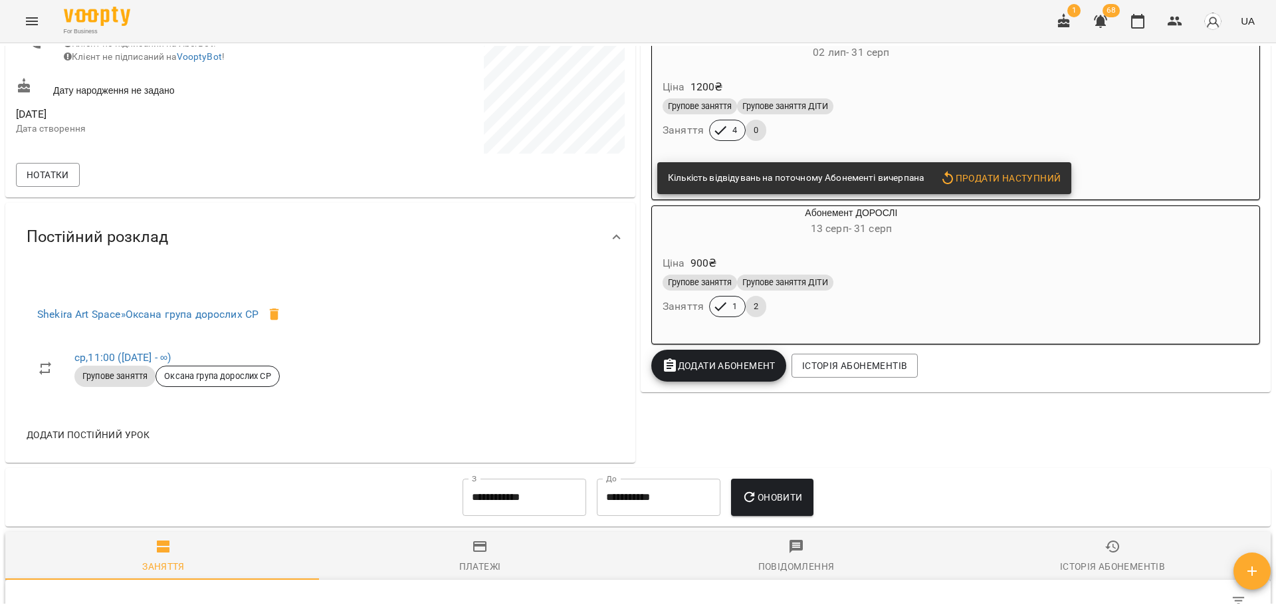
click at [895, 446] on div "0 ₴ Баланс Поповнити рахунок Актуальні абонементи ( 2 ) Абонемент ДОРОСЛІ [DATE…" at bounding box center [956, 174] width 636 height 582
click at [1171, 18] on icon "button" at bounding box center [1175, 21] width 16 height 16
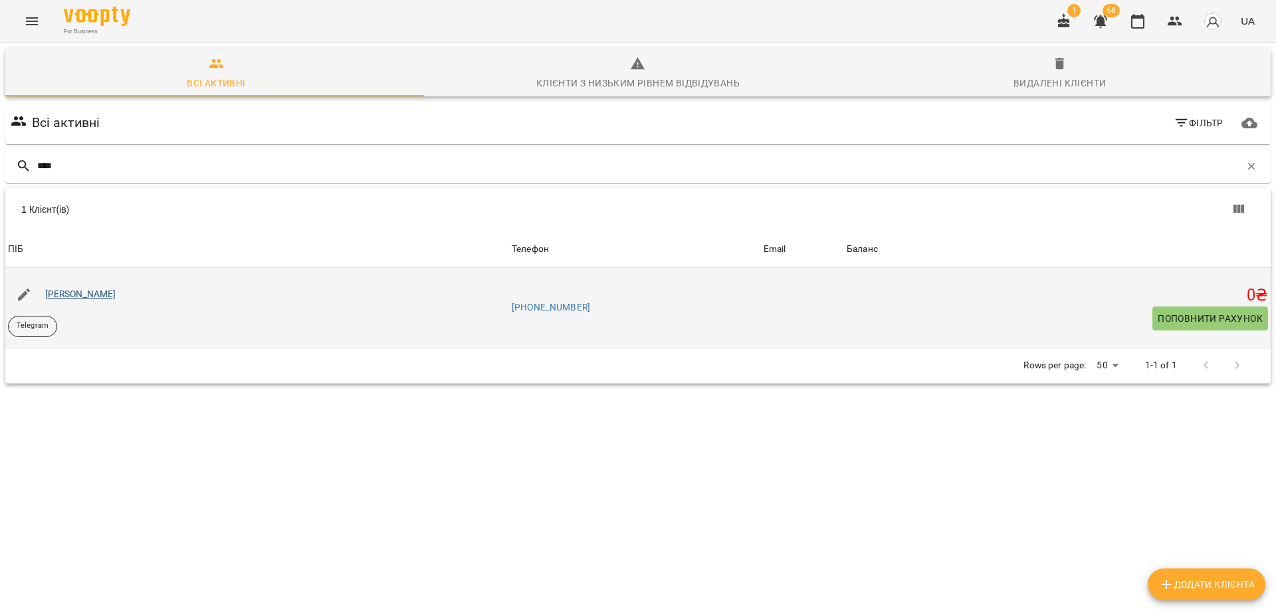
type input "****"
click at [89, 292] on link "[PERSON_NAME]" at bounding box center [80, 294] width 71 height 11
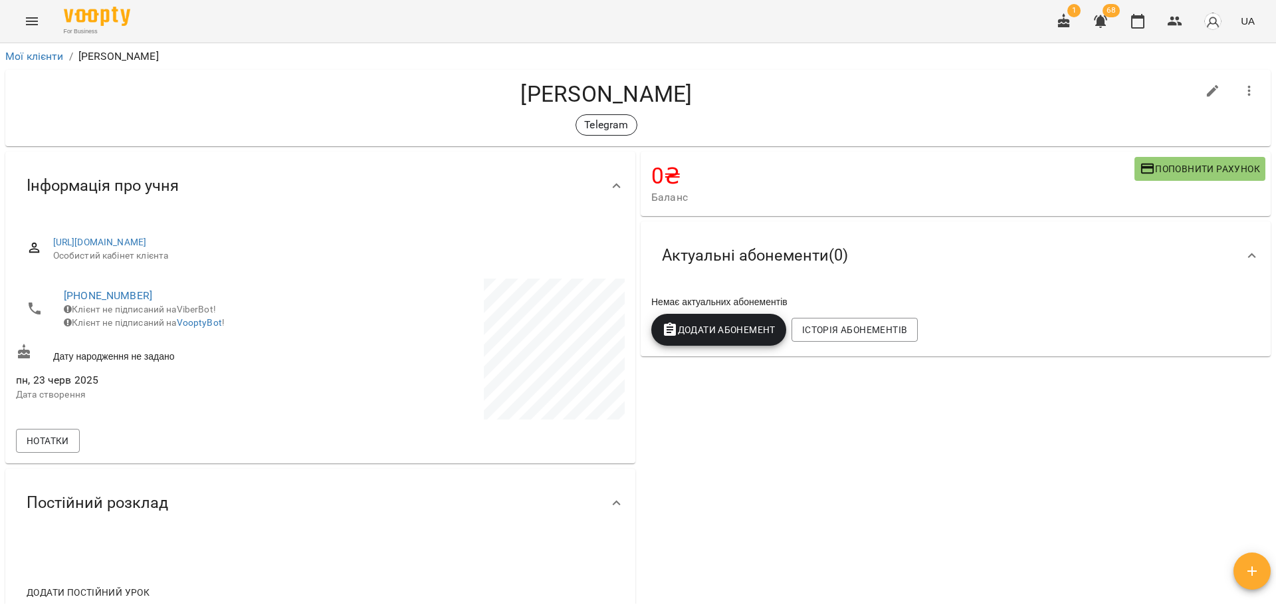
click at [864, 98] on h4 "[PERSON_NAME]" at bounding box center [606, 93] width 1181 height 27
click at [1172, 27] on icon "button" at bounding box center [1175, 21] width 16 height 16
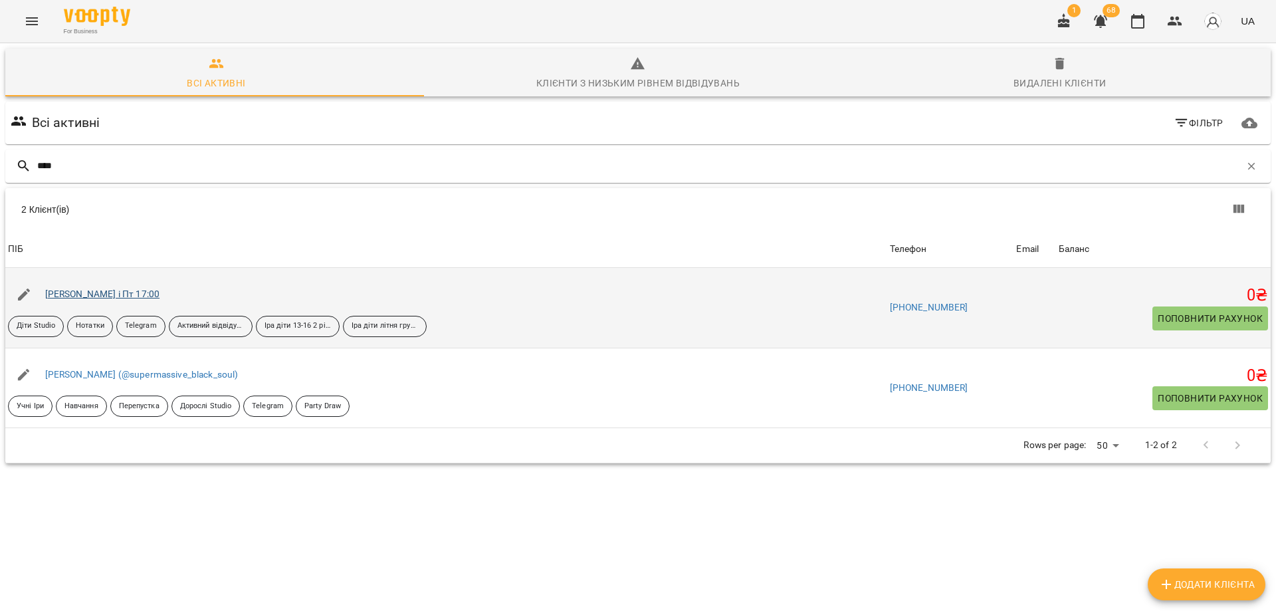
type input "****"
click at [94, 291] on link "[PERSON_NAME] і Пт 17:00" at bounding box center [102, 294] width 115 height 11
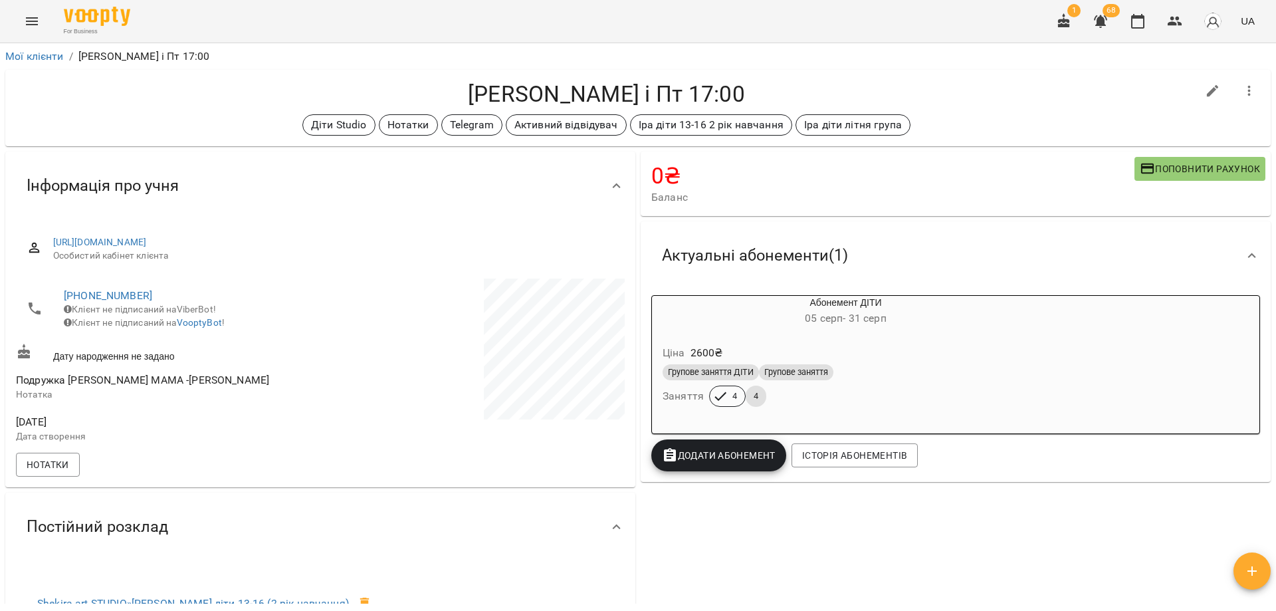
click at [1005, 150] on div "0 ₴ [PERSON_NAME] рахунок" at bounding box center [956, 184] width 636 height 70
click at [1135, 23] on icon "button" at bounding box center [1138, 21] width 16 height 16
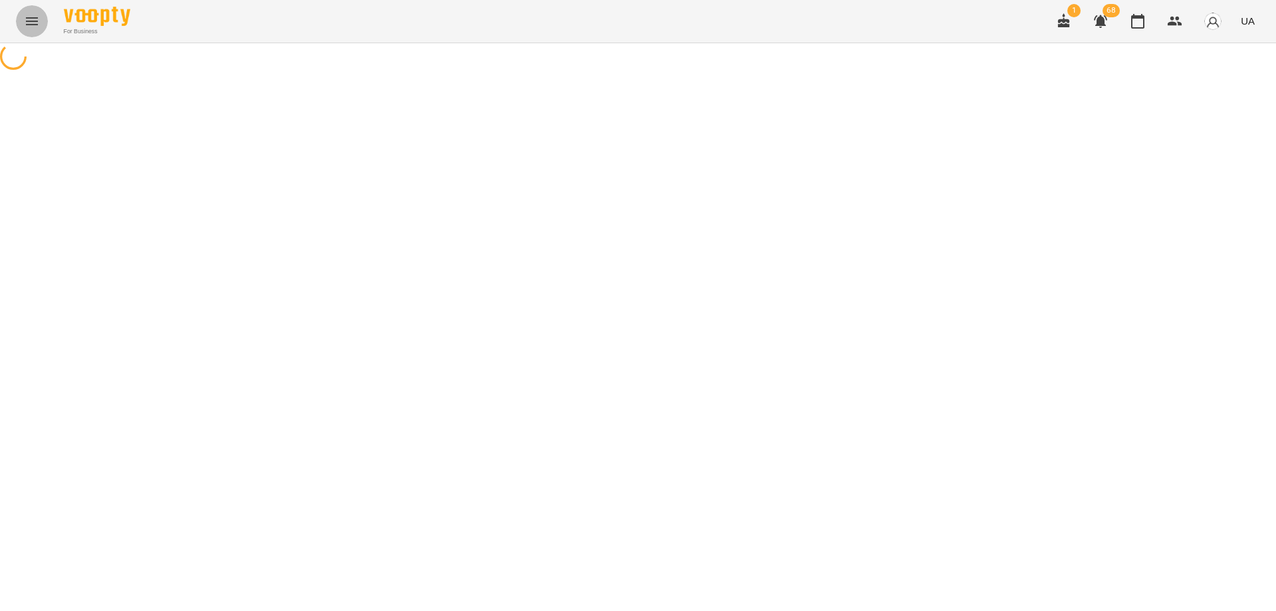
click at [25, 24] on icon "Menu" at bounding box center [32, 21] width 16 height 16
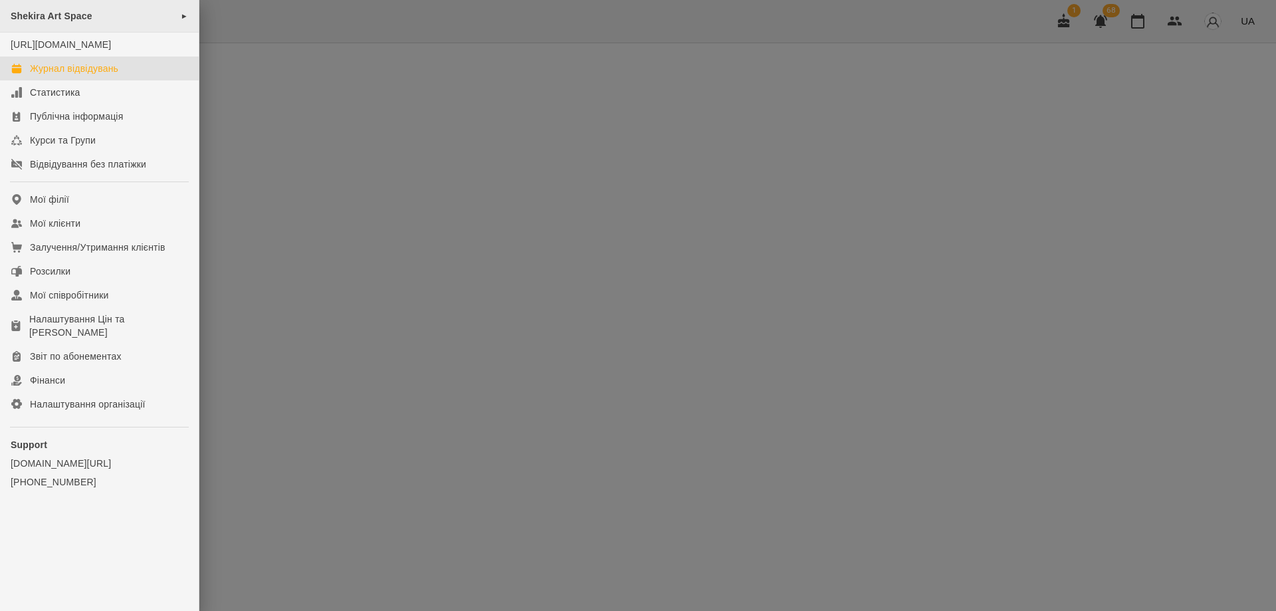
click at [89, 22] on div "Shekira Art Space ►" at bounding box center [99, 16] width 199 height 33
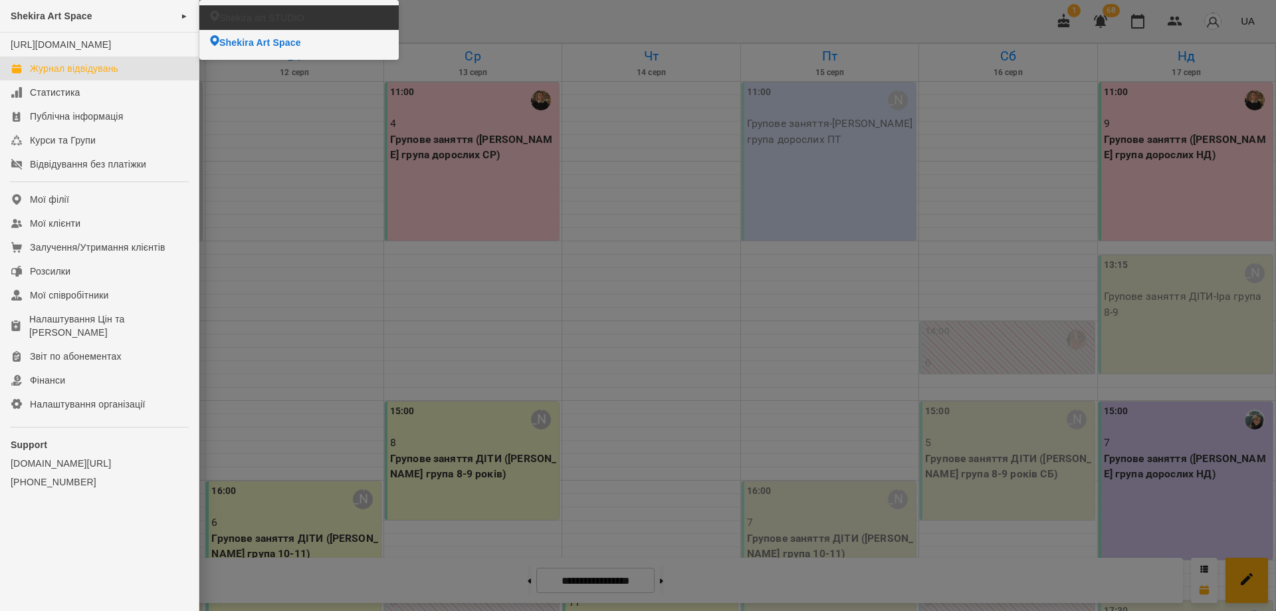
click at [320, 19] on li "Shekira art STUDIO" at bounding box center [298, 17] width 199 height 25
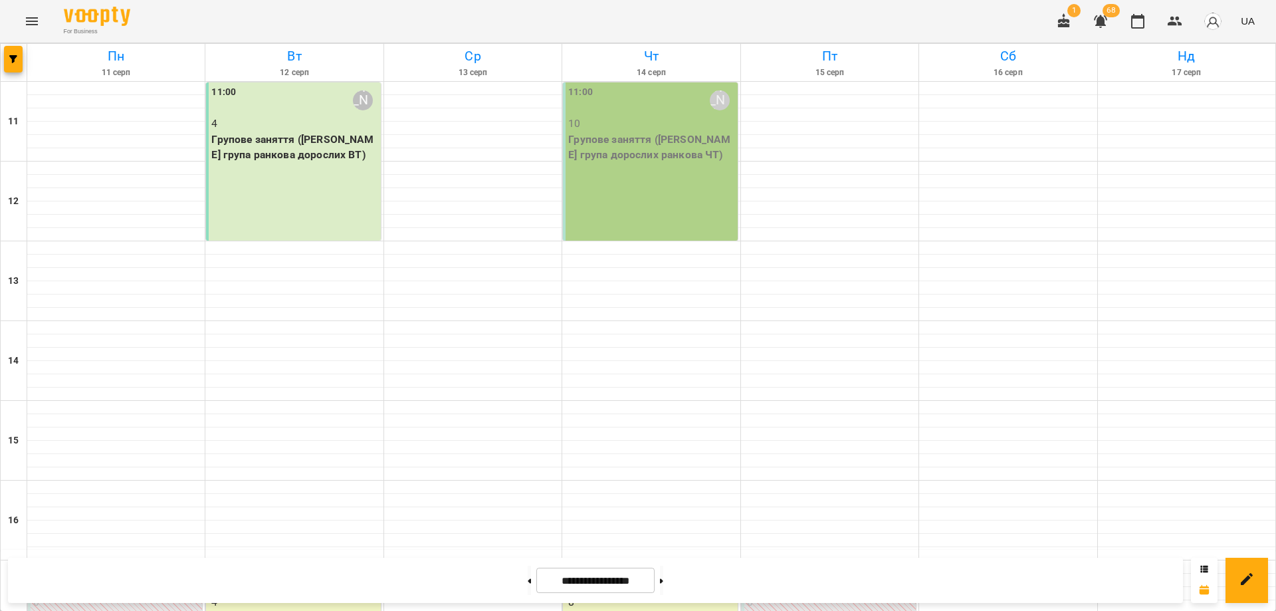
click at [263, 132] on p "Групове заняття ([PERSON_NAME] група ранкова дорослих ВТ)" at bounding box center [294, 147] width 166 height 31
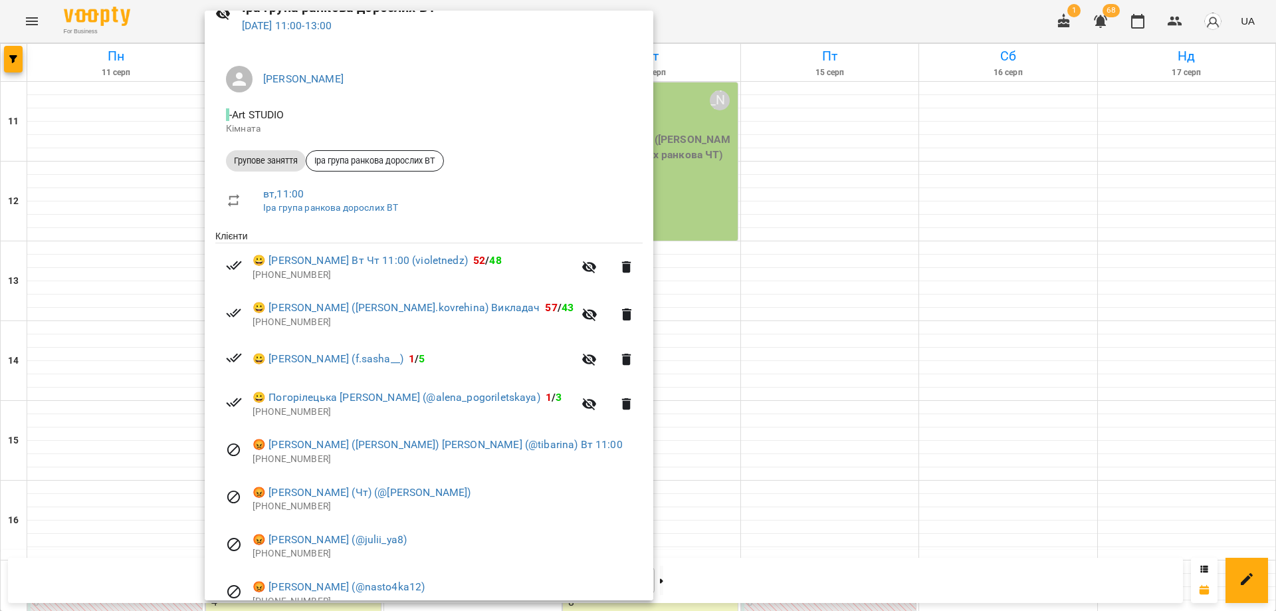
scroll to position [133, 0]
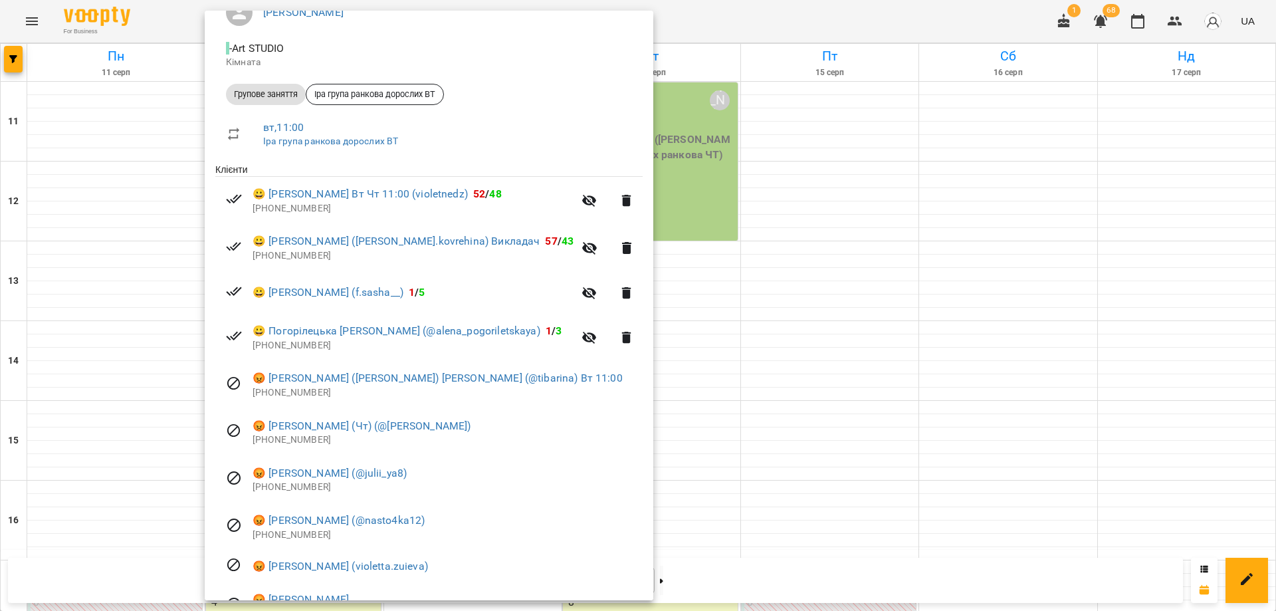
click at [667, 188] on div at bounding box center [638, 305] width 1276 height 611
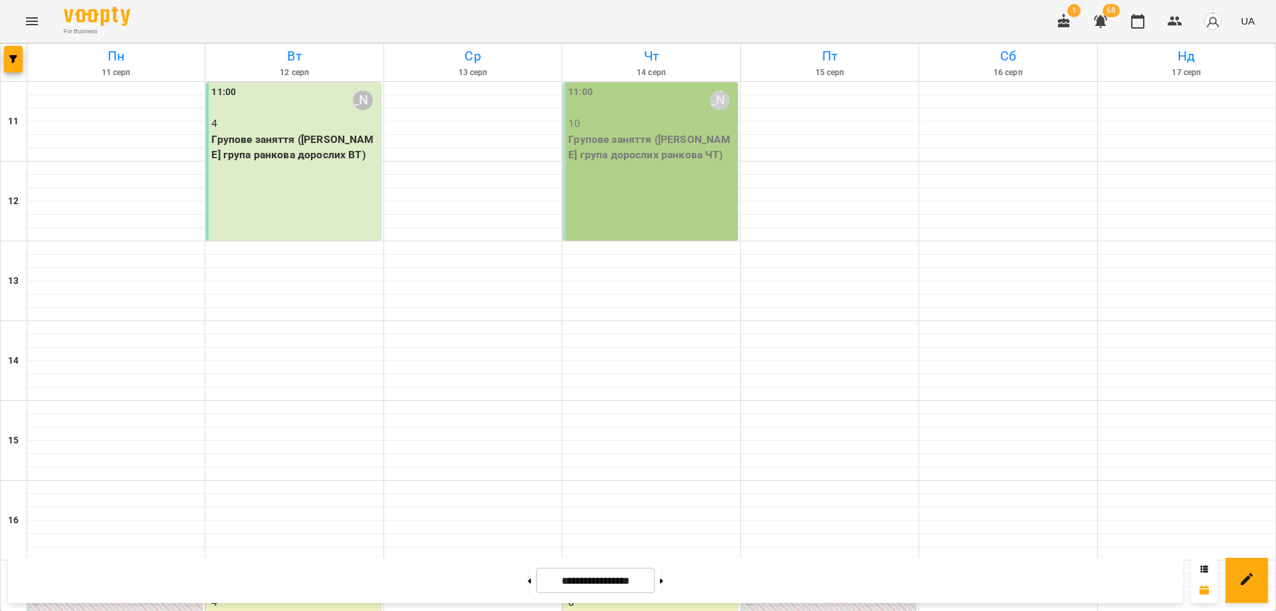
click at [819, 13] on div "For Business 1 68 UA" at bounding box center [638, 21] width 1276 height 43
drag, startPoint x: 808, startPoint y: 21, endPoint x: 785, endPoint y: 22, distance: 22.6
click at [785, 22] on div "For Business 1 68 UA" at bounding box center [638, 21] width 1276 height 43
click at [784, 22] on div "For Business 1 68 UA" at bounding box center [638, 21] width 1276 height 43
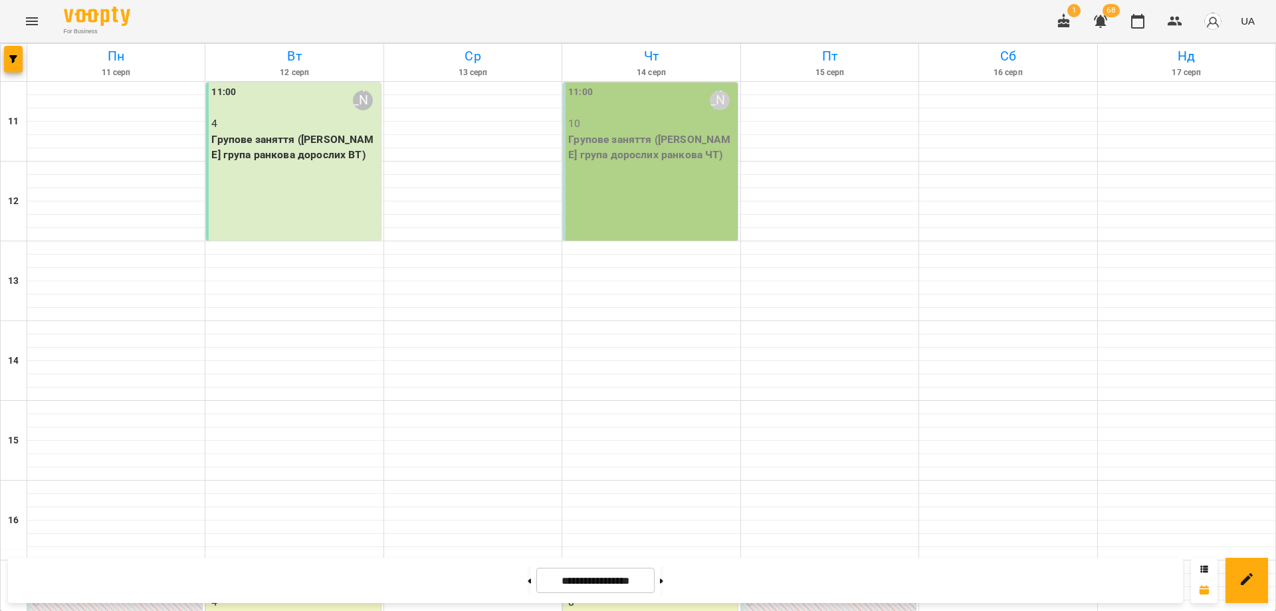
click at [604, 172] on div "11:00 [PERSON_NAME] 10 Групове заняття ([PERSON_NAME] група дорослих ранкова ЧТ)" at bounding box center [650, 161] width 174 height 158
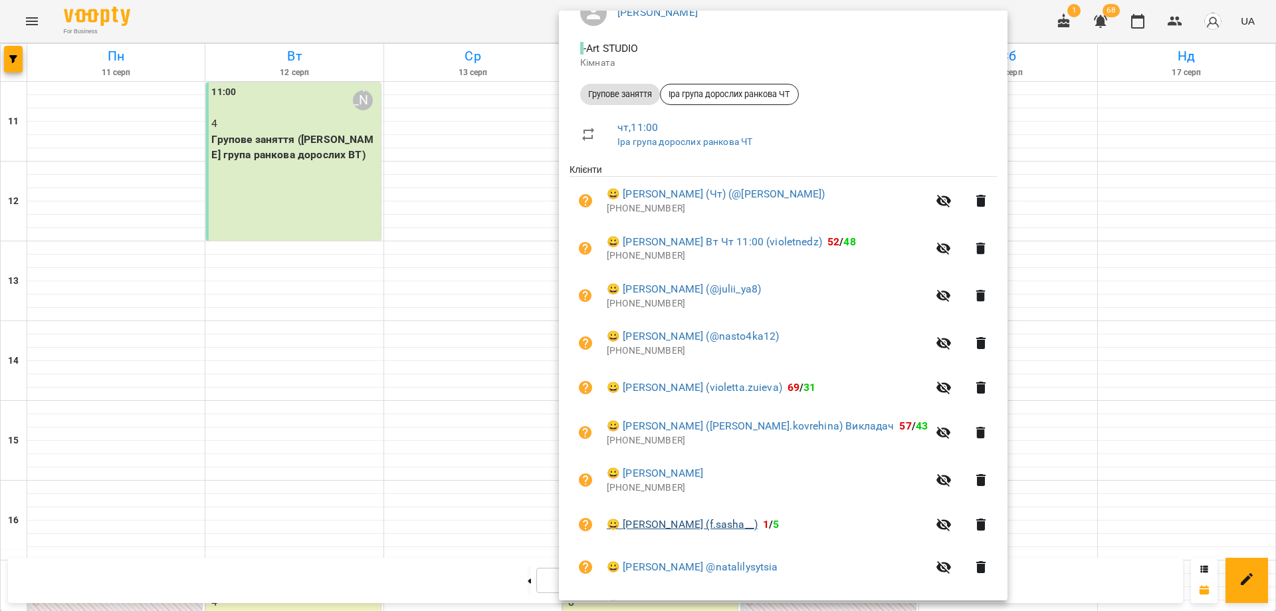
scroll to position [263, 0]
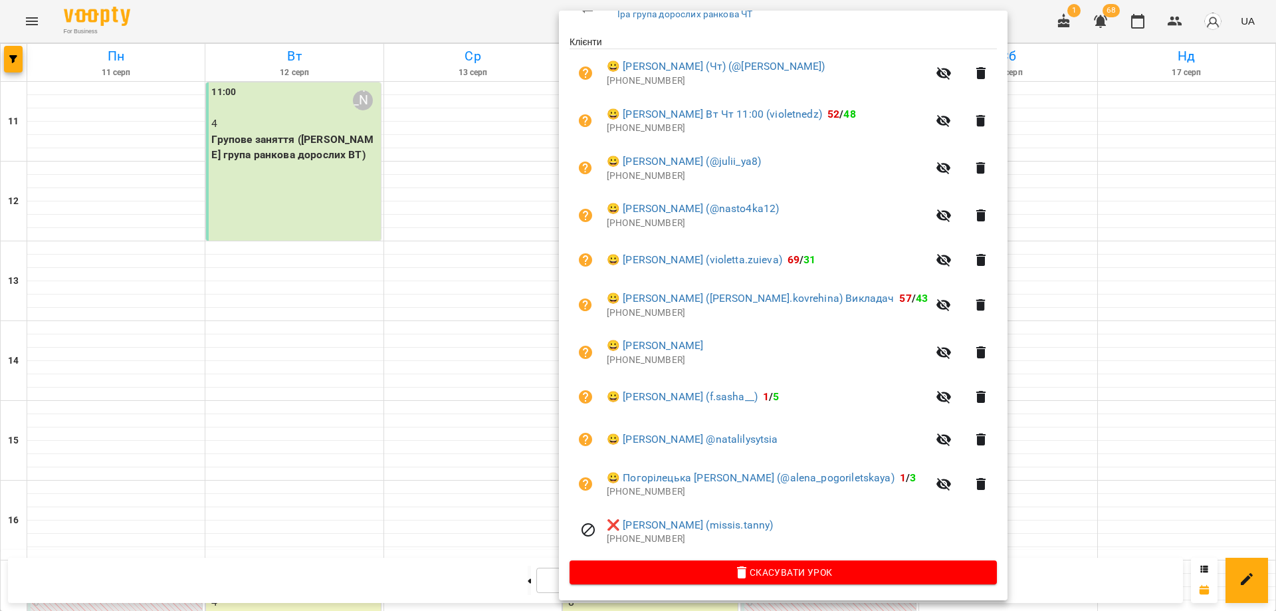
click at [1036, 11] on div at bounding box center [638, 305] width 1276 height 611
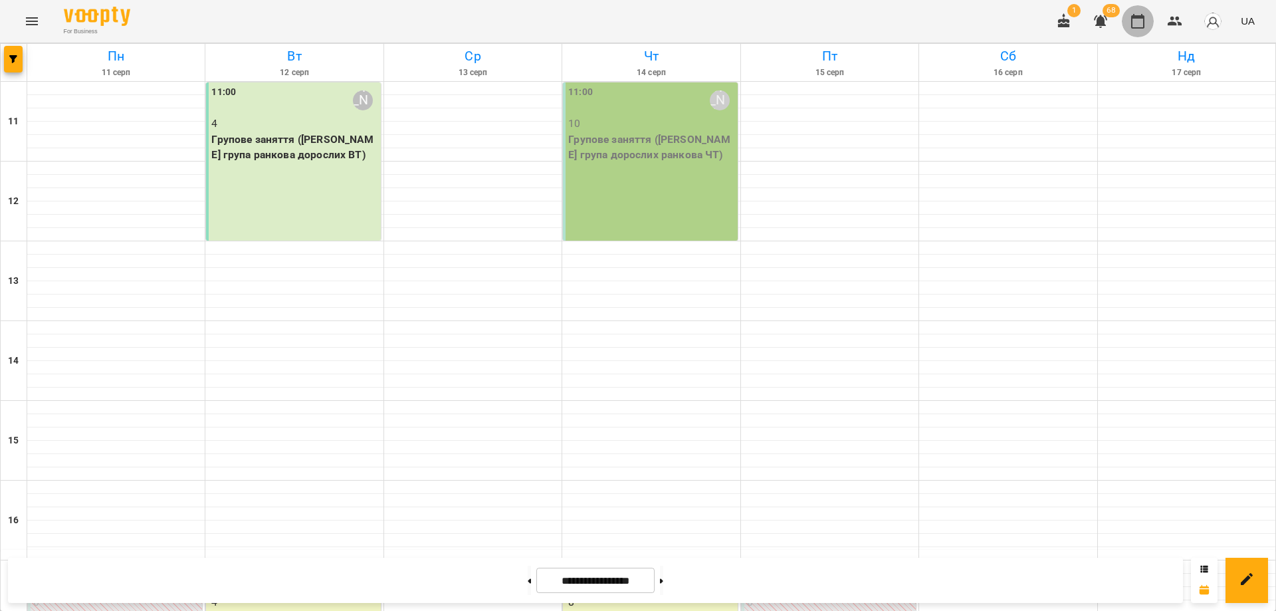
click at [1136, 31] on button "button" at bounding box center [1138, 21] width 32 height 32
click at [1180, 15] on icon "button" at bounding box center [1175, 21] width 16 height 16
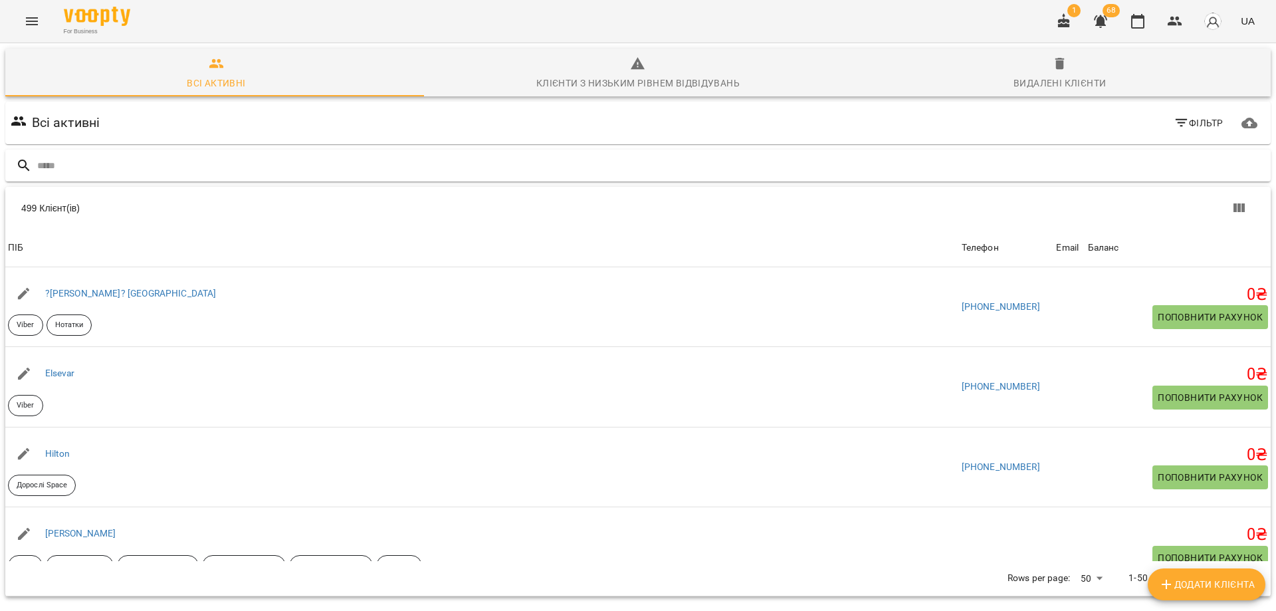
click at [517, 172] on input "text" at bounding box center [651, 166] width 1228 height 22
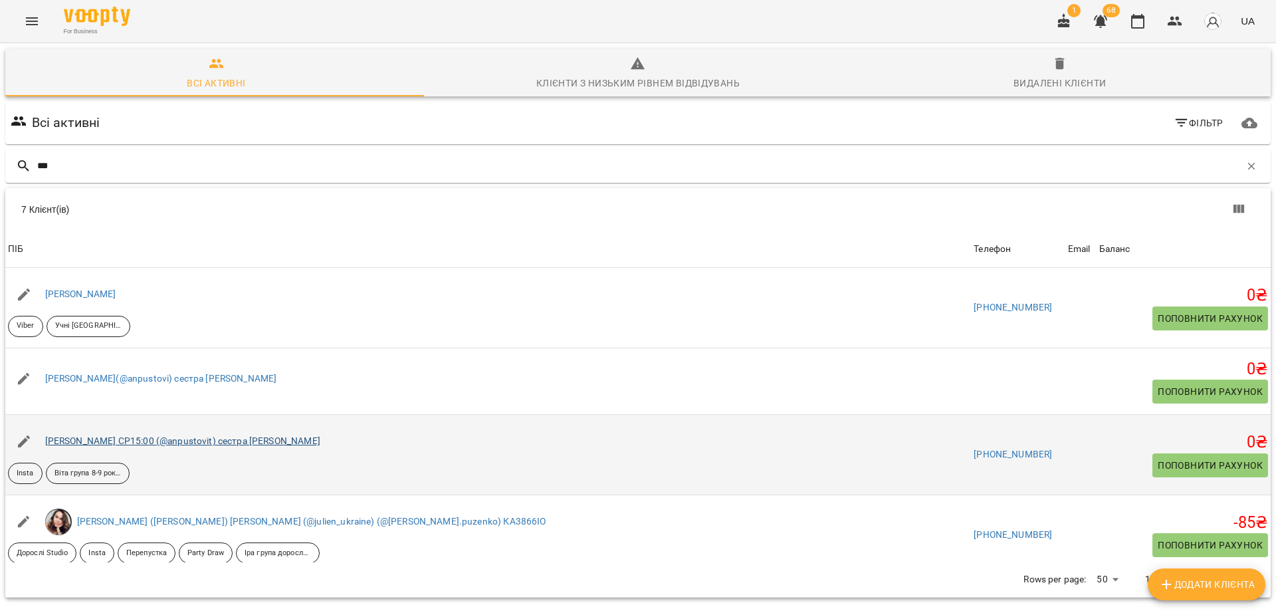
scroll to position [66, 0]
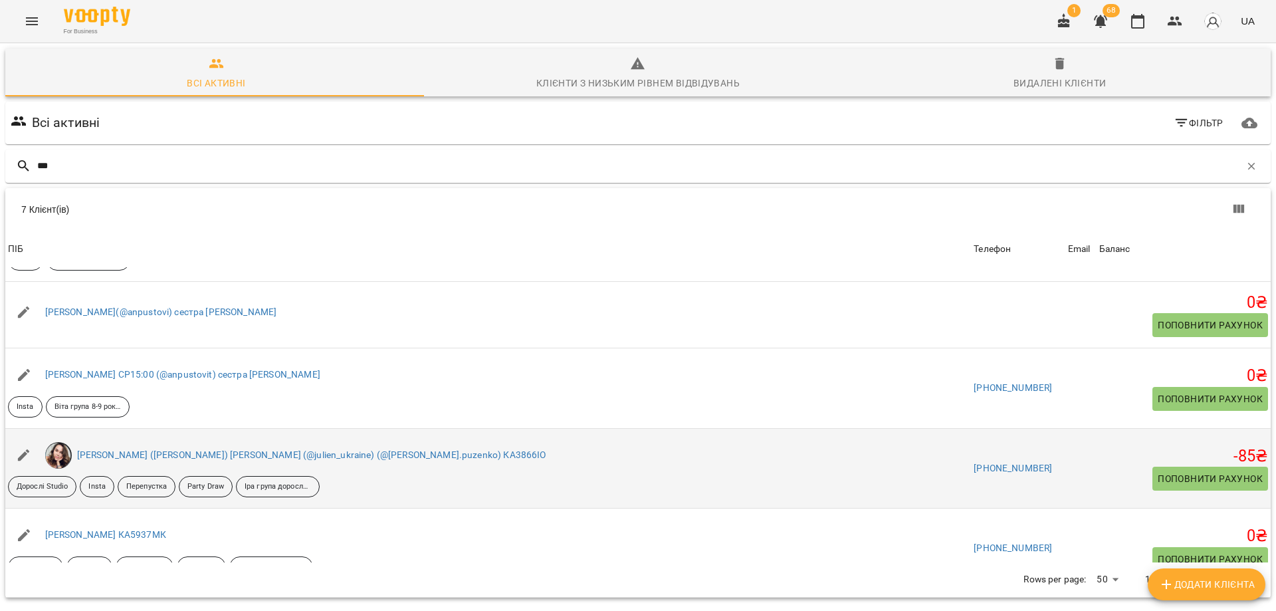
type input "***"
click at [116, 461] on div "[PERSON_NAME] ([PERSON_NAME]) [PERSON_NAME] (@julien_ukraine) (@[PERSON_NAME].p…" at bounding box center [311, 455] width 475 height 19
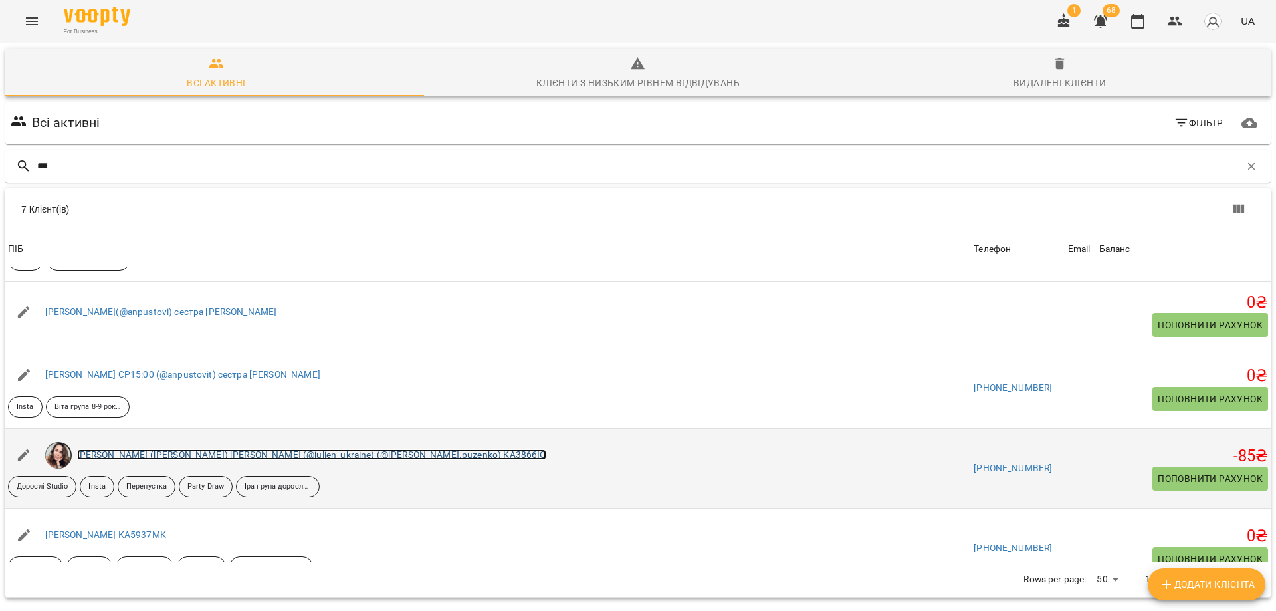
click at [116, 454] on link "[PERSON_NAME] ([PERSON_NAME]) [PERSON_NAME] (@julien_ukraine) (@[PERSON_NAME].p…" at bounding box center [311, 454] width 469 height 11
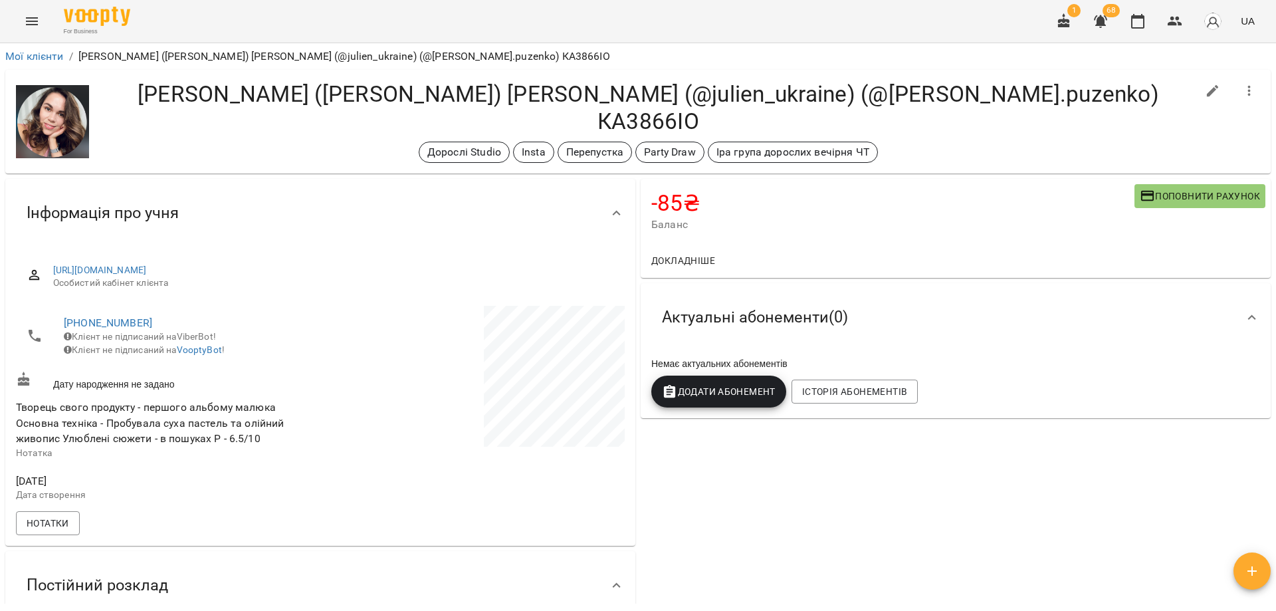
drag, startPoint x: 211, startPoint y: 129, endPoint x: 176, endPoint y: 122, distance: 35.2
click at [176, 122] on div "[PERSON_NAME] ([PERSON_NAME]) [PERSON_NAME] (@julien_ukraine) (@[PERSON_NAME].p…" at bounding box center [649, 121] width 1098 height 82
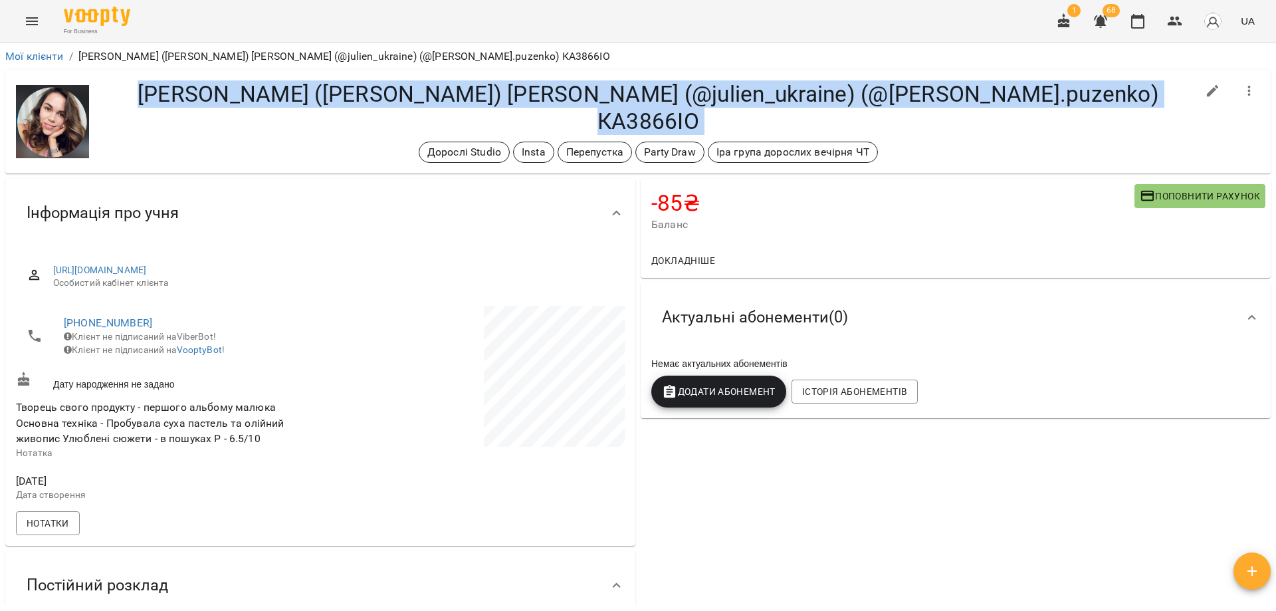
drag, startPoint x: 924, startPoint y: 138, endPoint x: 263, endPoint y: 94, distance: 662.3
click at [263, 94] on div "[PERSON_NAME] ([PERSON_NAME]) [PERSON_NAME] (@julien_ukraine) (@[PERSON_NAME].p…" at bounding box center [649, 121] width 1098 height 82
click at [263, 94] on h4 "[PERSON_NAME] ([PERSON_NAME]) [PERSON_NAME] (@julien_ukraine) (@[PERSON_NAME].p…" at bounding box center [649, 107] width 1098 height 55
drag, startPoint x: 909, startPoint y: 126, endPoint x: 166, endPoint y: 116, distance: 742.6
click at [166, 116] on div "[PERSON_NAME] ([PERSON_NAME]) [PERSON_NAME] (@julien_ukraine) (@[PERSON_NAME].p…" at bounding box center [649, 121] width 1098 height 82
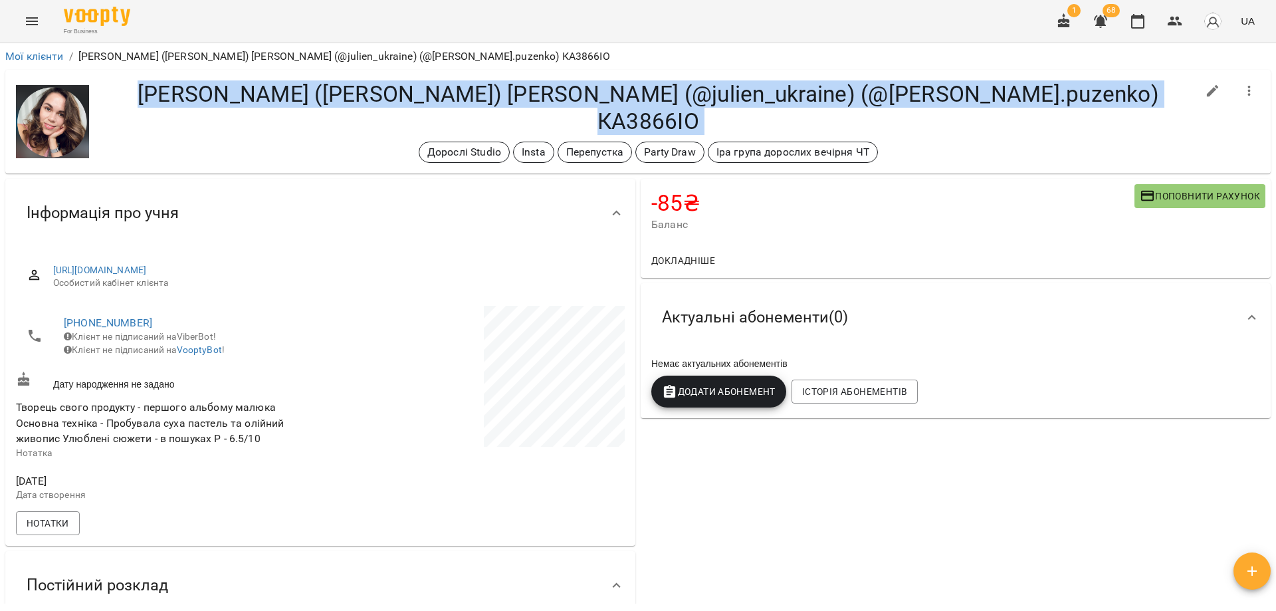
click at [166, 116] on h4 "[PERSON_NAME] ([PERSON_NAME]) [PERSON_NAME] (@julien_ukraine) (@[PERSON_NAME].p…" at bounding box center [649, 107] width 1098 height 55
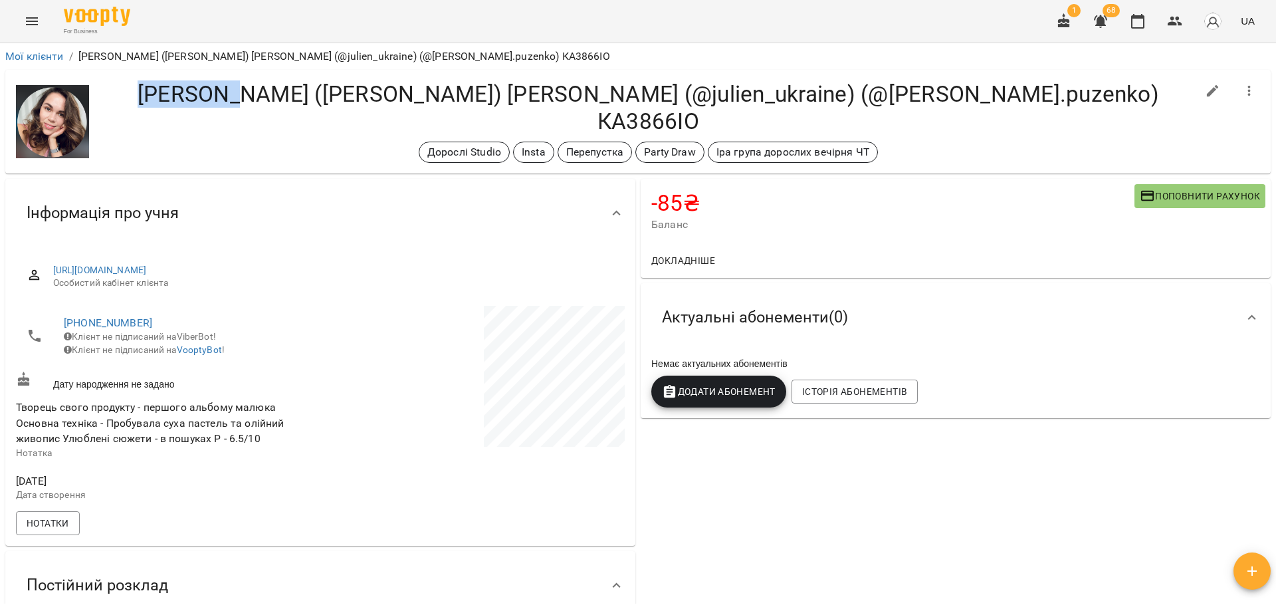
click at [166, 116] on h4 "[PERSON_NAME] ([PERSON_NAME]) [PERSON_NAME] (@julien_ukraine) (@[PERSON_NAME].p…" at bounding box center [649, 107] width 1098 height 55
click at [324, 142] on div "Дорослі Studio Insta Перепустка Party Draw [PERSON_NAME] група дорослих вечірня…" at bounding box center [649, 152] width 1098 height 21
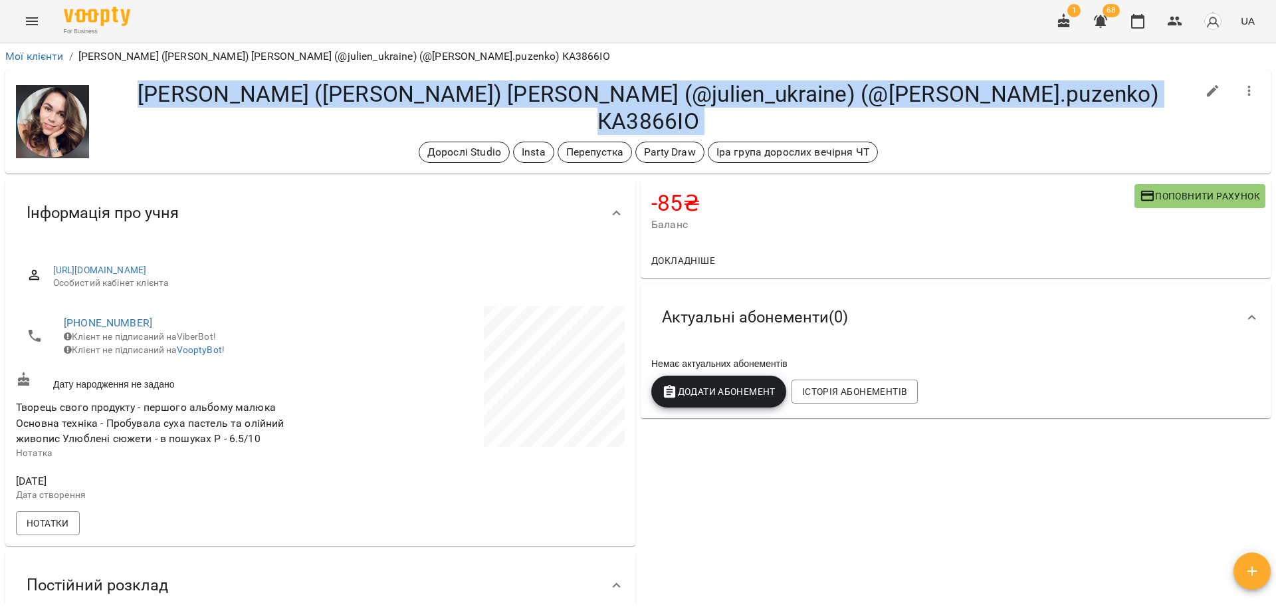
drag, startPoint x: 393, startPoint y: 129, endPoint x: 257, endPoint y: 79, distance: 145.1
click at [257, 79] on div "[PERSON_NAME] ([PERSON_NAME]) [PERSON_NAME] (@julien_ukraine) (@[PERSON_NAME].p…" at bounding box center [638, 122] width 1266 height 104
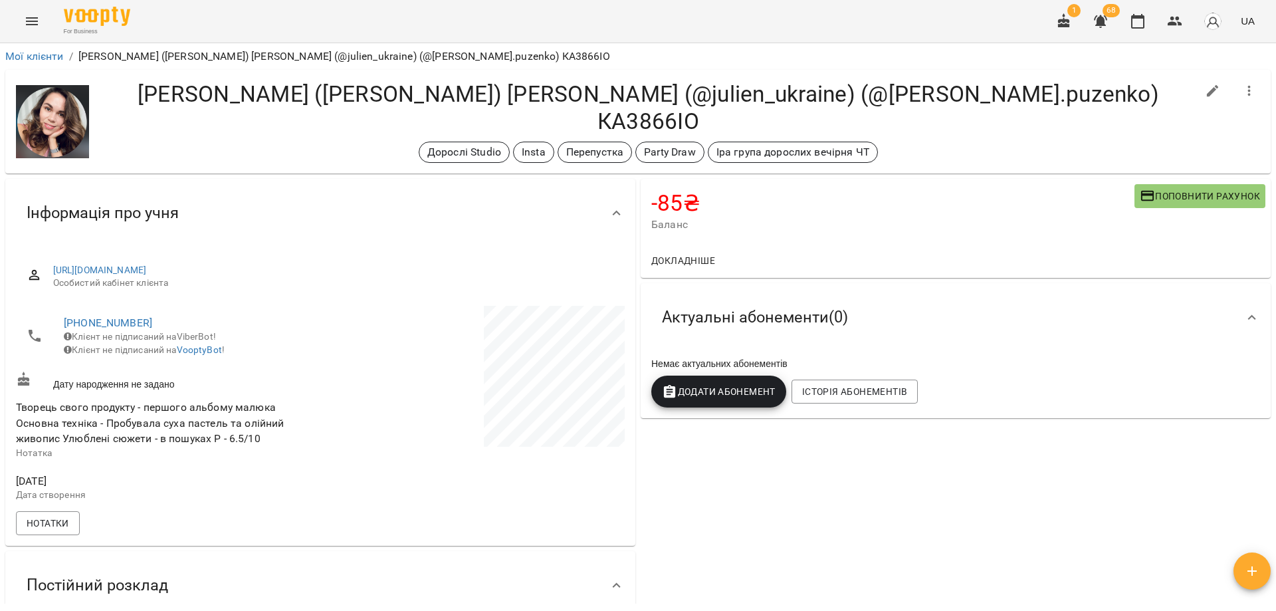
click at [251, 110] on h4 "[PERSON_NAME] ([PERSON_NAME]) [PERSON_NAME] (@julien_ukraine) (@[PERSON_NAME].p…" at bounding box center [649, 107] width 1098 height 55
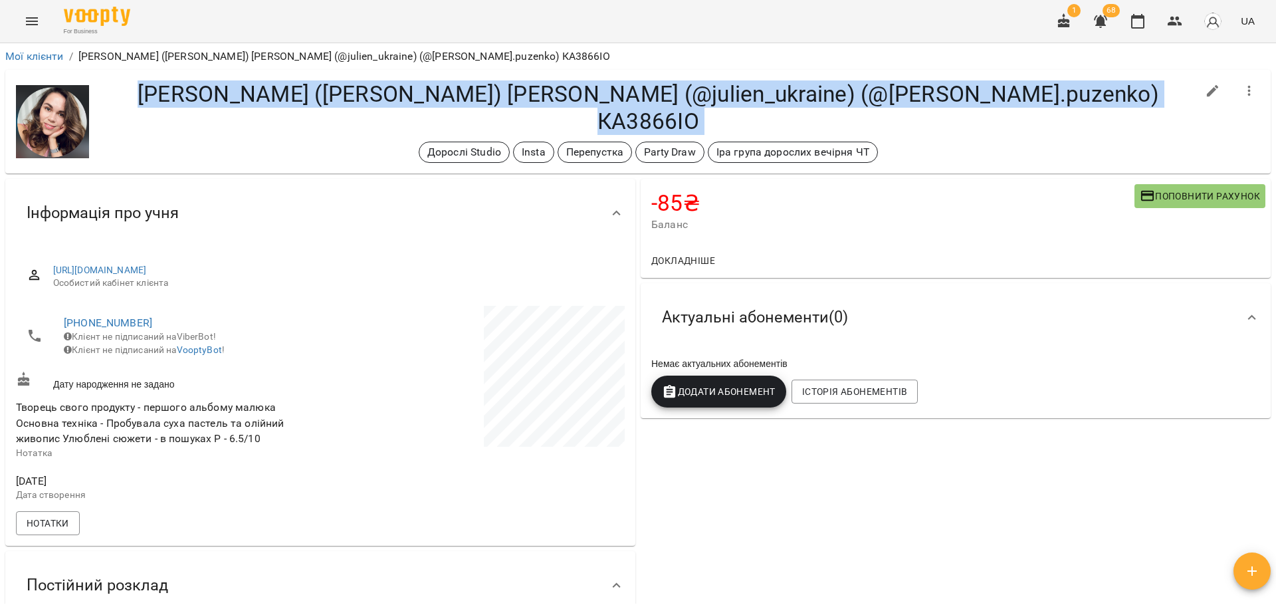
click at [251, 110] on h4 "[PERSON_NAME] ([PERSON_NAME]) [PERSON_NAME] (@julien_ukraine) (@[PERSON_NAME].p…" at bounding box center [649, 107] width 1098 height 55
click at [208, 121] on div "[PERSON_NAME] ([PERSON_NAME]) [PERSON_NAME] (@julien_ukraine) (@[PERSON_NAME].p…" at bounding box center [649, 121] width 1098 height 82
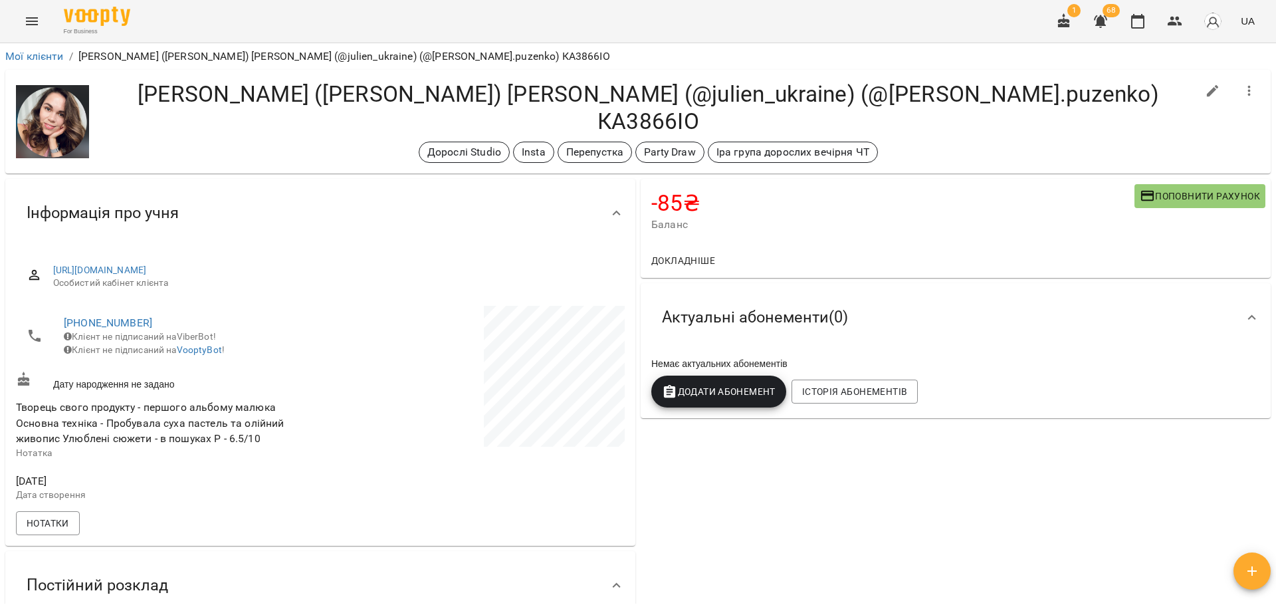
click at [953, 510] on div "-85 ₴ Баланс Поповнити рахунок Докладніше 100 ₴ Абонементи 0 ₴ 4 Абонемент віль…" at bounding box center [956, 513] width 636 height 674
click at [810, 195] on h4 "-85 ₴" at bounding box center [892, 202] width 483 height 27
click at [1104, 90] on h4 "[PERSON_NAME] ([PERSON_NAME]) [PERSON_NAME] (@julien_ukraine) (@[PERSON_NAME].p…" at bounding box center [649, 107] width 1098 height 55
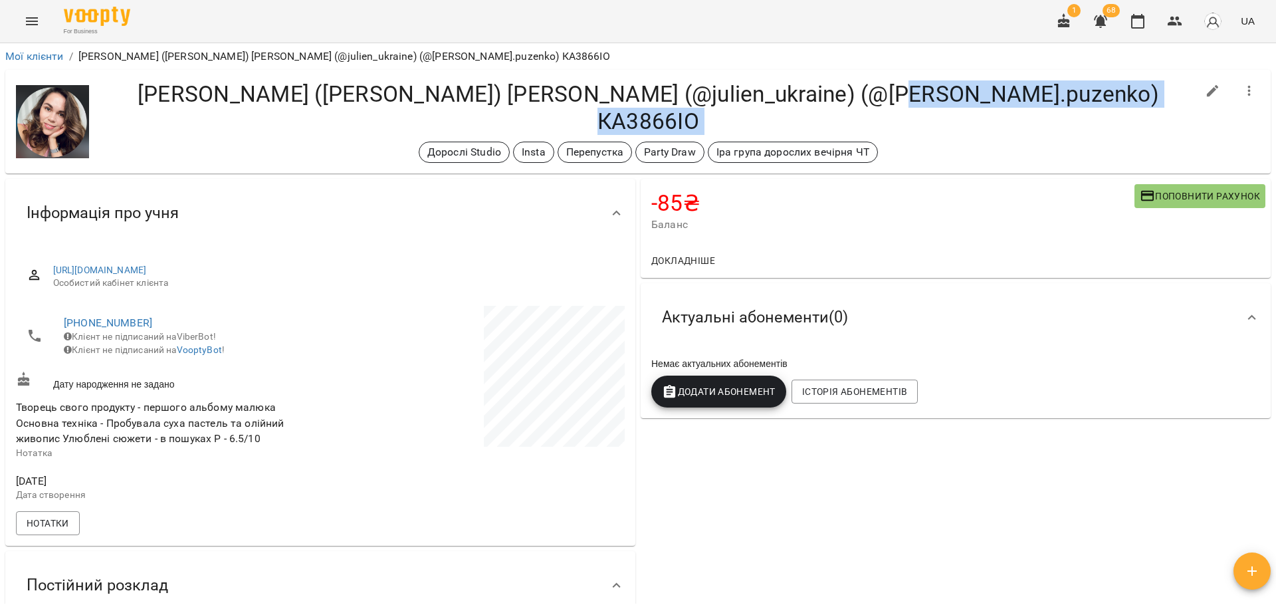
click at [1104, 90] on h4 "[PERSON_NAME] ([PERSON_NAME]) [PERSON_NAME] (@julien_ukraine) (@[PERSON_NAME].p…" at bounding box center [649, 107] width 1098 height 55
